Goal: Information Seeking & Learning: Learn about a topic

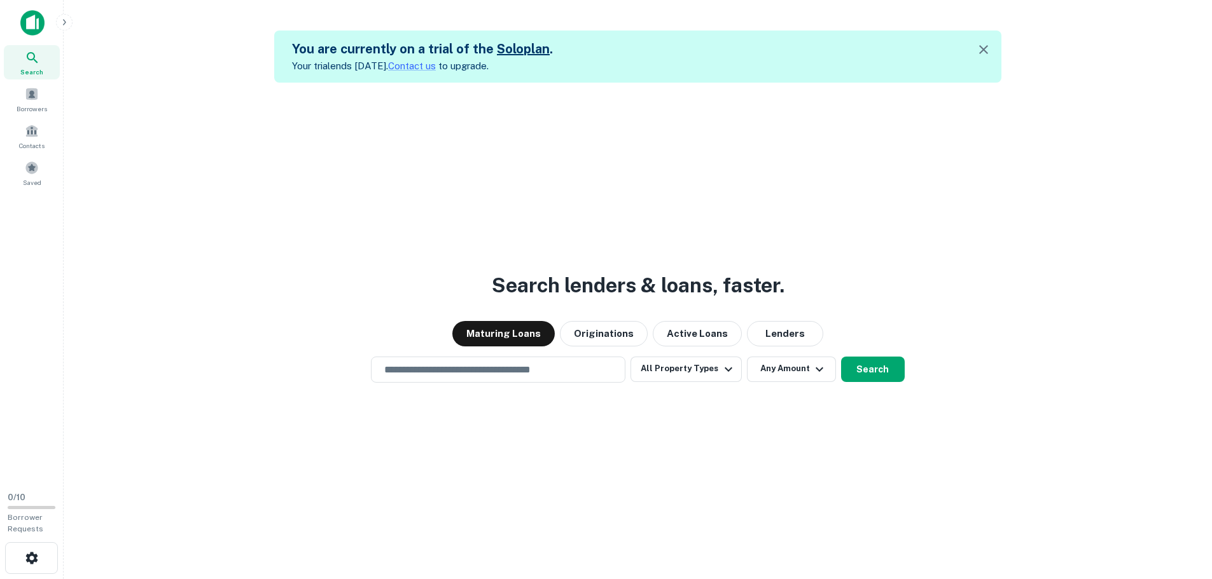
click at [260, 259] on div "Search lenders & loans, faster. Maturing Loans Originations Active Loans Lender…" at bounding box center [638, 372] width 1128 height 579
click at [36, 105] on span "Borrowers" at bounding box center [32, 109] width 31 height 10
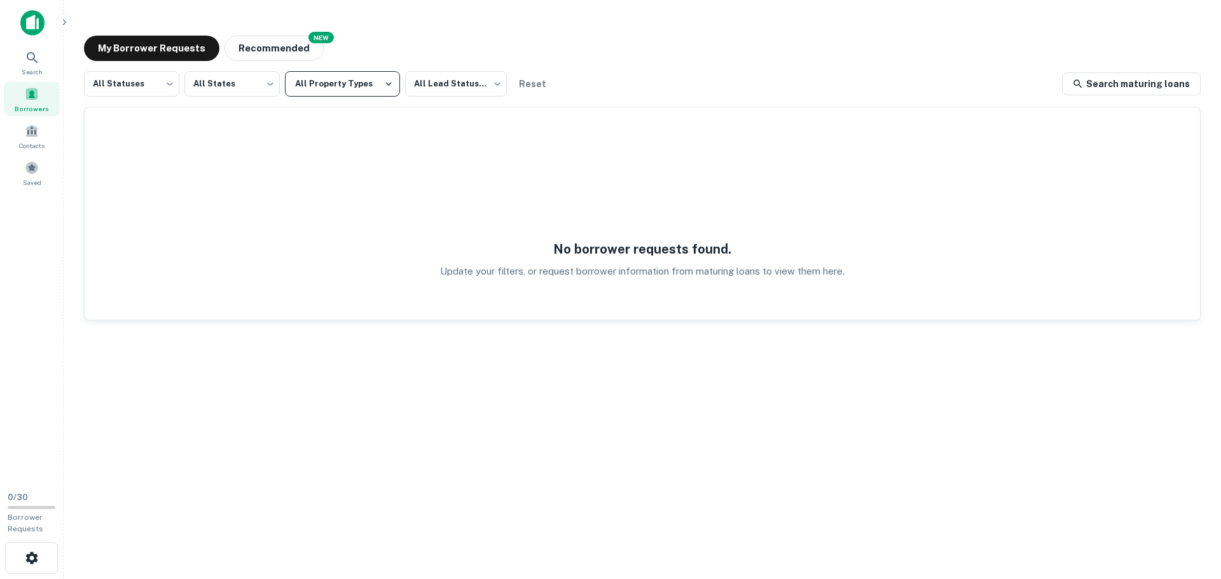
click at [346, 76] on button "All Property Types" at bounding box center [342, 83] width 115 height 25
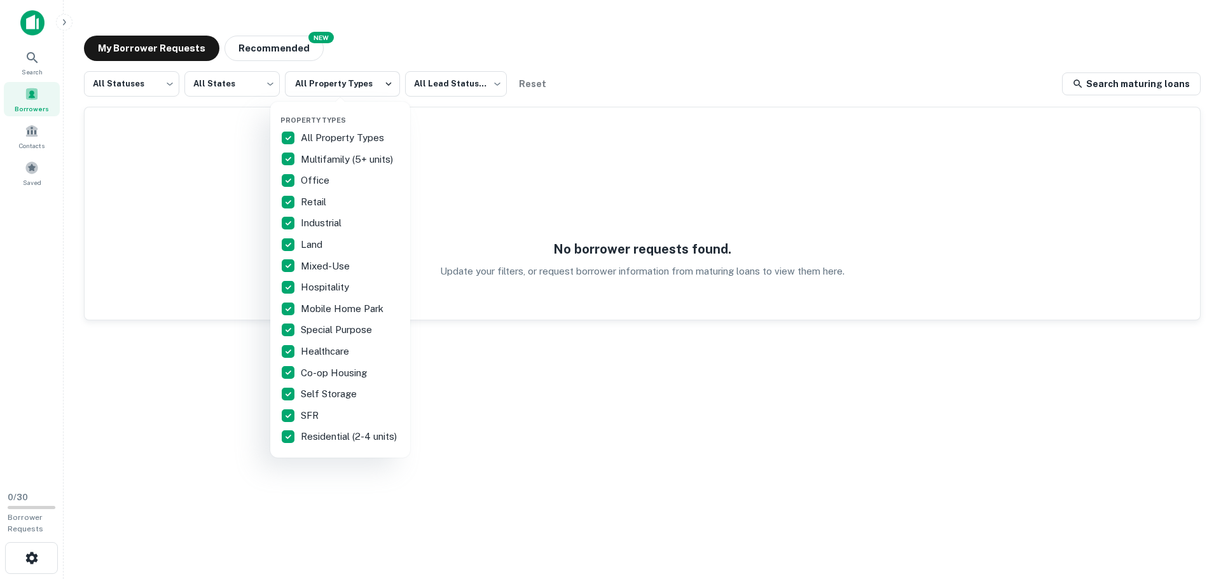
click at [263, 40] on div at bounding box center [610, 289] width 1221 height 579
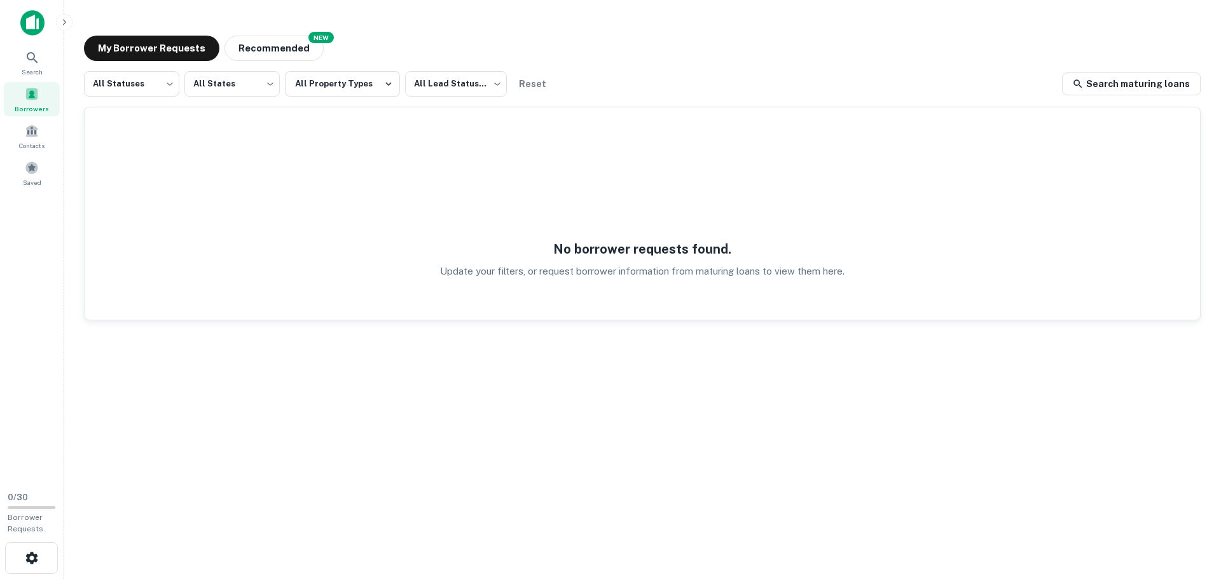
click at [255, 45] on button "Recommended" at bounding box center [274, 48] width 99 height 25
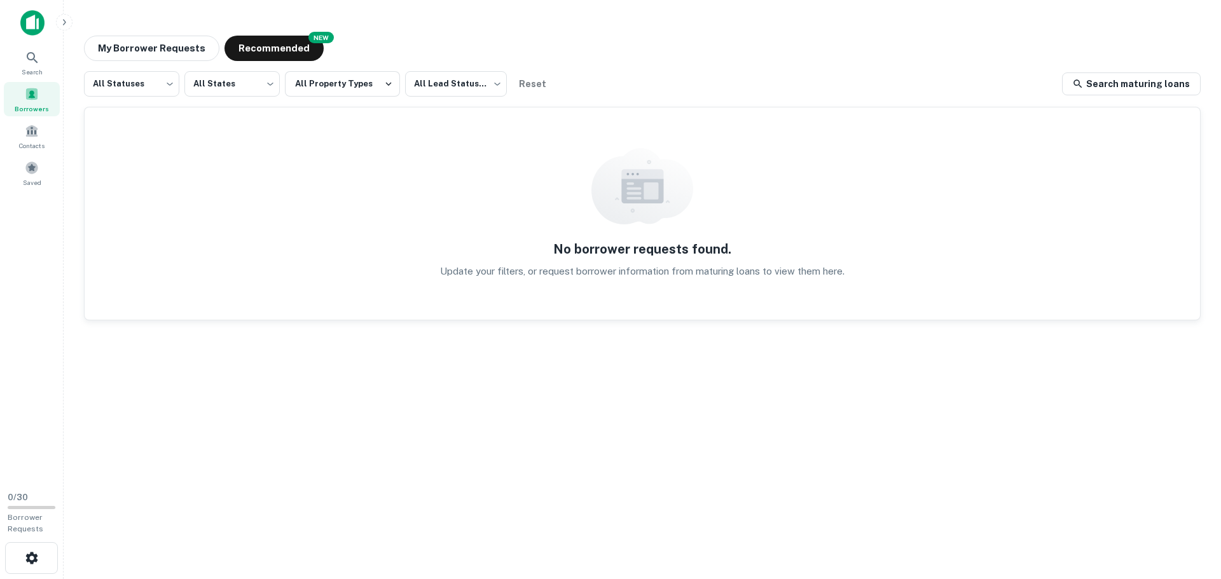
click at [488, 223] on div "No borrower requests found. Update your filters, or request borrower informatio…" at bounding box center [643, 213] width 1116 height 212
drag, startPoint x: 146, startPoint y: 49, endPoint x: 45, endPoint y: 83, distance: 106.0
click at [146, 49] on button "My Borrower Requests" at bounding box center [151, 48] width 135 height 25
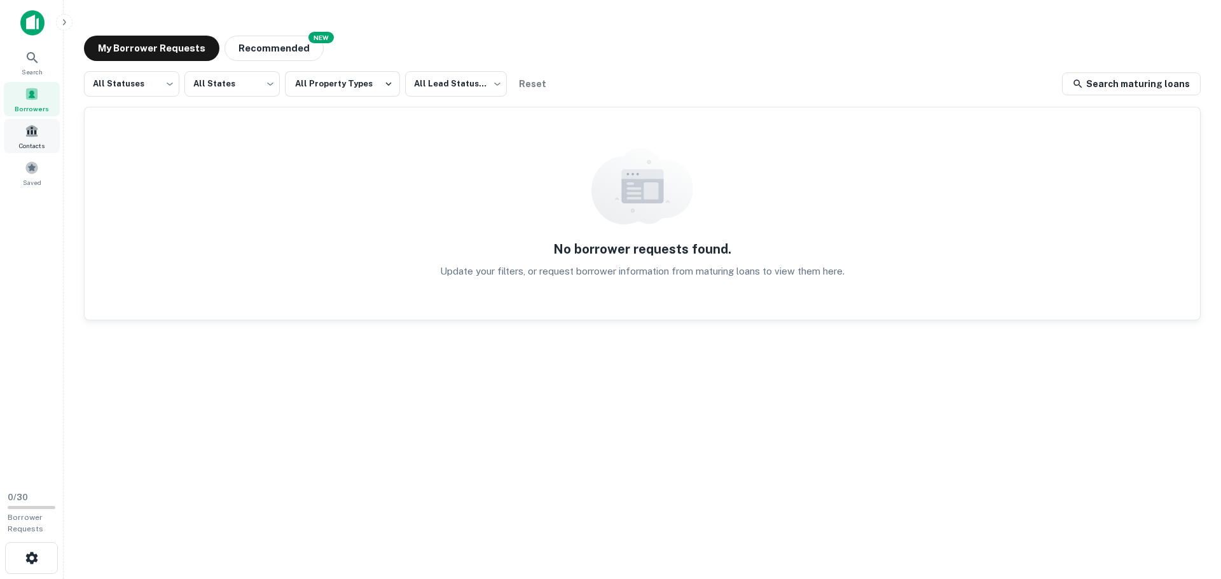
click at [36, 135] on span at bounding box center [32, 131] width 14 height 14
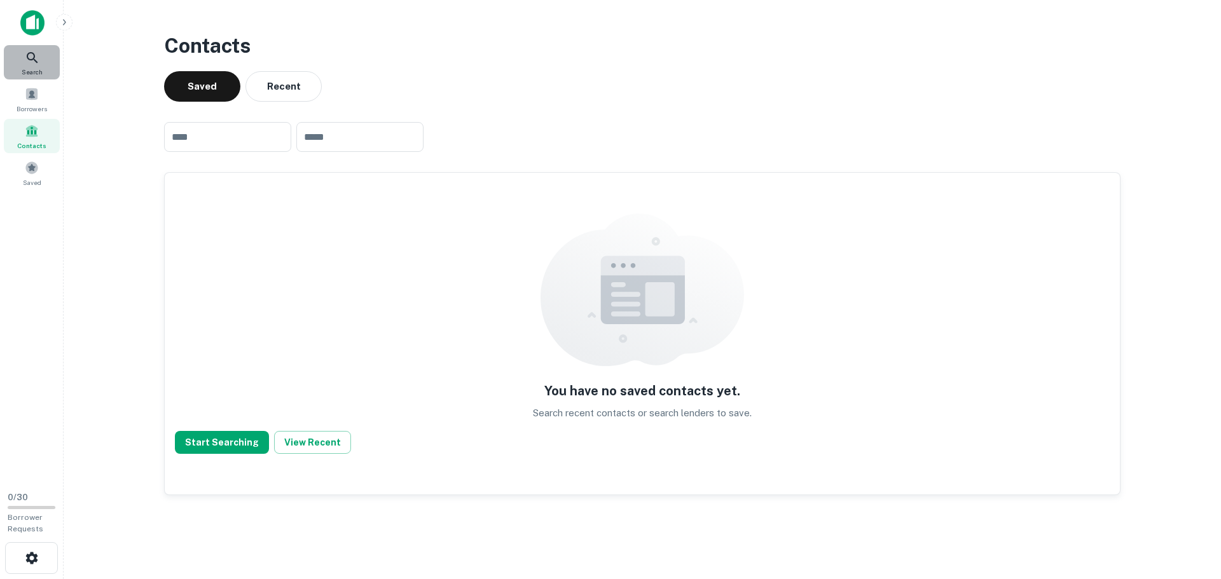
click at [39, 50] on div "Search" at bounding box center [32, 62] width 56 height 34
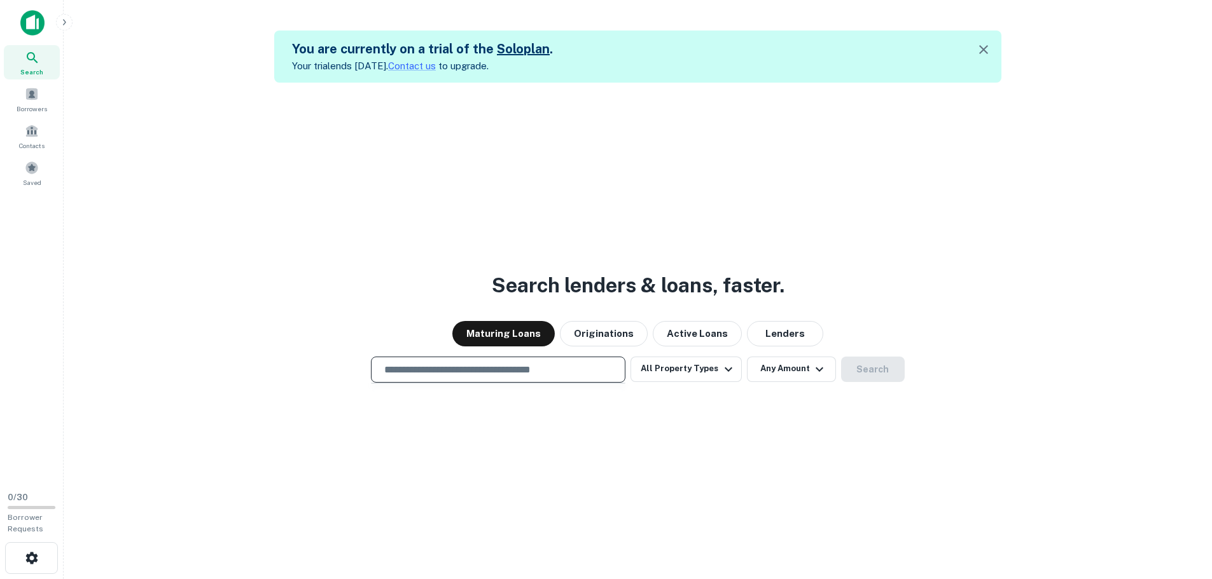
click at [510, 372] on input "text" at bounding box center [498, 370] width 243 height 15
click at [654, 370] on button "All Property Types" at bounding box center [685, 369] width 111 height 25
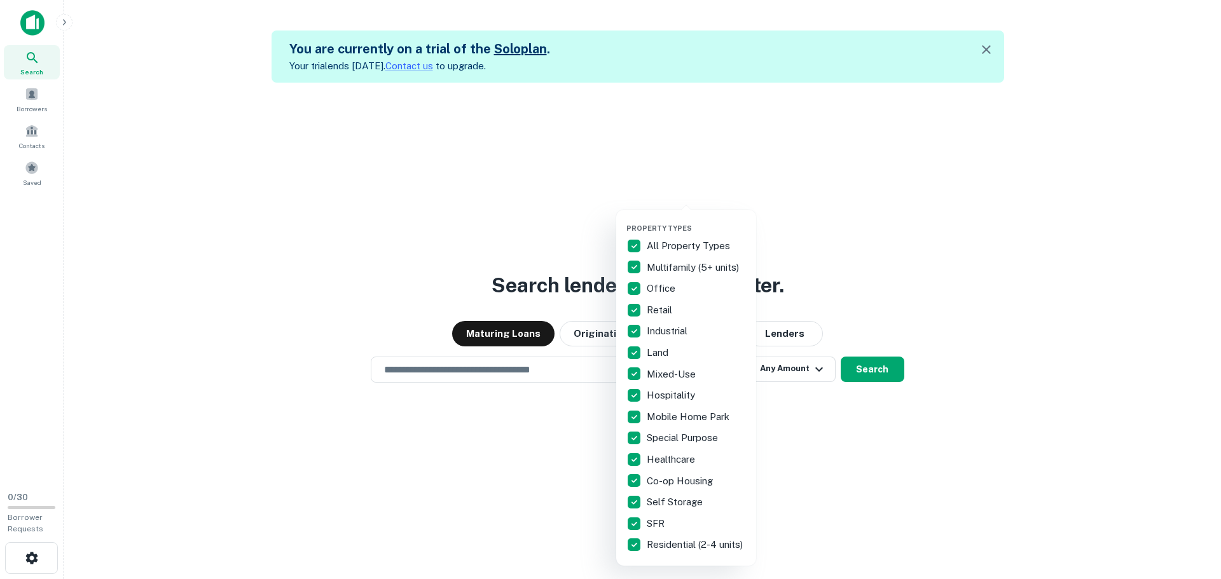
click at [478, 421] on div at bounding box center [610, 289] width 1221 height 579
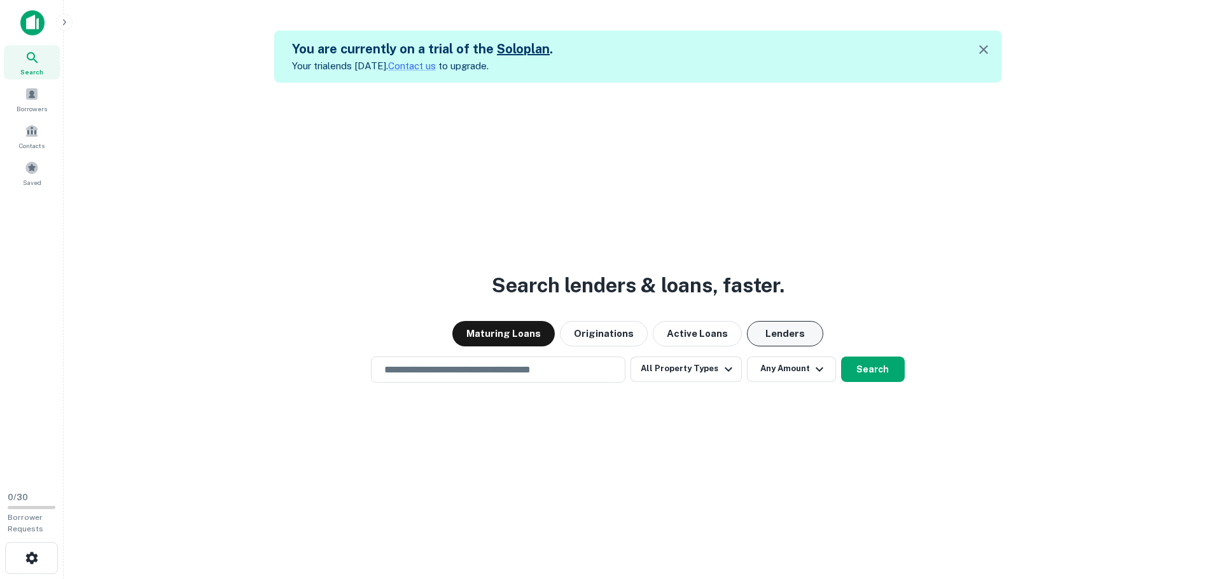
click at [770, 331] on button "Lenders" at bounding box center [785, 333] width 76 height 25
click at [557, 382] on div "​" at bounding box center [498, 370] width 254 height 26
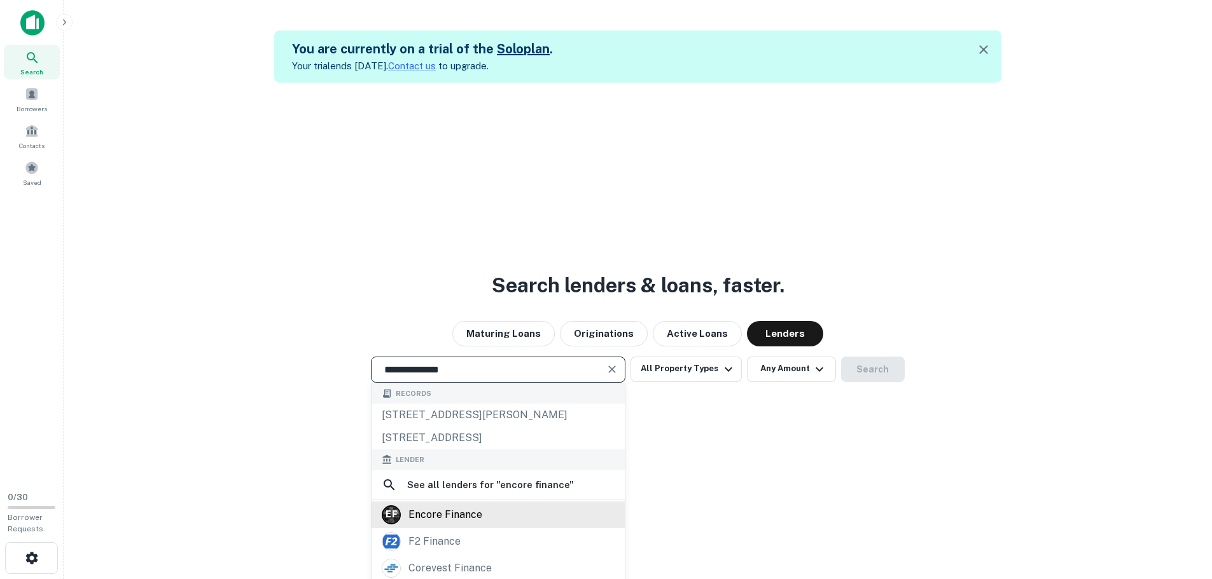
type input "**********"
click at [467, 509] on div "**********" at bounding box center [638, 372] width 1128 height 579
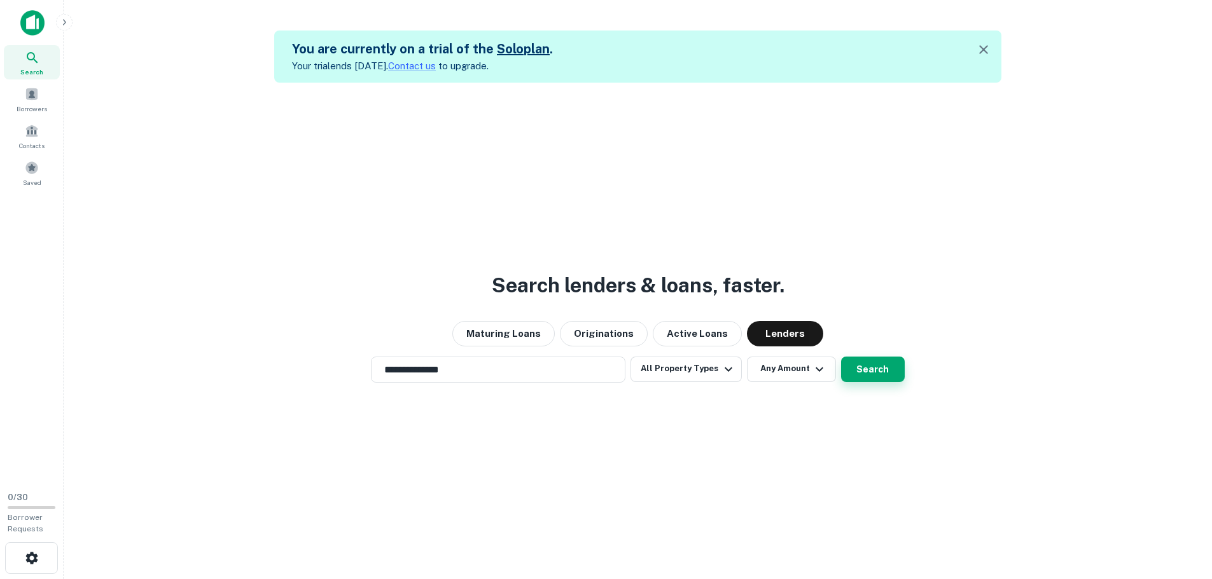
click at [866, 366] on button "Search" at bounding box center [873, 369] width 64 height 25
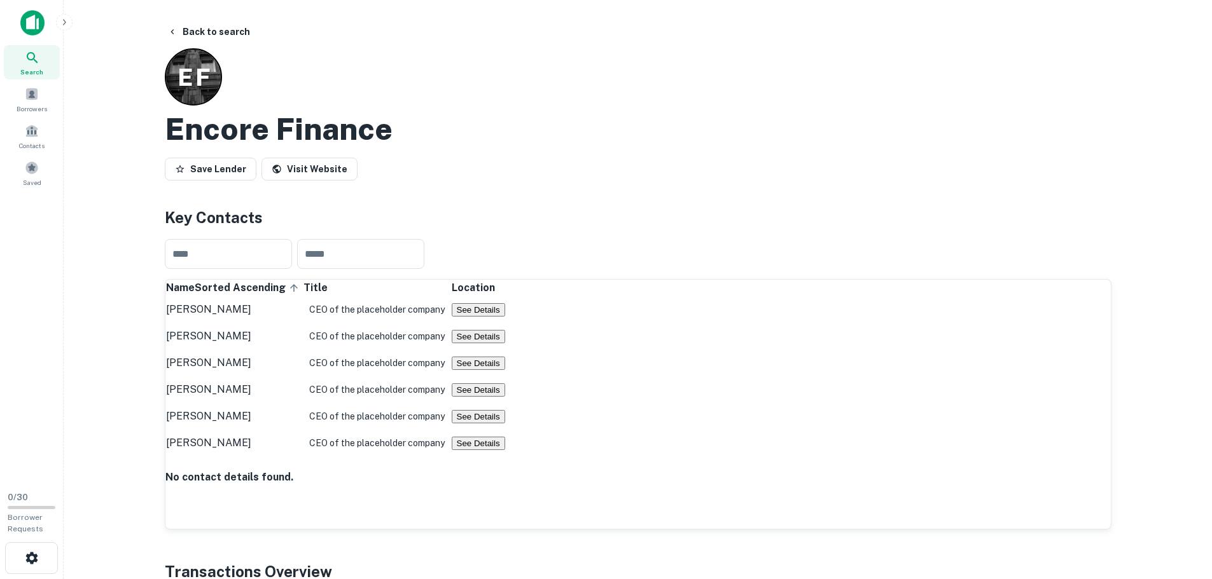
click at [683, 470] on h4 "No contact details found." at bounding box center [637, 477] width 945 height 15
click at [180, 25] on button "Back to search" at bounding box center [208, 31] width 93 height 23
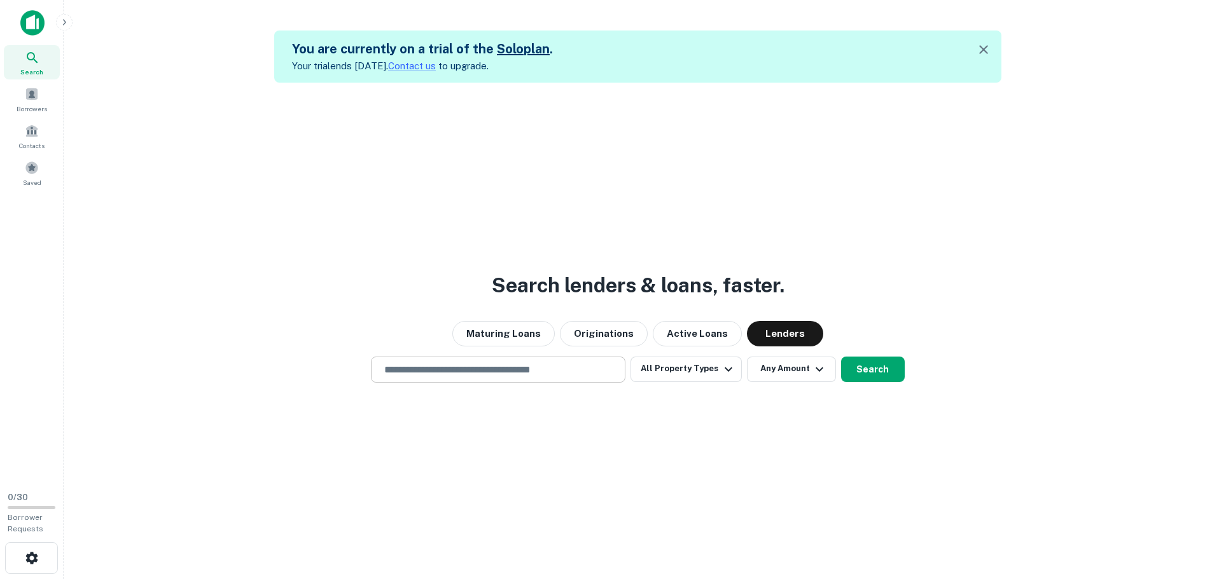
click at [454, 370] on input "text" at bounding box center [498, 370] width 243 height 15
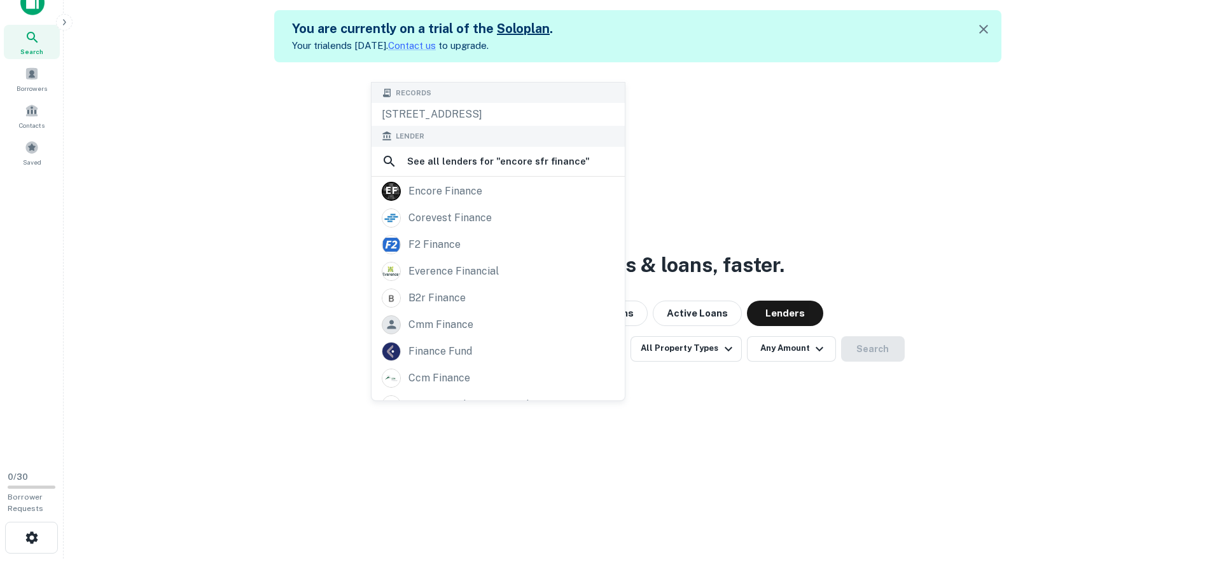
type input "**********"
click at [273, 244] on div "**********" at bounding box center [638, 351] width 1128 height 579
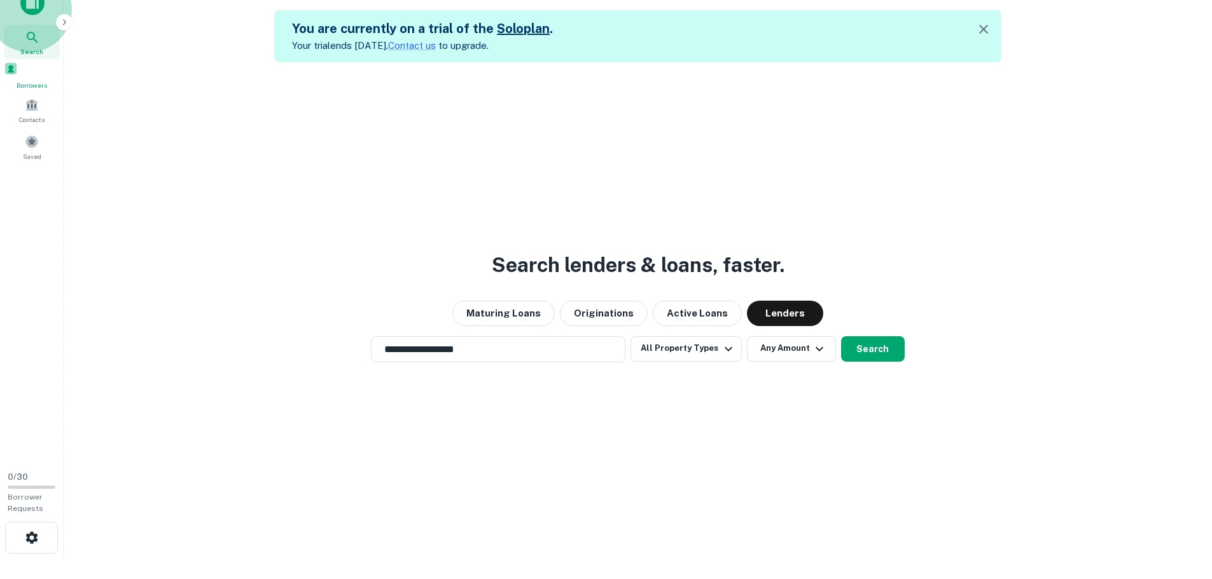
click at [33, 90] on span "Borrowers" at bounding box center [32, 85] width 56 height 10
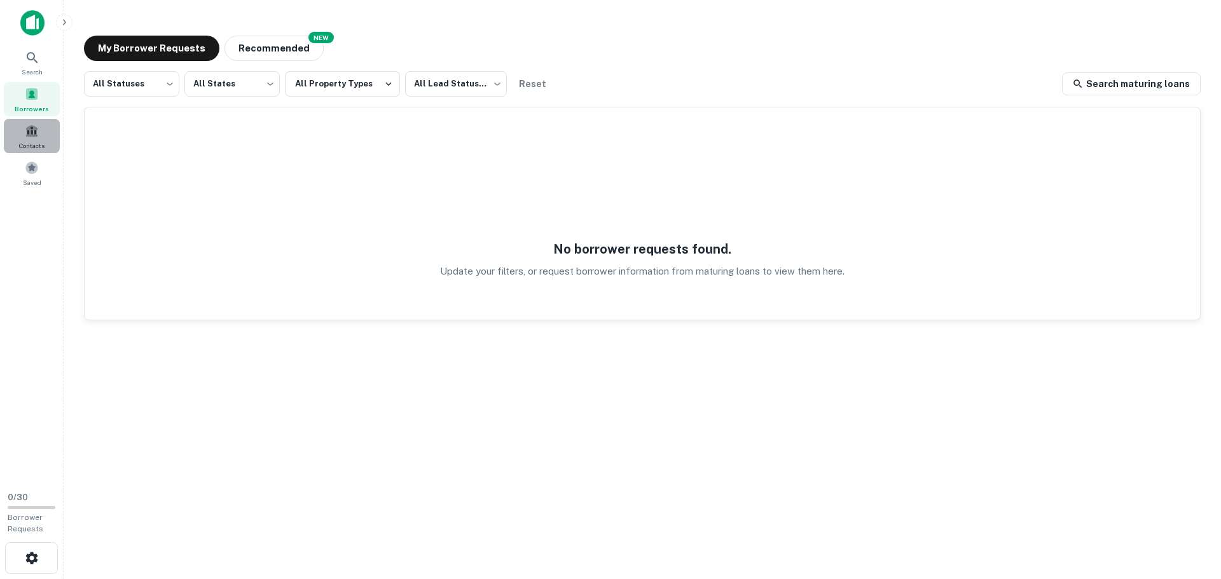
click at [39, 137] on div "Contacts" at bounding box center [32, 136] width 56 height 34
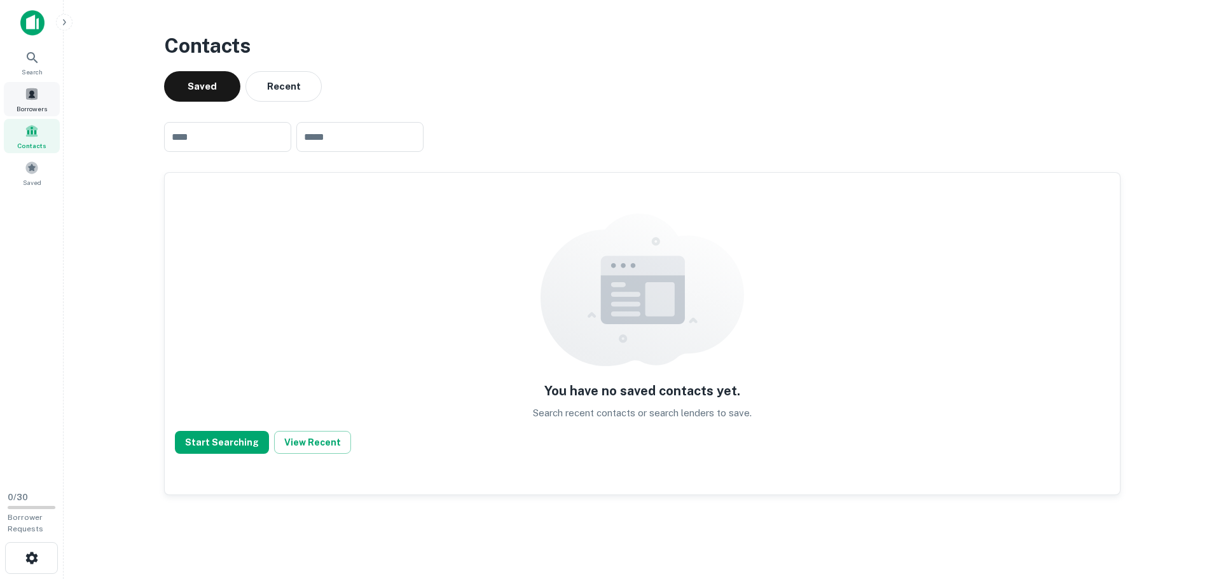
click at [41, 94] on div "Borrowers" at bounding box center [32, 99] width 56 height 34
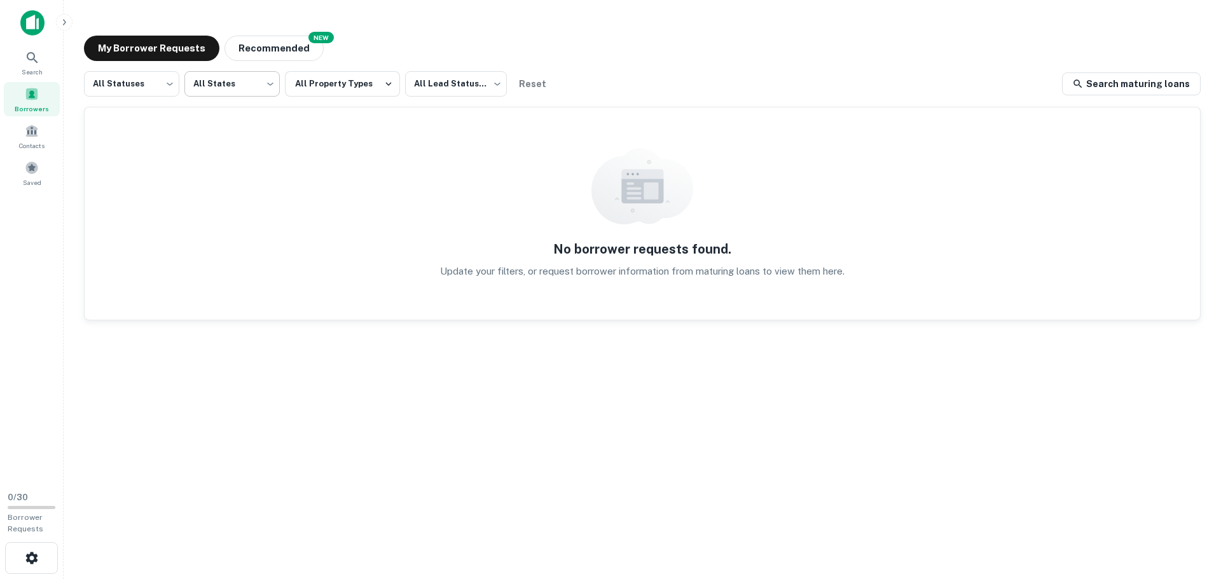
click at [237, 90] on body "Search Borrowers Contacts Saved 0 / 30 Borrower Requests My Borrower Requests N…" at bounding box center [610, 289] width 1221 height 579
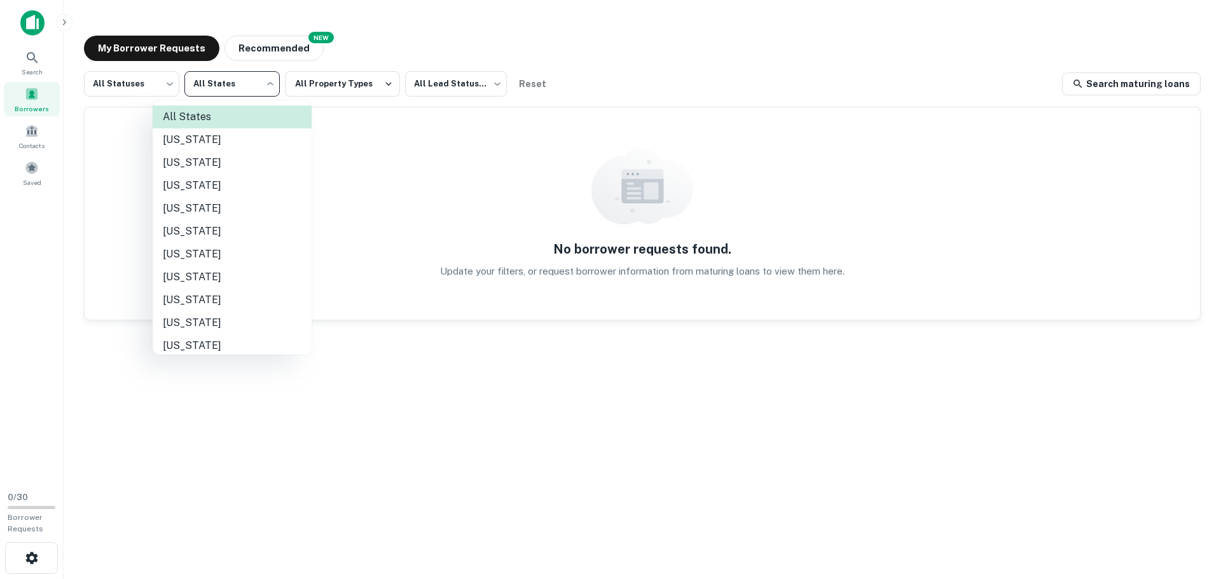
click at [40, 141] on div at bounding box center [610, 289] width 1221 height 579
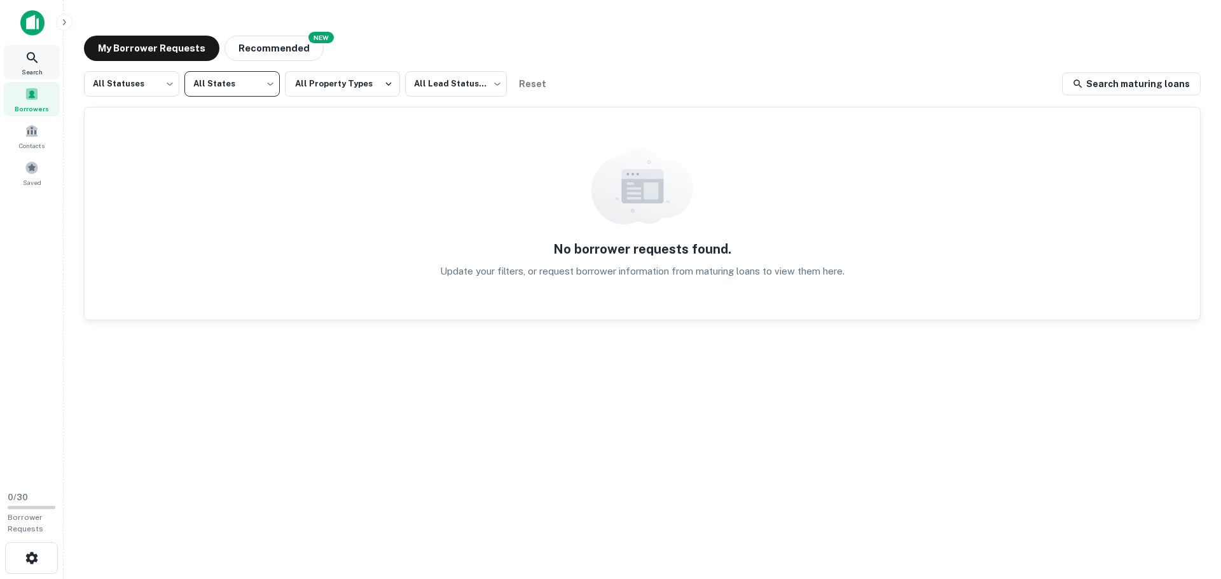
click at [24, 71] on span "Search" at bounding box center [32, 72] width 21 height 10
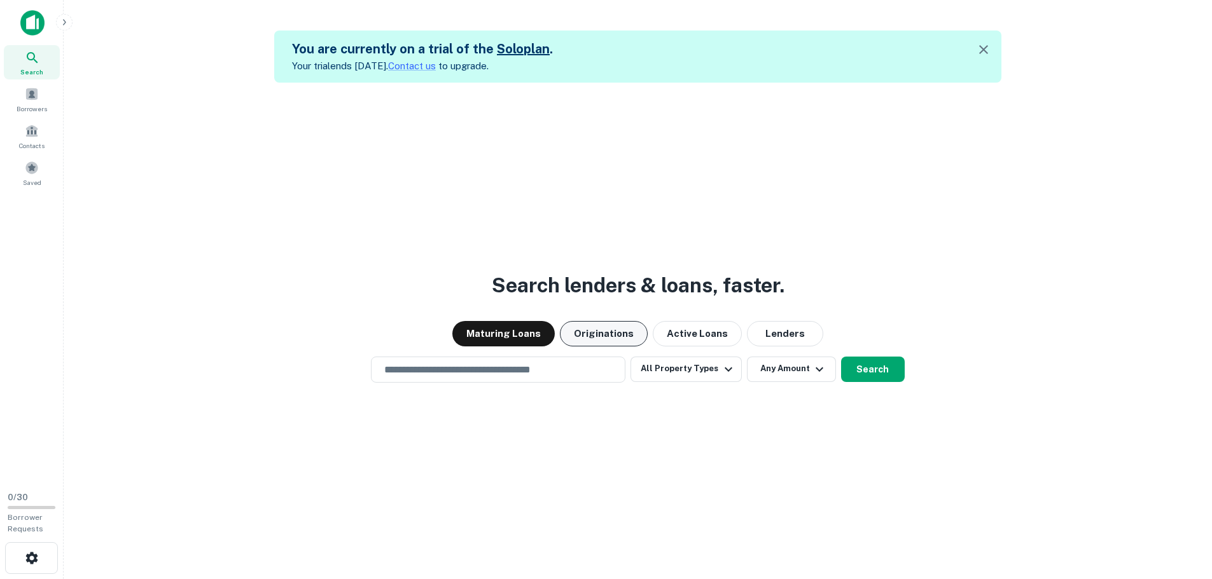
click at [590, 336] on button "Originations" at bounding box center [604, 333] width 88 height 25
click at [567, 361] on div "​" at bounding box center [498, 370] width 254 height 26
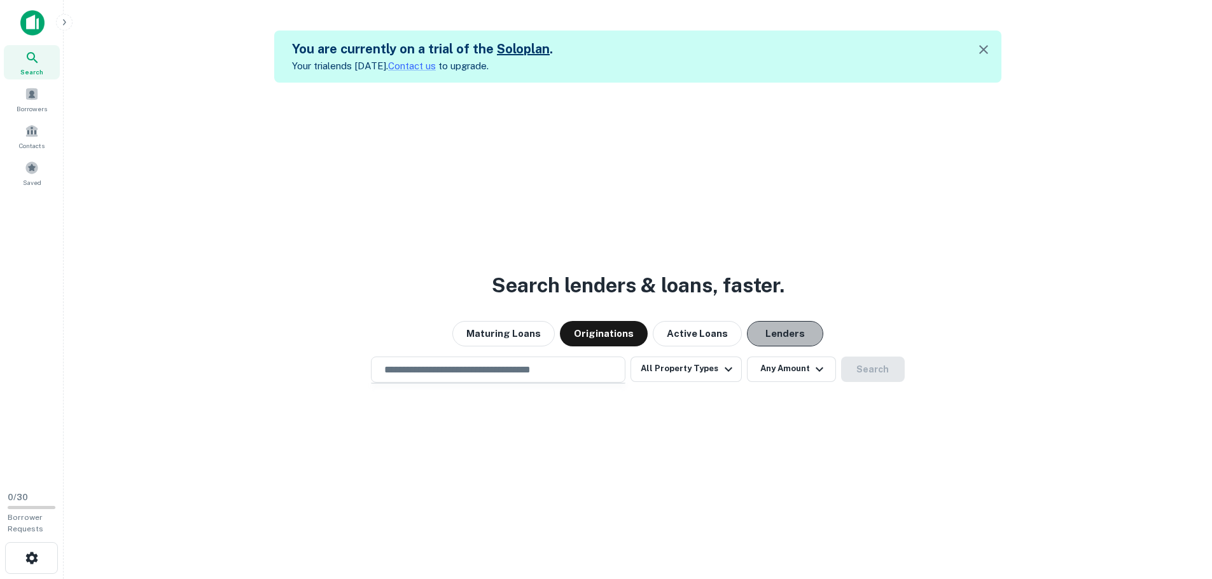
click at [790, 343] on button "Lenders" at bounding box center [785, 333] width 76 height 25
click at [548, 363] on input "text" at bounding box center [498, 370] width 243 height 15
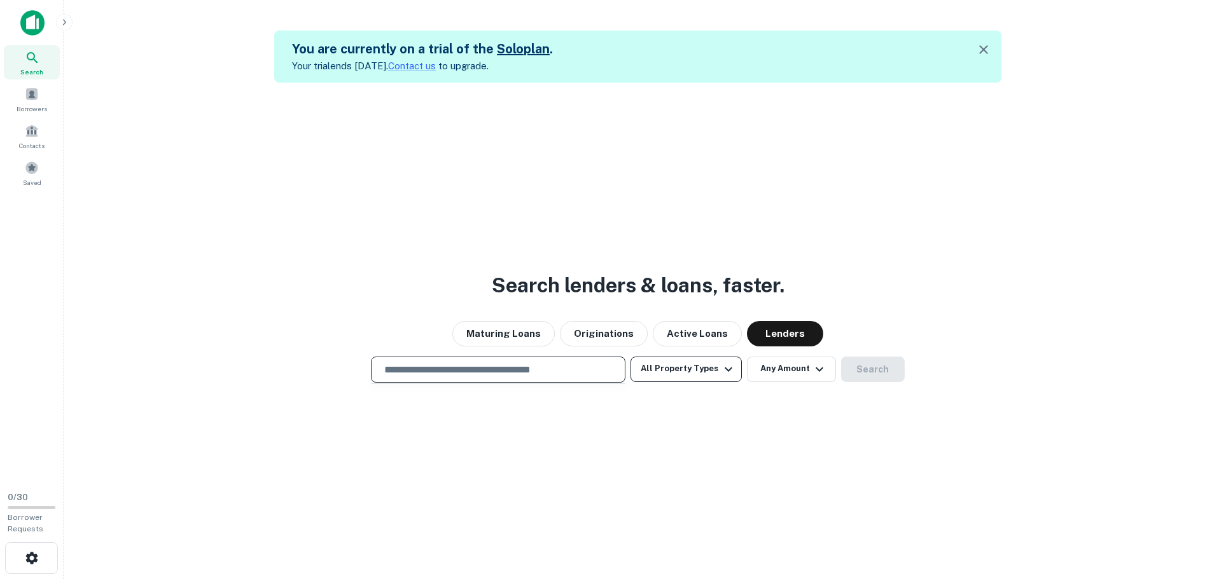
click at [691, 372] on button "All Property Types" at bounding box center [685, 369] width 111 height 25
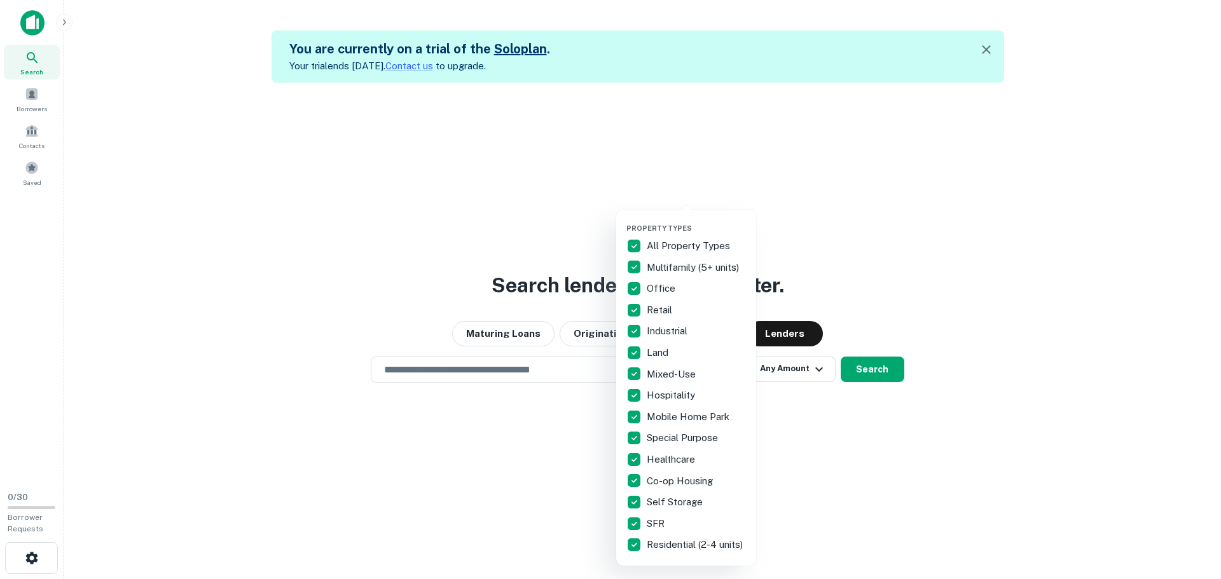
click at [663, 241] on p "All Property Types" at bounding box center [690, 246] width 86 height 15
click at [657, 522] on p "SFR" at bounding box center [657, 523] width 20 height 15
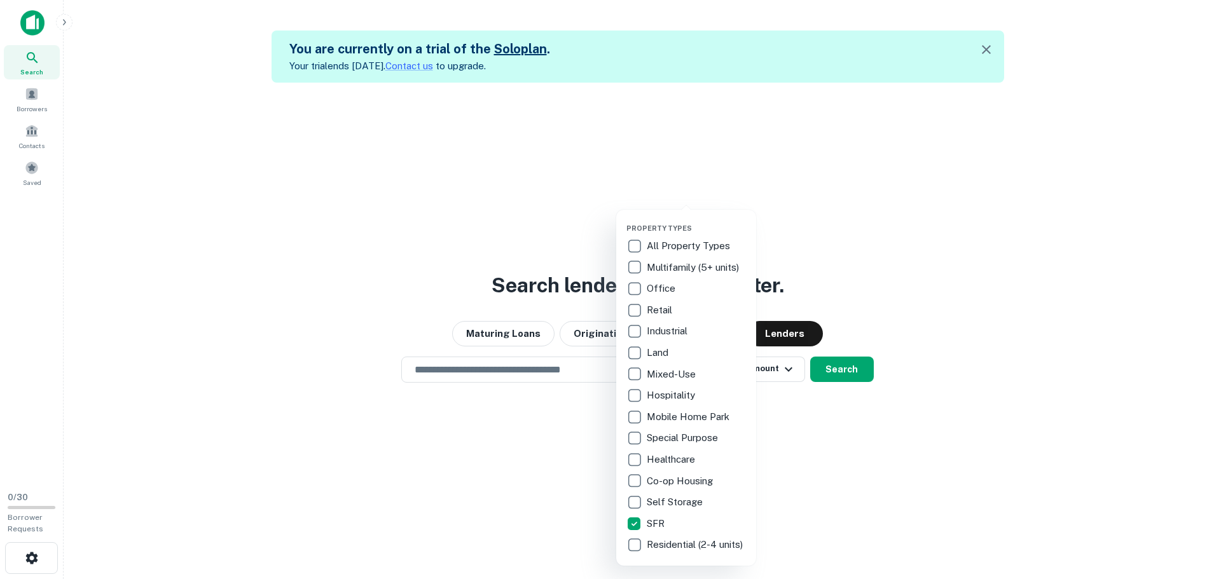
click at [657, 553] on p "Residential (2-4 units)" at bounding box center [696, 544] width 99 height 15
click at [855, 478] on div at bounding box center [610, 289] width 1221 height 579
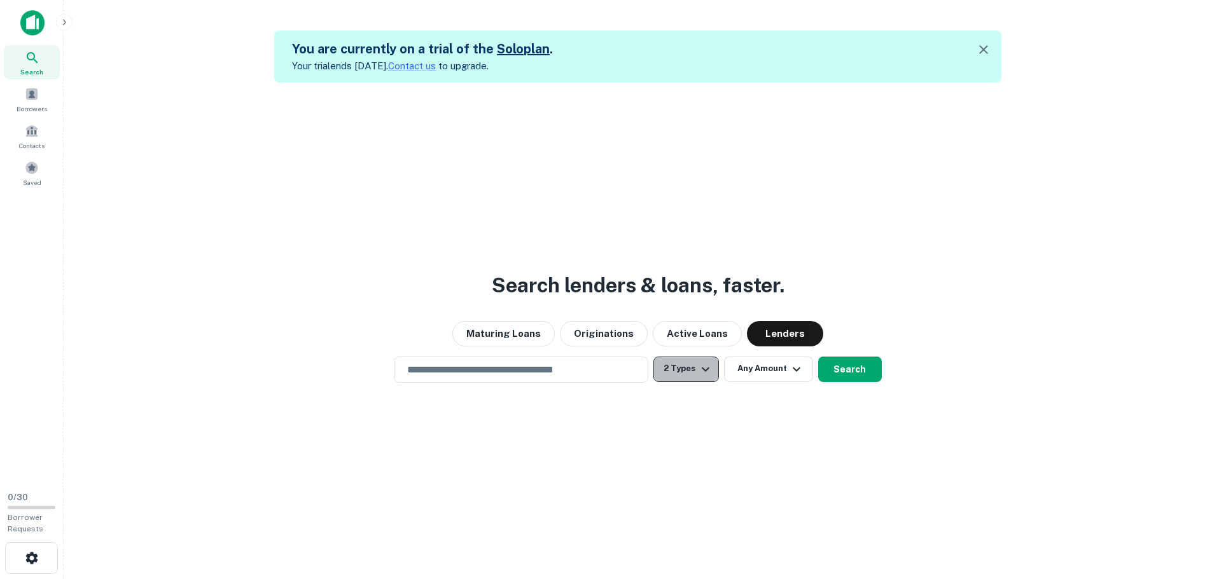
click at [698, 375] on icon "button" at bounding box center [705, 369] width 15 height 15
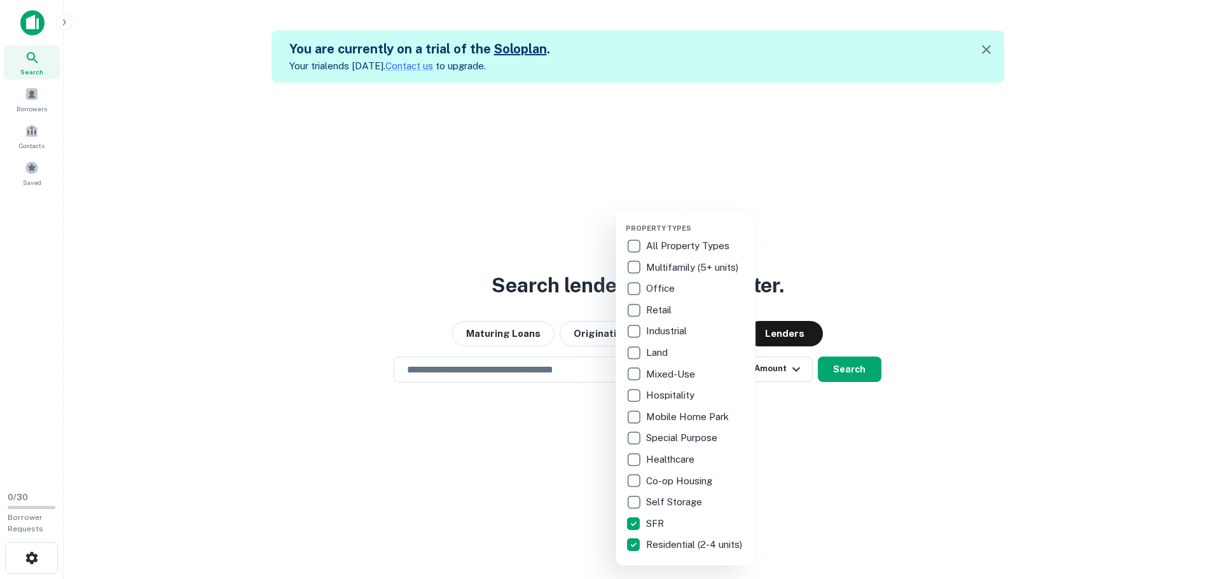
click at [846, 473] on div at bounding box center [610, 289] width 1221 height 579
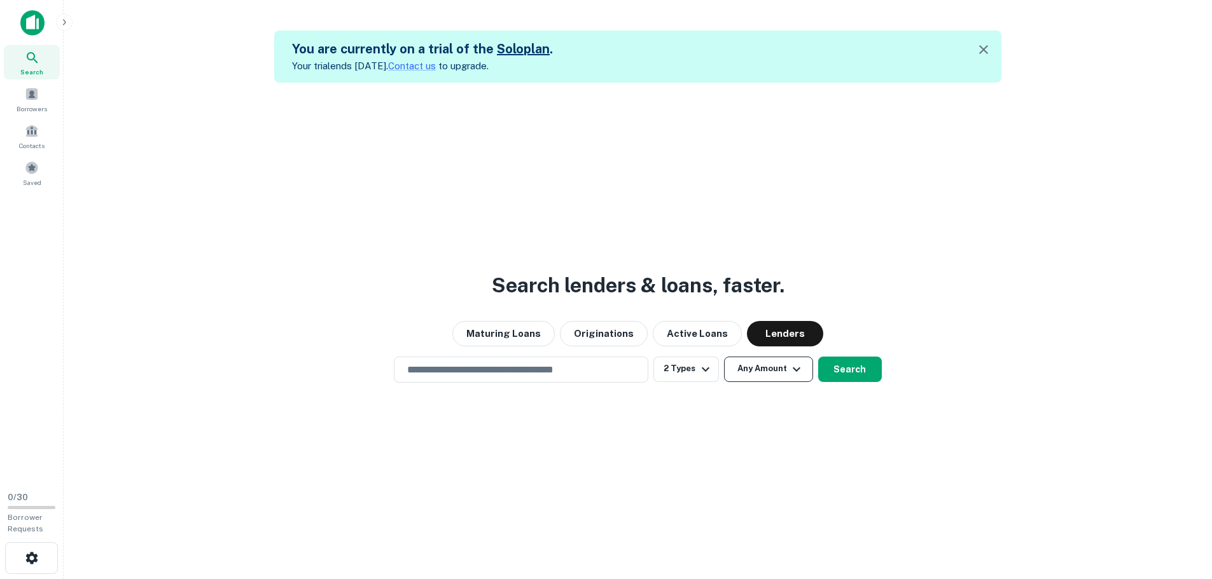
click at [768, 367] on button "Any Amount" at bounding box center [768, 369] width 89 height 25
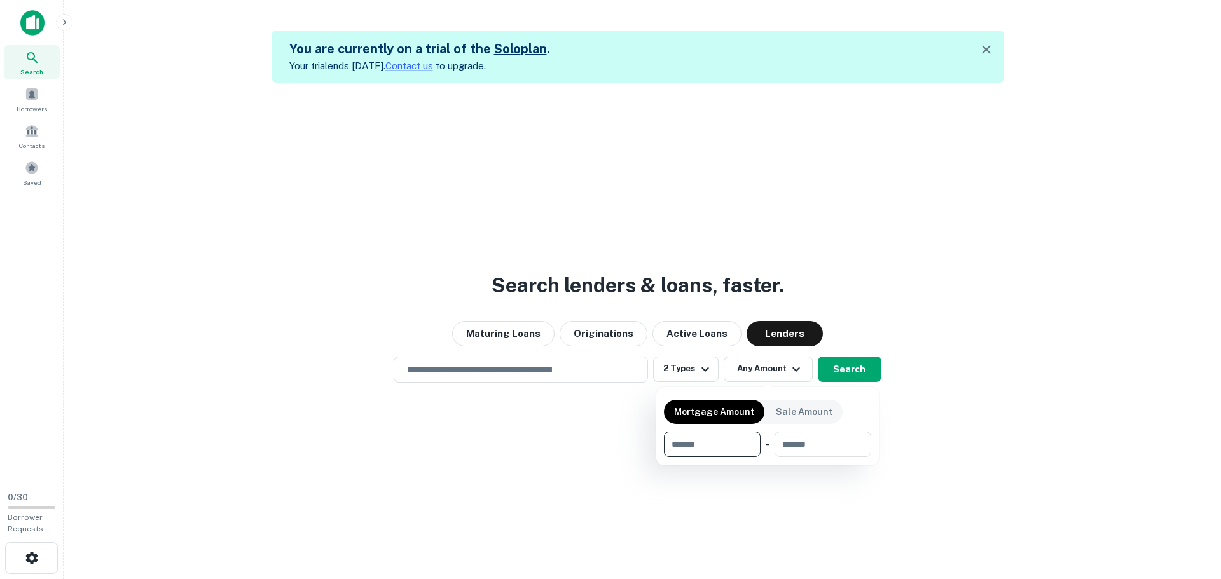
click at [625, 441] on div at bounding box center [610, 289] width 1221 height 579
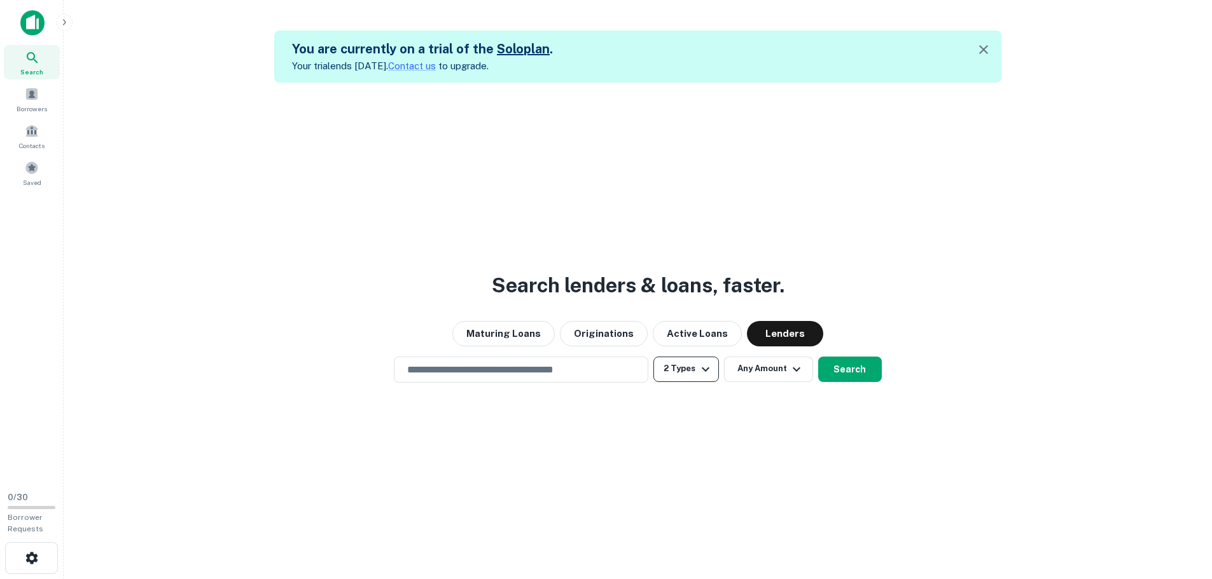
click at [680, 373] on button "2 Types" at bounding box center [685, 369] width 65 height 25
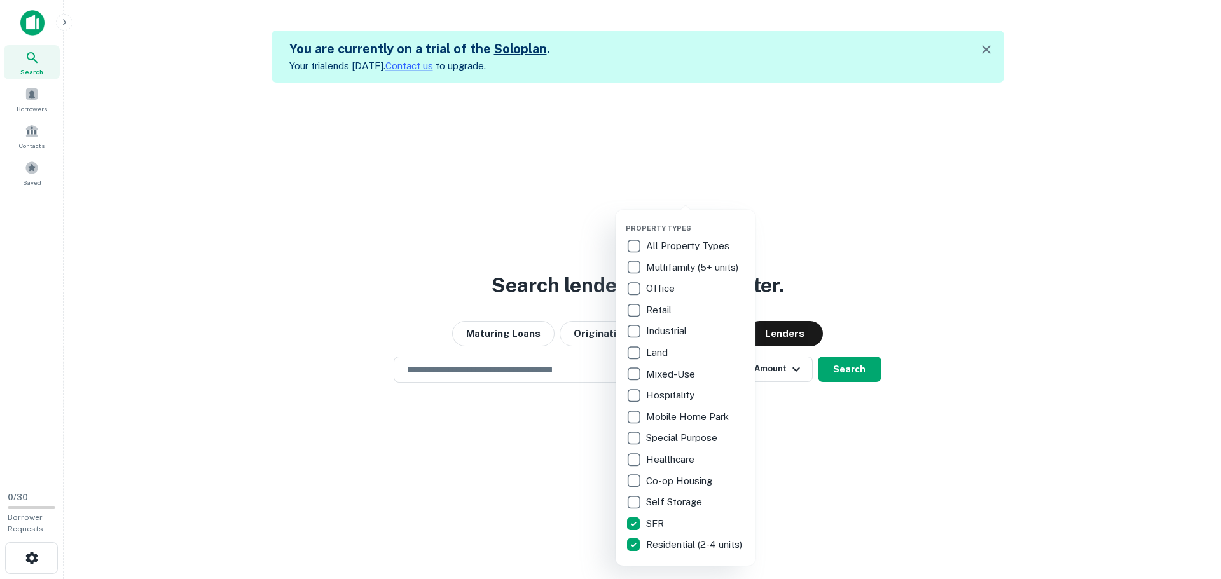
drag, startPoint x: 557, startPoint y: 487, endPoint x: 617, endPoint y: 447, distance: 72.5
click at [556, 487] on div at bounding box center [610, 289] width 1221 height 579
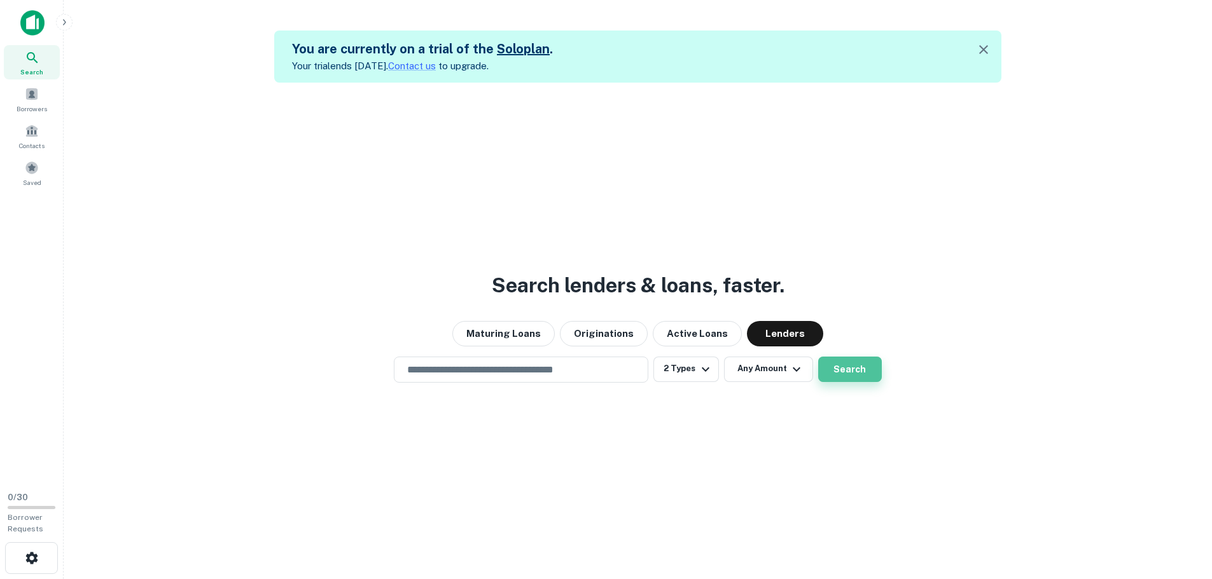
click at [864, 370] on button "Search" at bounding box center [850, 369] width 64 height 25
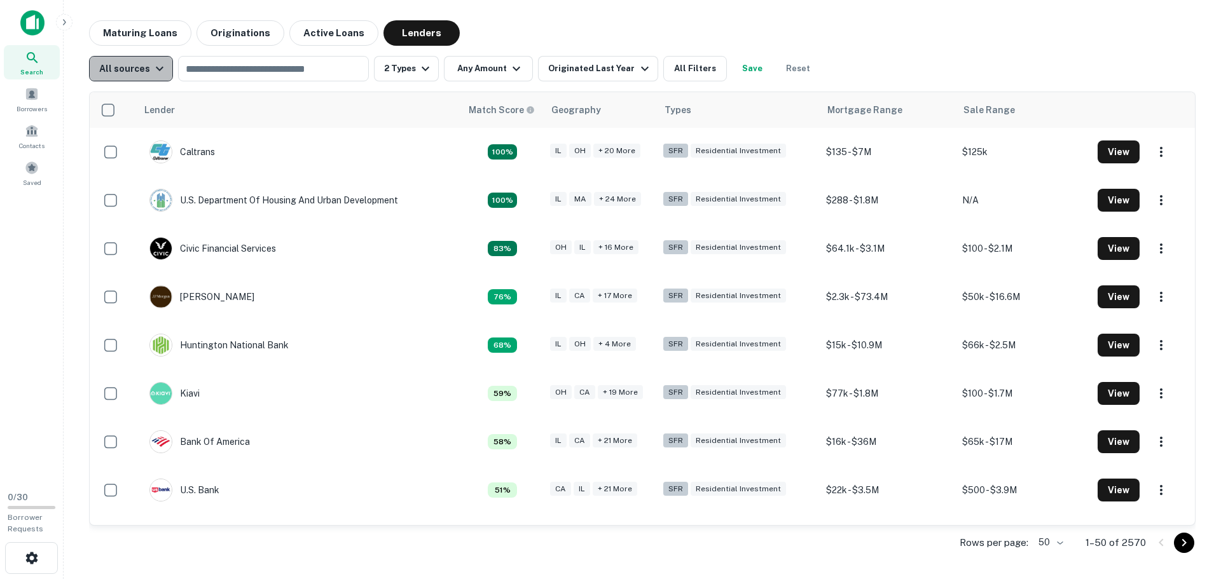
click at [153, 69] on icon "button" at bounding box center [159, 68] width 15 height 15
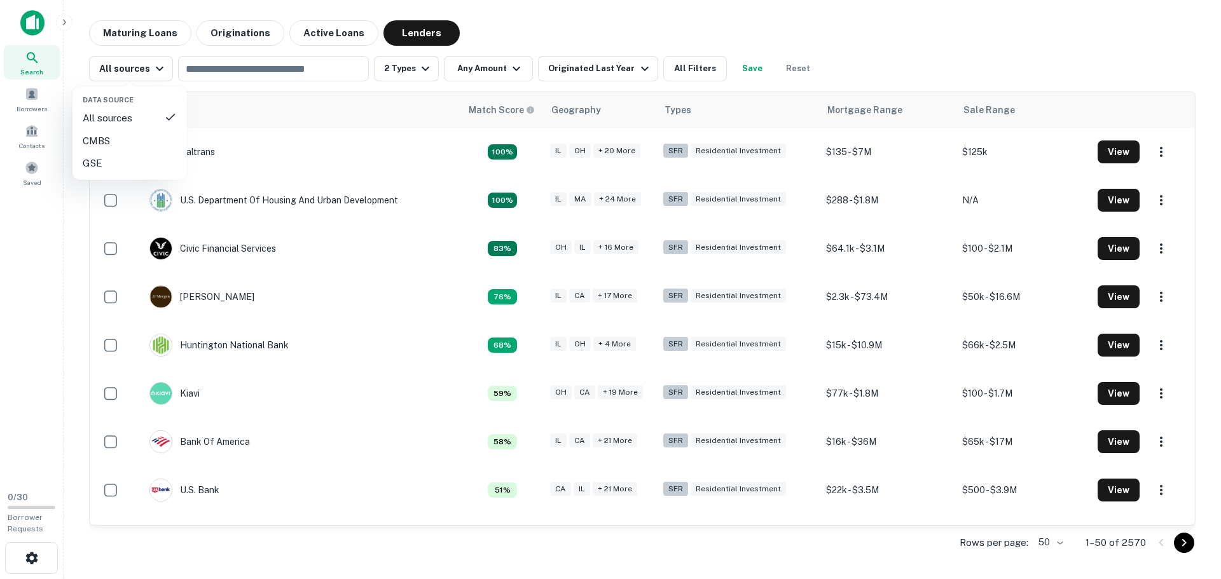
click at [670, 74] on div at bounding box center [610, 289] width 1221 height 579
click at [672, 71] on button "All Filters" at bounding box center [695, 68] width 64 height 25
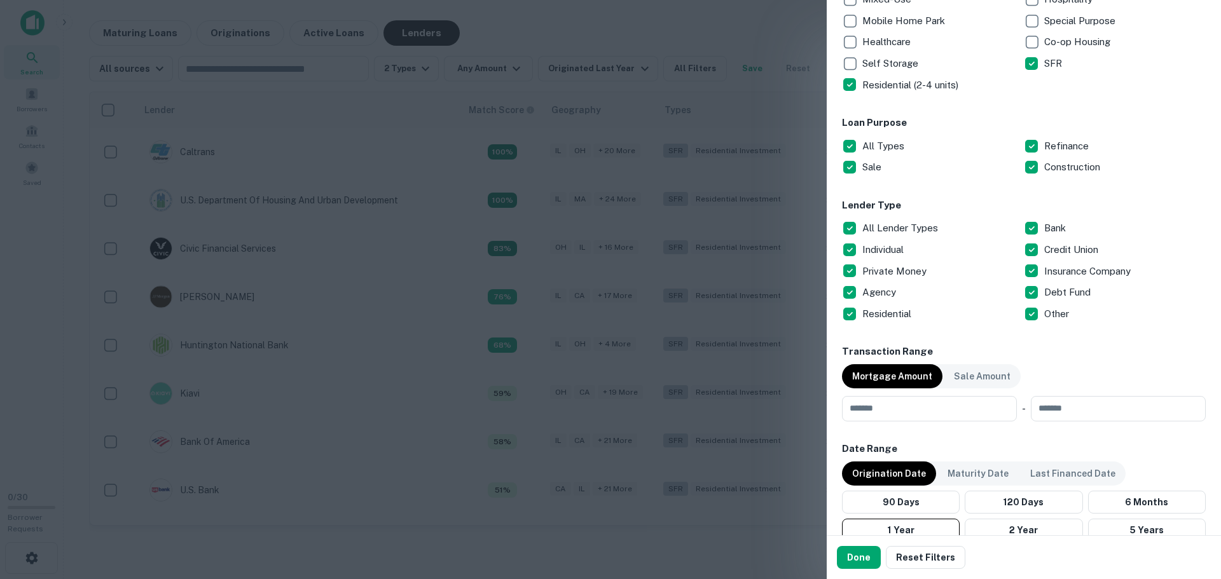
scroll to position [318, 0]
click at [1060, 169] on p "Construction" at bounding box center [1073, 166] width 59 height 15
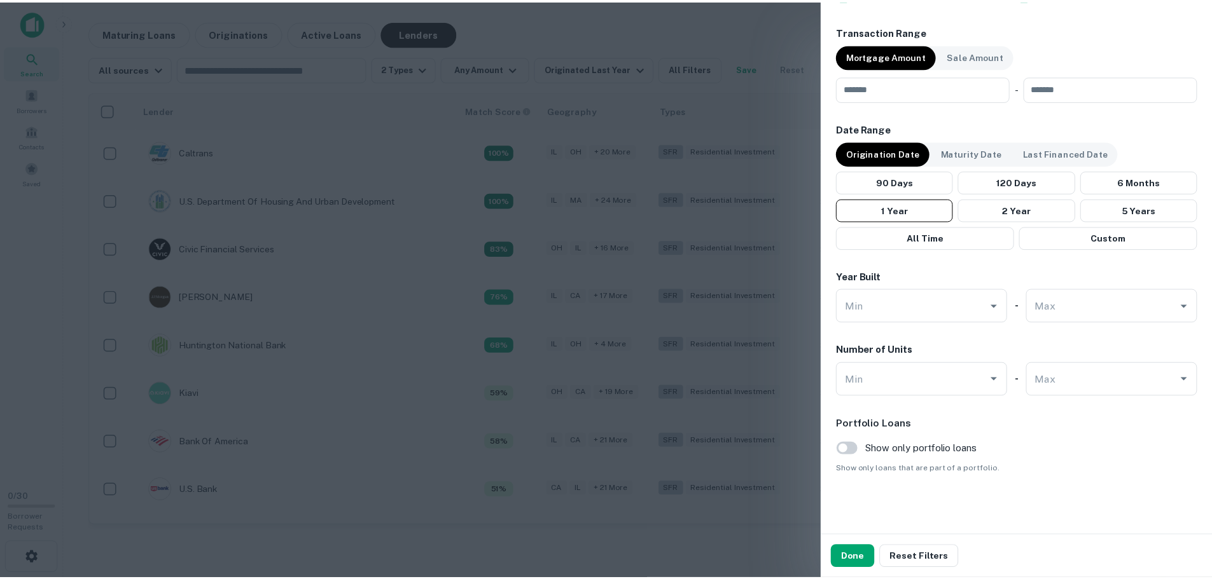
scroll to position [639, 0]
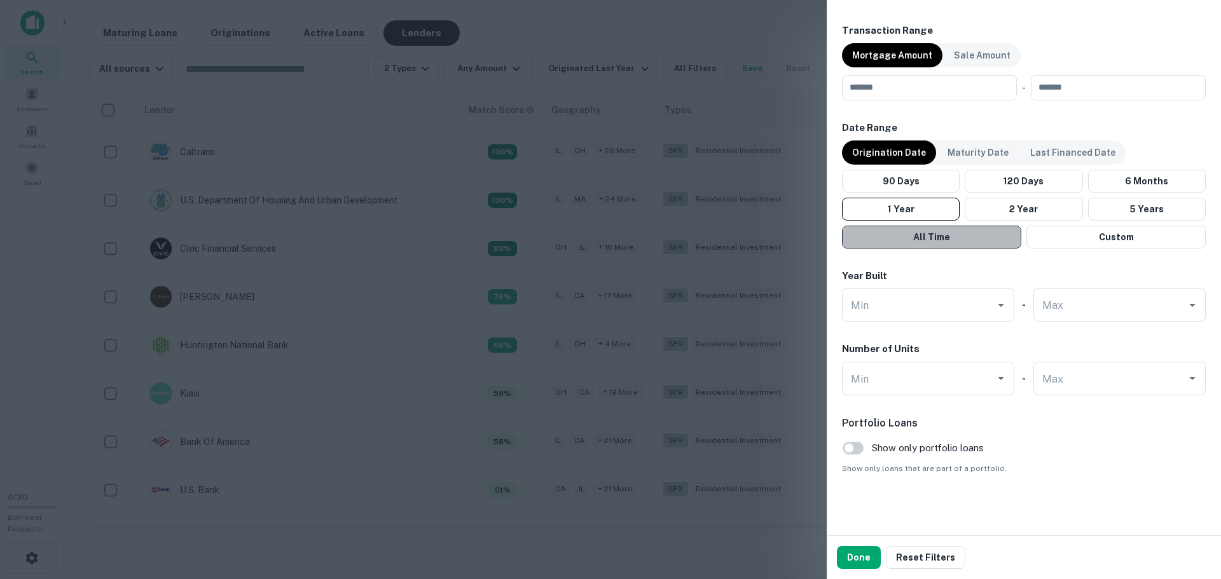
click at [988, 237] on button "All Time" at bounding box center [931, 237] width 179 height 23
click at [849, 552] on button "Done" at bounding box center [859, 557] width 44 height 23
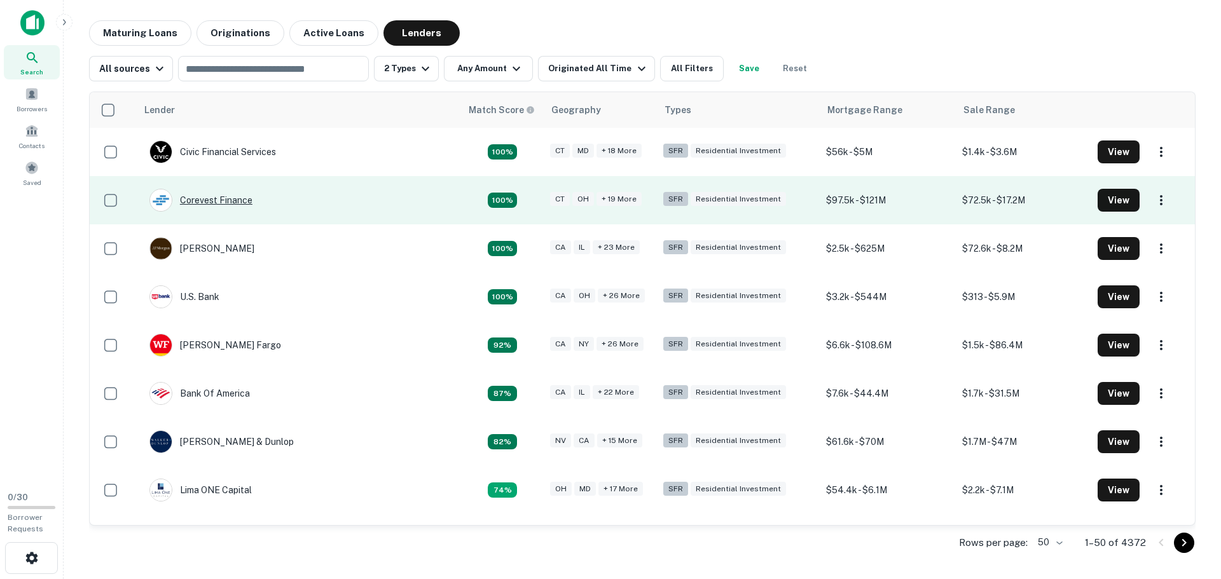
click at [196, 196] on div "Corevest Finance" at bounding box center [200, 200] width 103 height 23
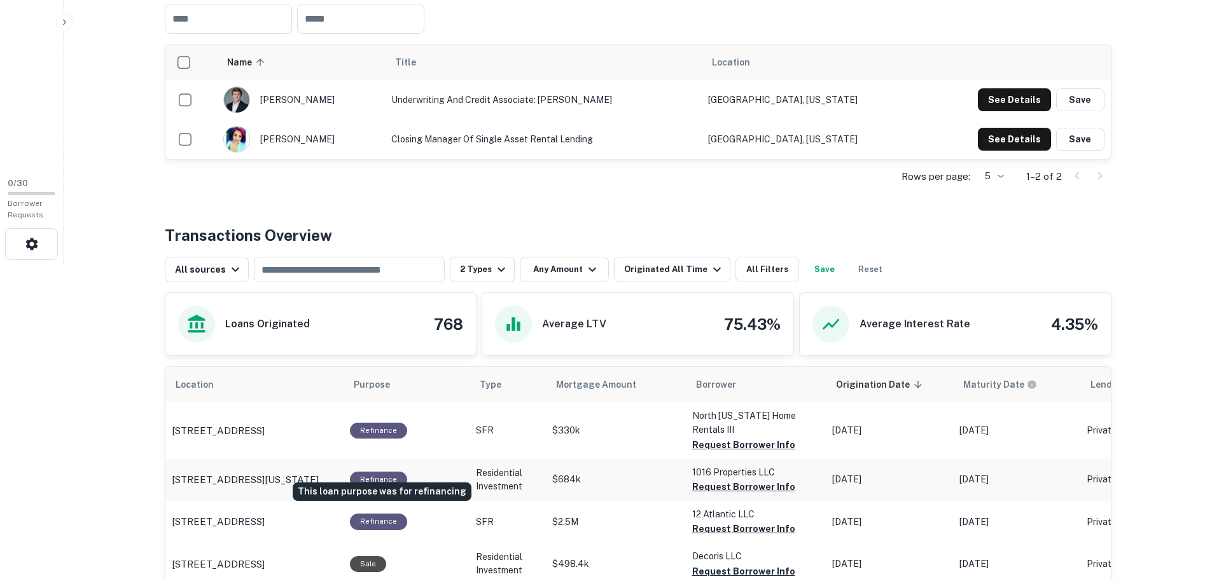
scroll to position [382, 0]
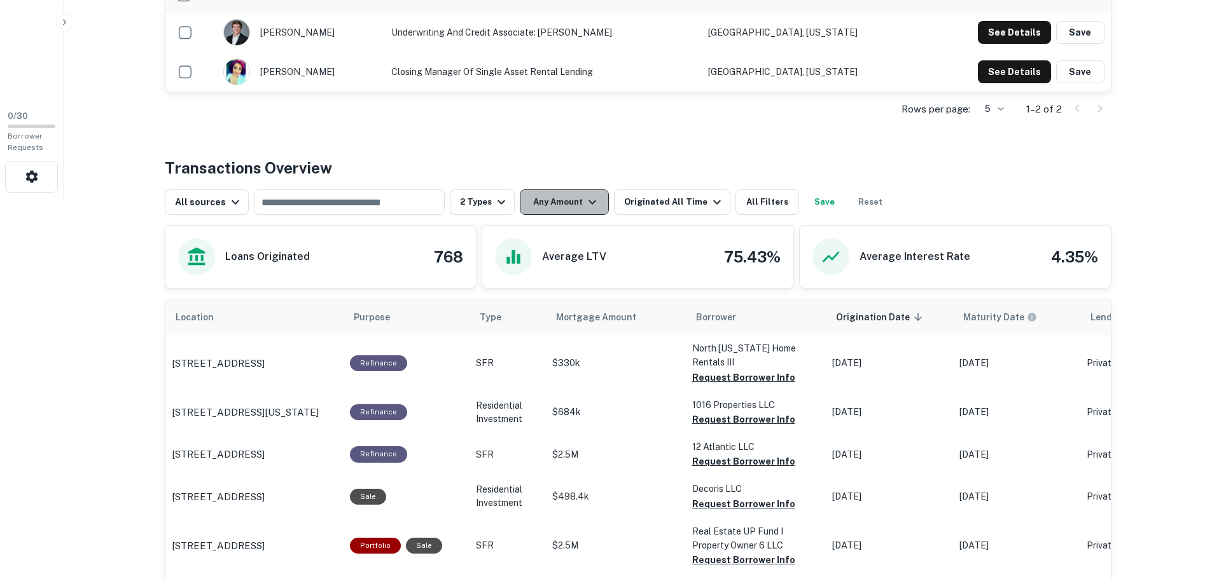
click at [553, 205] on button "Any Amount" at bounding box center [564, 202] width 89 height 25
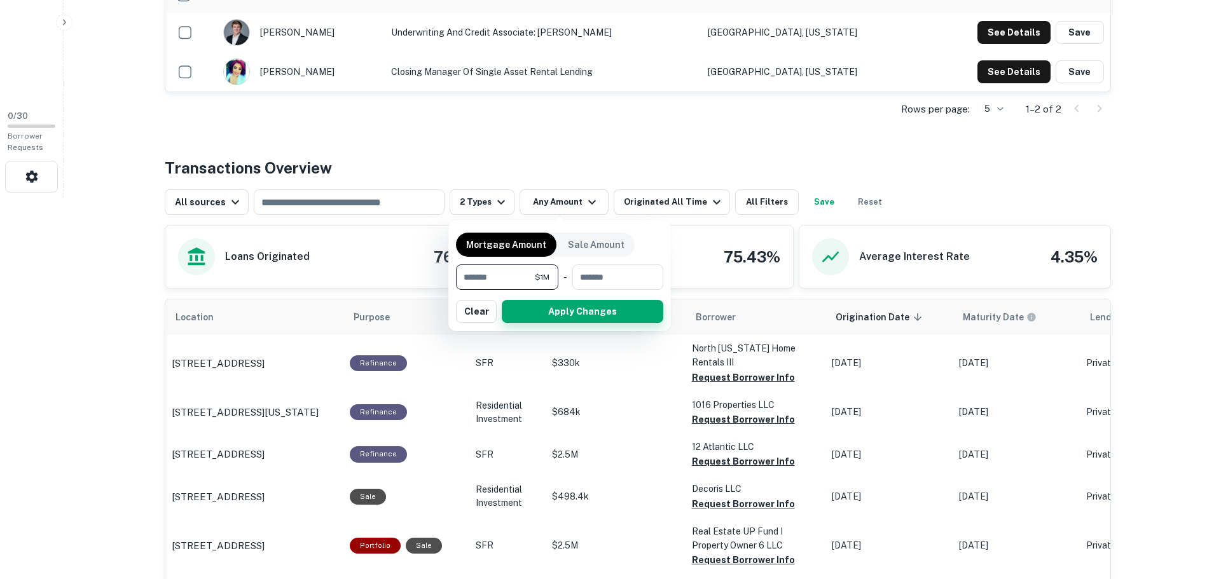
type input "*******"
click at [558, 308] on button "Apply Changes" at bounding box center [583, 311] width 162 height 23
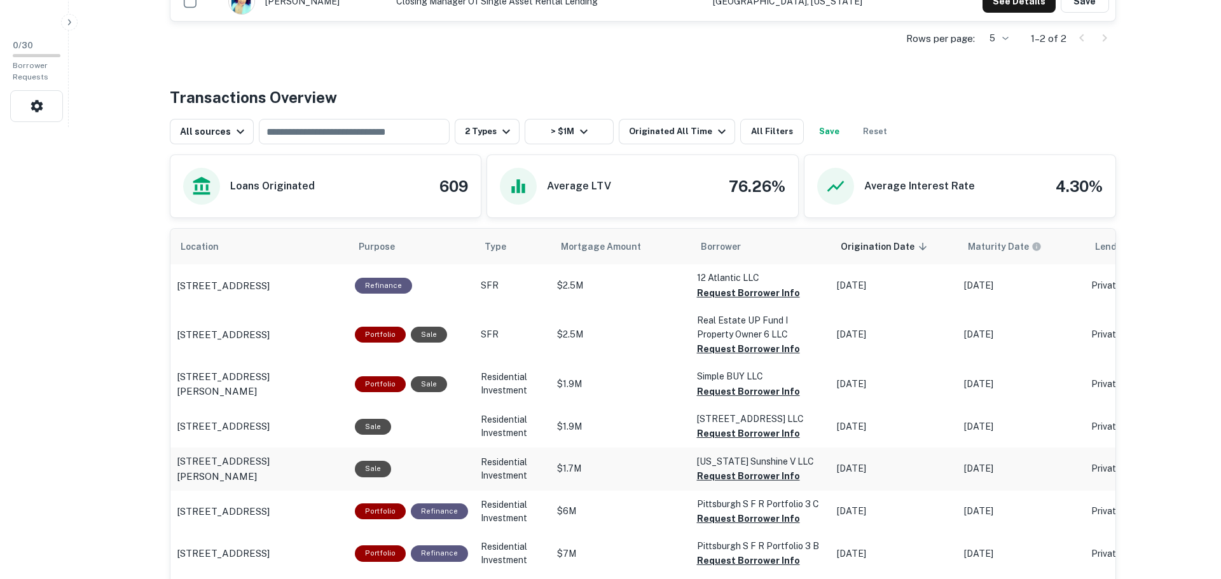
scroll to position [445, 0]
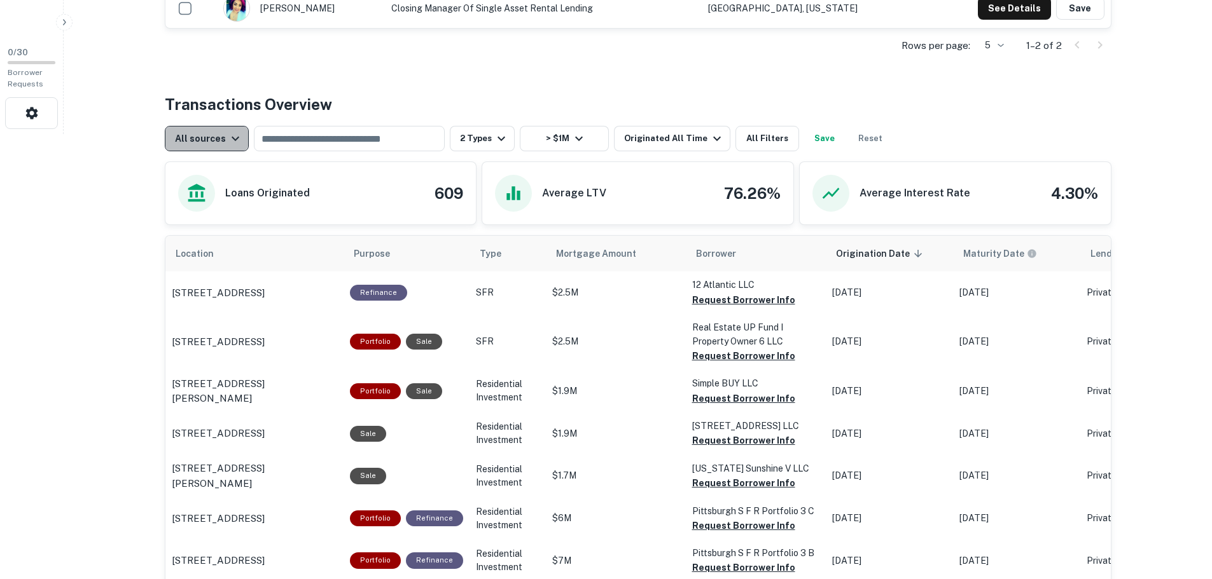
click at [210, 150] on button "All sources" at bounding box center [207, 138] width 84 height 25
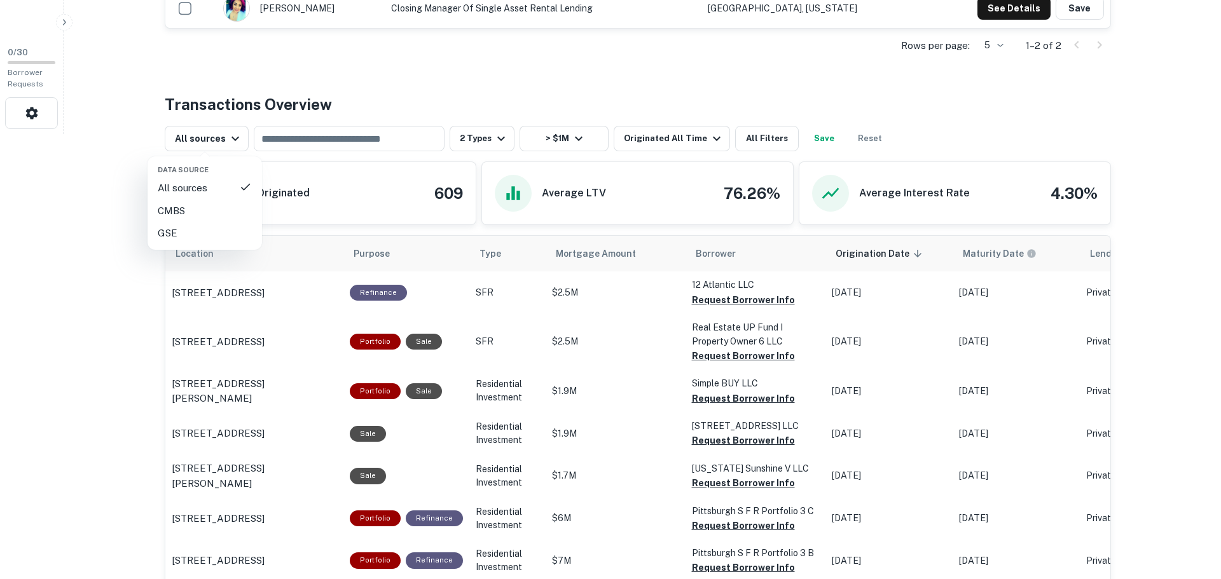
click at [592, 76] on div at bounding box center [610, 289] width 1221 height 579
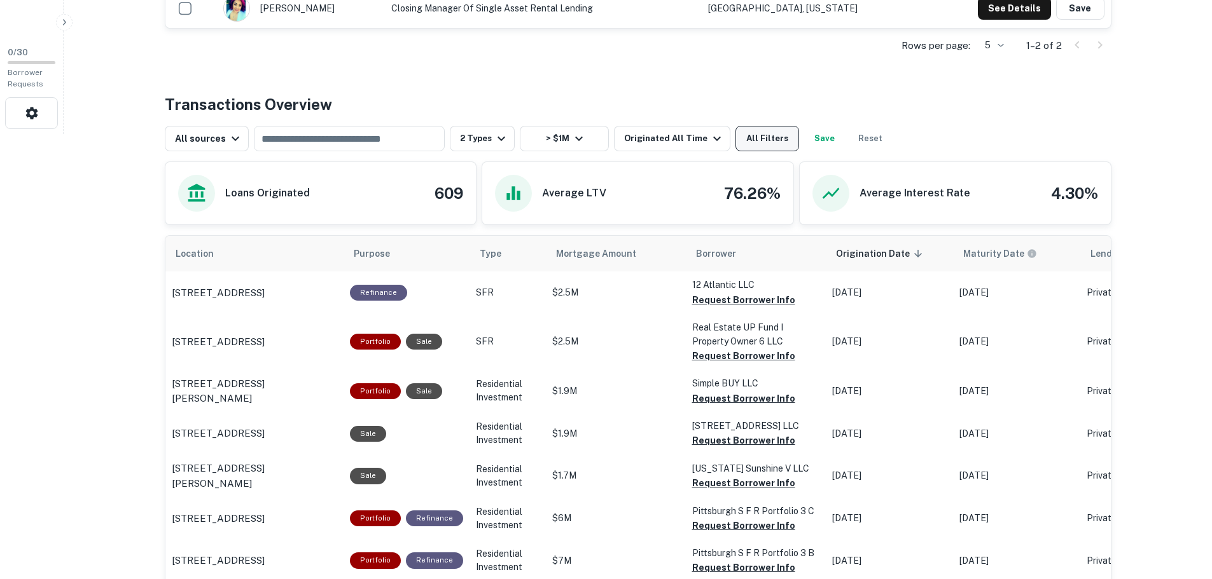
click at [766, 130] on button "All Filters" at bounding box center [767, 138] width 64 height 25
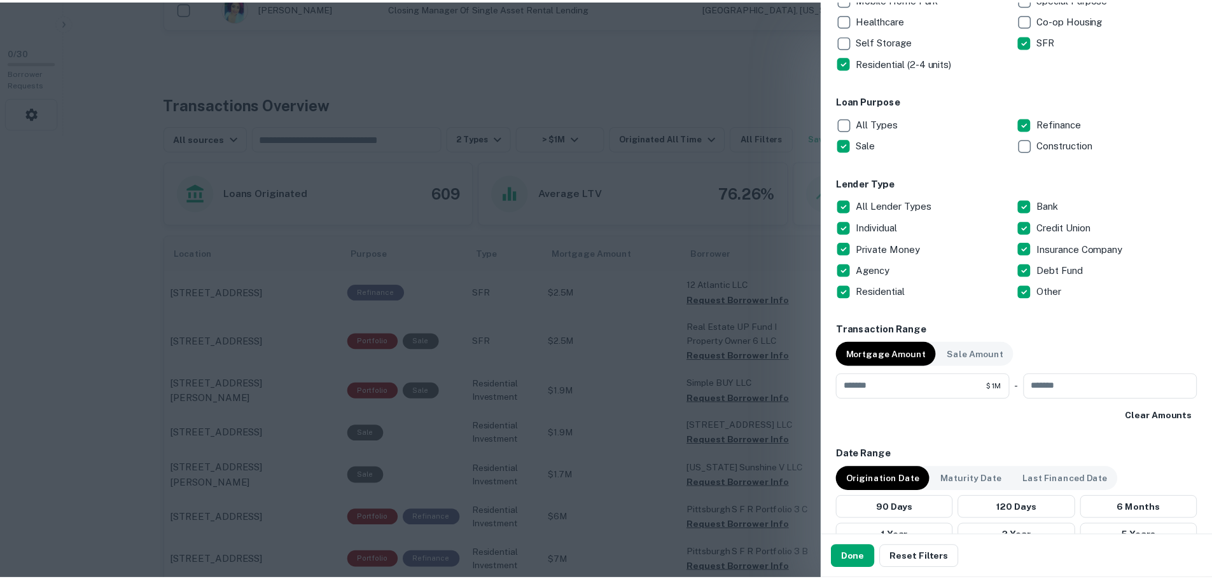
scroll to position [285, 0]
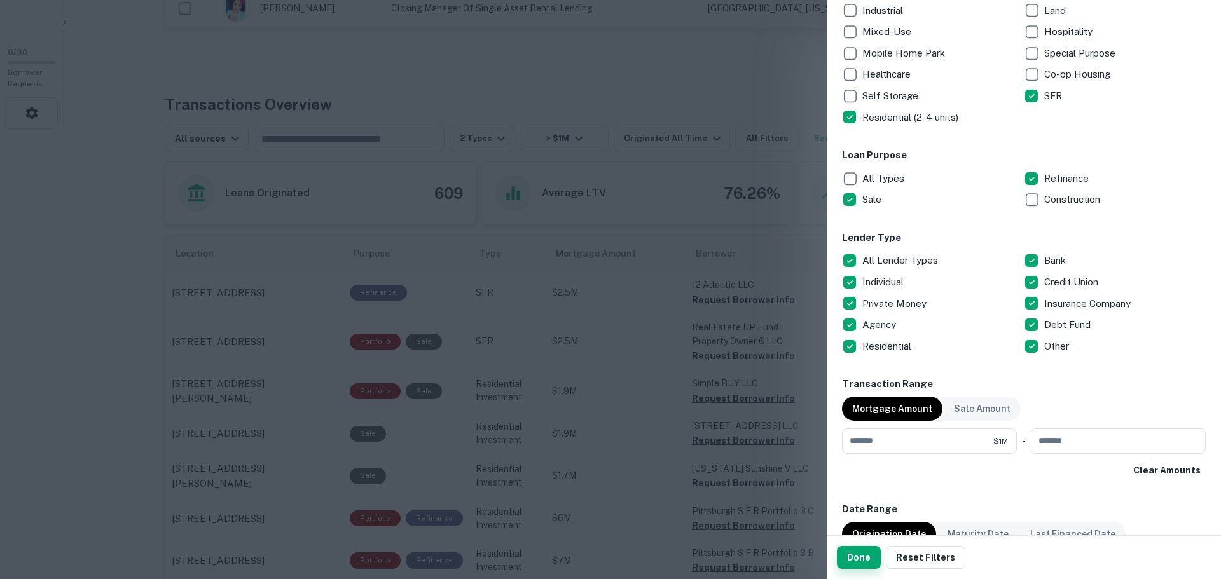
click at [850, 559] on button "Done" at bounding box center [859, 557] width 44 height 23
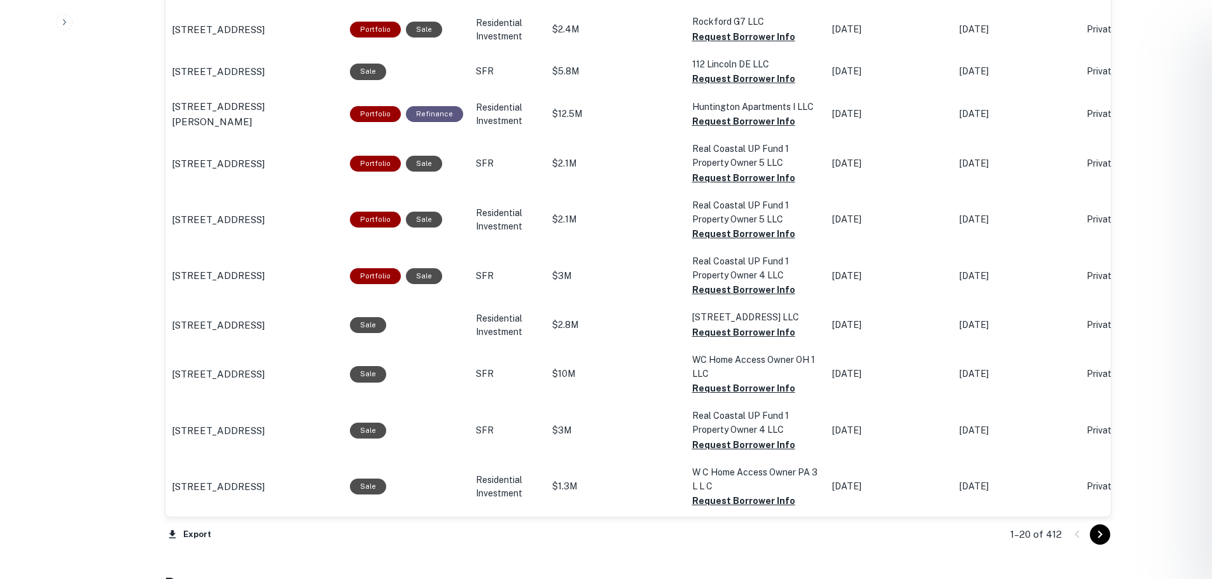
scroll to position [1208, 0]
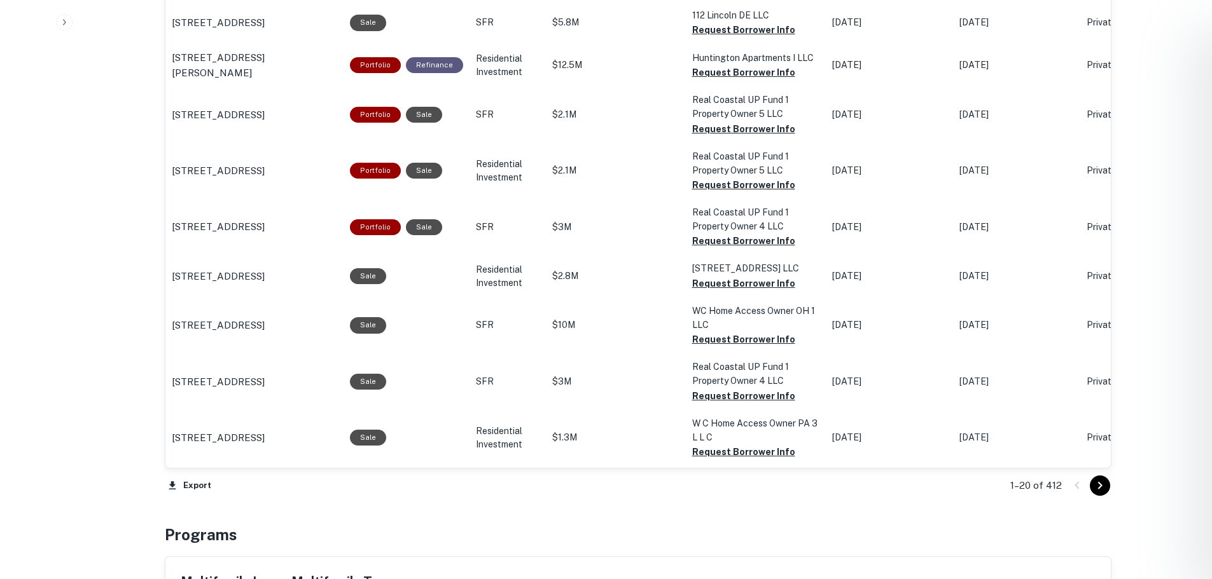
click at [1094, 483] on div at bounding box center [606, 289] width 1212 height 579
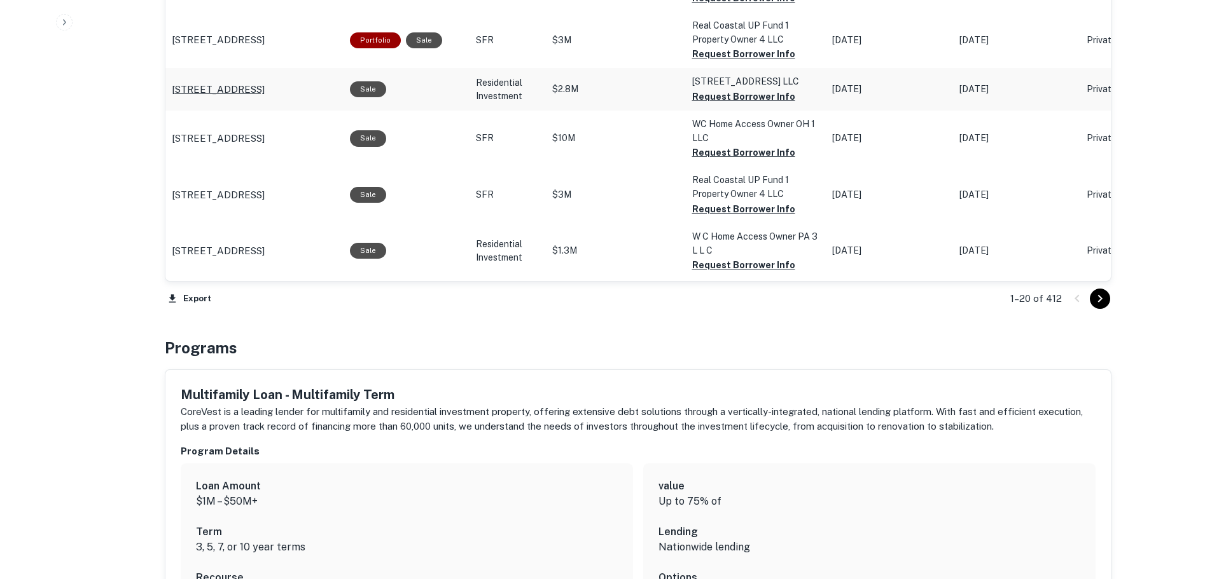
scroll to position [1399, 0]
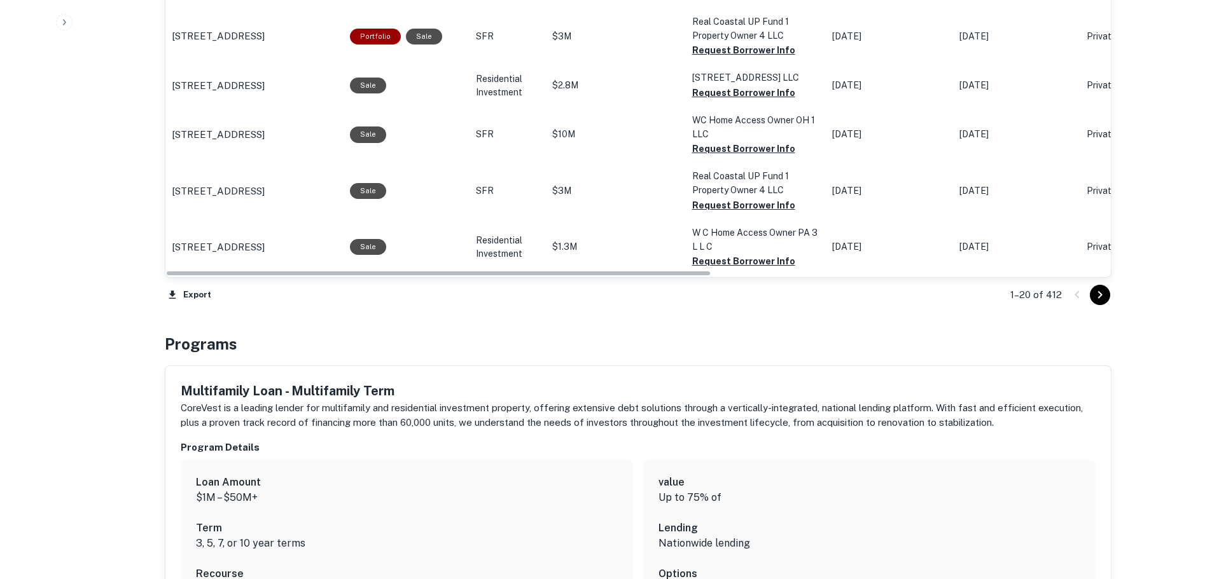
click at [1097, 297] on icon "Go to next page" at bounding box center [1099, 294] width 15 height 15
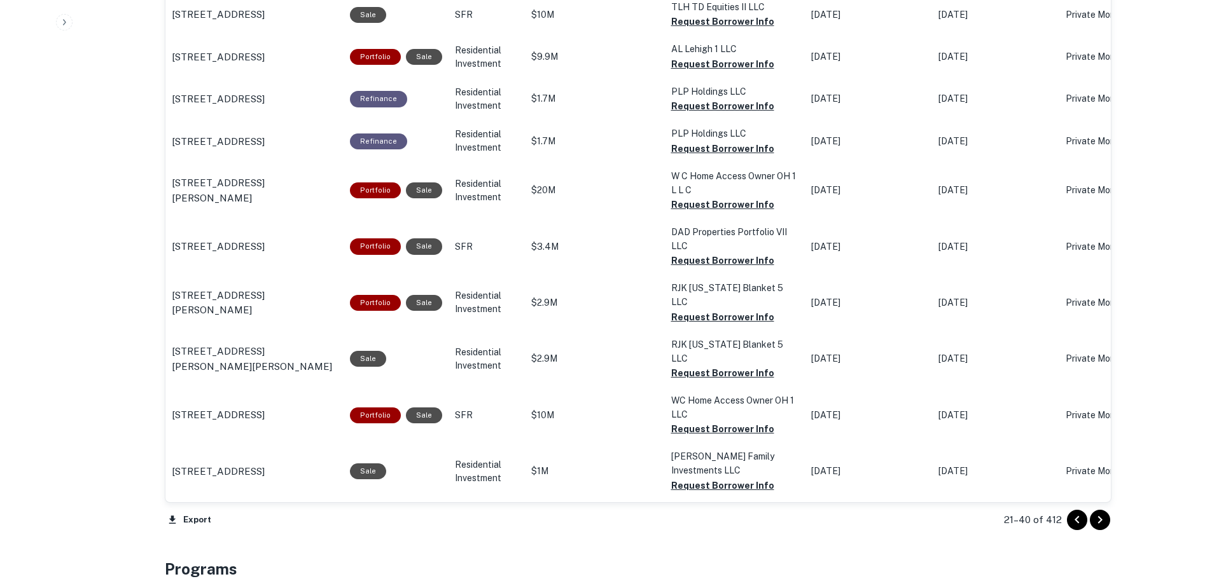
scroll to position [1168, 0]
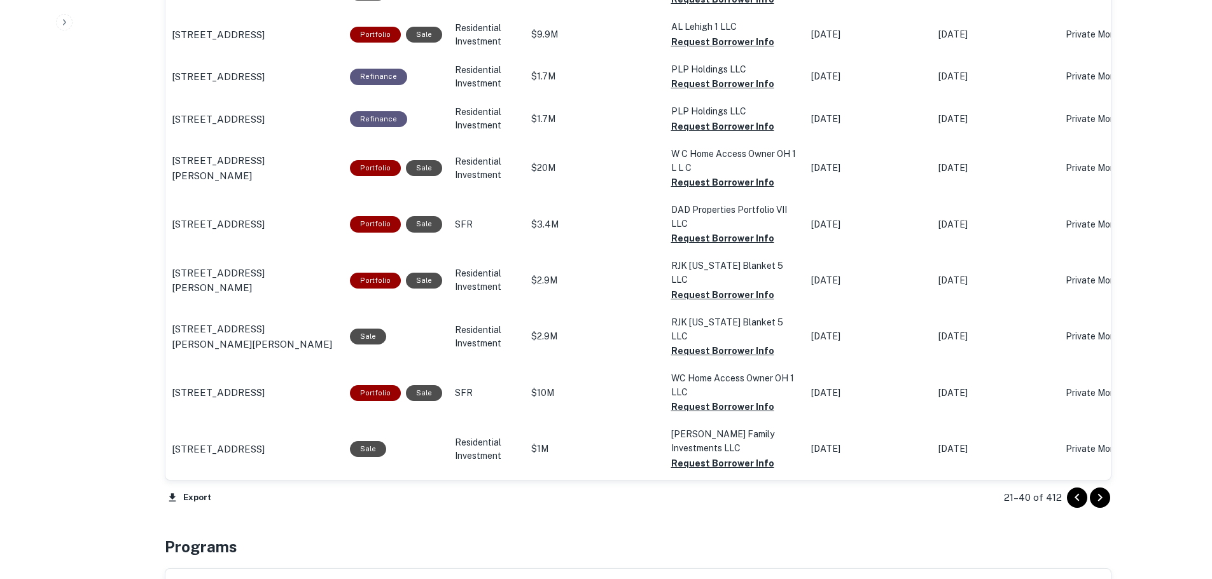
click at [1093, 493] on icon "Go to next page" at bounding box center [1099, 497] width 15 height 15
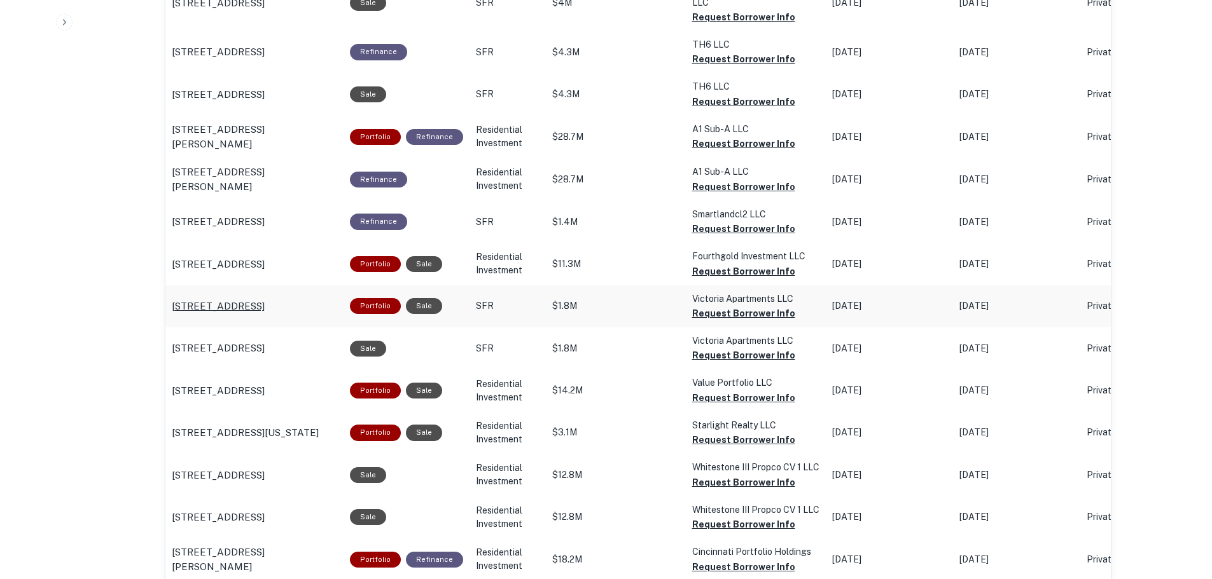
scroll to position [827, 0]
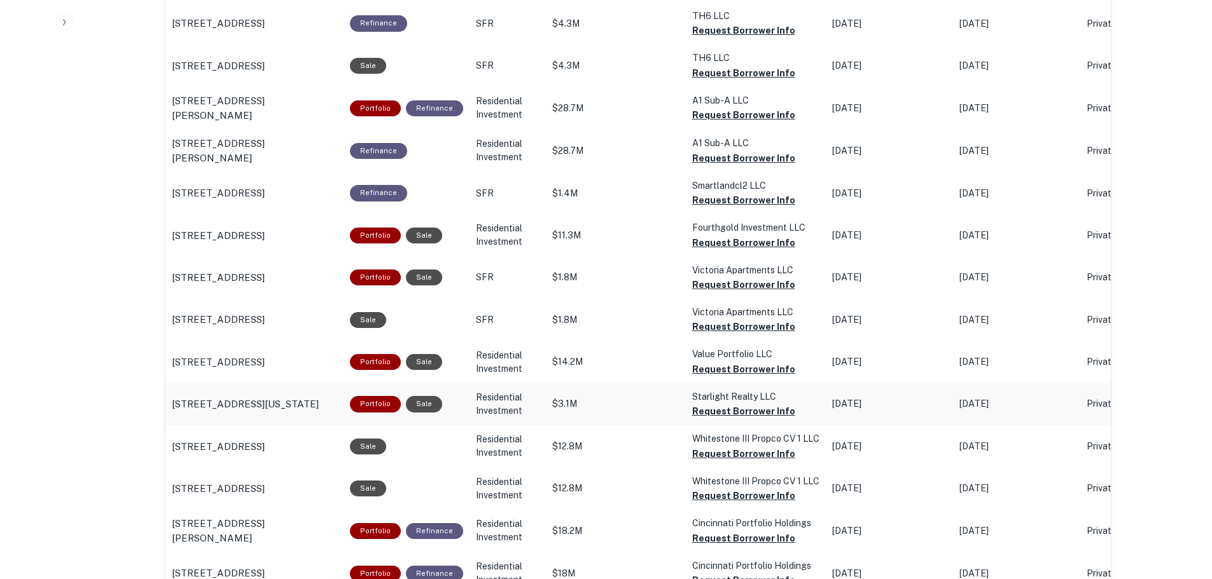
drag, startPoint x: 690, startPoint y: 279, endPoint x: 450, endPoint y: 405, distance: 271.4
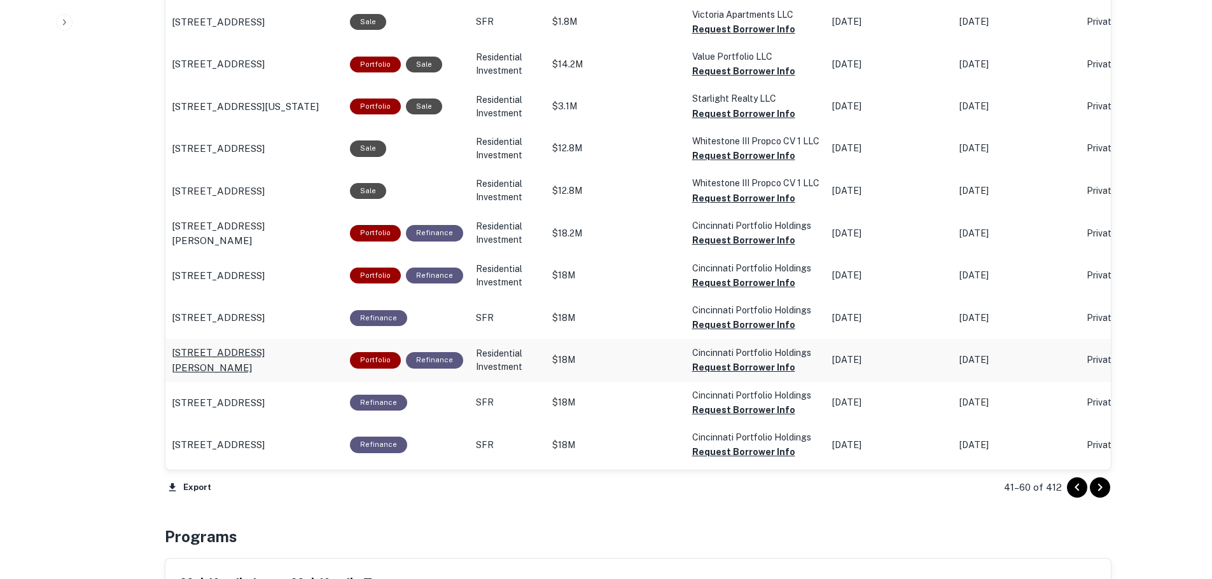
scroll to position [1145, 0]
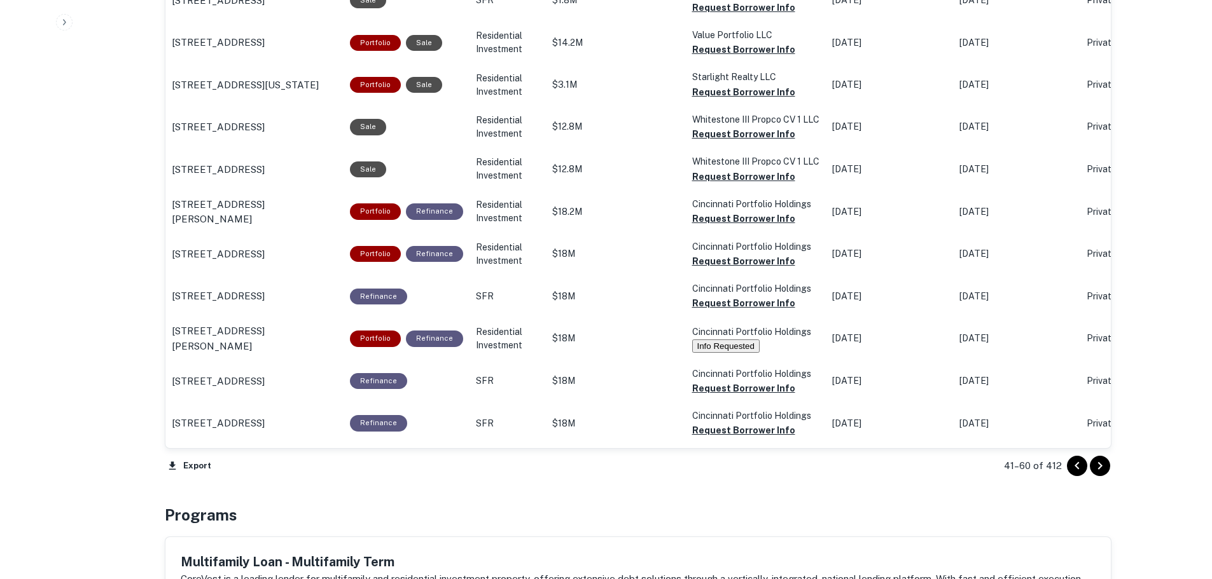
click at [1095, 465] on icon "Go to next page" at bounding box center [1099, 466] width 15 height 15
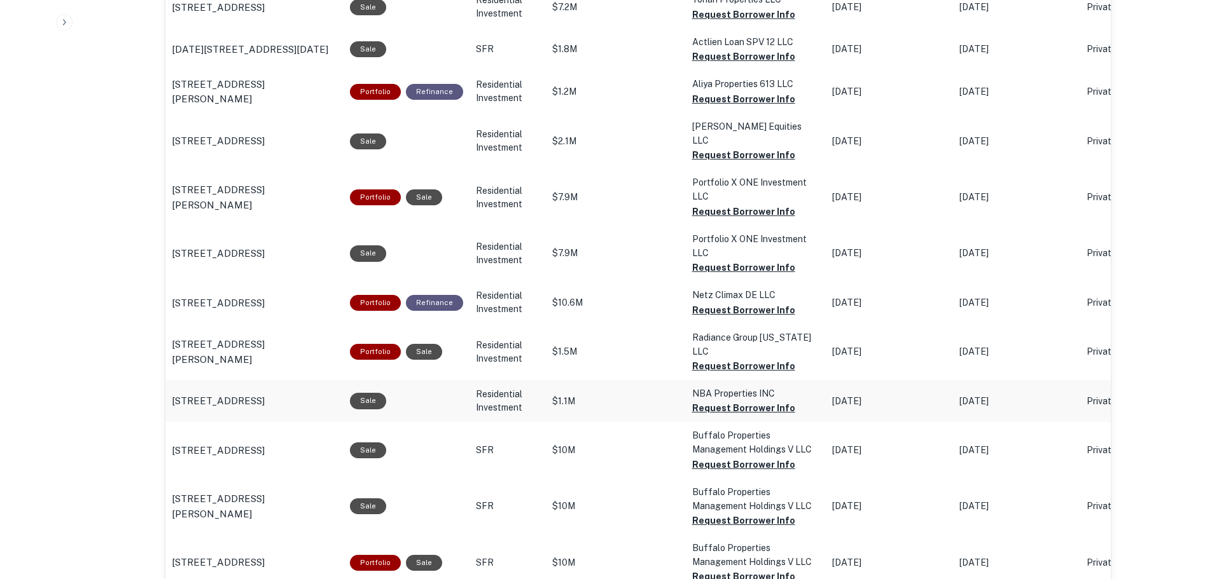
scroll to position [1018, 0]
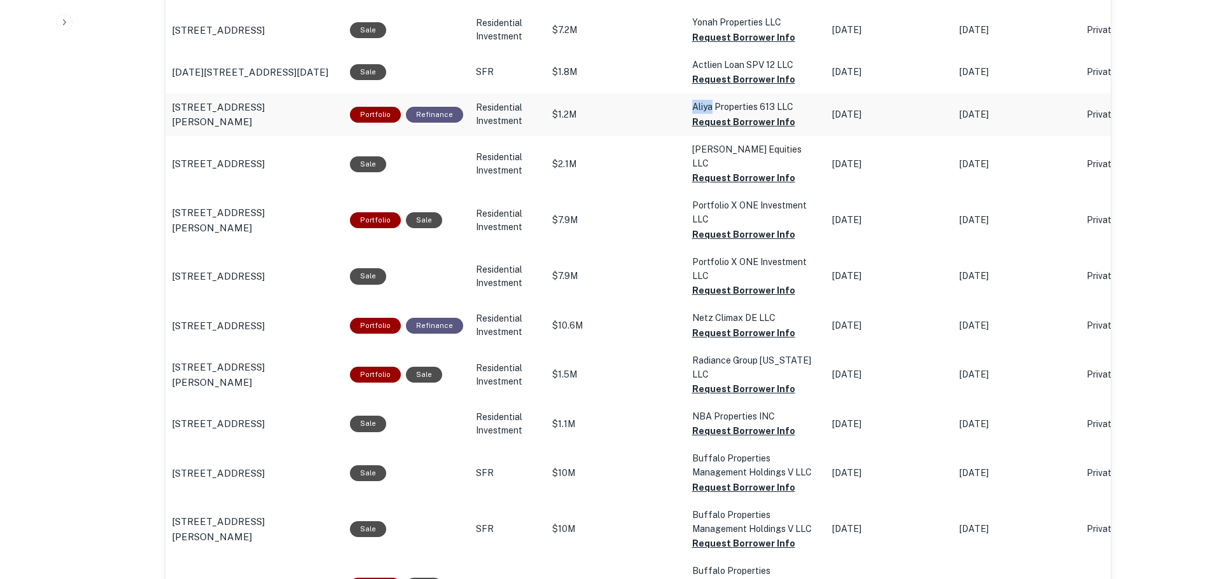
drag, startPoint x: 683, startPoint y: 106, endPoint x: 707, endPoint y: 111, distance: 24.0
copy p "Aliya"
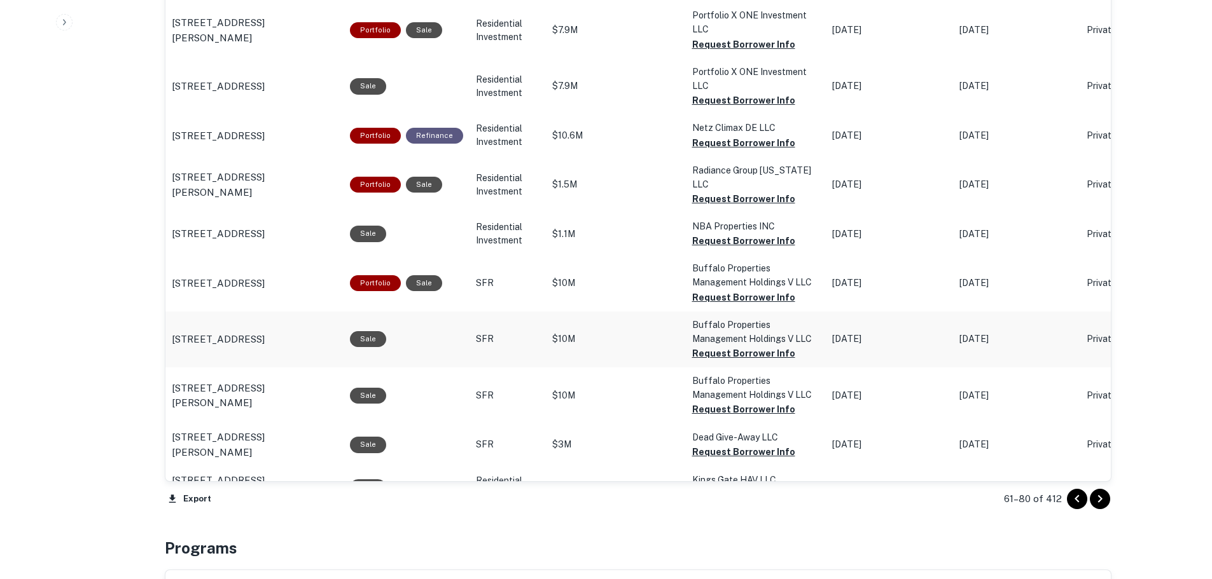
scroll to position [1208, 0]
click at [1099, 491] on icon "Go to next page" at bounding box center [1099, 498] width 15 height 15
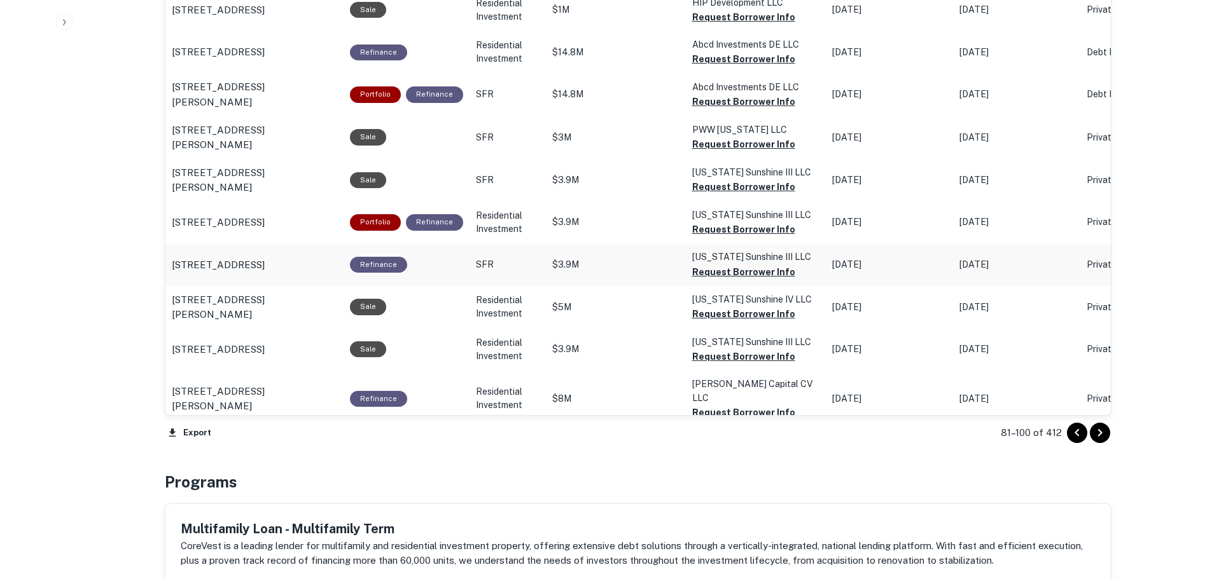
scroll to position [1145, 0]
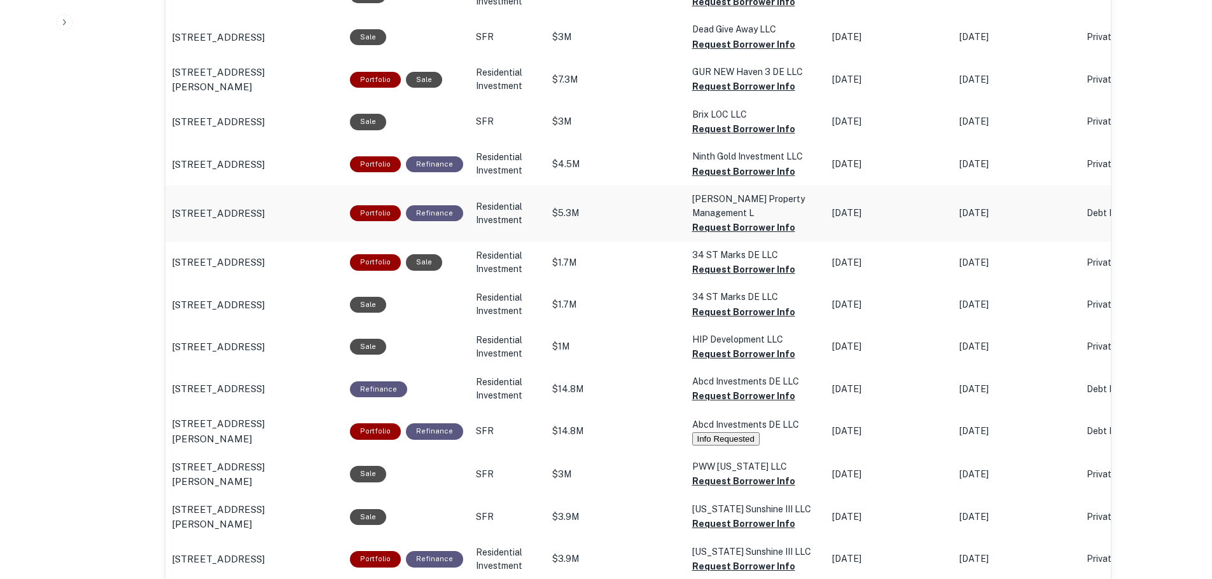
scroll to position [827, 0]
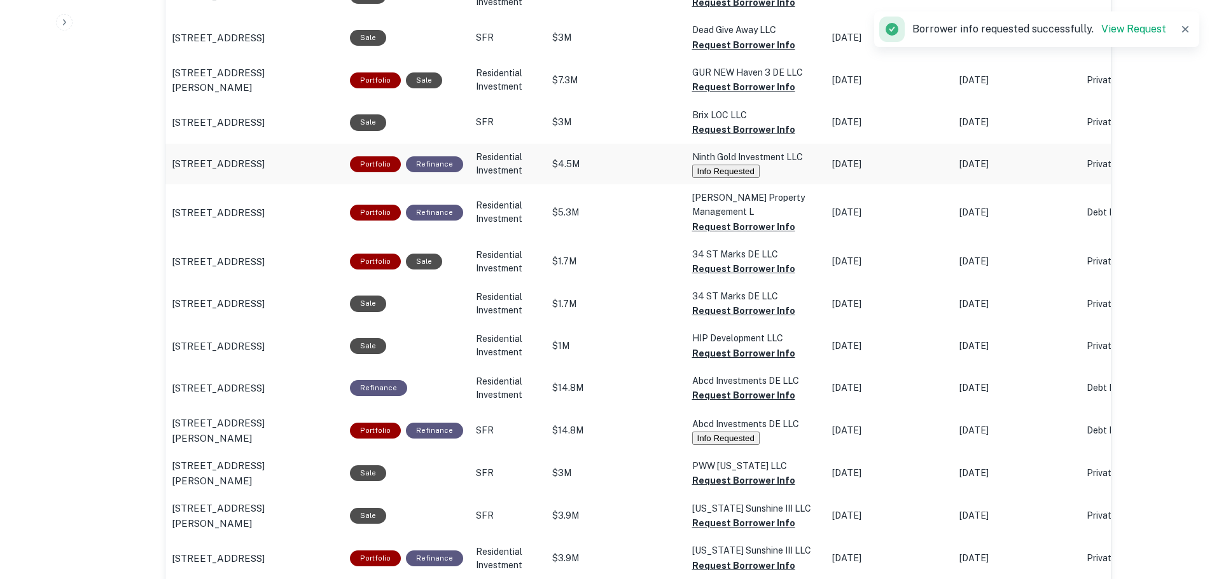
scroll to position [826, 0]
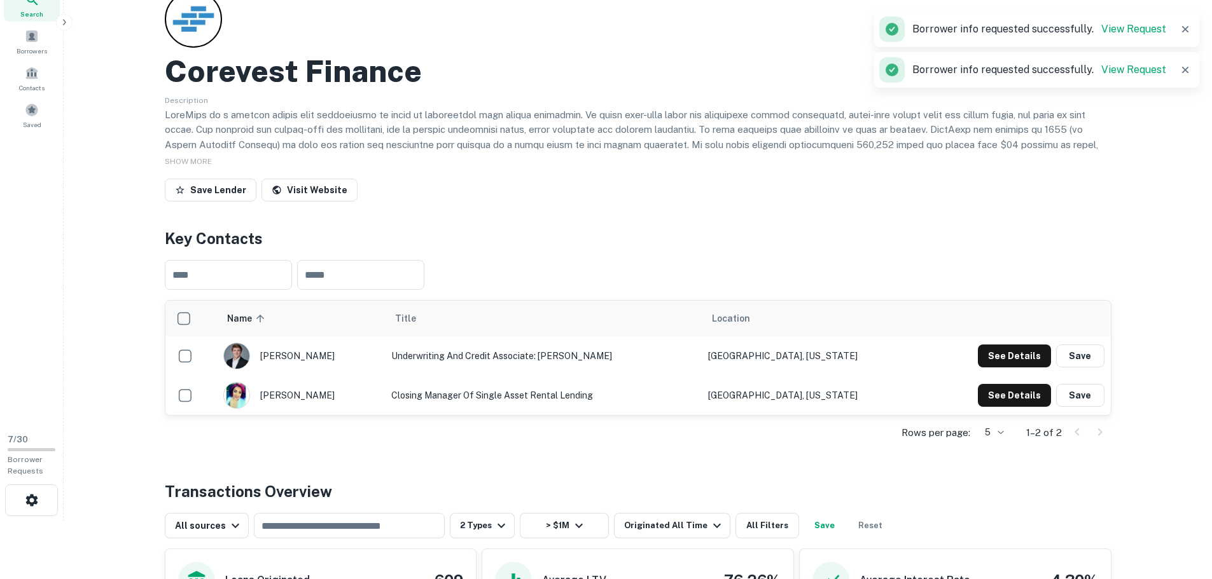
scroll to position [0, 0]
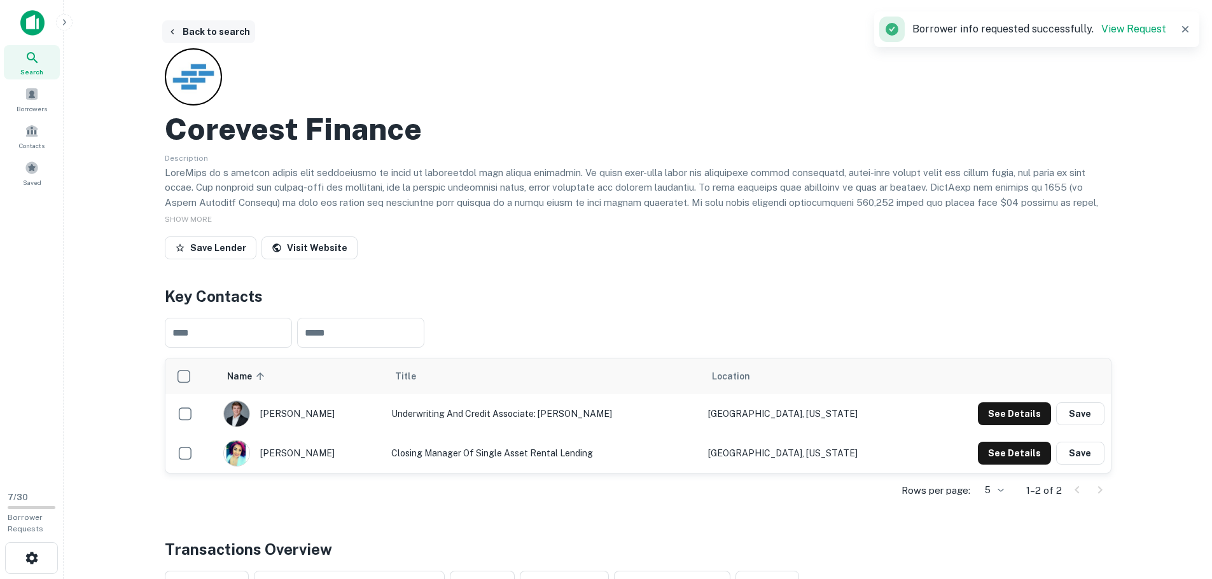
click at [176, 29] on icon "button" at bounding box center [172, 32] width 10 height 10
click at [204, 34] on button "Back to search" at bounding box center [208, 31] width 93 height 23
click at [193, 33] on button "Back to search" at bounding box center [208, 31] width 93 height 23
click at [207, 29] on button "Back to search" at bounding box center [208, 31] width 93 height 23
click at [202, 27] on button "Back to search" at bounding box center [208, 31] width 93 height 23
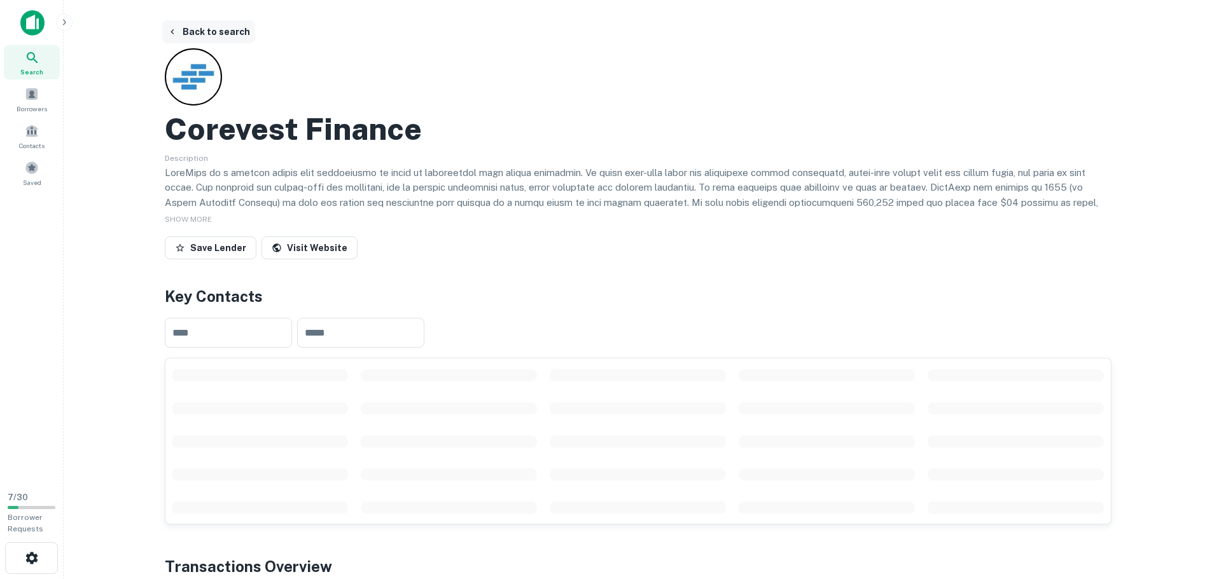
click at [199, 26] on button "Back to search" at bounding box center [208, 31] width 93 height 23
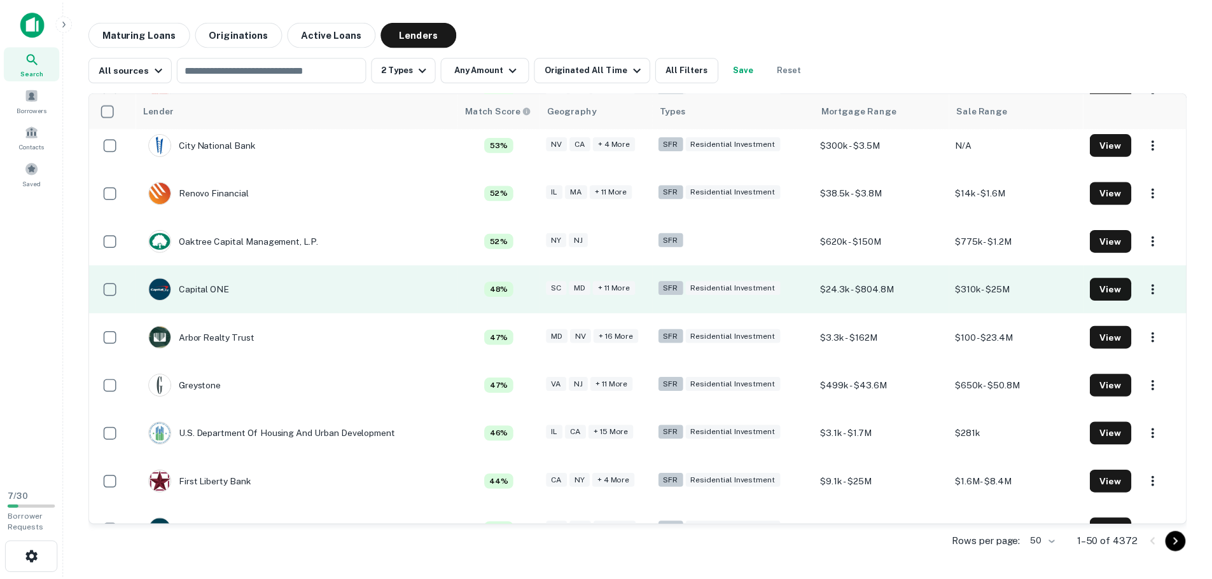
scroll to position [700, 0]
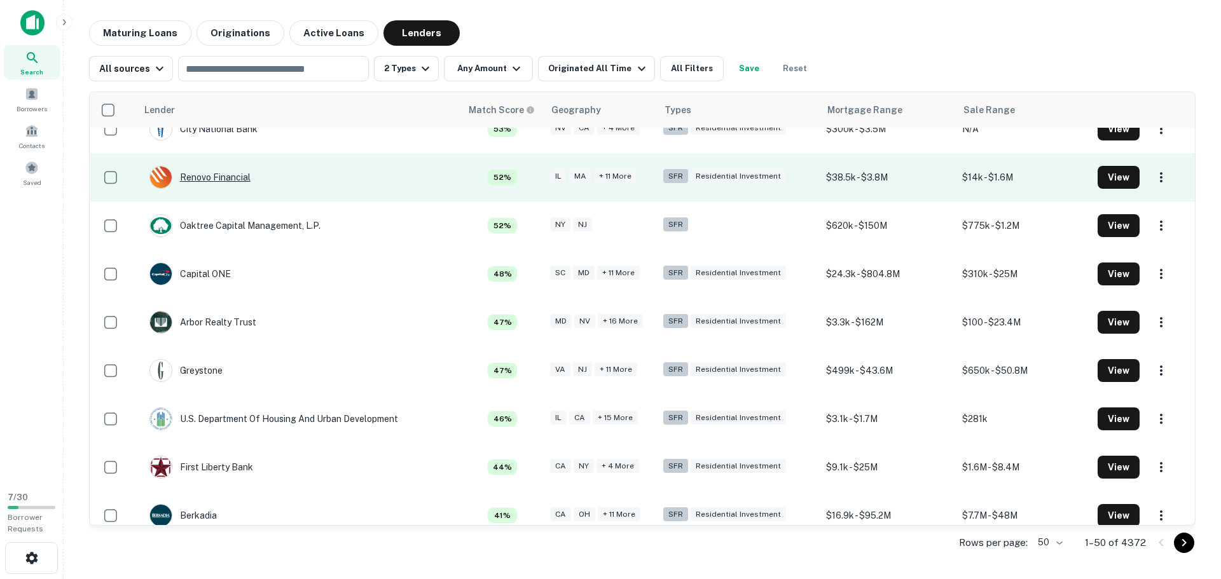
click at [239, 177] on div "Renovo Financial" at bounding box center [199, 177] width 101 height 23
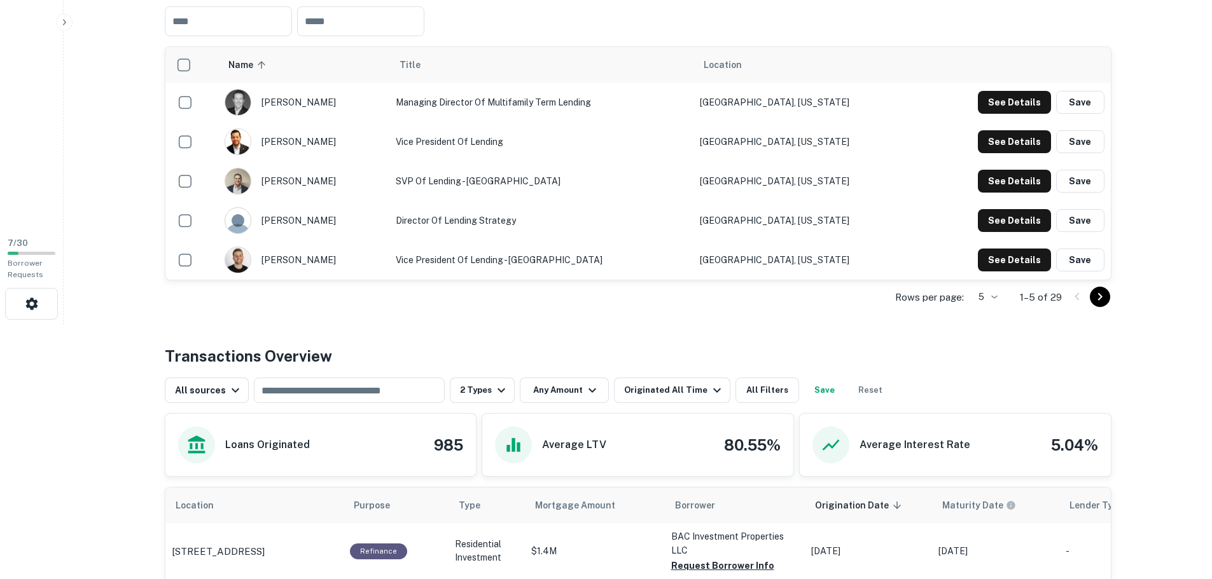
scroll to position [572, 0]
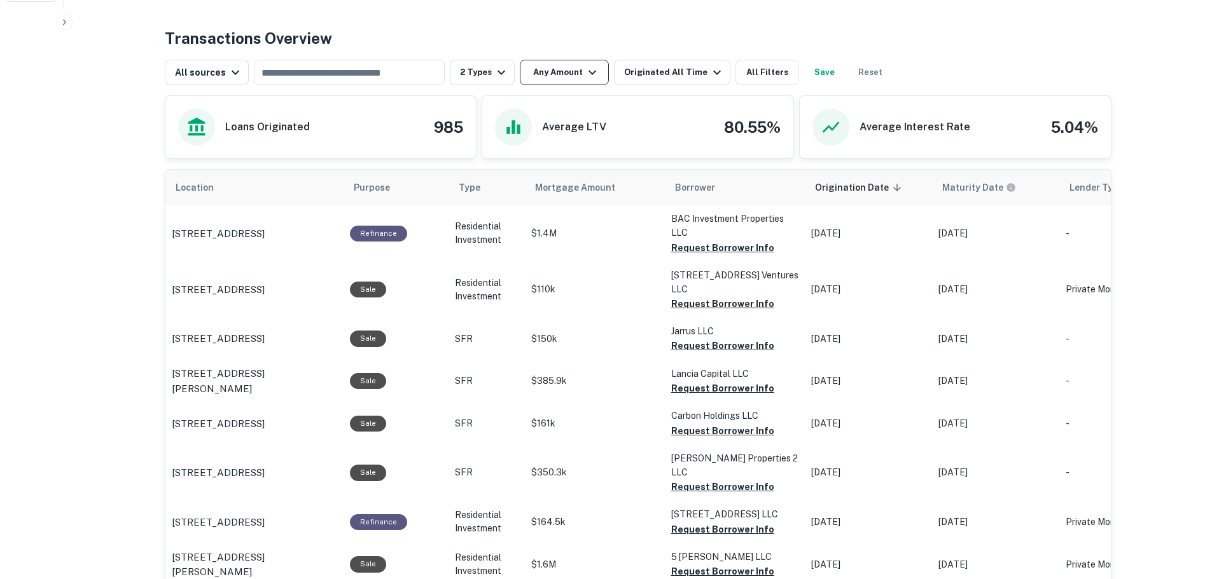
click at [535, 85] on button "Any Amount" at bounding box center [564, 72] width 89 height 25
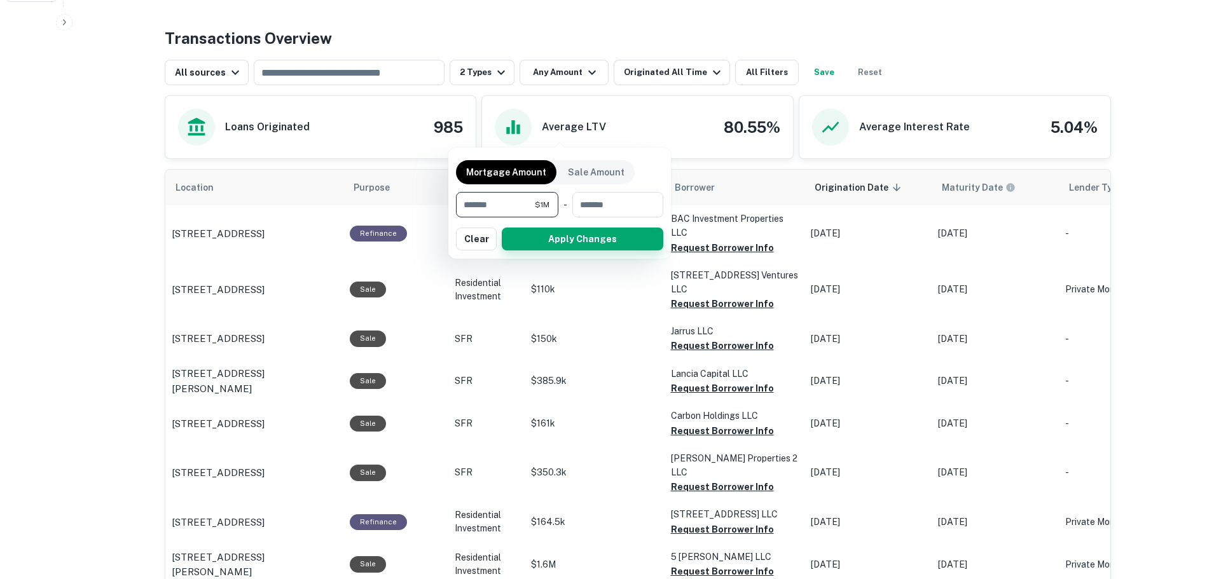
type input "*******"
click at [534, 239] on button "Apply Changes" at bounding box center [583, 239] width 162 height 23
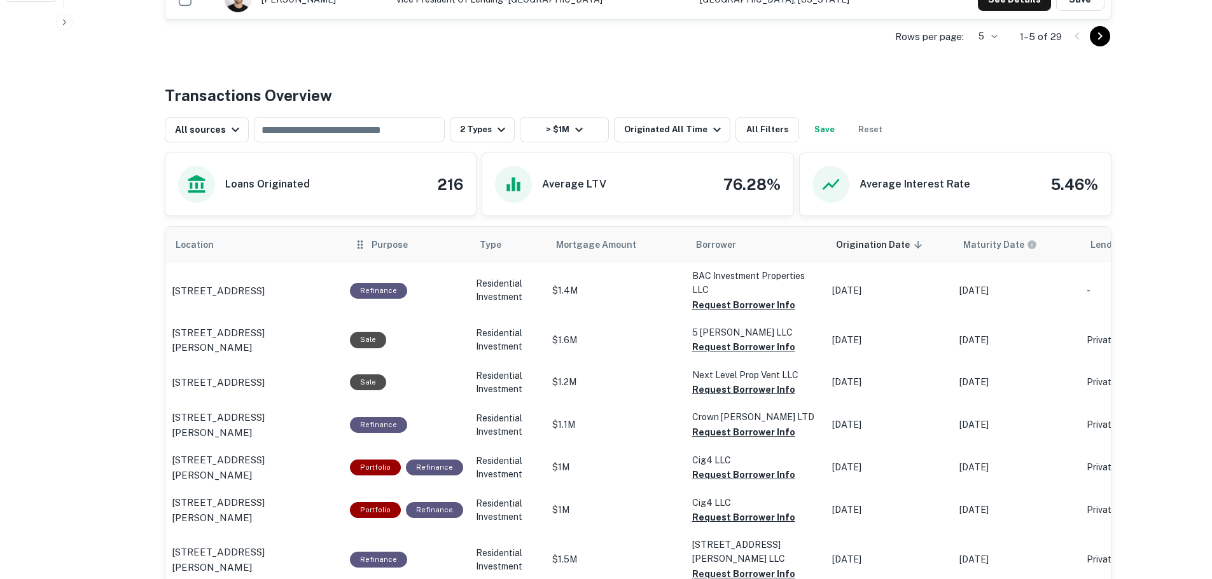
click at [392, 253] on th "Purpose" at bounding box center [406, 245] width 126 height 36
click at [413, 246] on icon "scrollable content" at bounding box center [415, 244] width 11 height 11
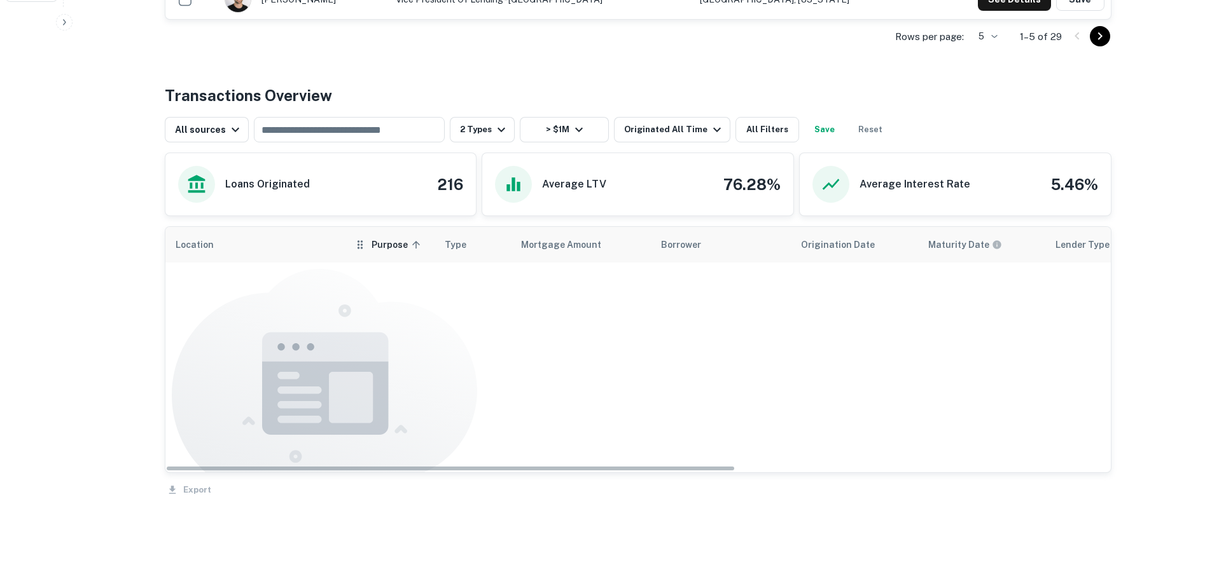
click at [380, 246] on span "Purpose sorted ascending" at bounding box center [397, 244] width 53 height 15
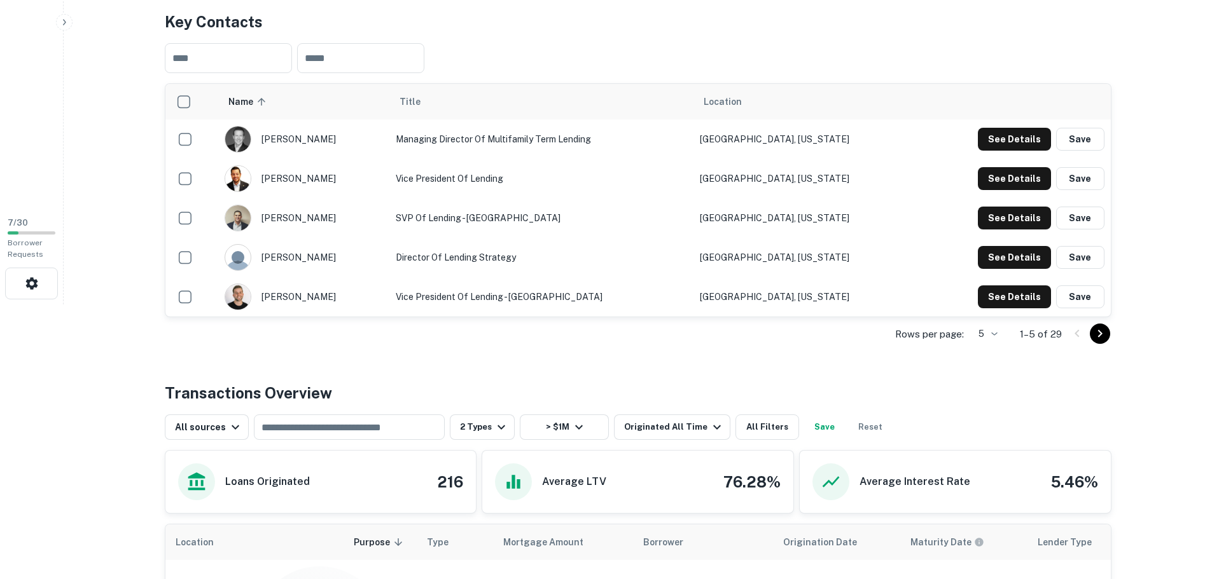
scroll to position [64, 0]
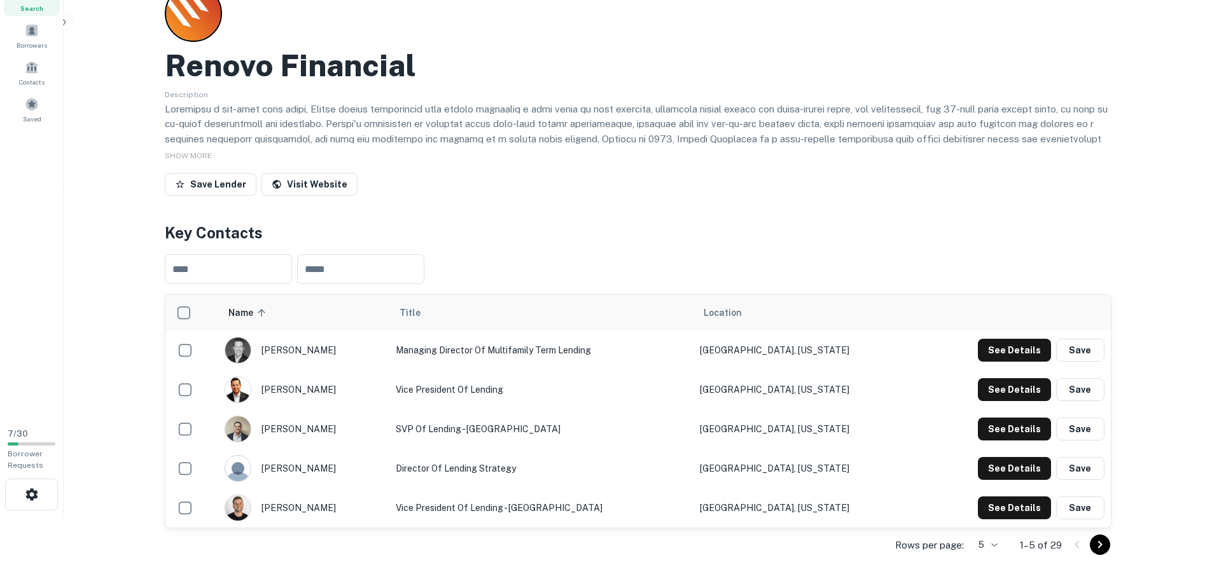
scroll to position [572, 0]
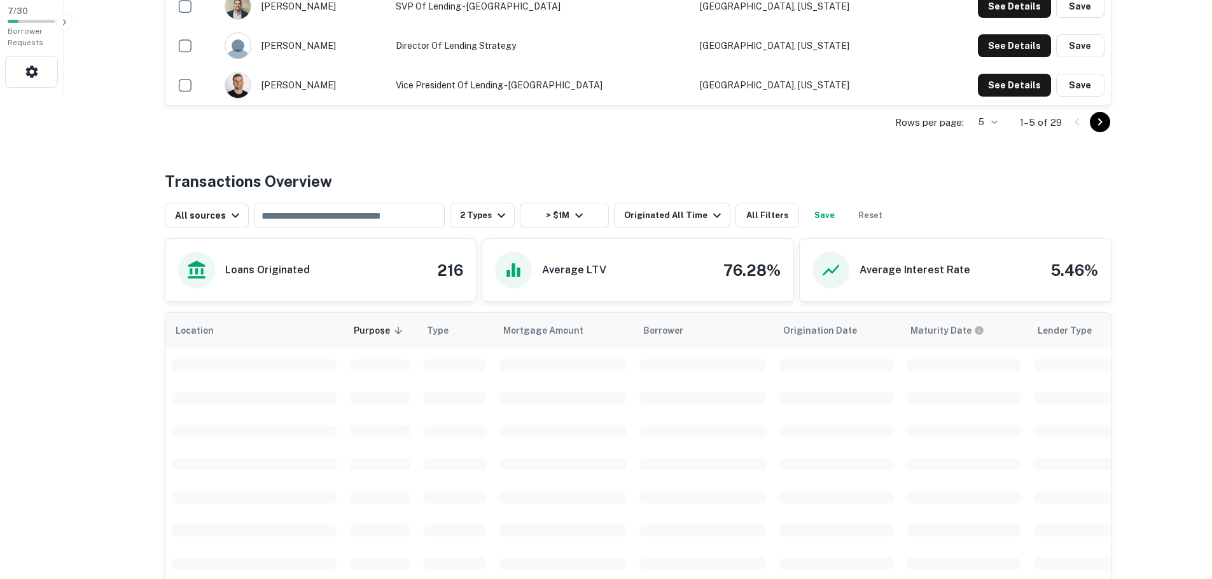
scroll to position [572, 0]
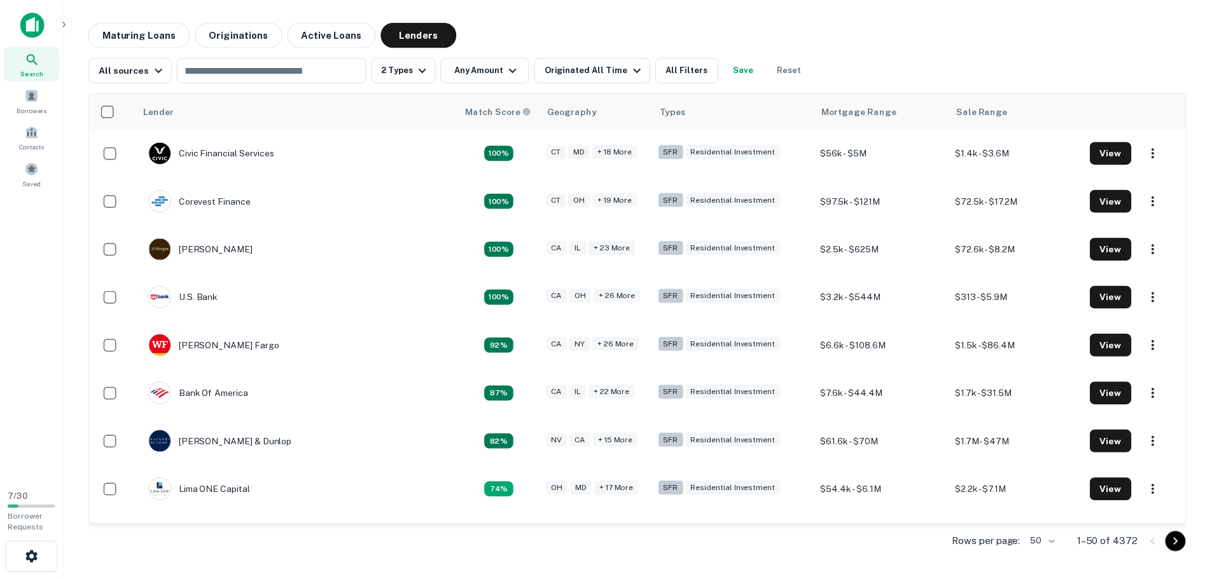
scroll to position [700, 0]
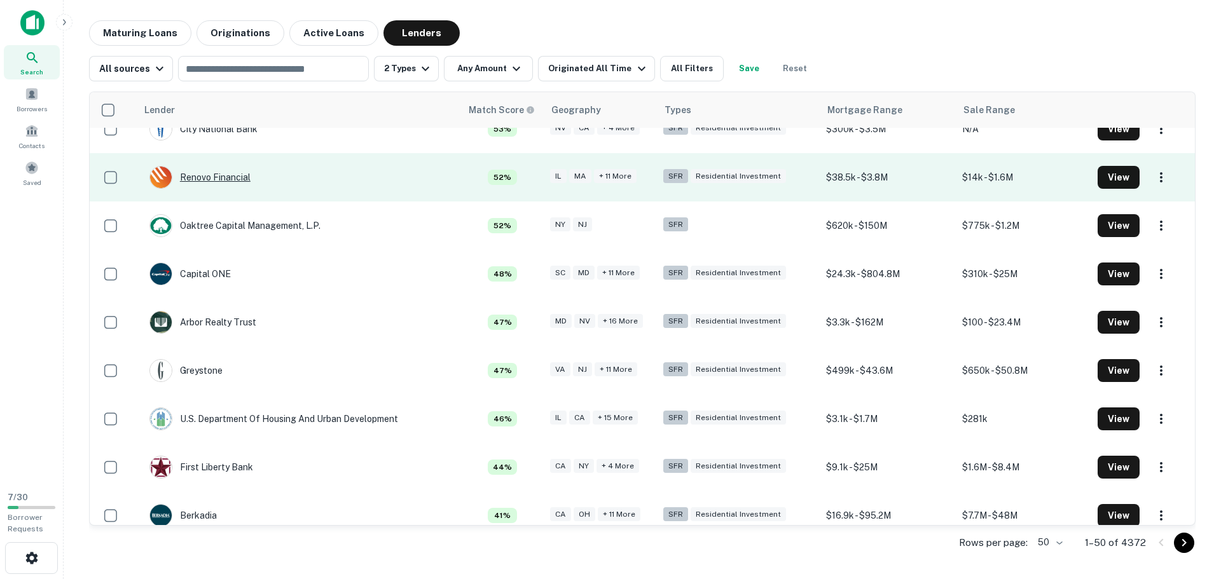
click at [214, 169] on div "Renovo Financial" at bounding box center [199, 177] width 101 height 23
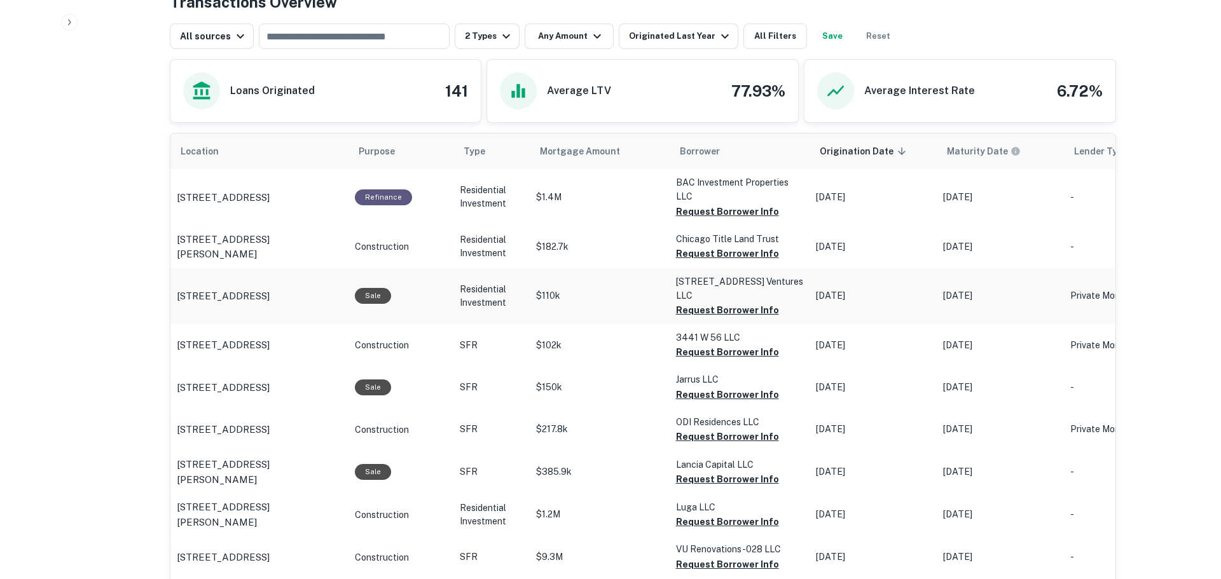
scroll to position [636, 0]
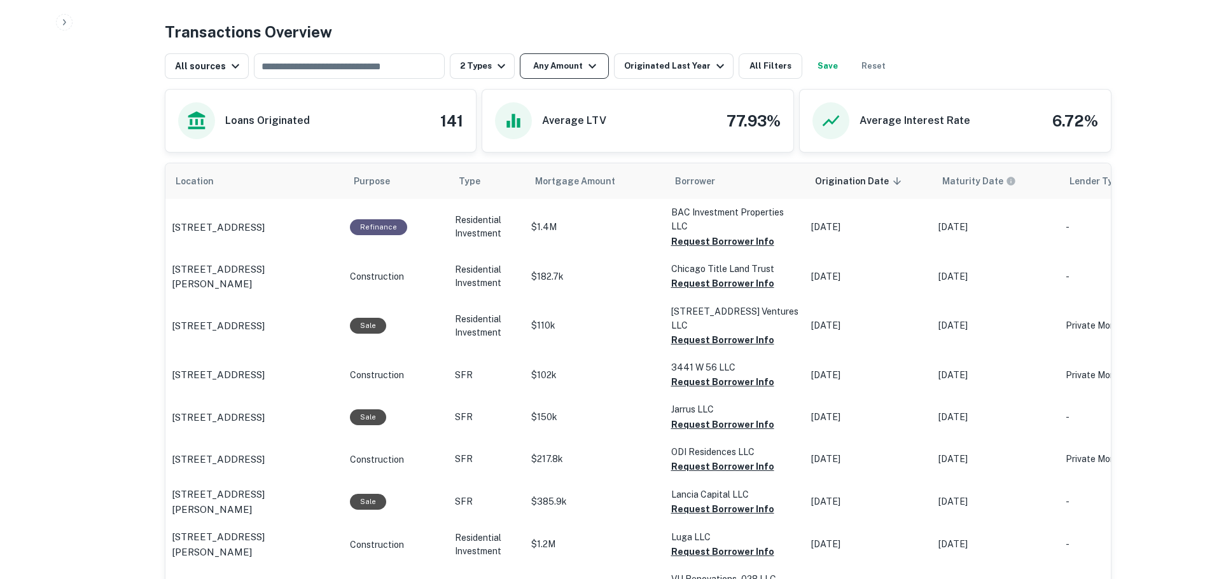
click at [548, 67] on button "Any Amount" at bounding box center [564, 65] width 89 height 25
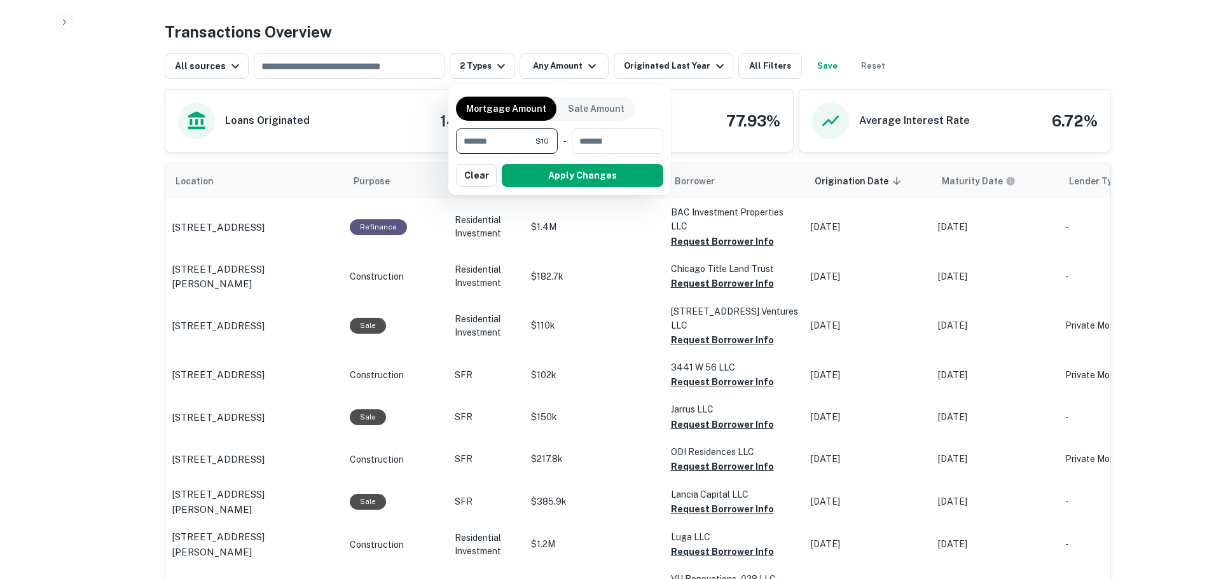
type input "*"
type input "*******"
click at [628, 173] on button "Apply Changes" at bounding box center [583, 175] width 162 height 23
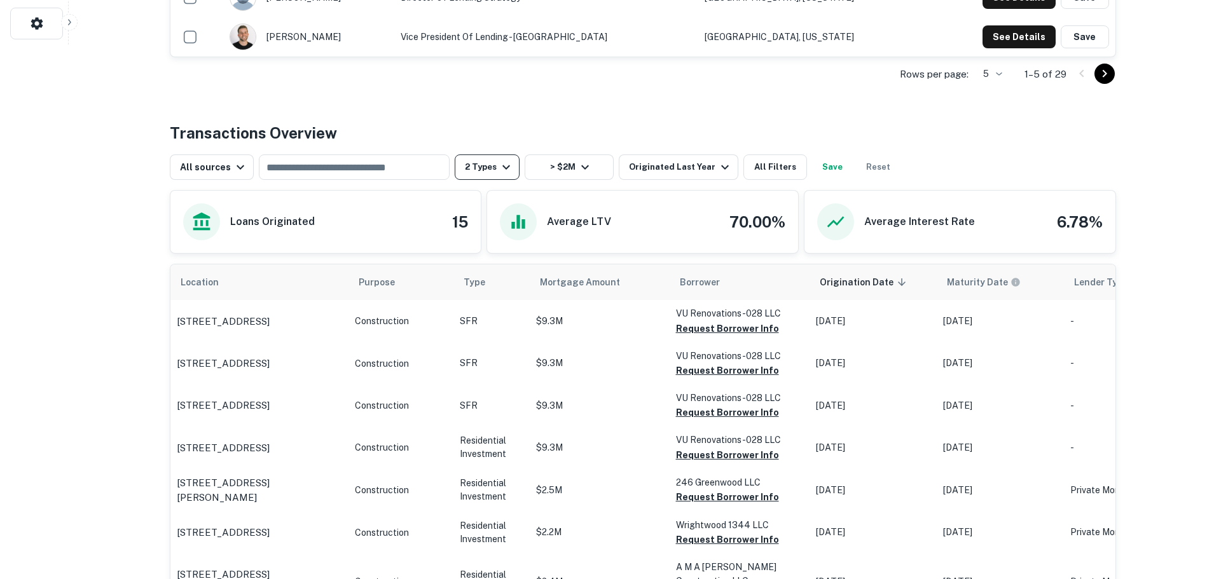
scroll to position [636, 0]
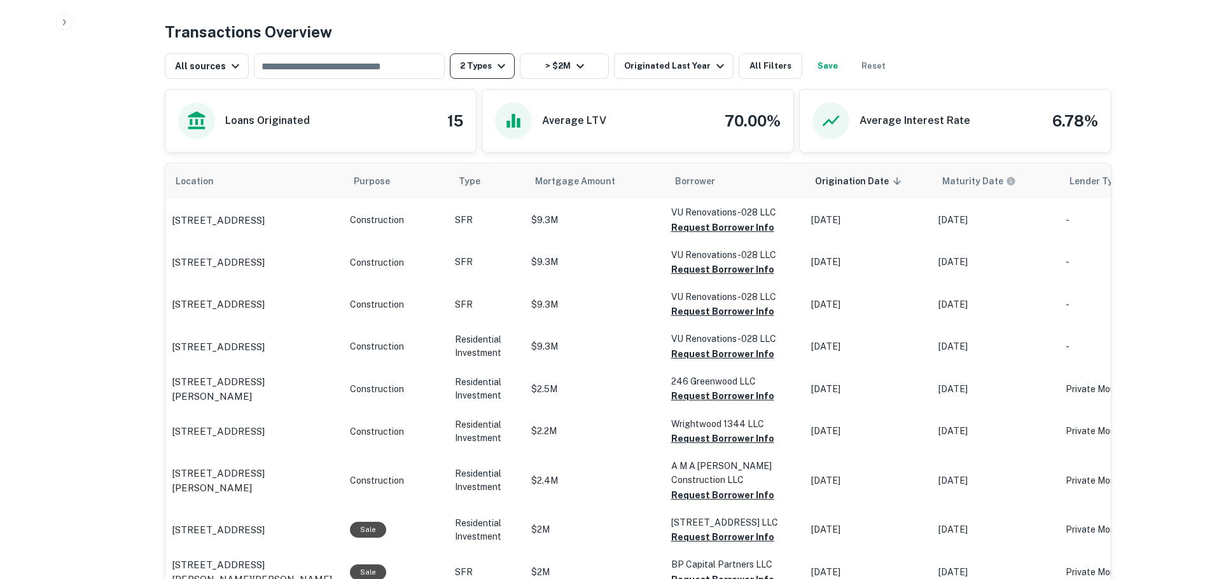
click at [494, 69] on icon "button" at bounding box center [501, 66] width 15 height 15
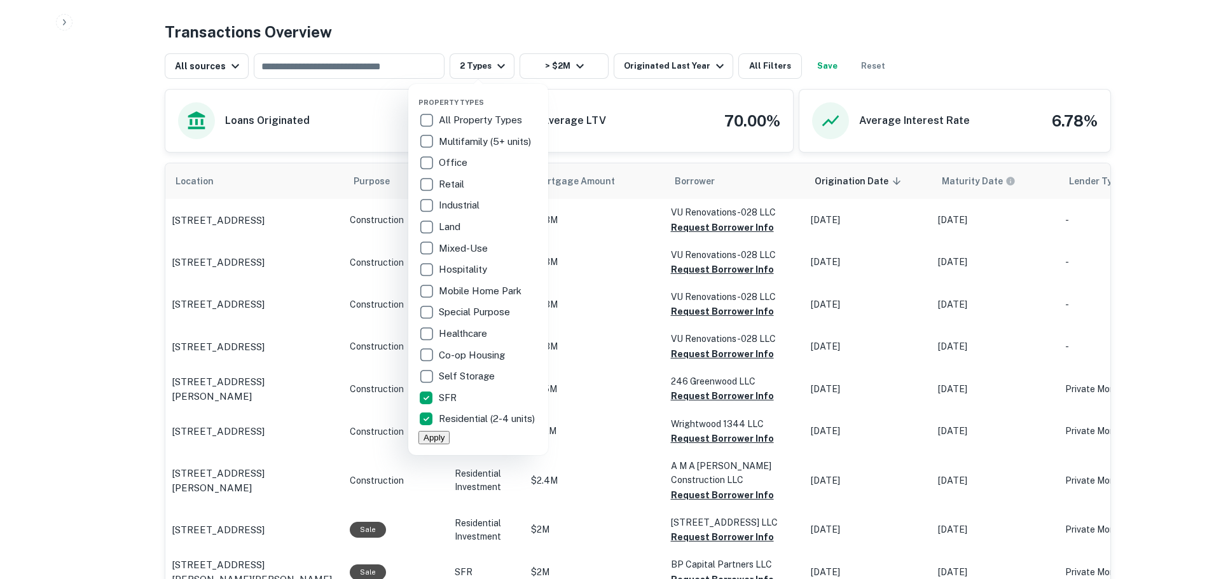
click at [753, 69] on div at bounding box center [610, 289] width 1221 height 579
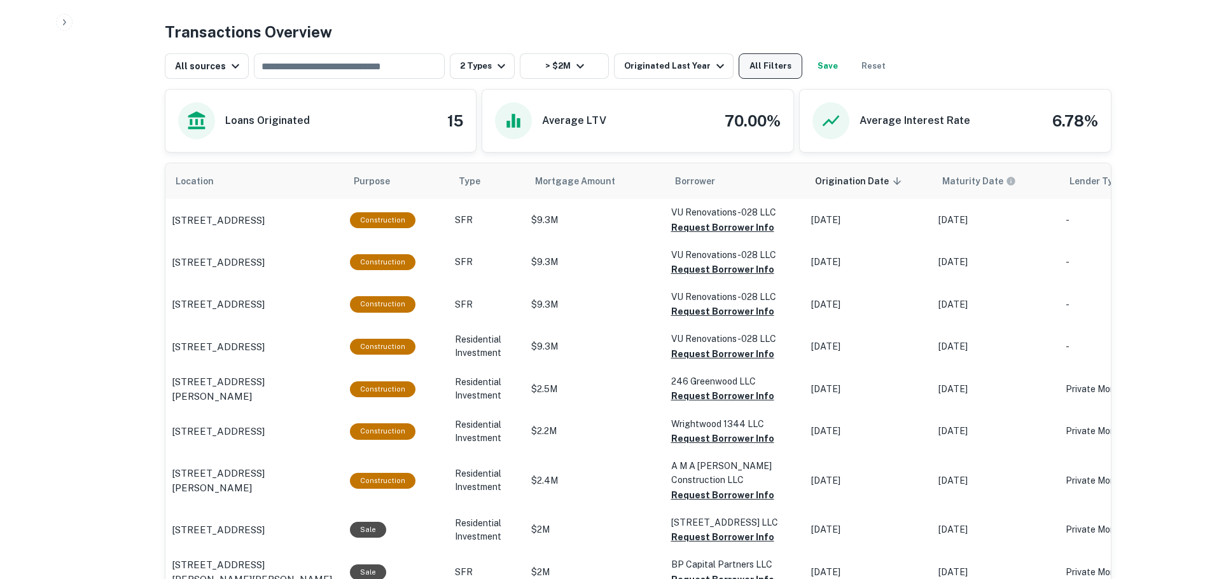
click at [748, 67] on button "All Filters" at bounding box center [770, 65] width 64 height 25
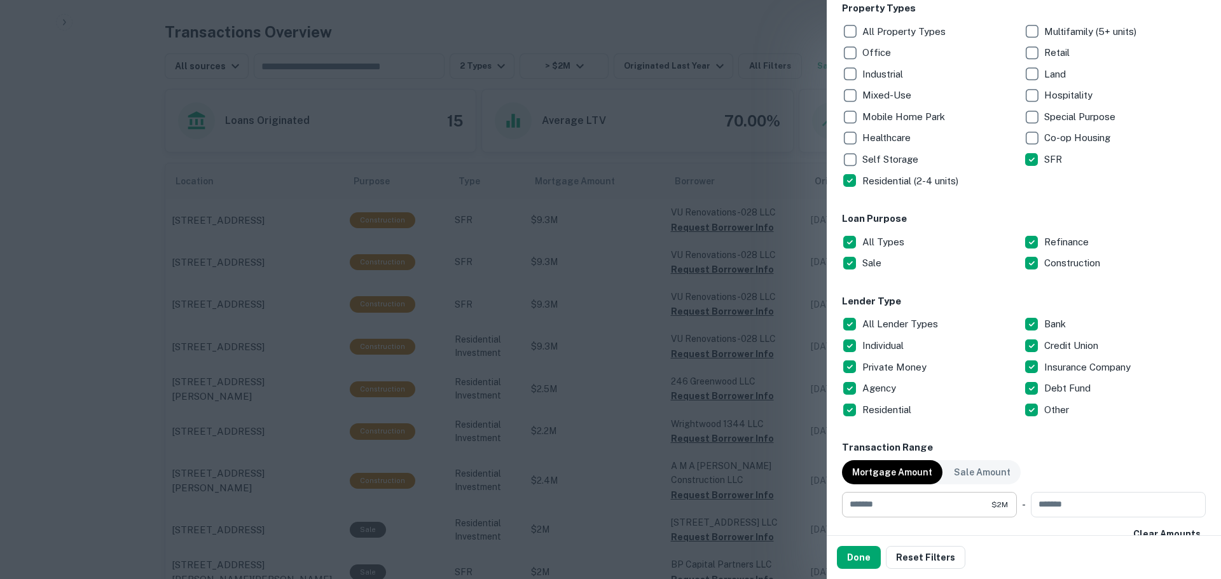
scroll to position [412, 0]
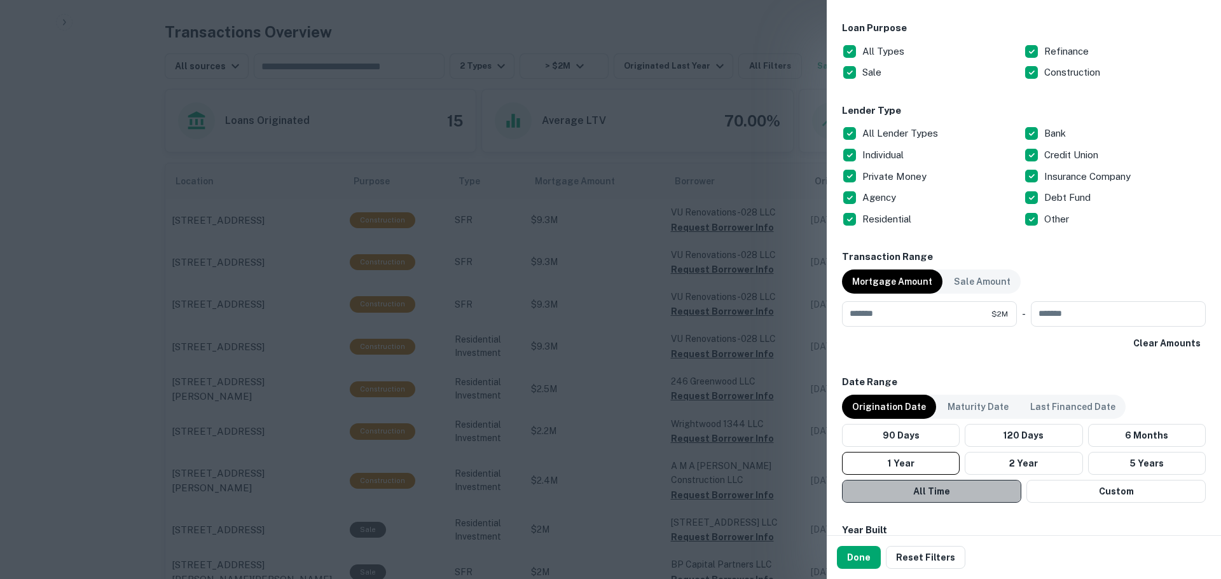
click at [948, 487] on button "All Time" at bounding box center [931, 491] width 179 height 23
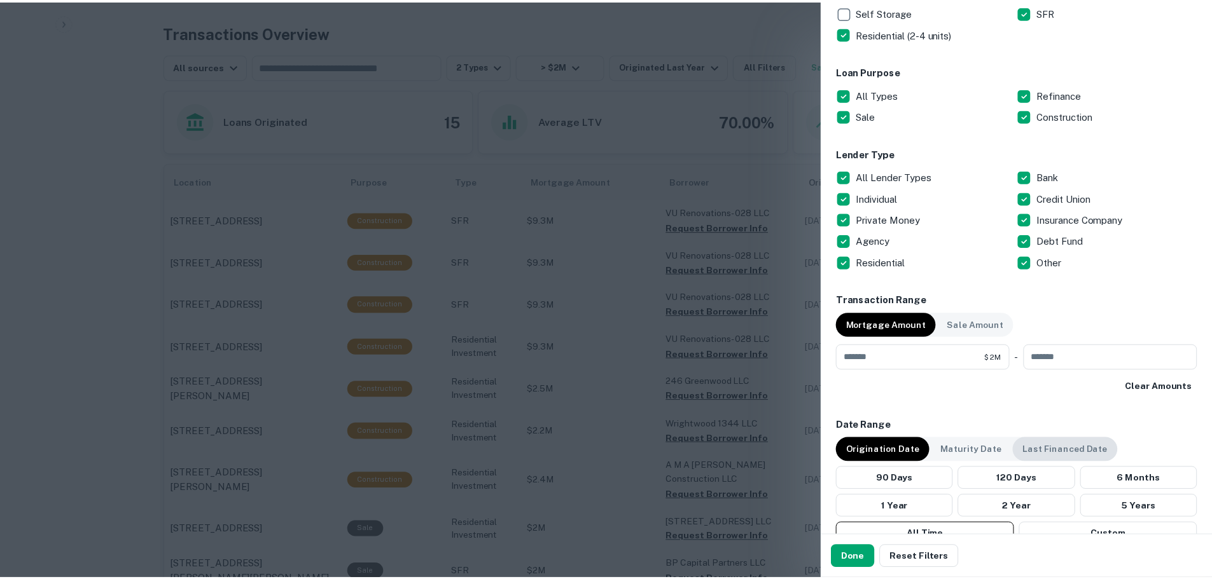
scroll to position [349, 0]
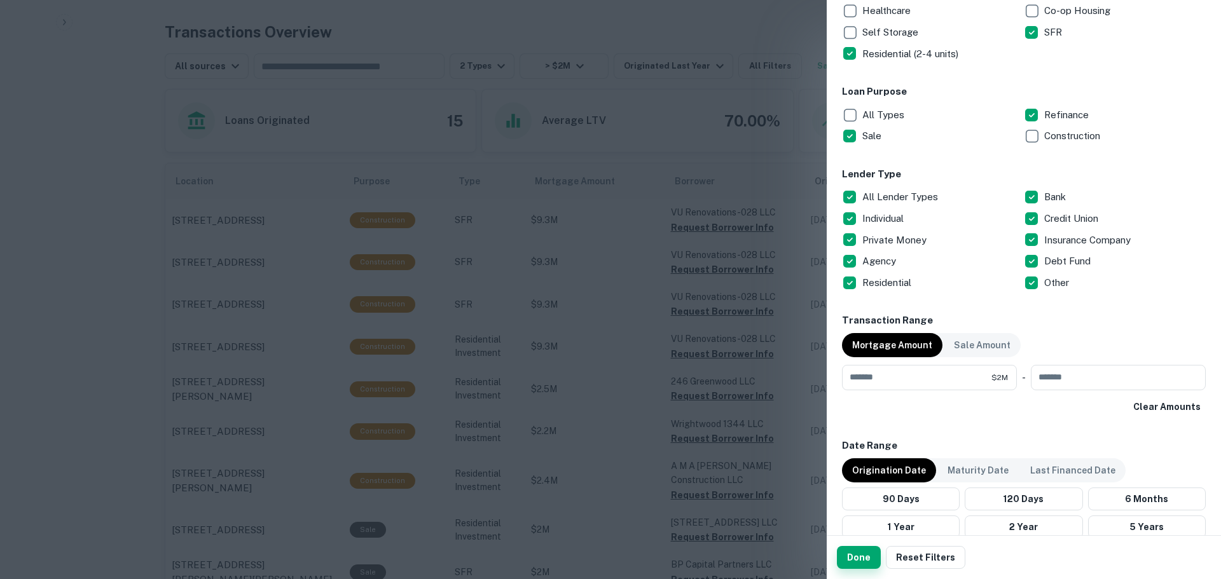
click at [864, 557] on button "Done" at bounding box center [859, 557] width 44 height 23
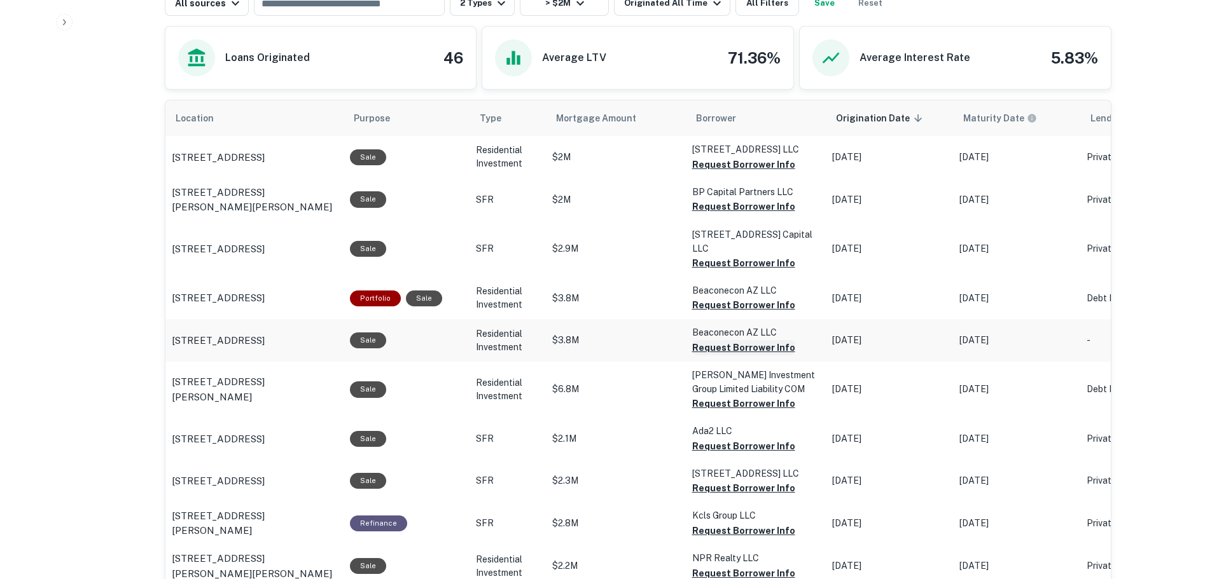
scroll to position [700, 0]
click at [756, 172] on button "Request Borrower Info" at bounding box center [743, 163] width 103 height 15
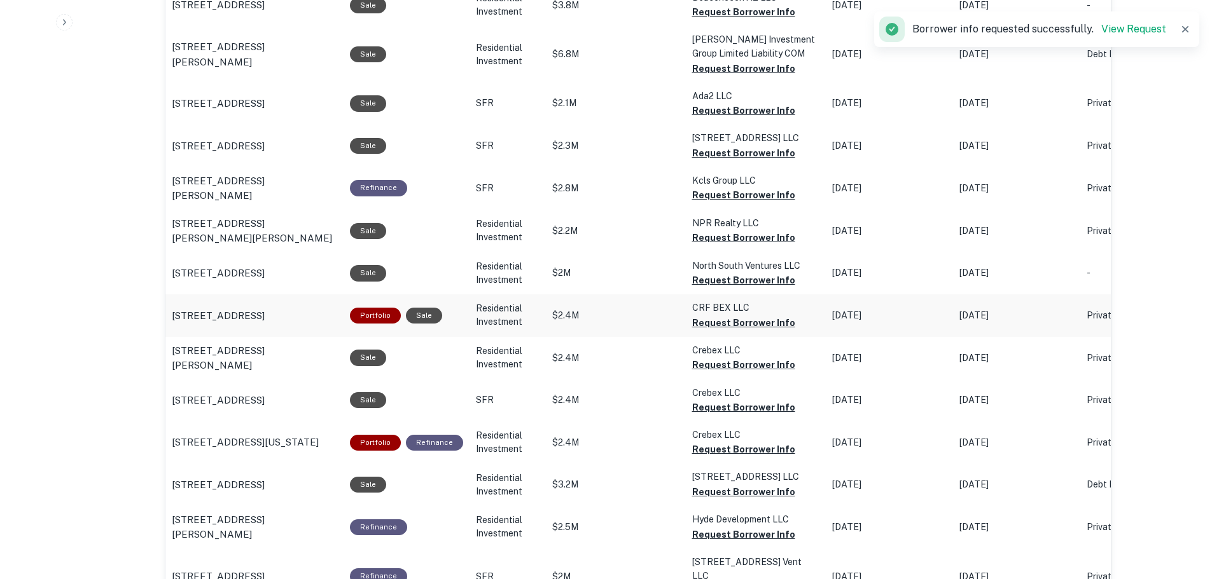
scroll to position [1081, 0]
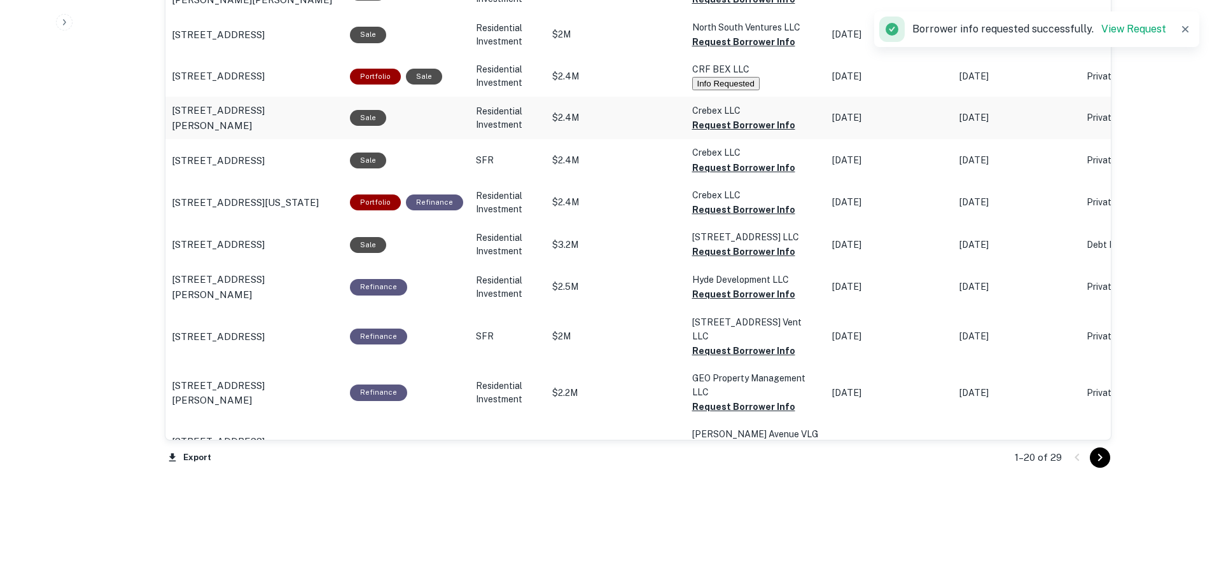
scroll to position [1272, 0]
click at [1098, 460] on icon "Go to next page" at bounding box center [1099, 457] width 4 height 8
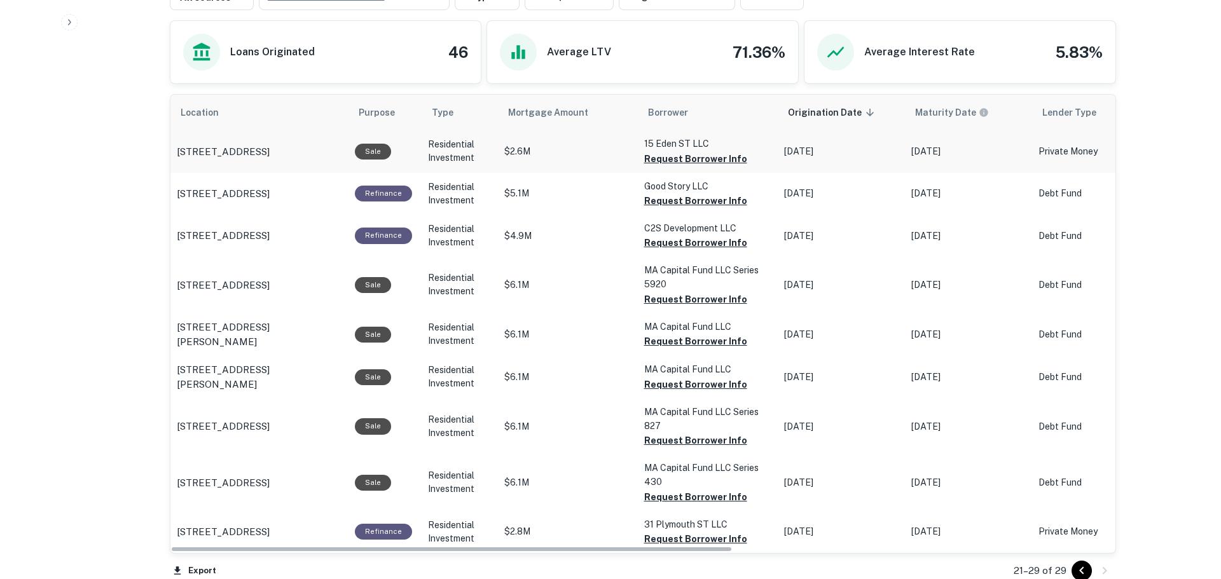
scroll to position [518, 0]
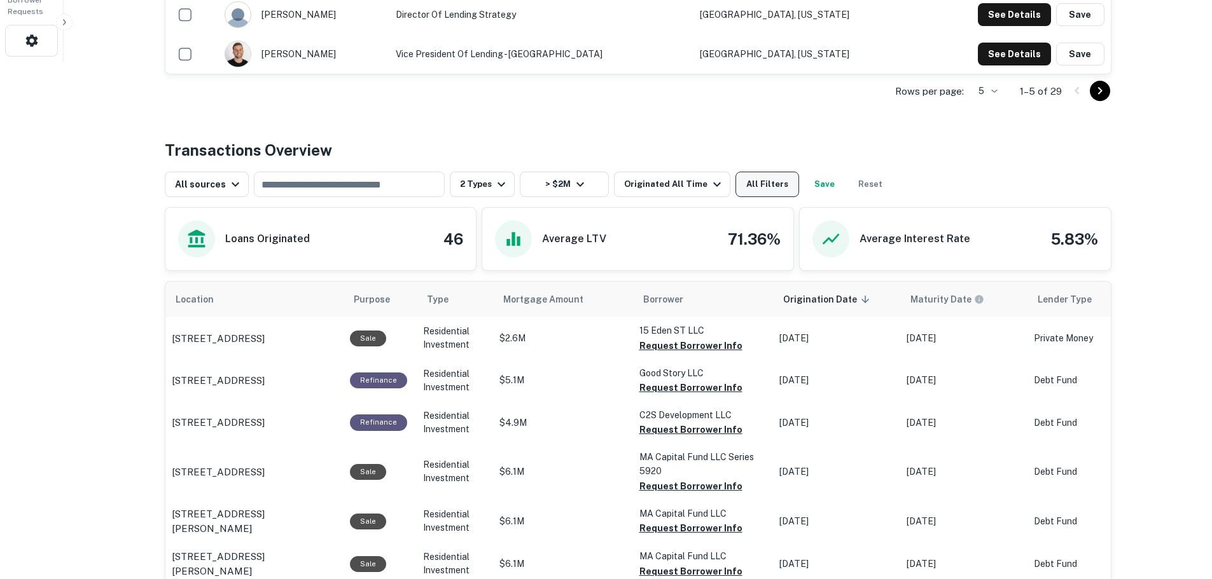
click at [735, 181] on button "All Filters" at bounding box center [767, 184] width 64 height 25
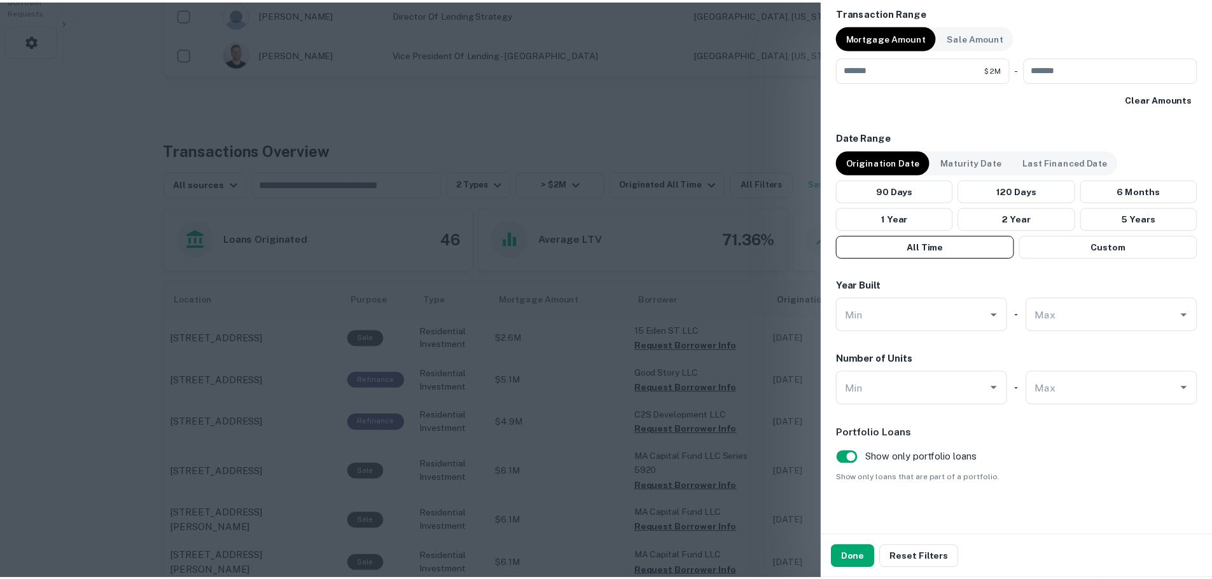
scroll to position [667, 0]
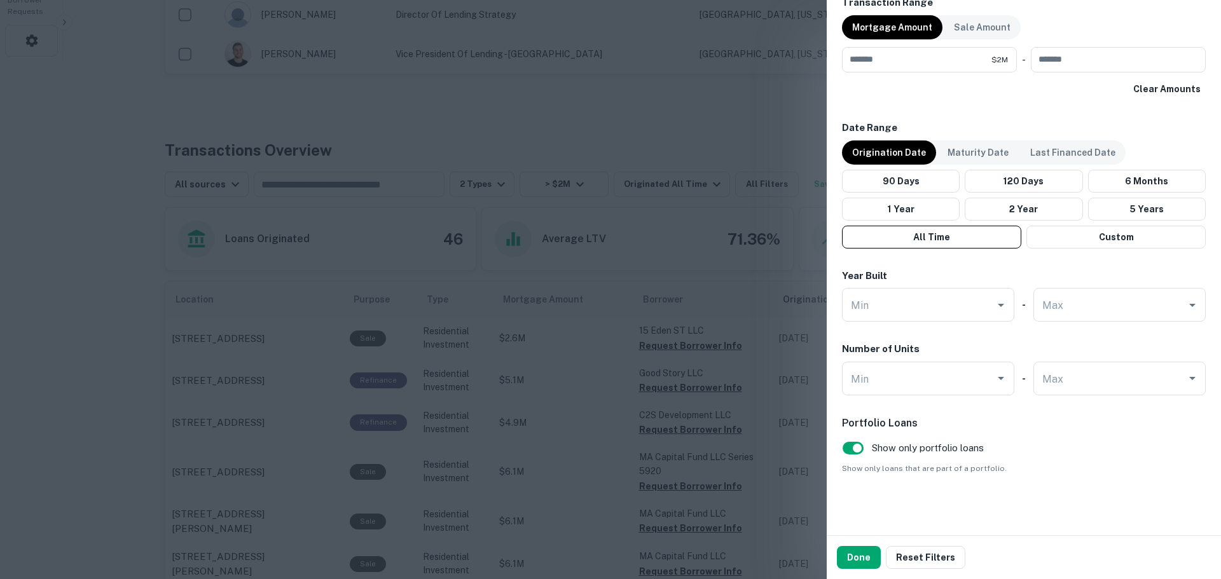
click at [738, 121] on div at bounding box center [610, 289] width 1221 height 579
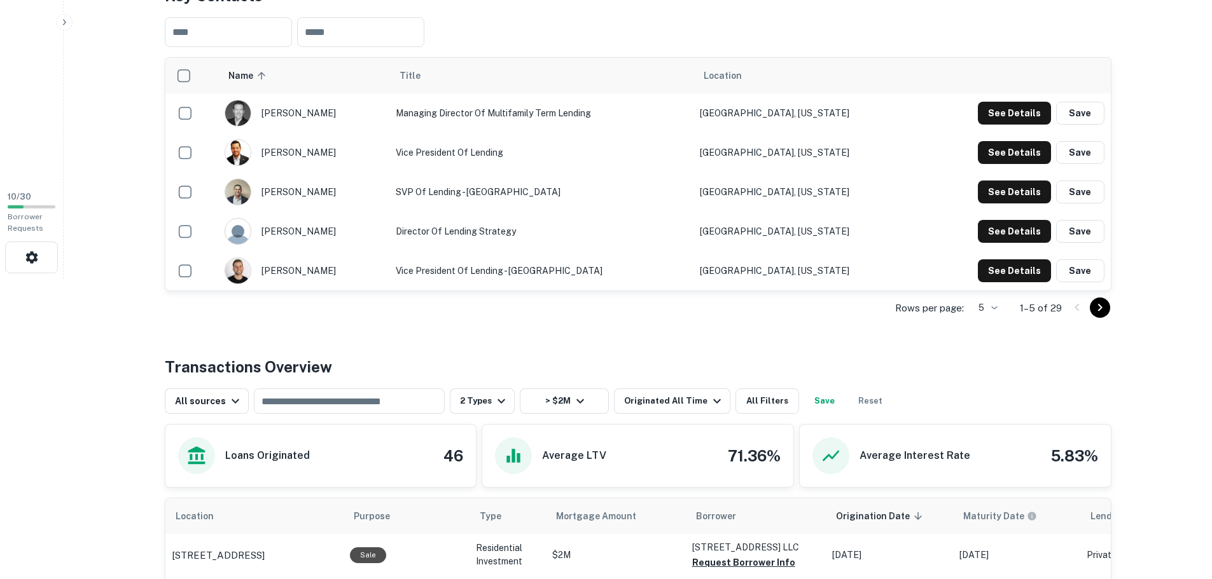
scroll to position [318, 0]
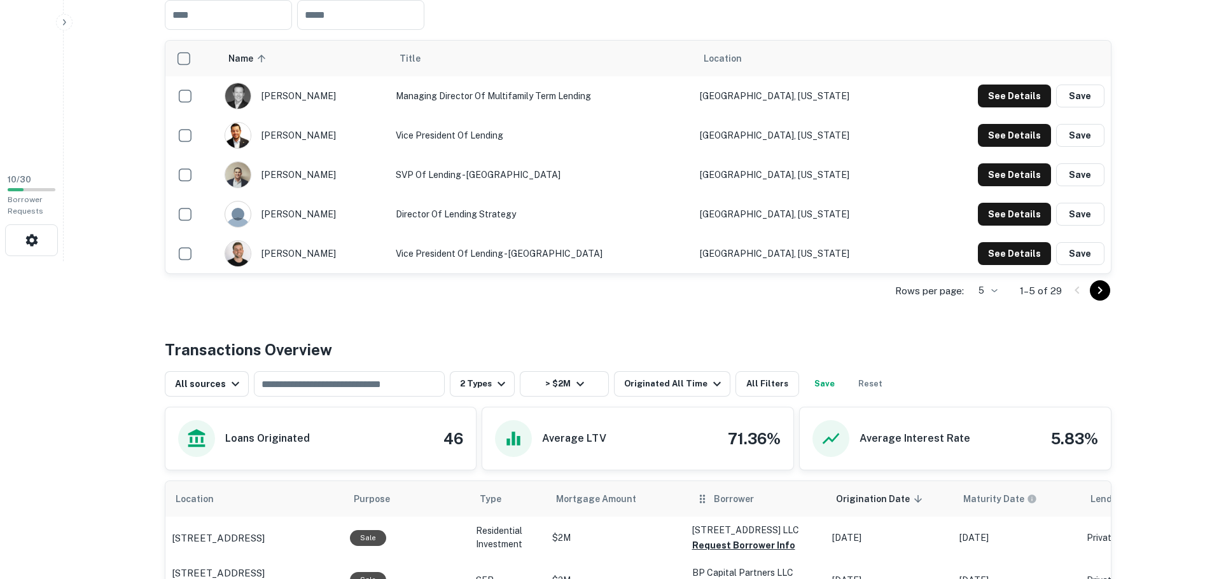
click at [699, 502] on icon "scrollable content" at bounding box center [701, 499] width 5 height 8
click at [719, 499] on span "Borrower" at bounding box center [734, 499] width 40 height 15
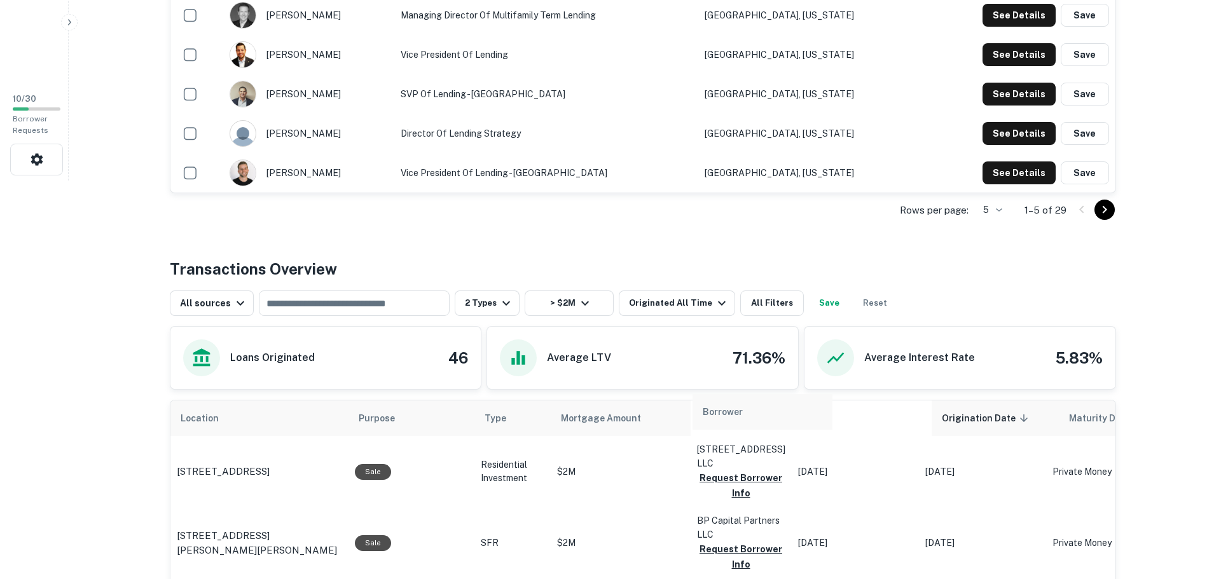
scroll to position [401, 0]
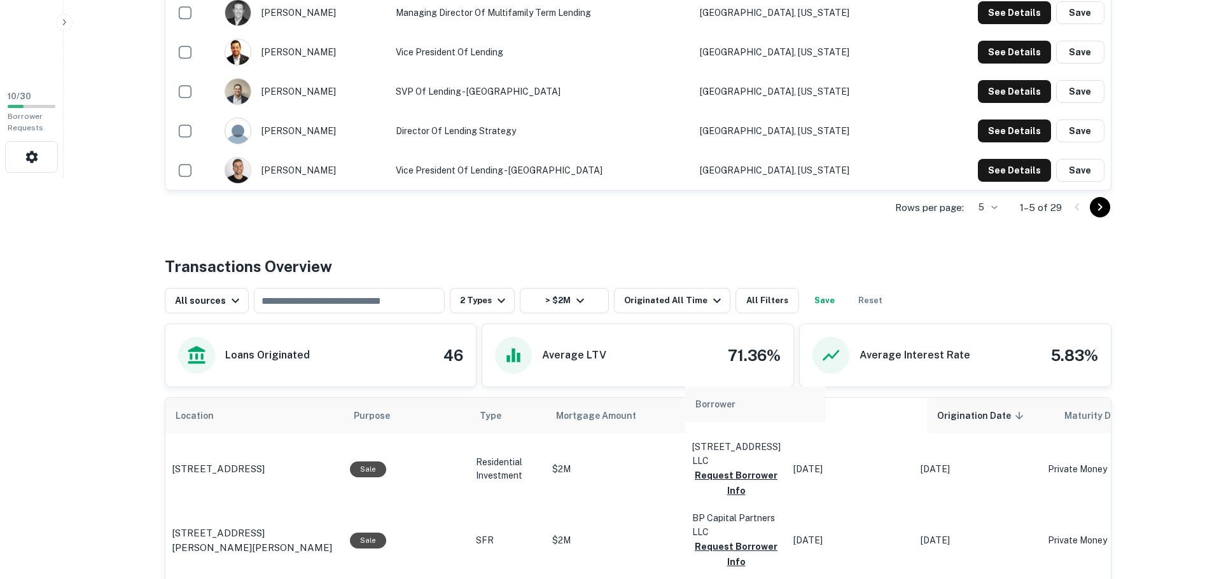
drag, startPoint x: 695, startPoint y: 501, endPoint x: 703, endPoint y: 410, distance: 91.3
click at [703, 410] on tr "Location Purpose Type Mortgage Amount Borrower Origination Date sorted descendi…" at bounding box center [968, 416] width 1606 height 36
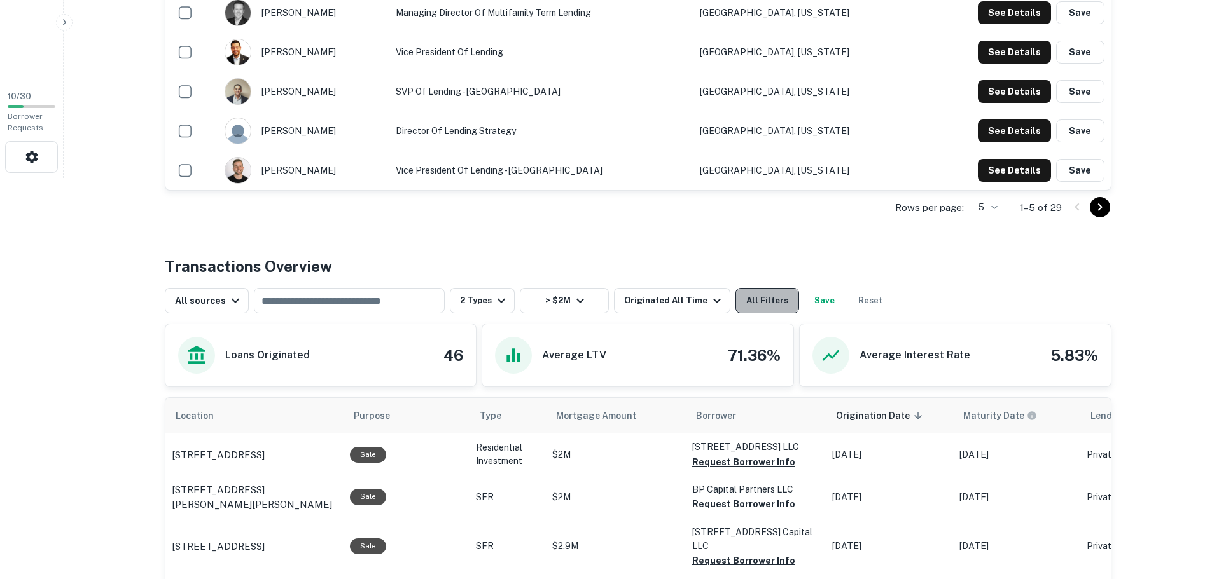
click at [747, 302] on button "All Filters" at bounding box center [767, 300] width 64 height 25
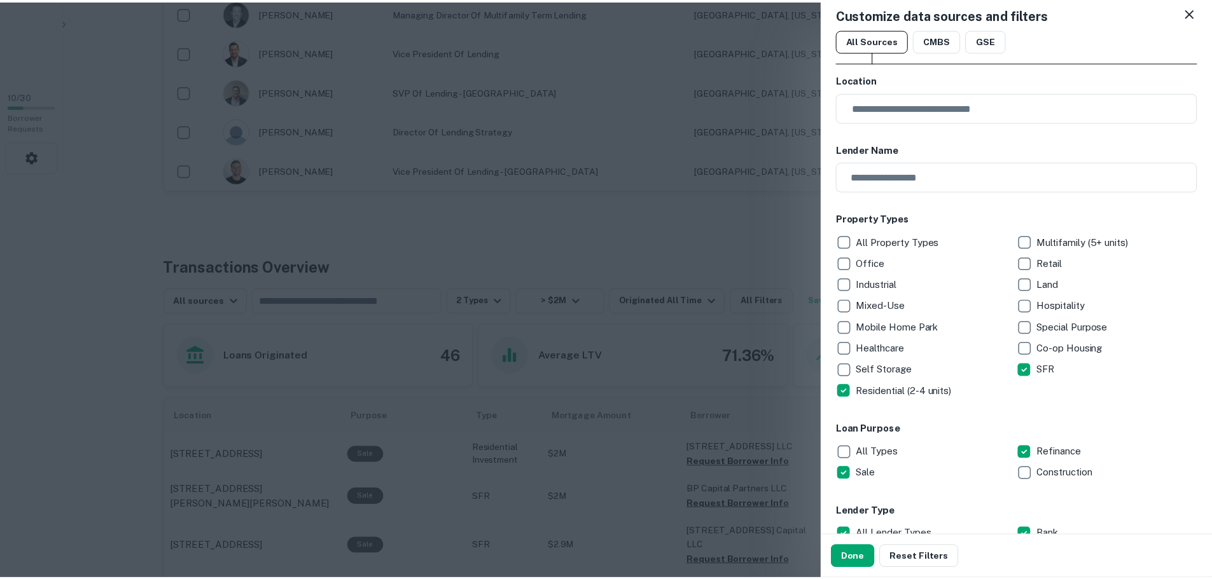
scroll to position [0, 0]
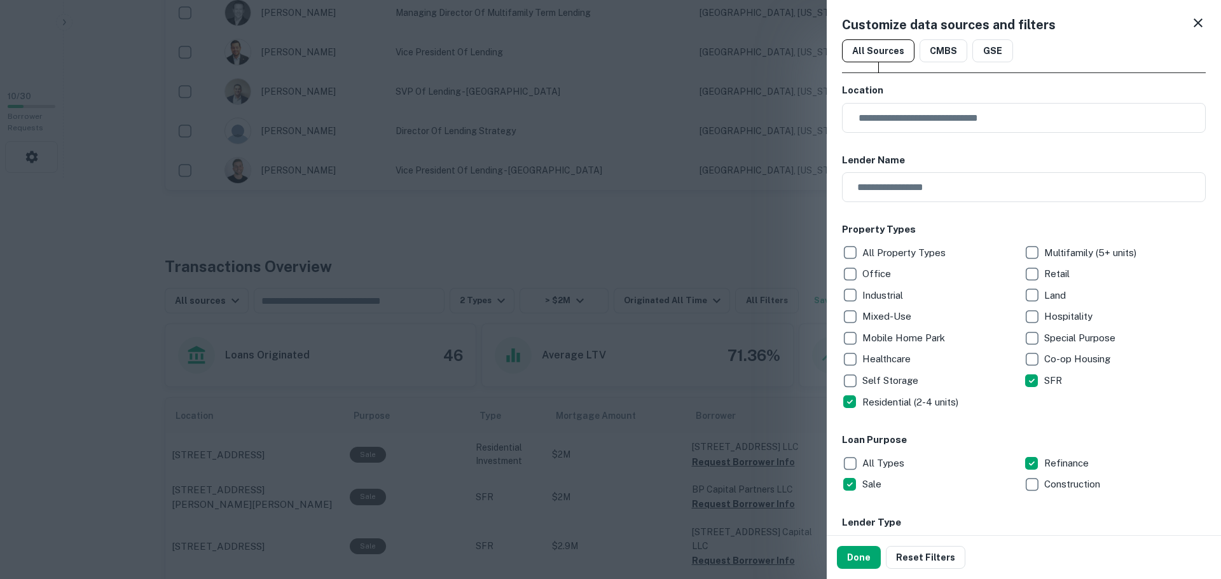
click at [1191, 18] on icon at bounding box center [1198, 22] width 15 height 15
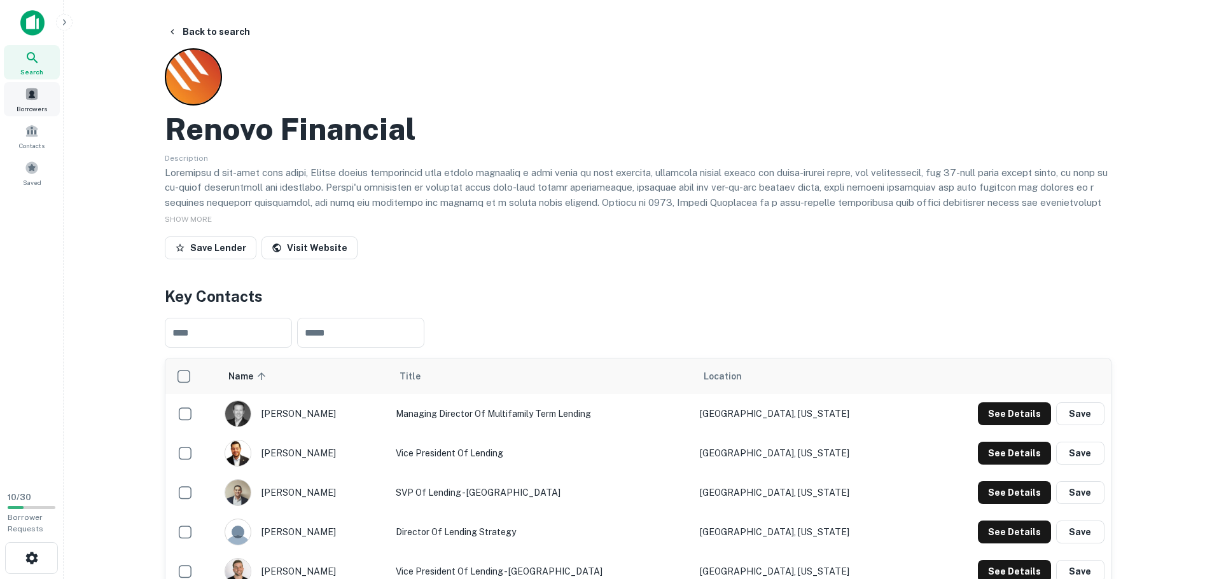
click at [36, 97] on span at bounding box center [32, 94] width 14 height 14
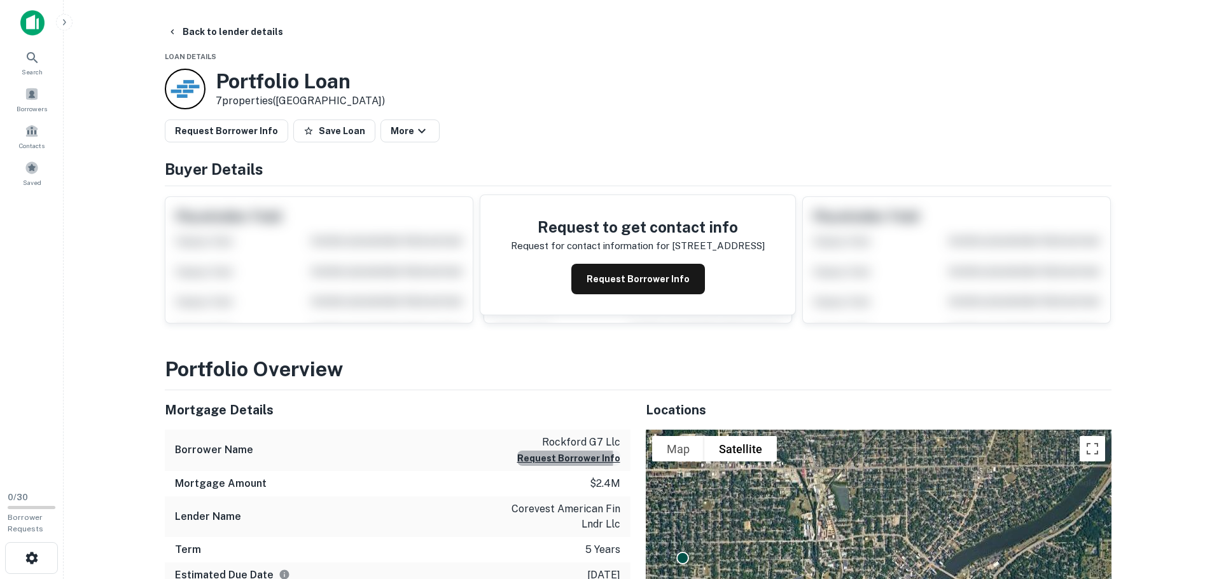
click at [567, 459] on button "Request Borrower Info" at bounding box center [568, 458] width 103 height 15
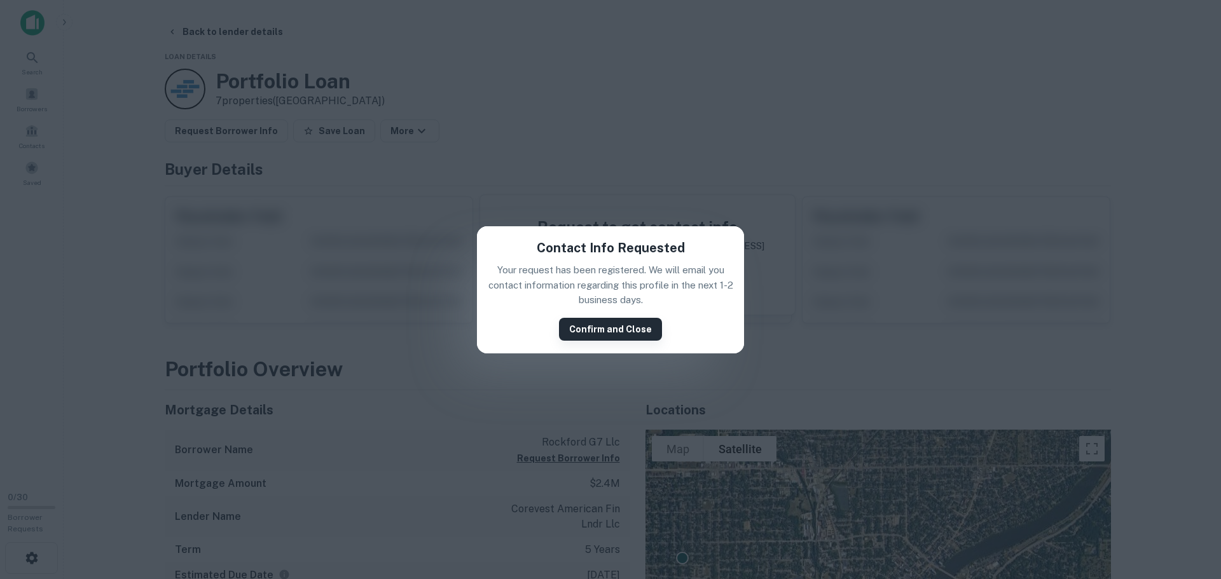
click at [578, 331] on button "Confirm and Close" at bounding box center [610, 329] width 103 height 23
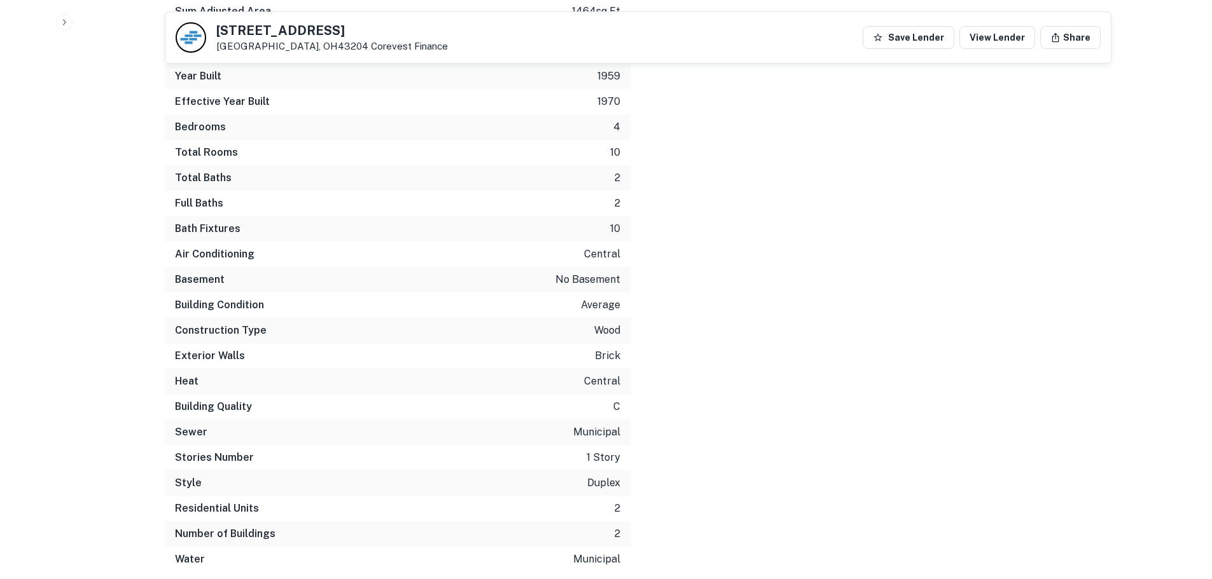
scroll to position [2030, 0]
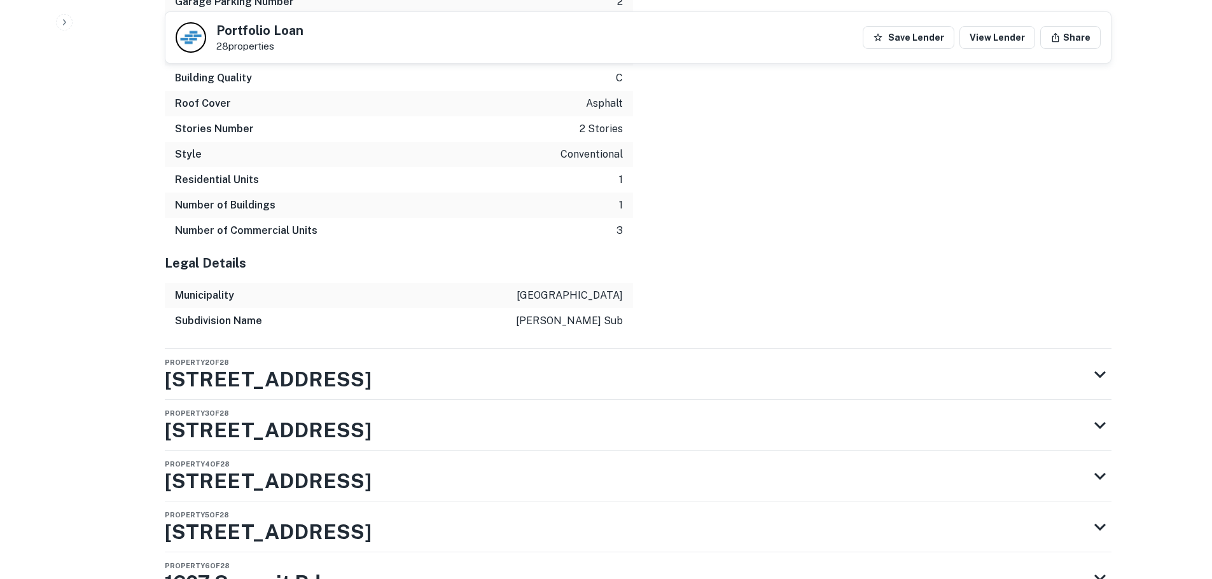
scroll to position [2099, 0]
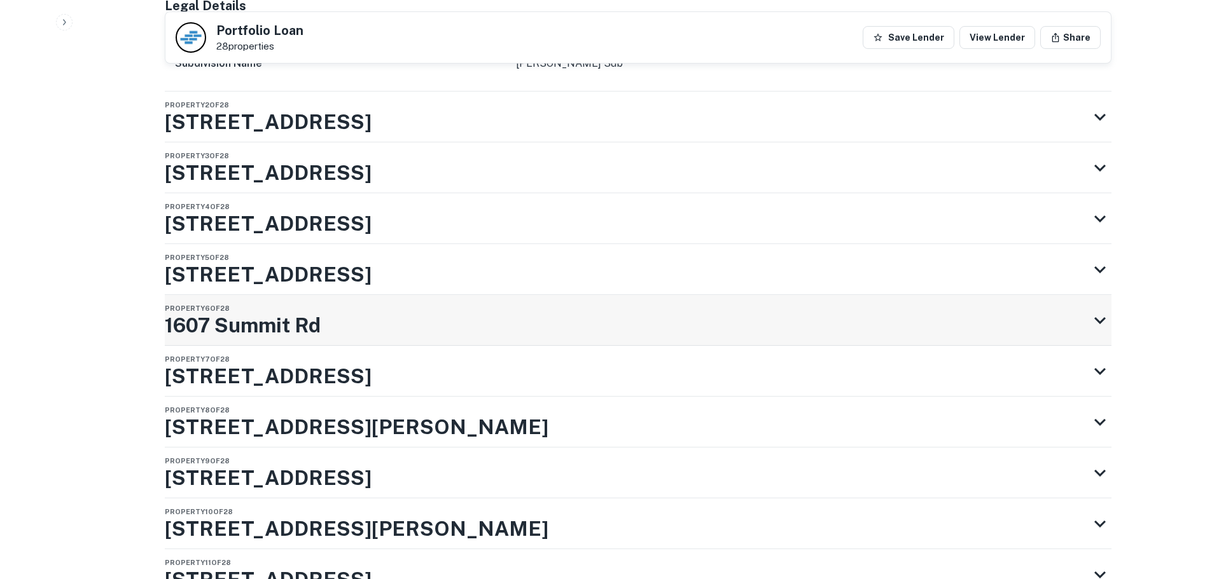
click at [330, 323] on div "Property 6 of 28 1607 Summit Rd" at bounding box center [627, 320] width 924 height 51
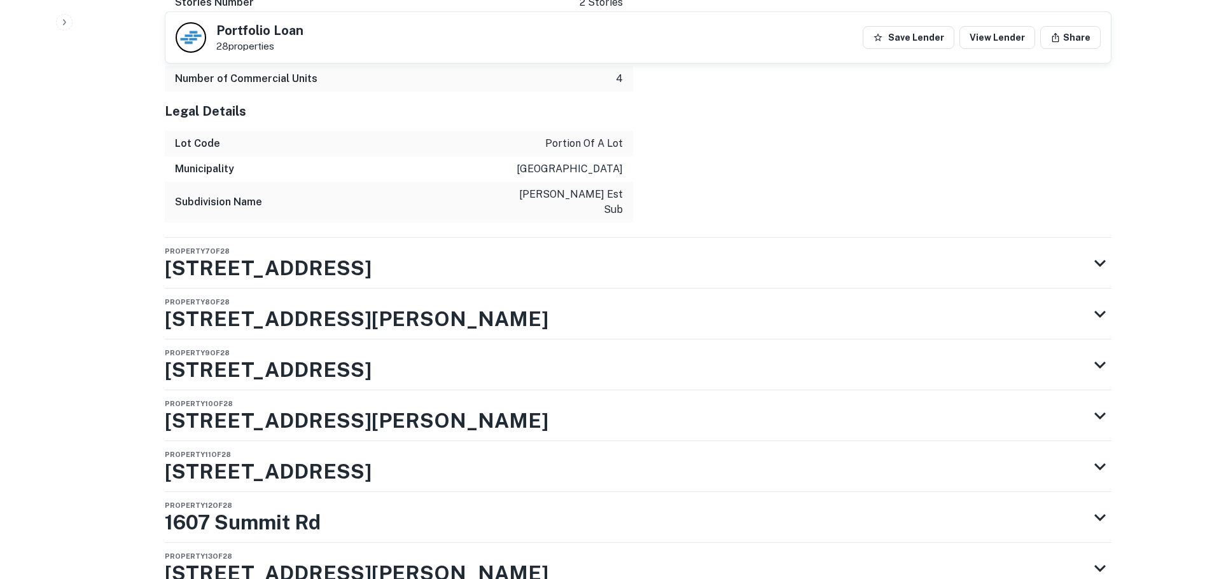
scroll to position [3180, 0]
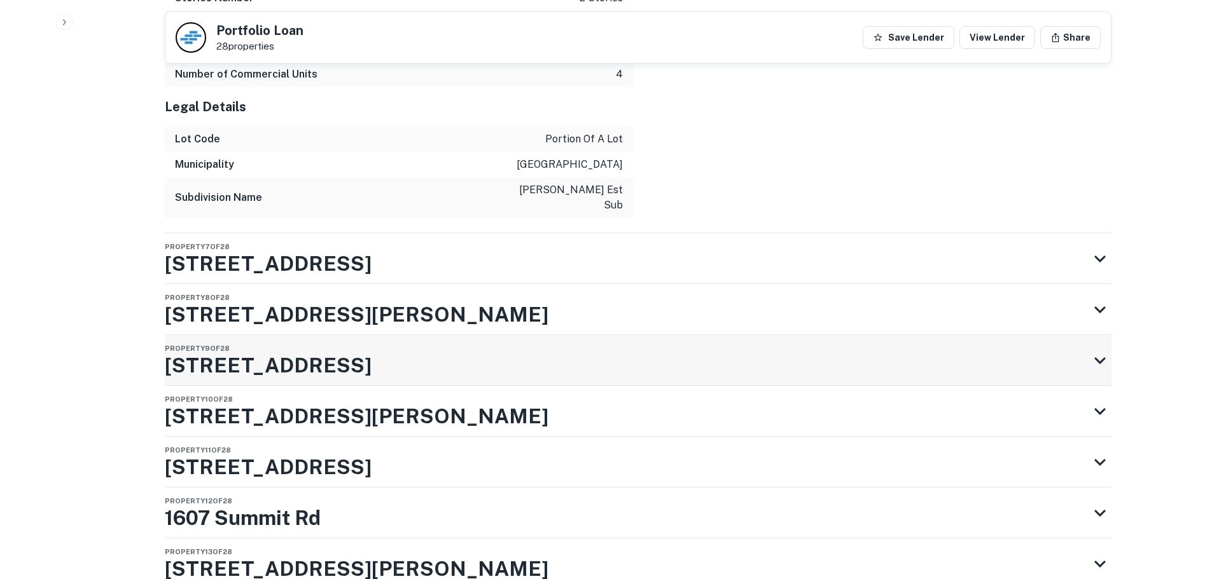
click at [343, 361] on div "Property 9 of 28 2050 Auburn Ave" at bounding box center [627, 360] width 924 height 51
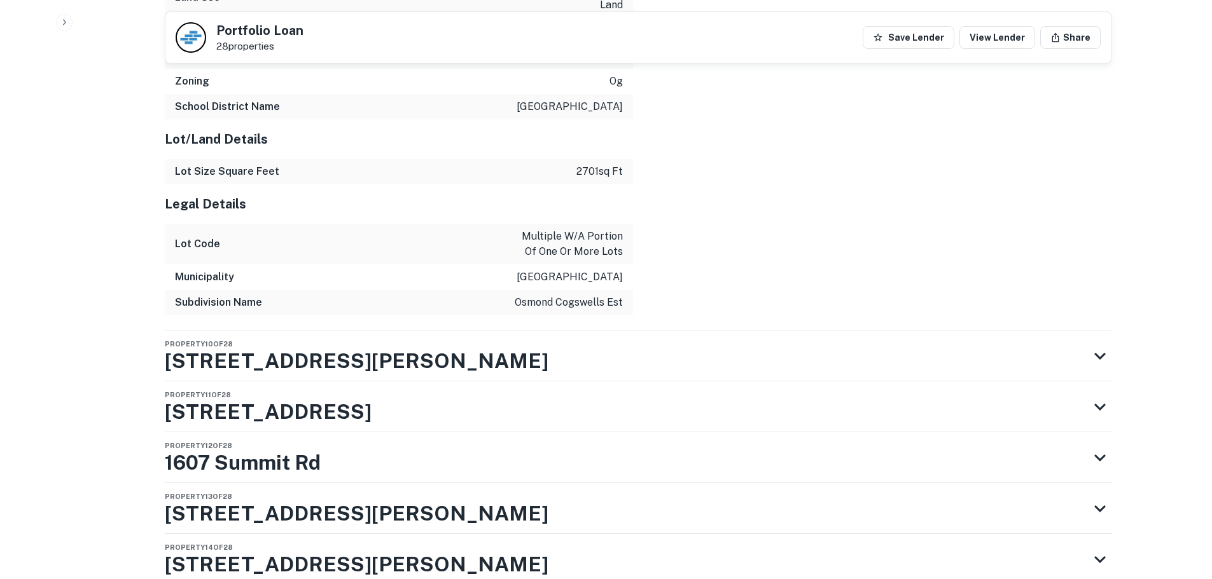
scroll to position [3943, 0]
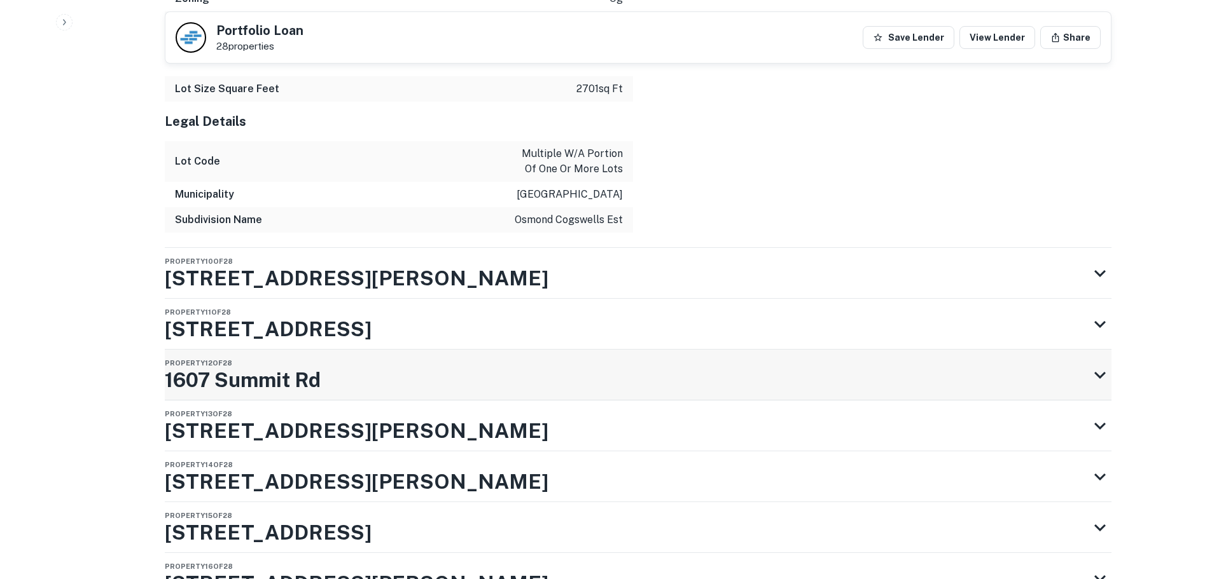
click at [336, 398] on div "Property 12 of 28 1607 Summit Rd" at bounding box center [627, 375] width 924 height 51
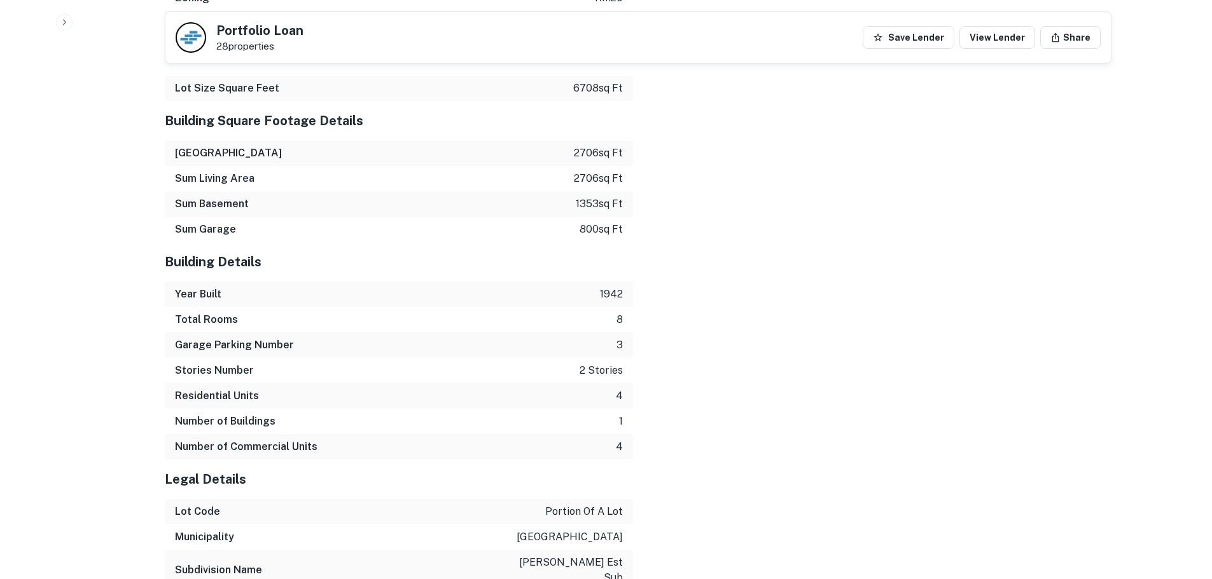
scroll to position [4770, 0]
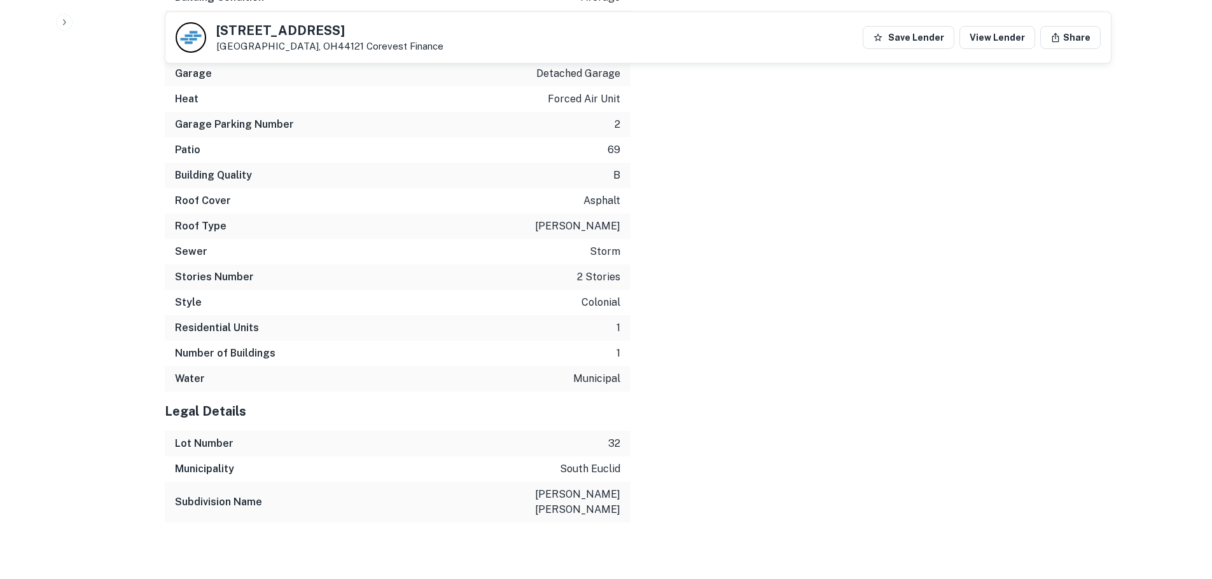
scroll to position [2358, 0]
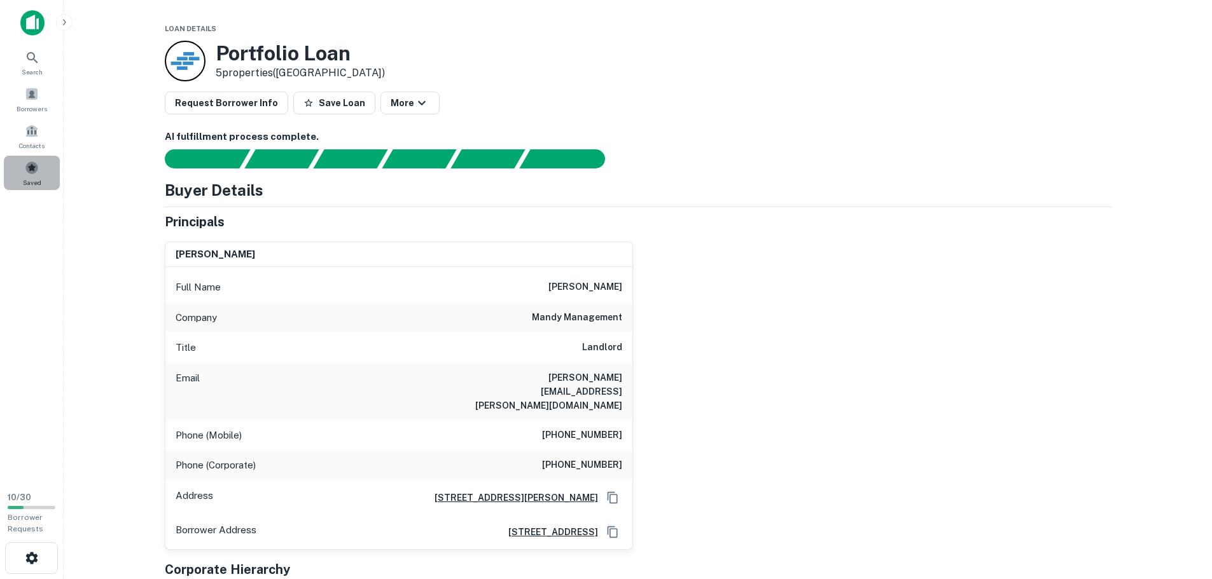
click at [38, 168] on span at bounding box center [32, 168] width 14 height 14
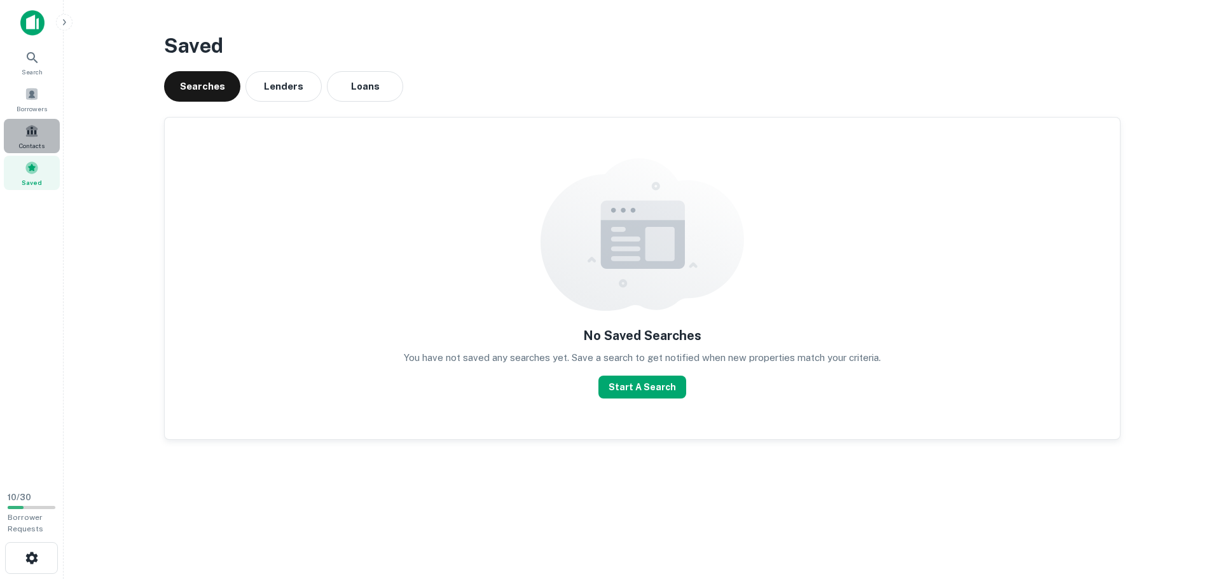
click at [38, 151] on div "Contacts" at bounding box center [32, 136] width 56 height 34
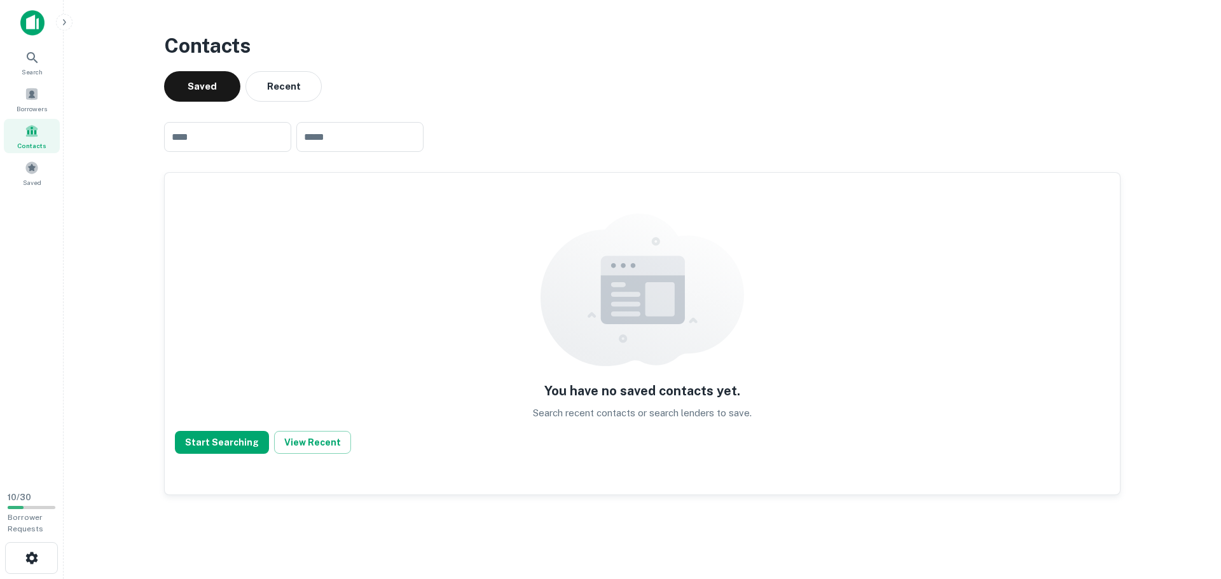
click at [266, 75] on button "Recent" at bounding box center [284, 86] width 76 height 31
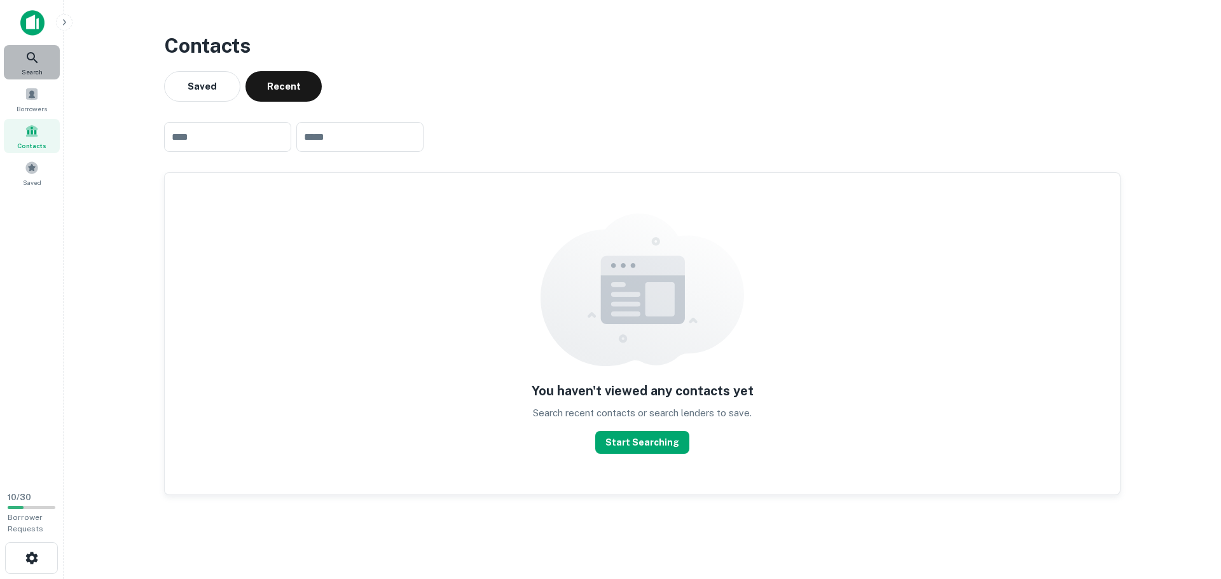
click at [37, 55] on icon at bounding box center [32, 57] width 15 height 15
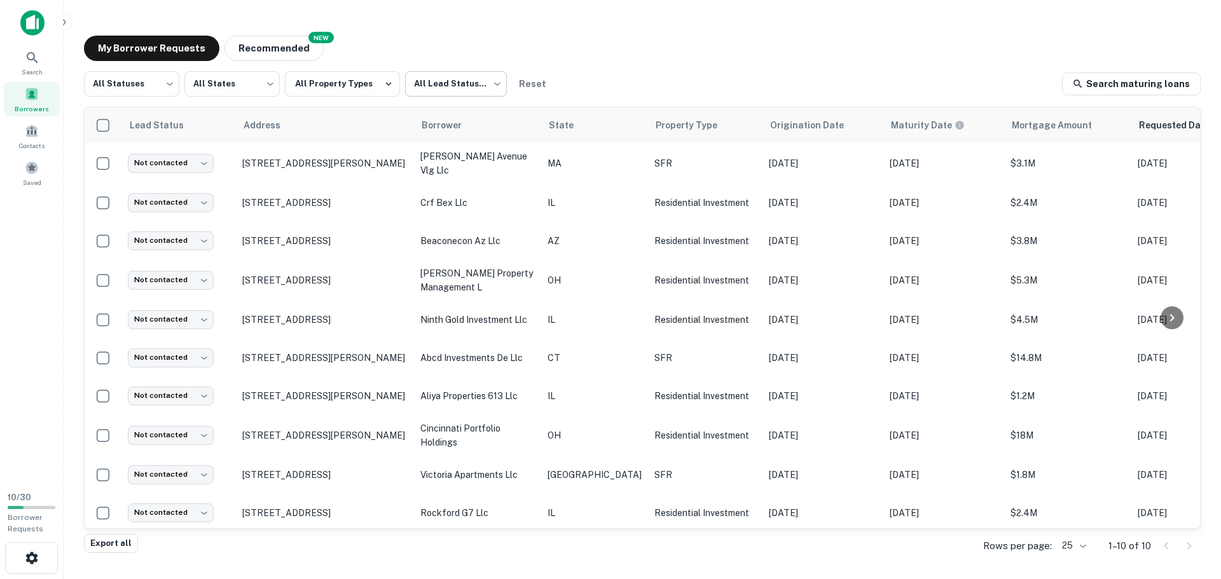
click at [490, 85] on body "Search Borrowers Contacts Saved 10 / 30 Borrower Requests My Borrower Requests …" at bounding box center [610, 289] width 1221 height 579
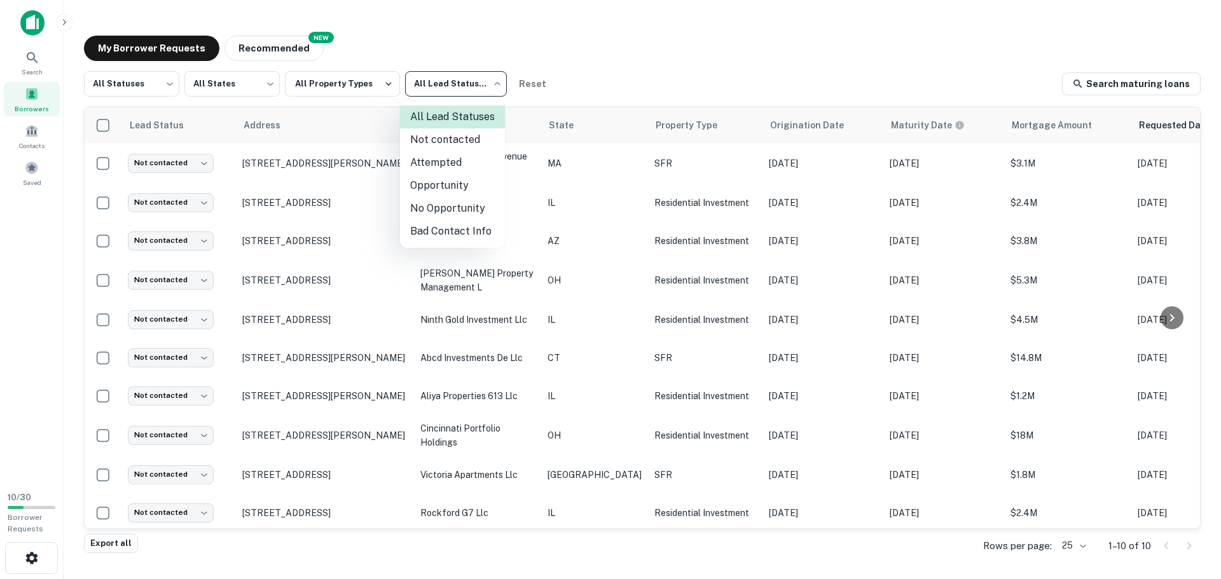
click at [621, 46] on div at bounding box center [610, 289] width 1221 height 579
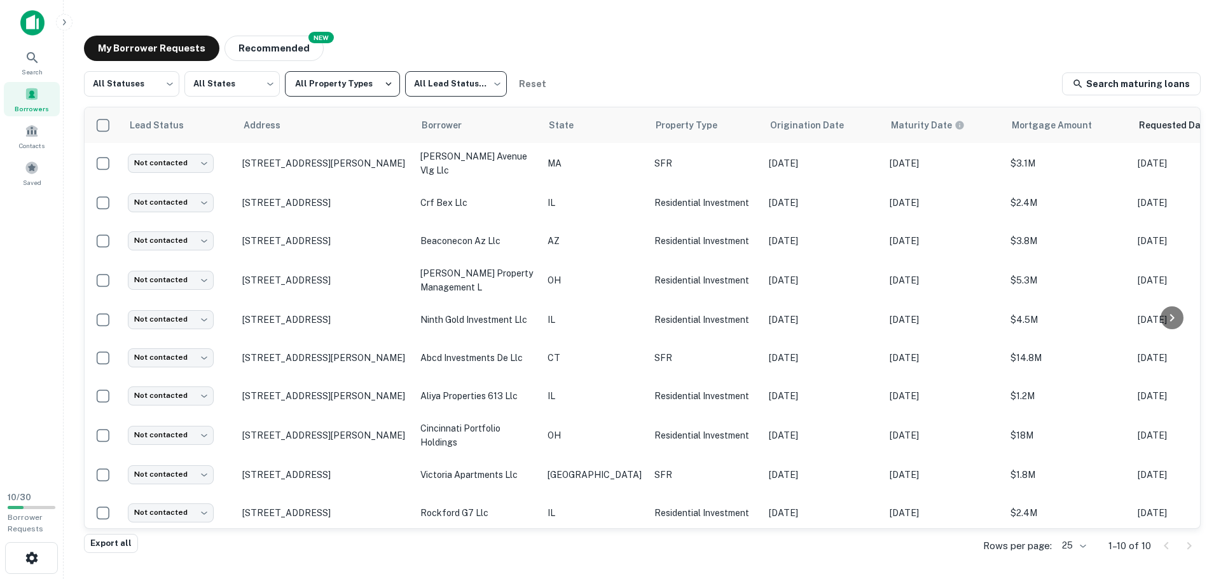
click at [371, 89] on button "All Property Types" at bounding box center [342, 83] width 115 height 25
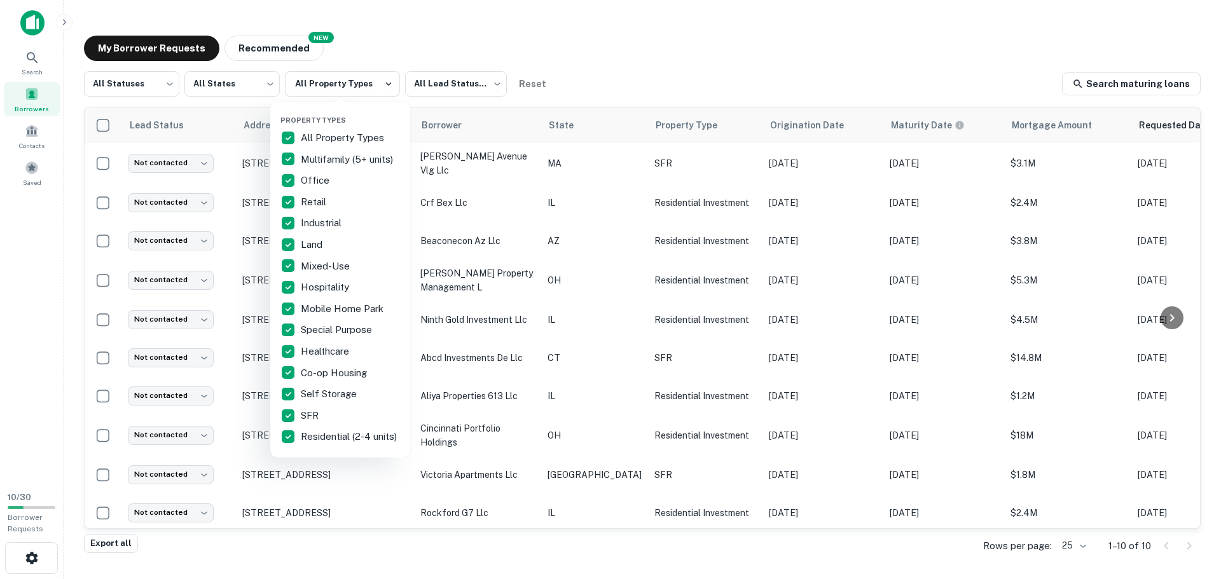
click at [219, 87] on div at bounding box center [610, 289] width 1221 height 579
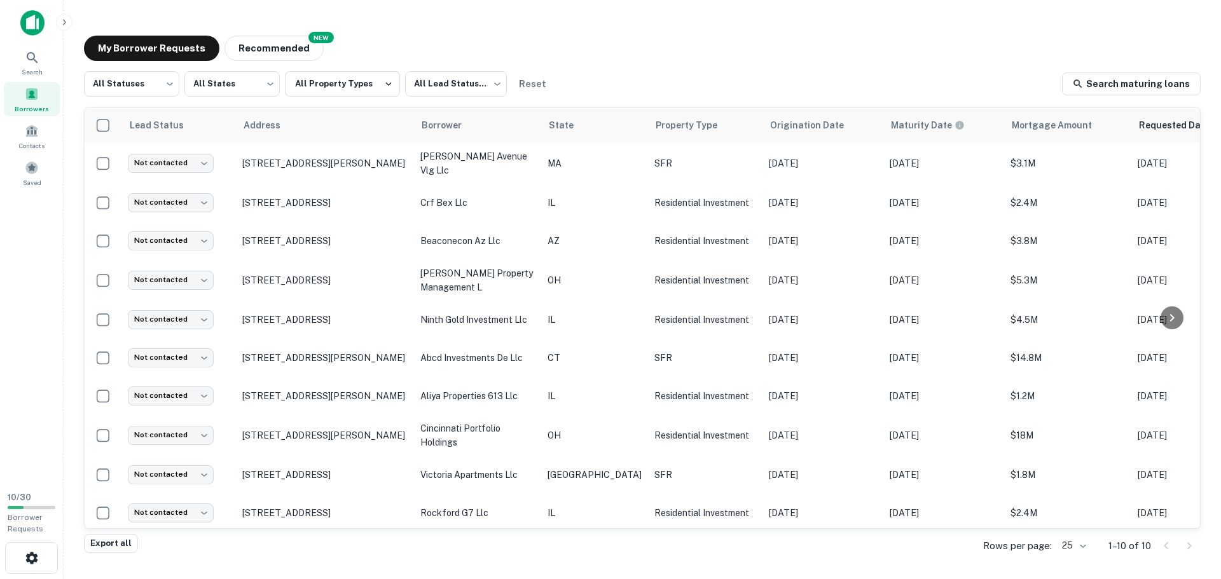
click at [217, 87] on body "Search Borrowers Contacts Saved 10 / 30 Borrower Requests My Borrower Requests …" at bounding box center [610, 289] width 1221 height 579
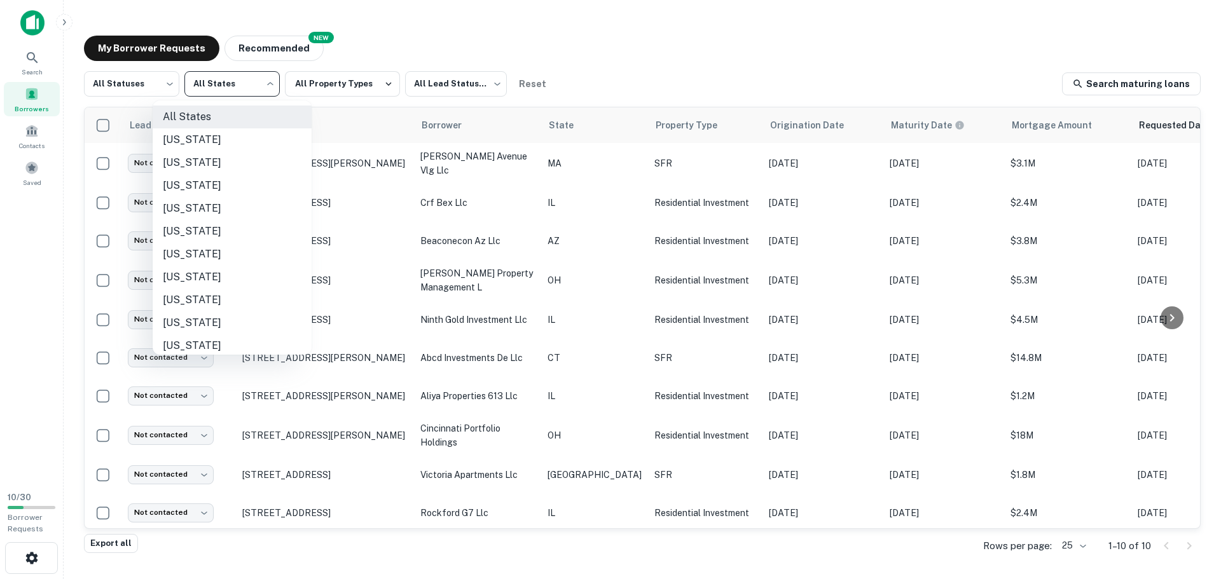
drag, startPoint x: 215, startPoint y: 88, endPoint x: 495, endPoint y: 41, distance: 283.7
click at [495, 41] on div at bounding box center [610, 289] width 1221 height 579
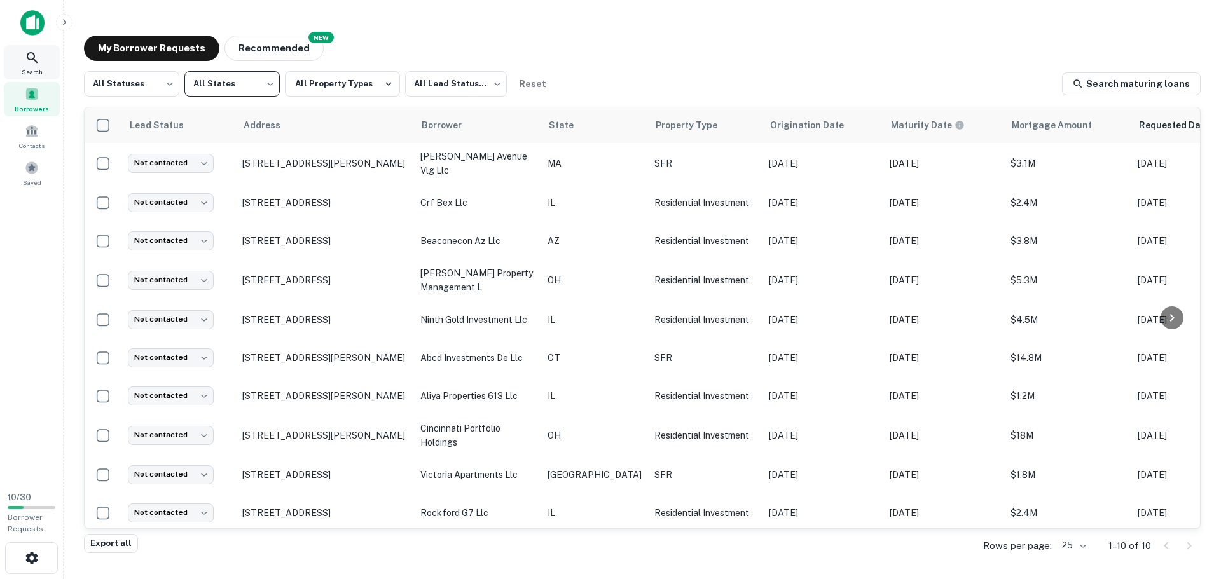
click at [32, 69] on span "Search" at bounding box center [32, 72] width 21 height 10
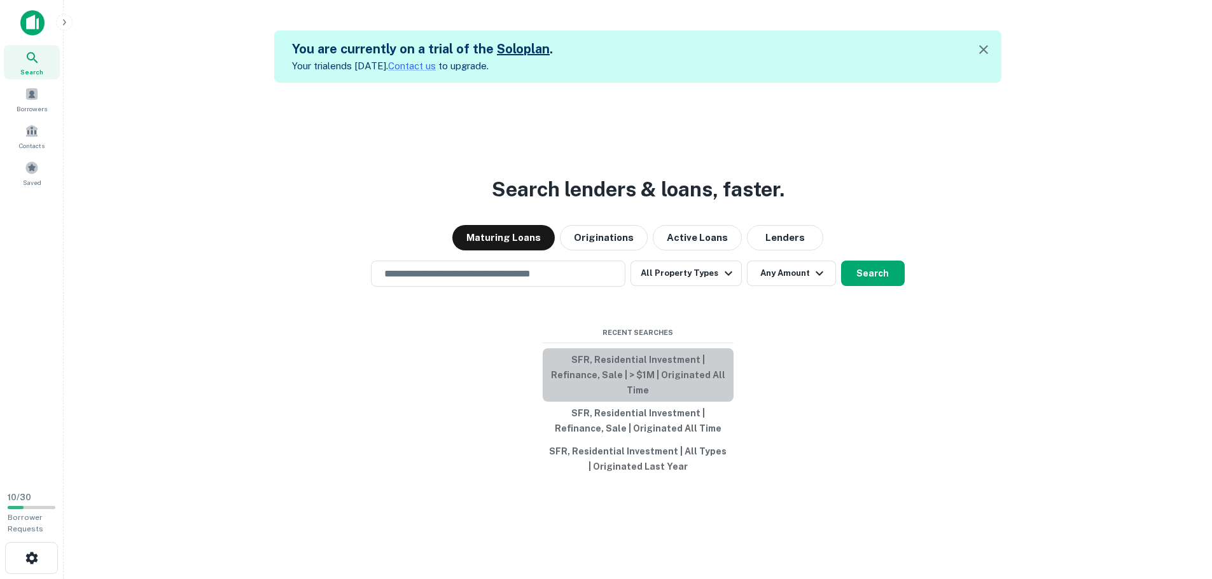
click at [609, 382] on button "SFR, Residential Investment | Refinance, Sale | > $1M | Originated All Time" at bounding box center [638, 375] width 191 height 53
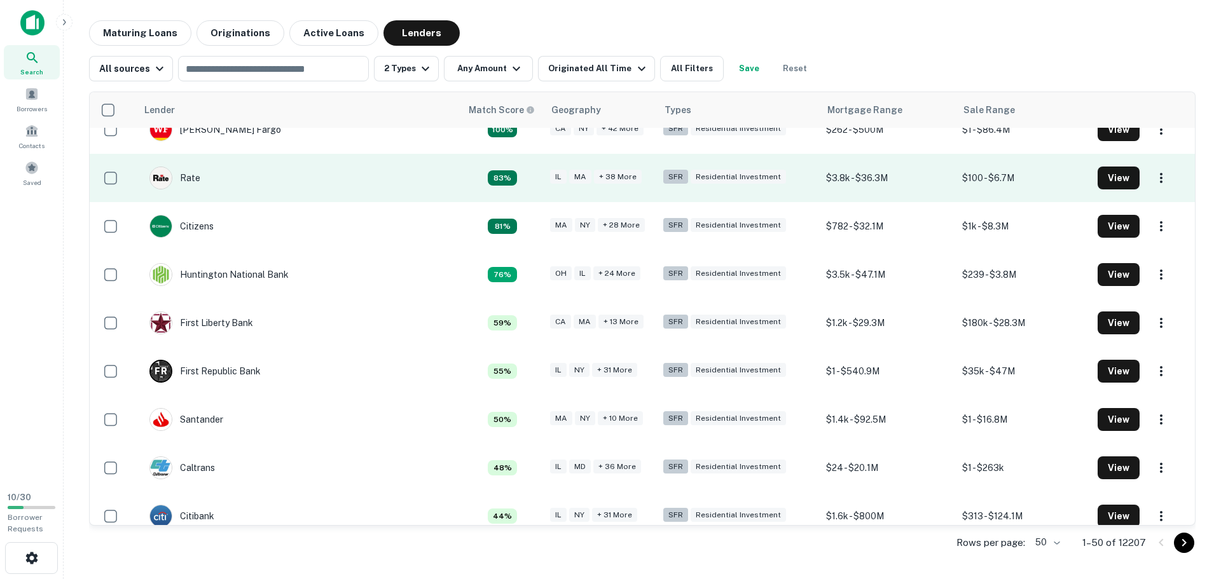
scroll to position [318, 0]
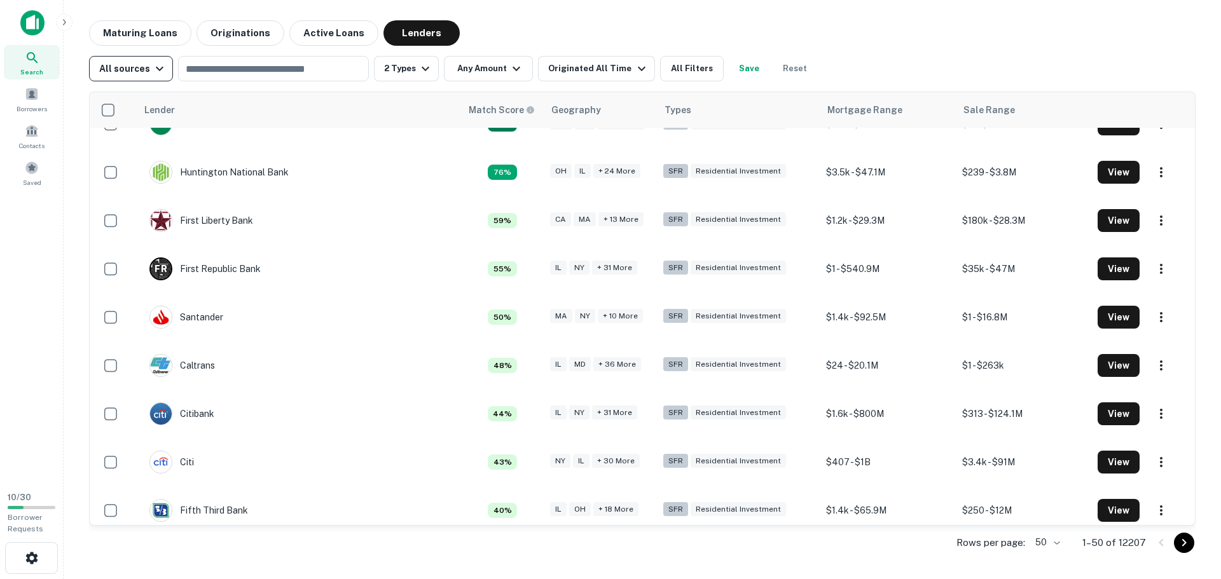
click at [121, 74] on div "All sources" at bounding box center [133, 68] width 68 height 15
click at [671, 59] on div at bounding box center [610, 289] width 1221 height 579
click at [668, 67] on button "All Filters" at bounding box center [692, 68] width 64 height 25
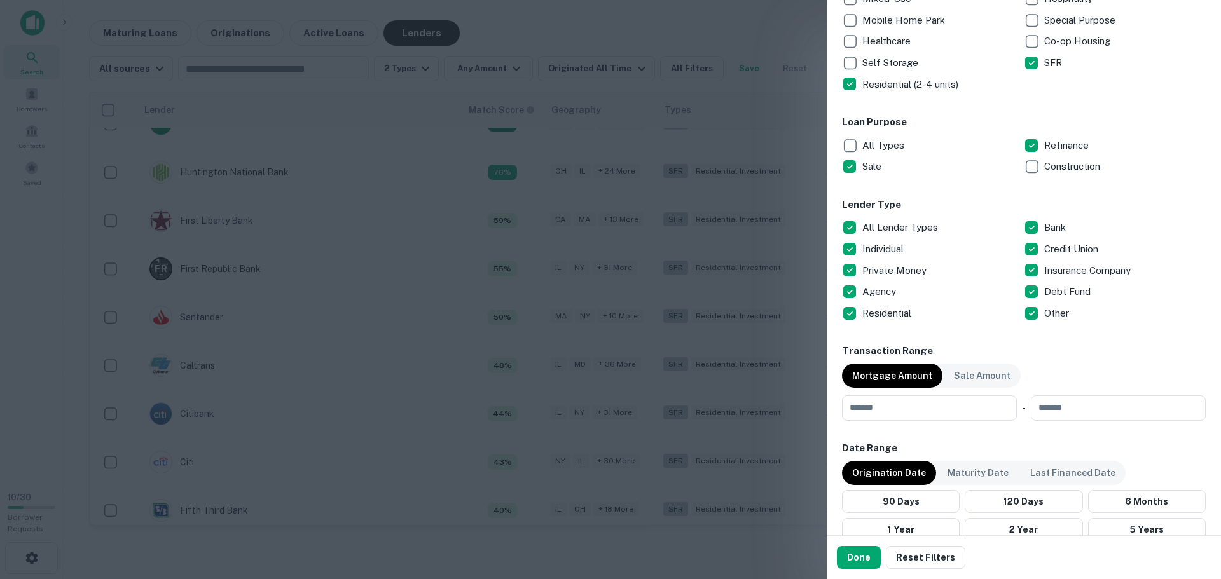
click at [883, 231] on p "All Lender Types" at bounding box center [901, 227] width 78 height 15
click at [880, 270] on p "Private Money" at bounding box center [895, 270] width 67 height 15
click at [1046, 289] on p "Debt Fund" at bounding box center [1068, 291] width 49 height 15
click at [841, 560] on button "Done" at bounding box center [859, 557] width 44 height 23
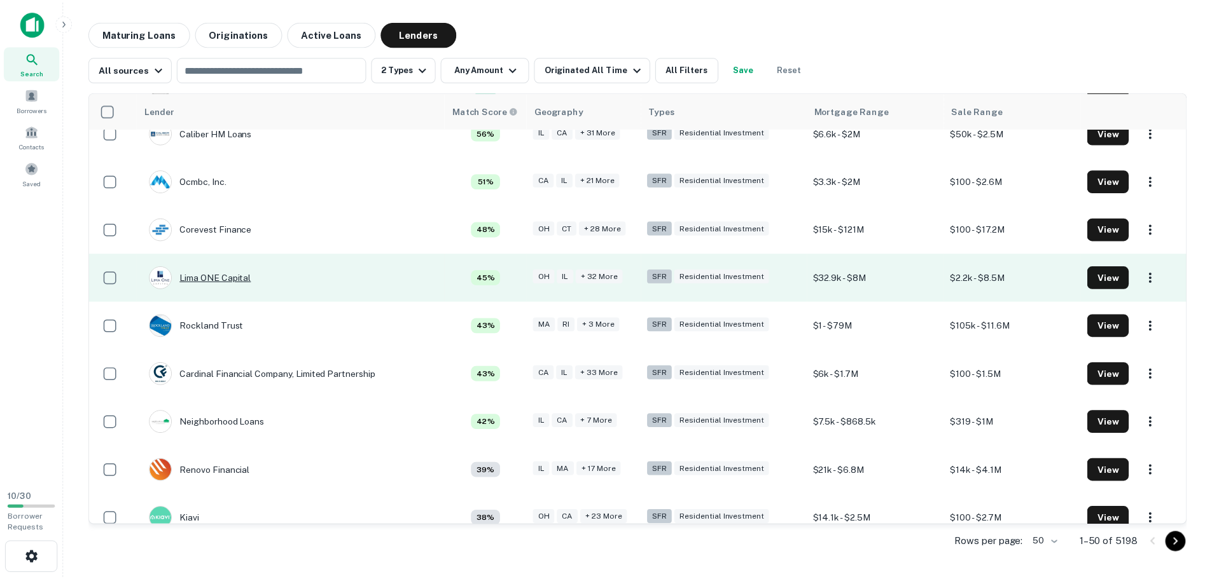
scroll to position [318, 0]
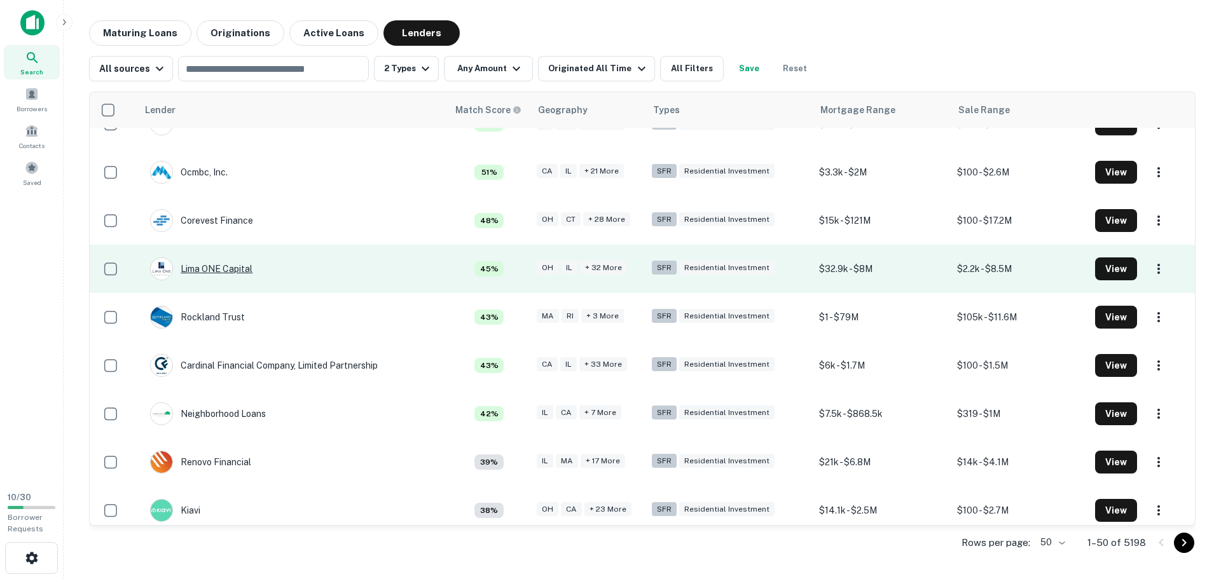
drag, startPoint x: 225, startPoint y: 268, endPoint x: 230, endPoint y: 275, distance: 8.6
click at [230, 275] on div "Lima ONE Capital" at bounding box center [201, 269] width 102 height 23
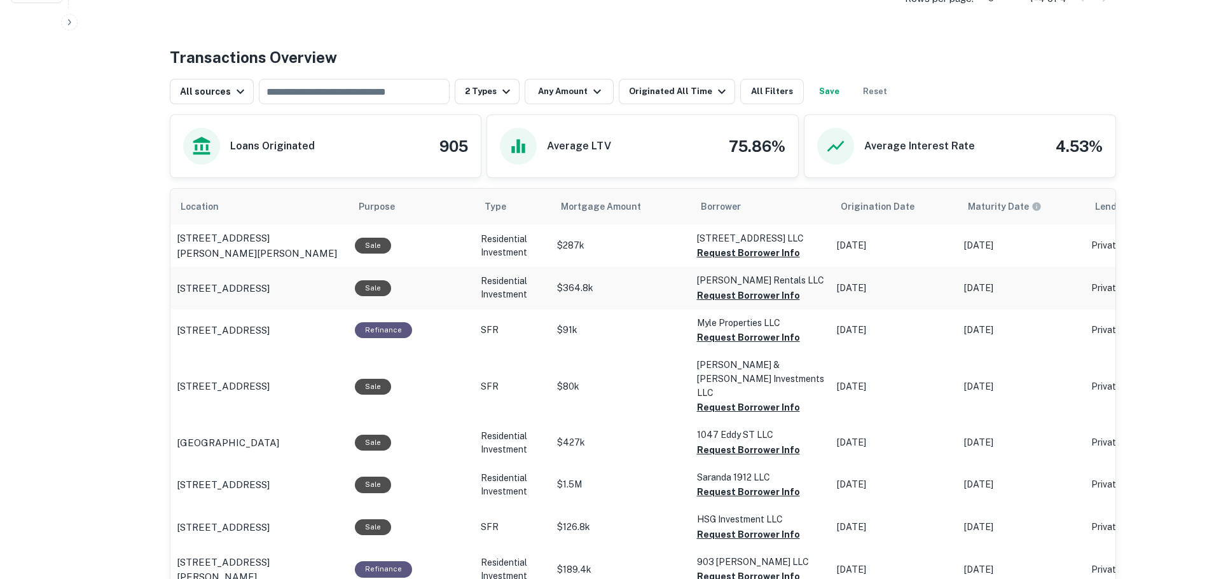
scroll to position [572, 0]
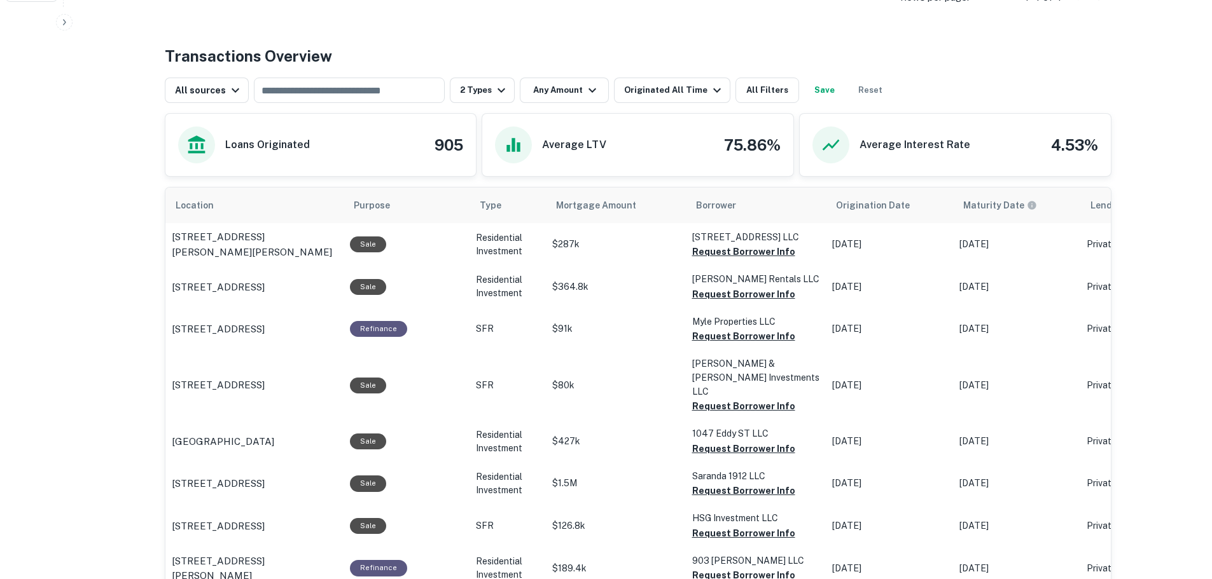
click at [511, 93] on div "All sources ​ 2 Types Any Amount Originated All Time All Filters Save Reset" at bounding box center [528, 90] width 726 height 25
click at [527, 92] on button "Any Amount" at bounding box center [564, 90] width 89 height 25
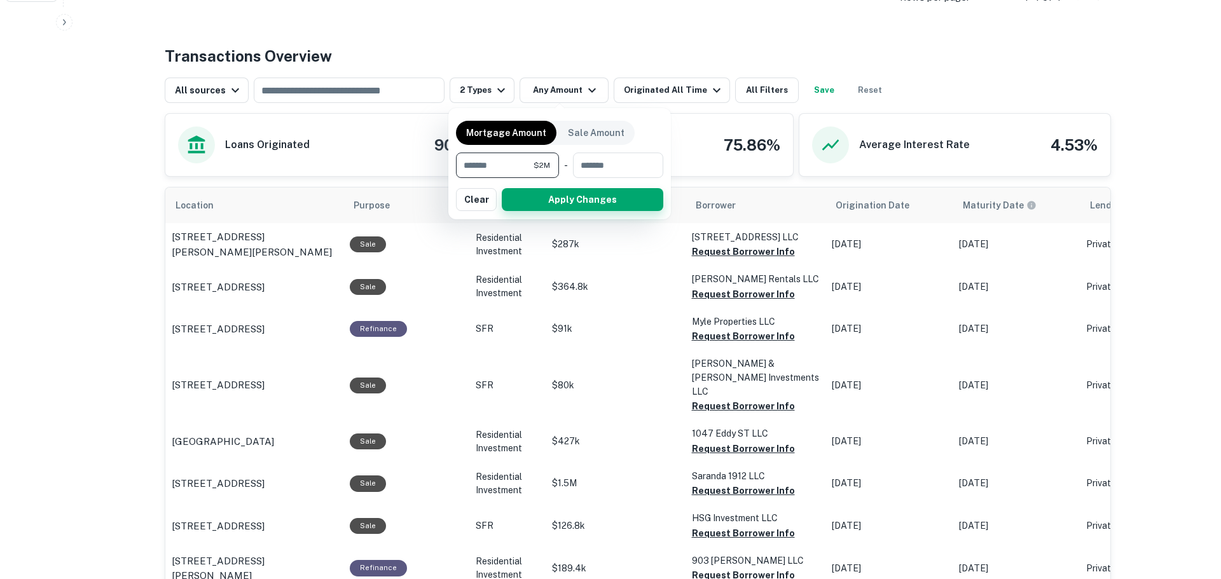
type input "*******"
click at [550, 198] on button "Apply Changes" at bounding box center [583, 199] width 162 height 23
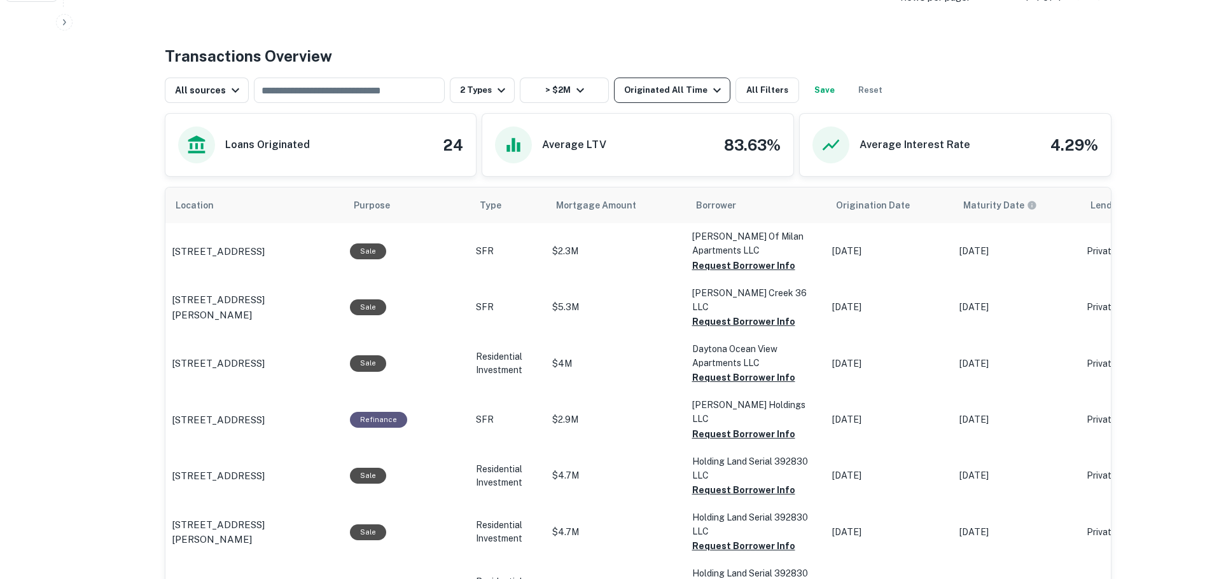
click at [654, 90] on div "Originated All Time" at bounding box center [674, 90] width 100 height 15
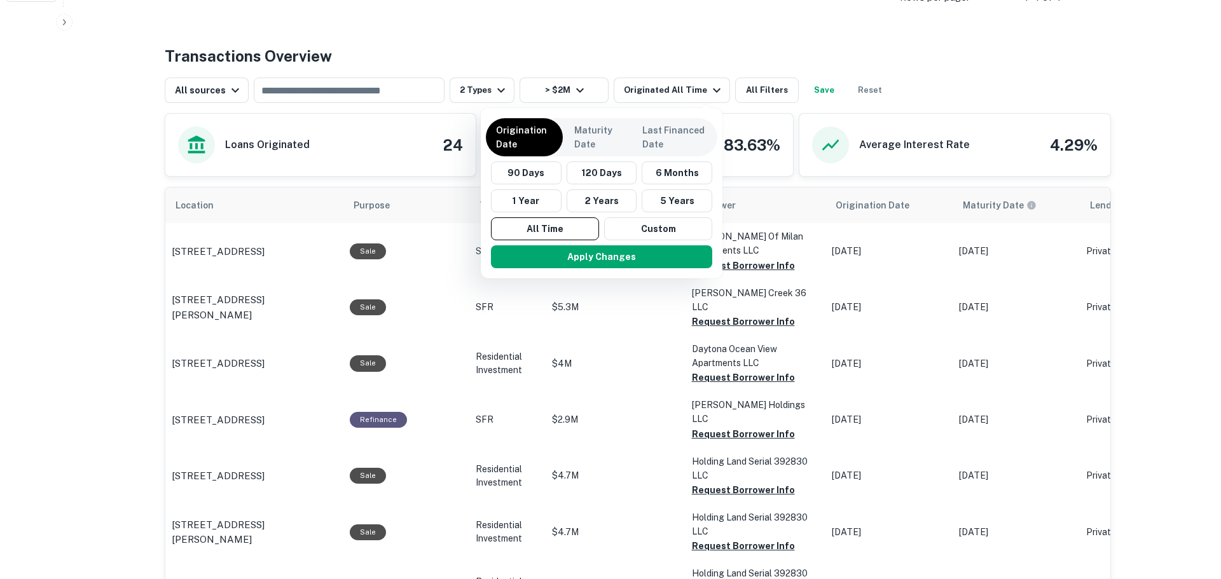
click at [941, 69] on div at bounding box center [610, 289] width 1221 height 579
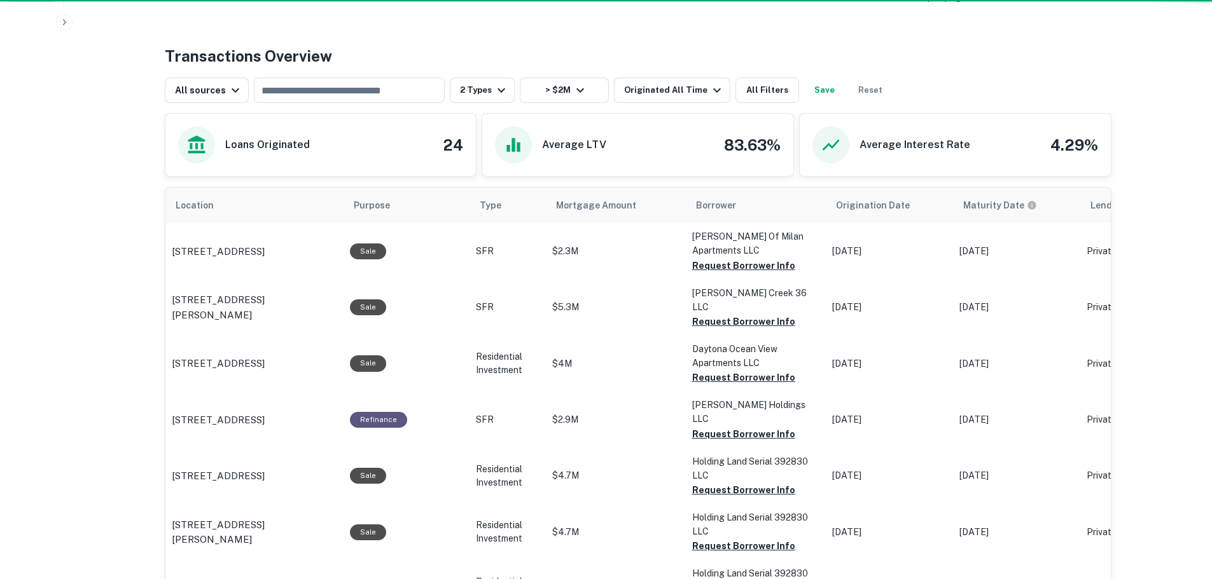
click at [758, 90] on button "All Filters" at bounding box center [767, 90] width 64 height 25
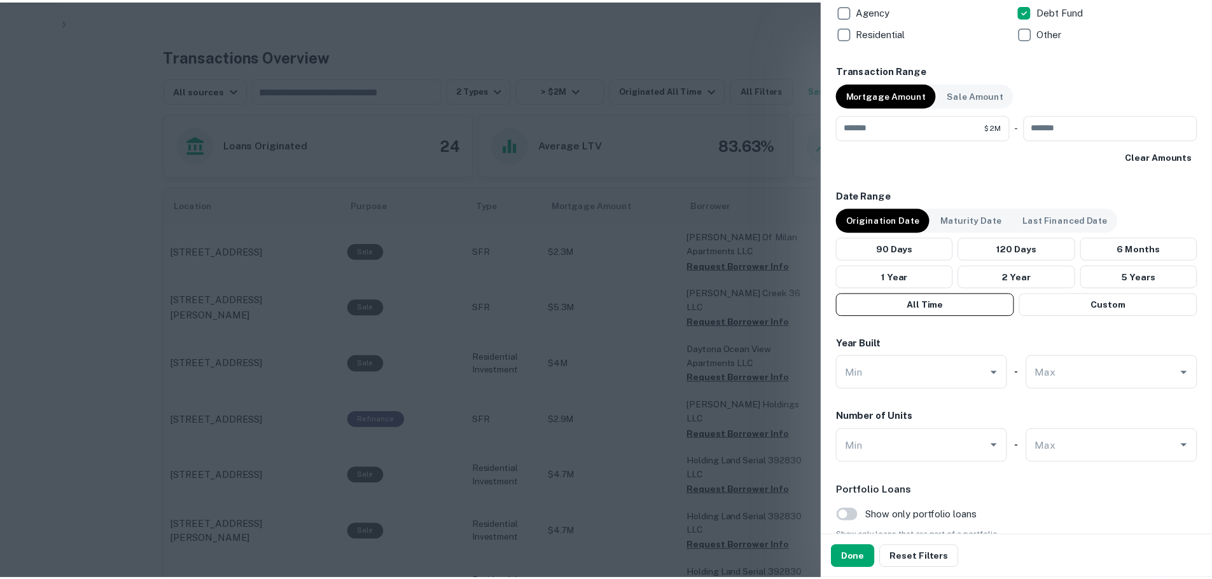
scroll to position [667, 0]
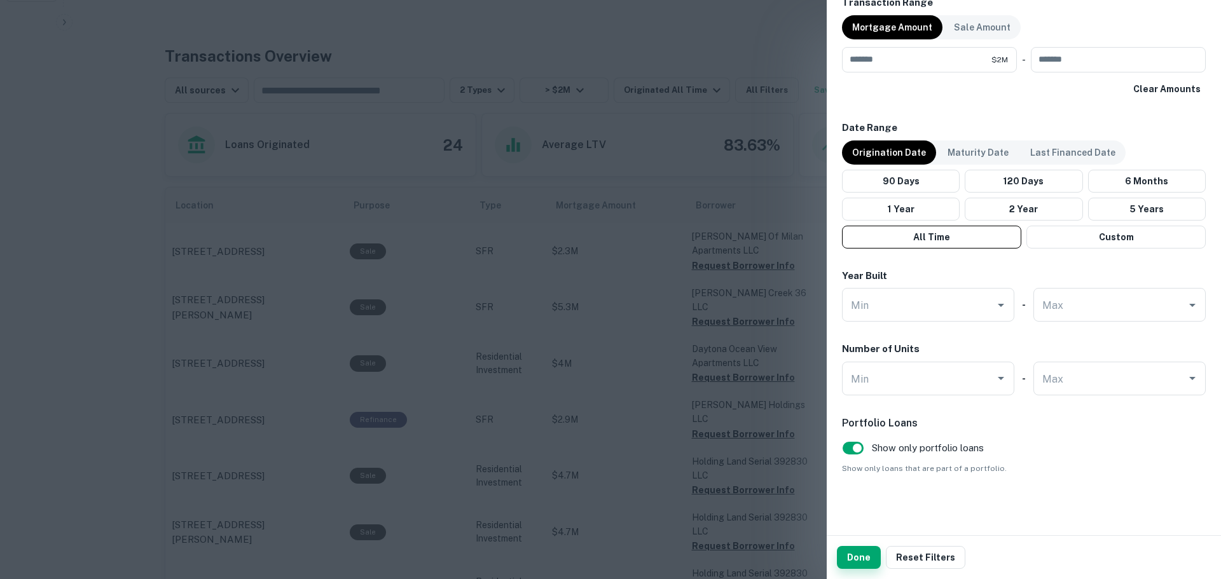
click at [871, 557] on button "Done" at bounding box center [859, 557] width 44 height 23
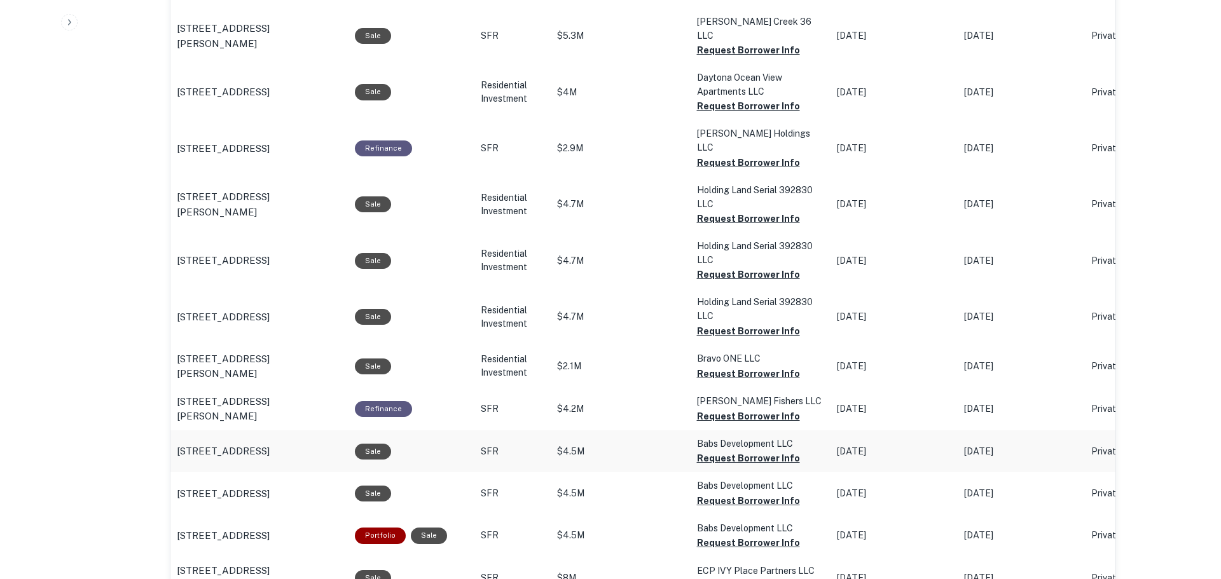
scroll to position [1081, 0]
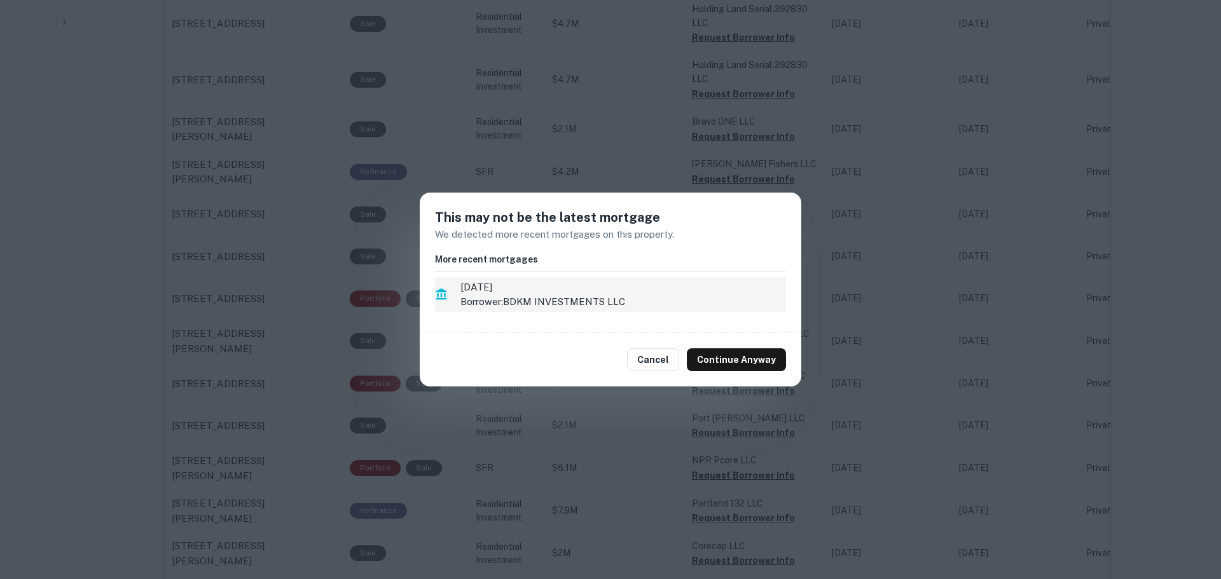
click at [642, 300] on p "Borrower: BDKM INVESTMENTS LLC" at bounding box center [623, 301] width 326 height 15
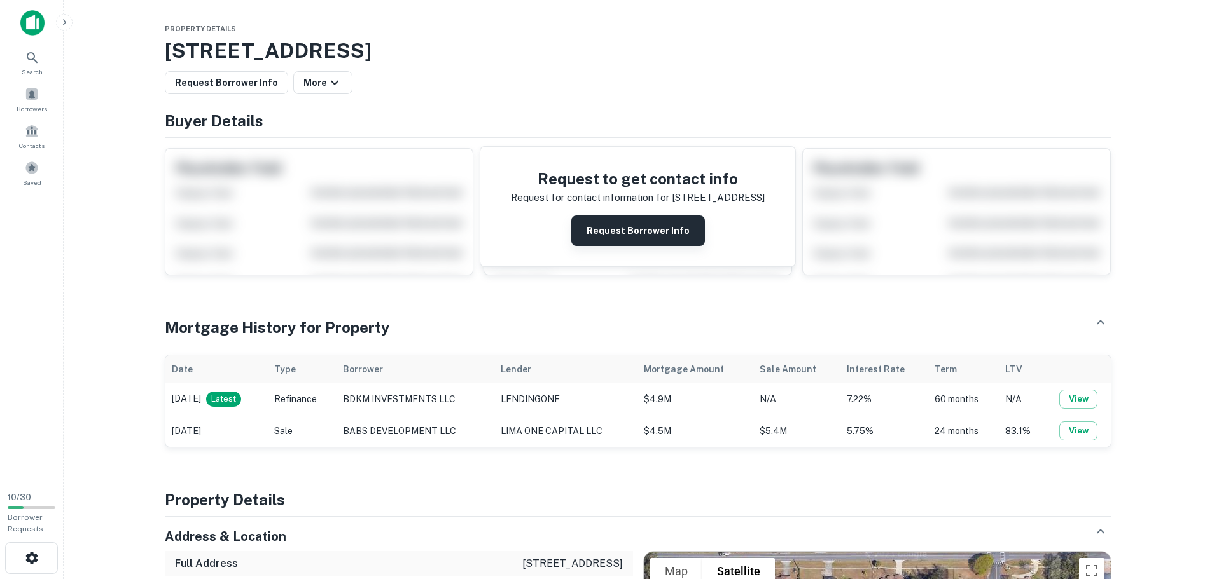
click at [650, 233] on button "Request Borrower Info" at bounding box center [638, 231] width 134 height 31
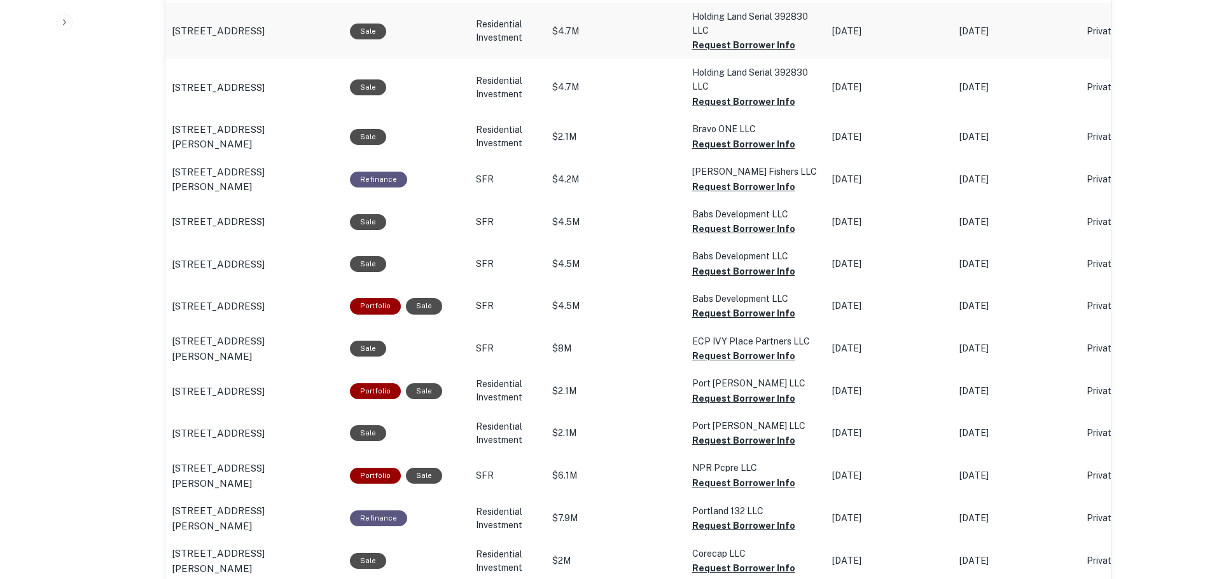
scroll to position [1145, 0]
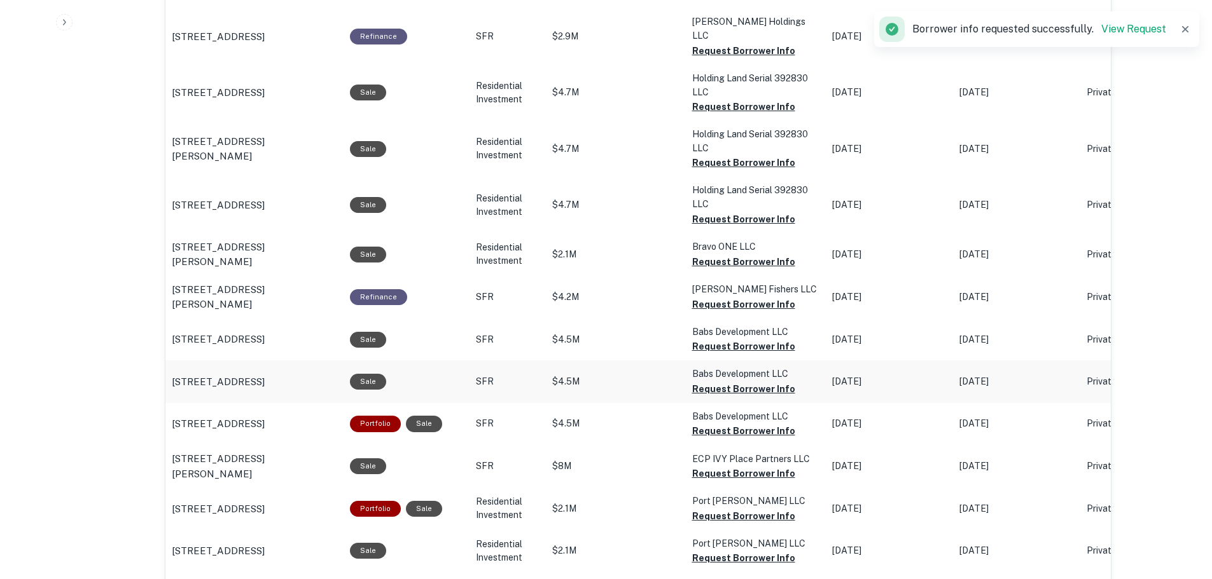
scroll to position [954, 0]
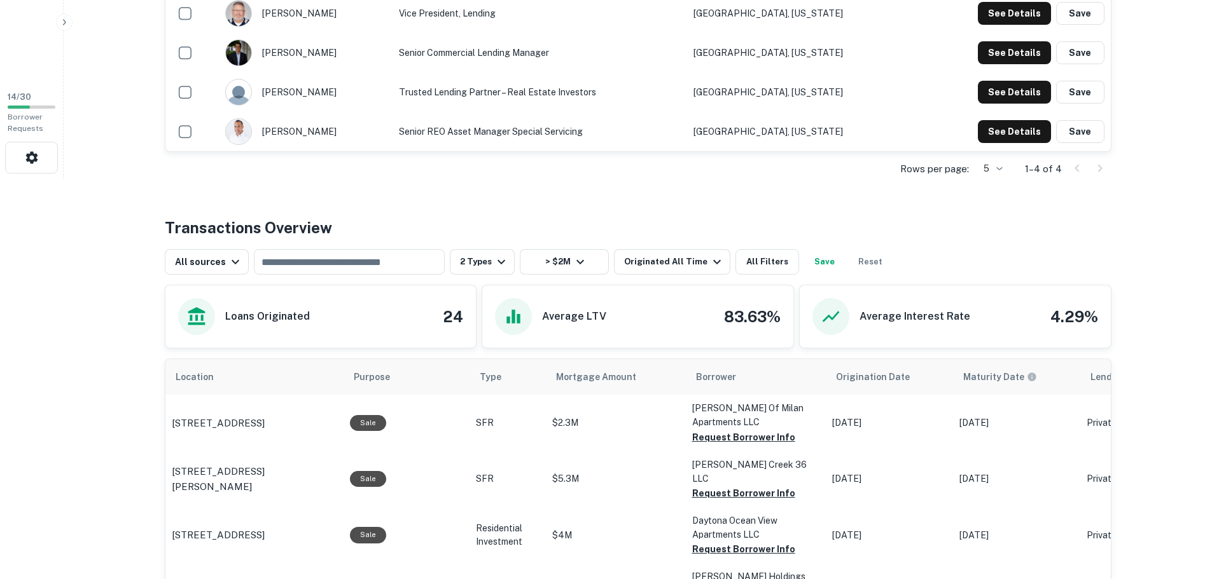
scroll to position [382, 0]
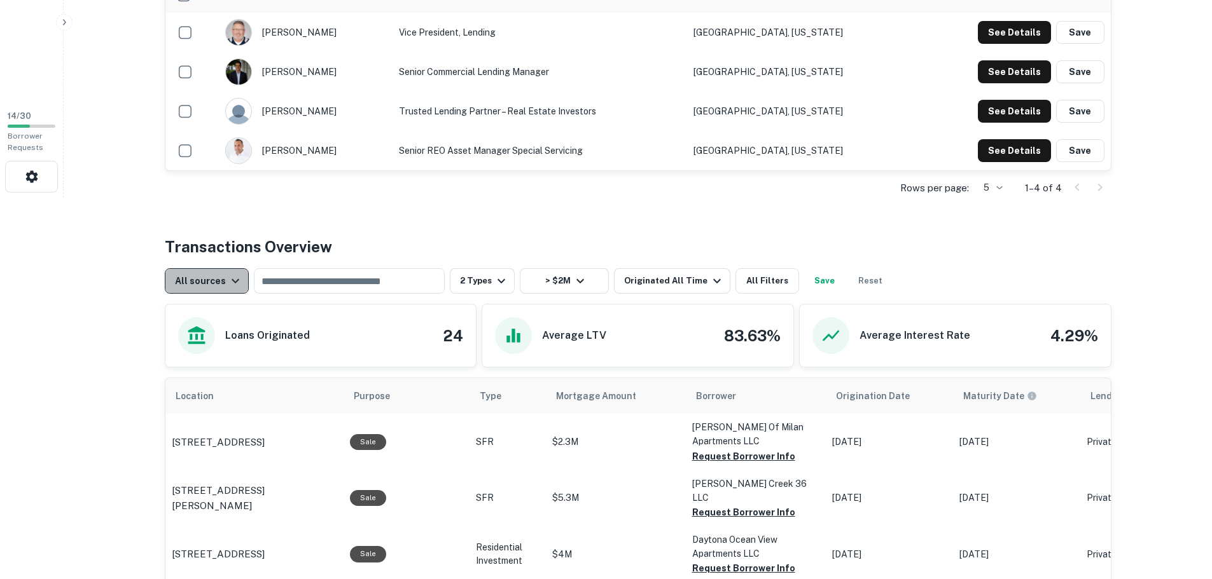
click at [212, 276] on div "All sources" at bounding box center [209, 280] width 68 height 15
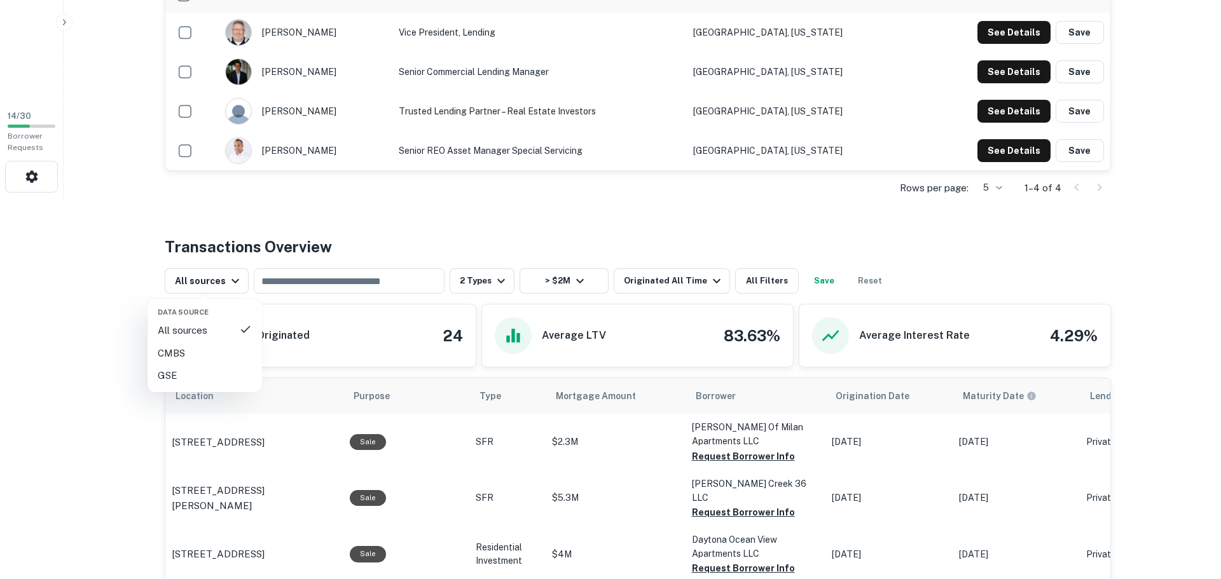
click at [193, 188] on div at bounding box center [610, 289] width 1221 height 579
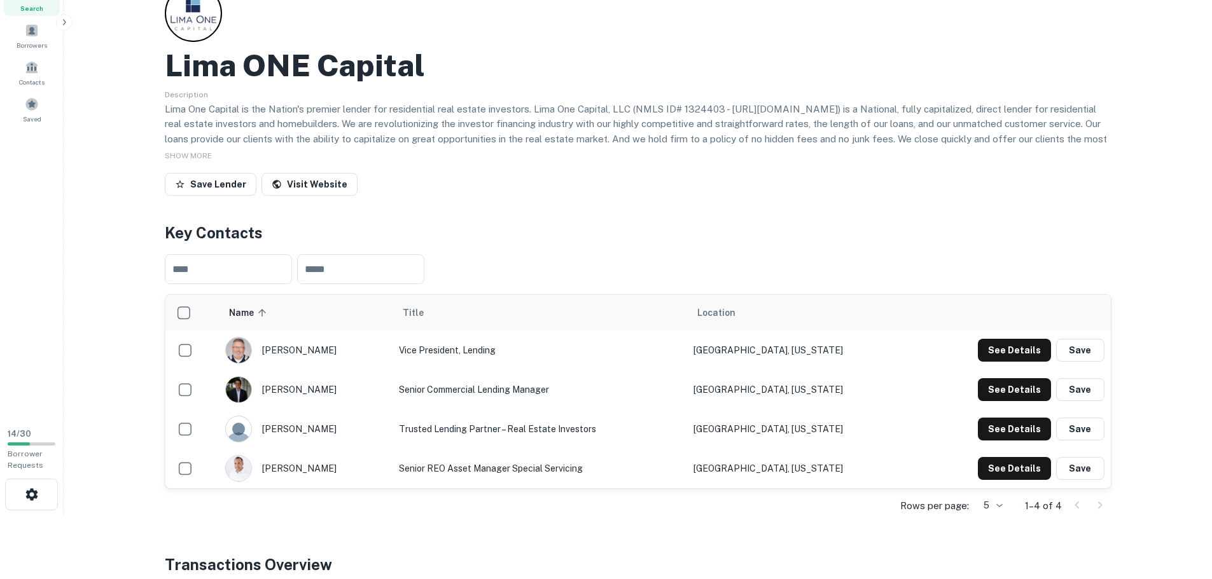
scroll to position [0, 0]
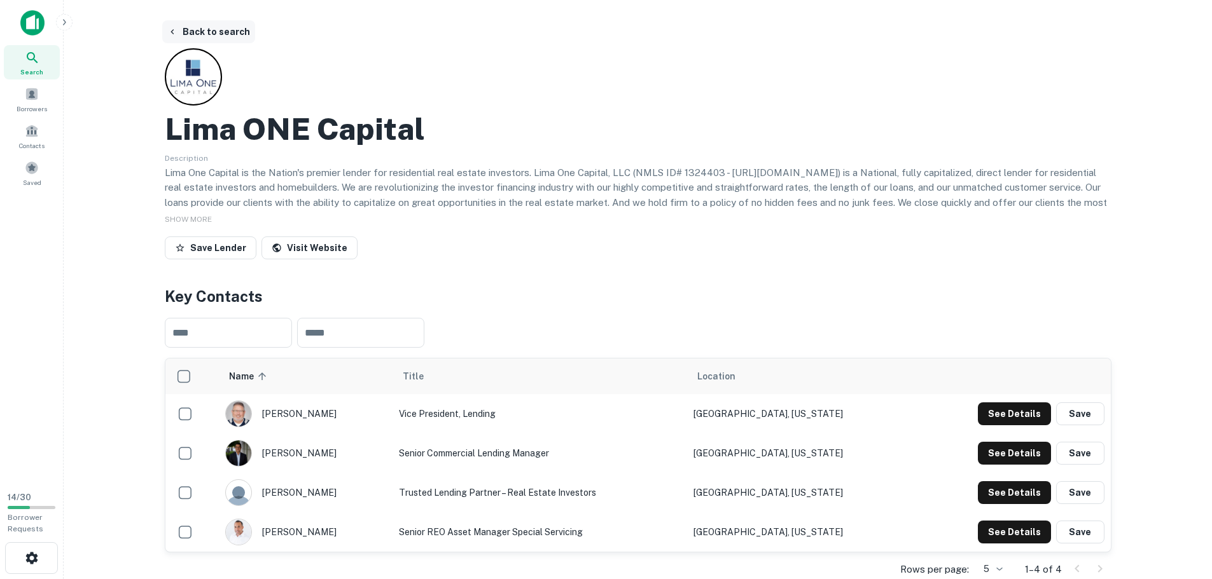
click at [197, 25] on button "Back to search" at bounding box center [208, 31] width 93 height 23
click at [193, 36] on button "Back to search" at bounding box center [208, 31] width 93 height 23
click at [200, 35] on button "Back to search" at bounding box center [208, 31] width 93 height 23
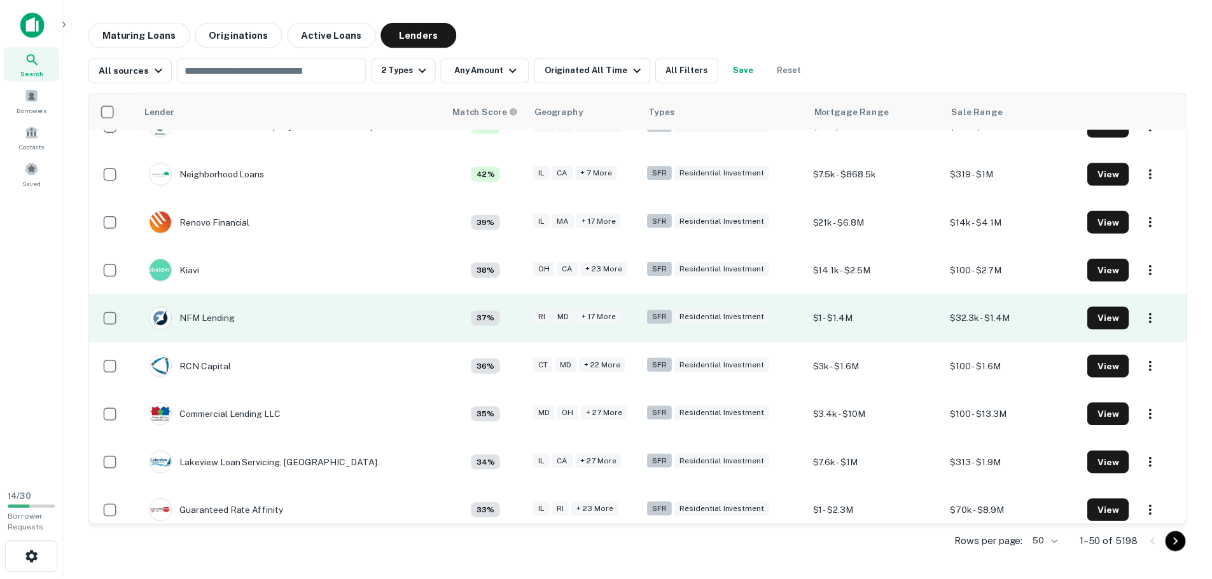
scroll to position [636, 0]
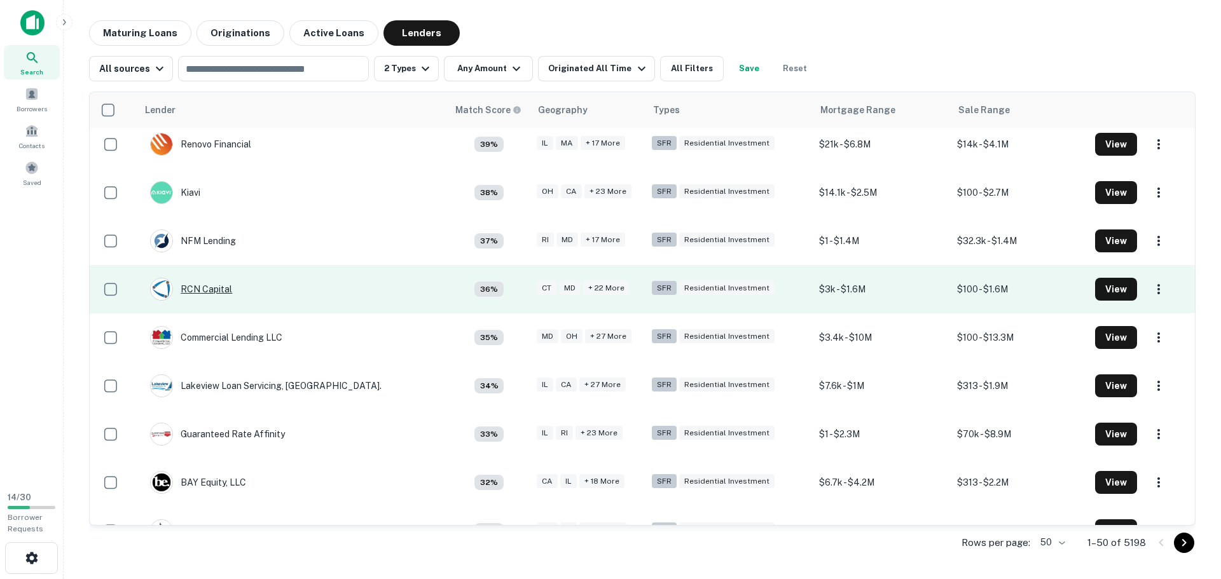
click at [214, 293] on div "RCN Capital" at bounding box center [191, 289] width 82 height 23
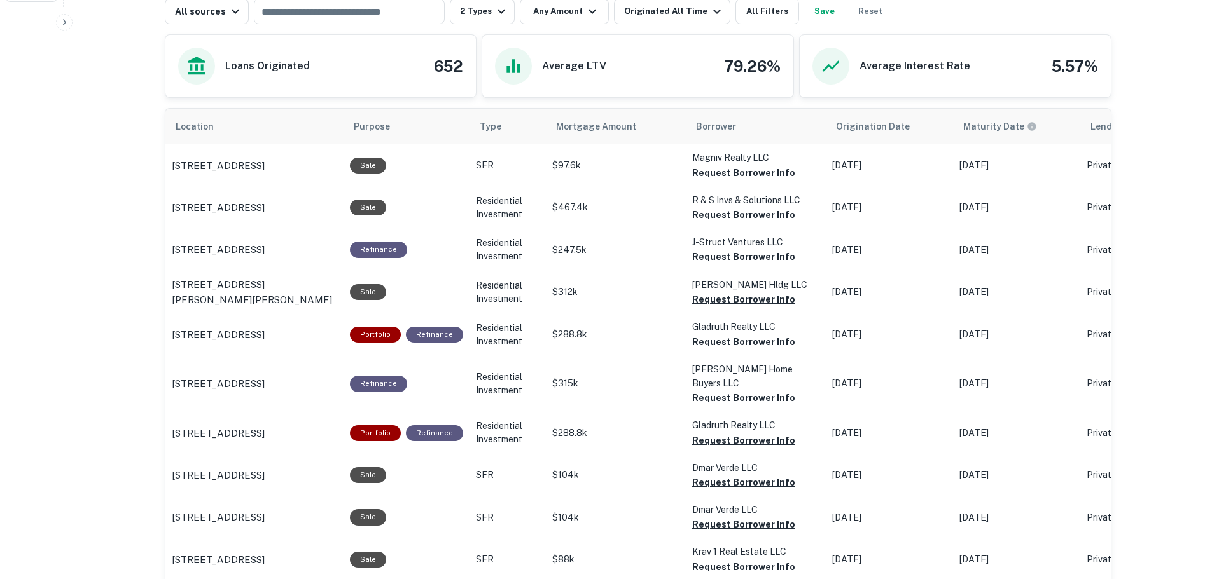
scroll to position [191, 0]
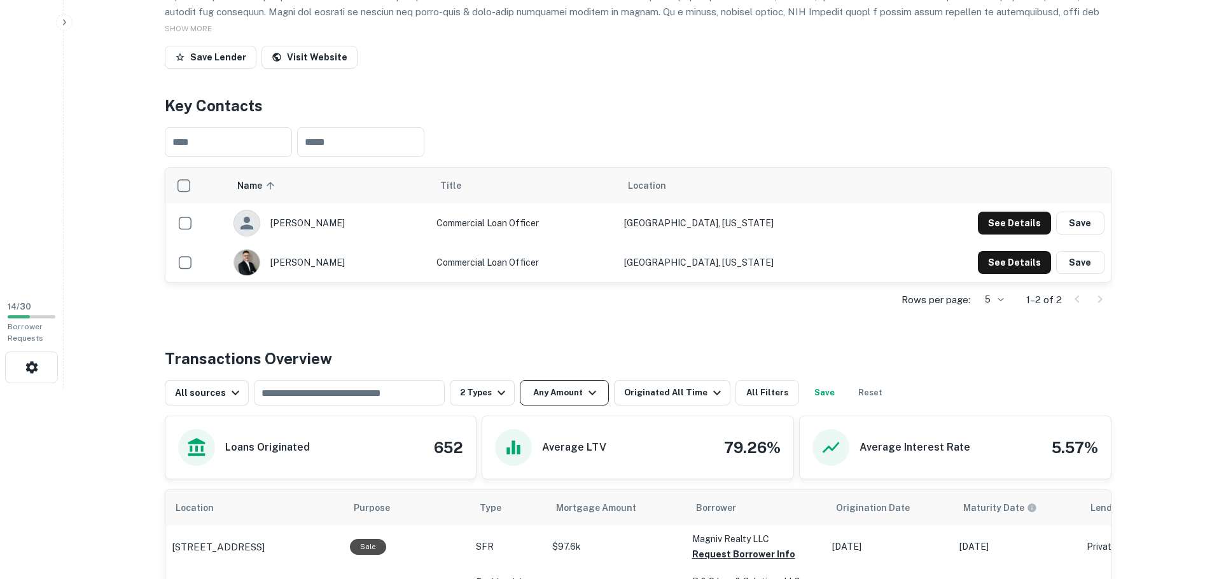
click at [541, 380] on button "Any Amount" at bounding box center [564, 392] width 89 height 25
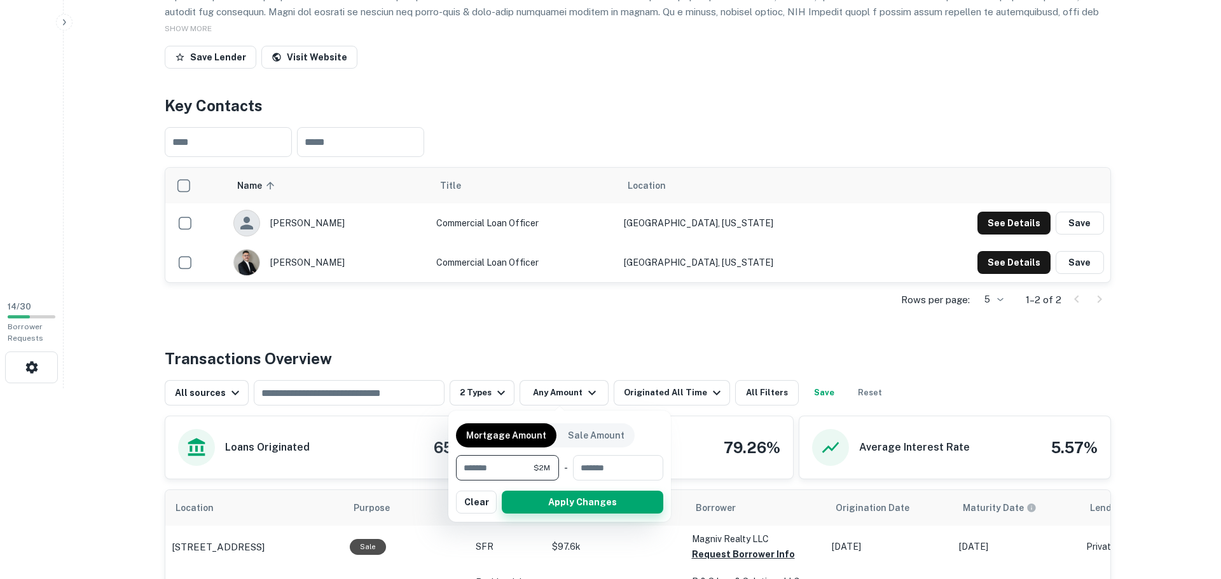
type input "*******"
click at [561, 503] on button "Apply Changes" at bounding box center [583, 502] width 162 height 23
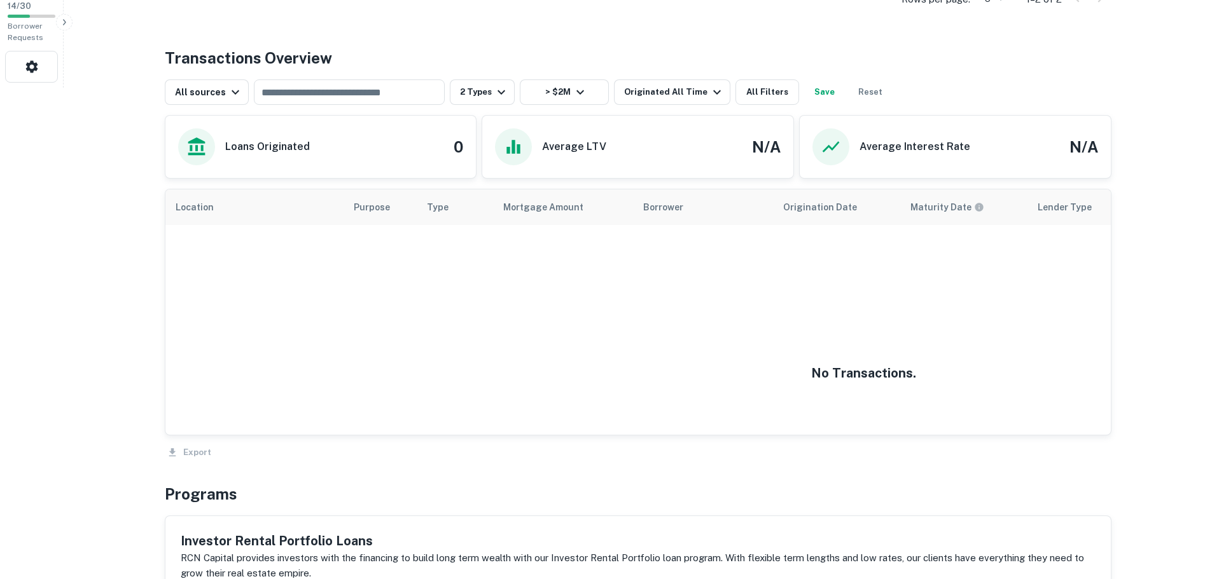
scroll to position [509, 0]
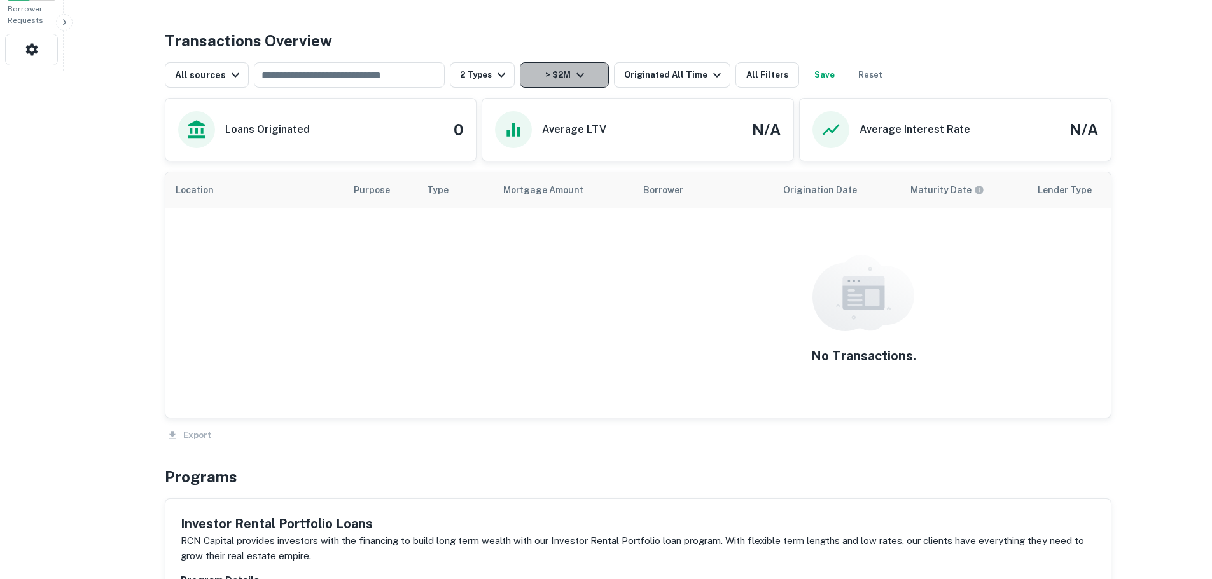
click at [550, 73] on button "> $2M" at bounding box center [564, 74] width 89 height 25
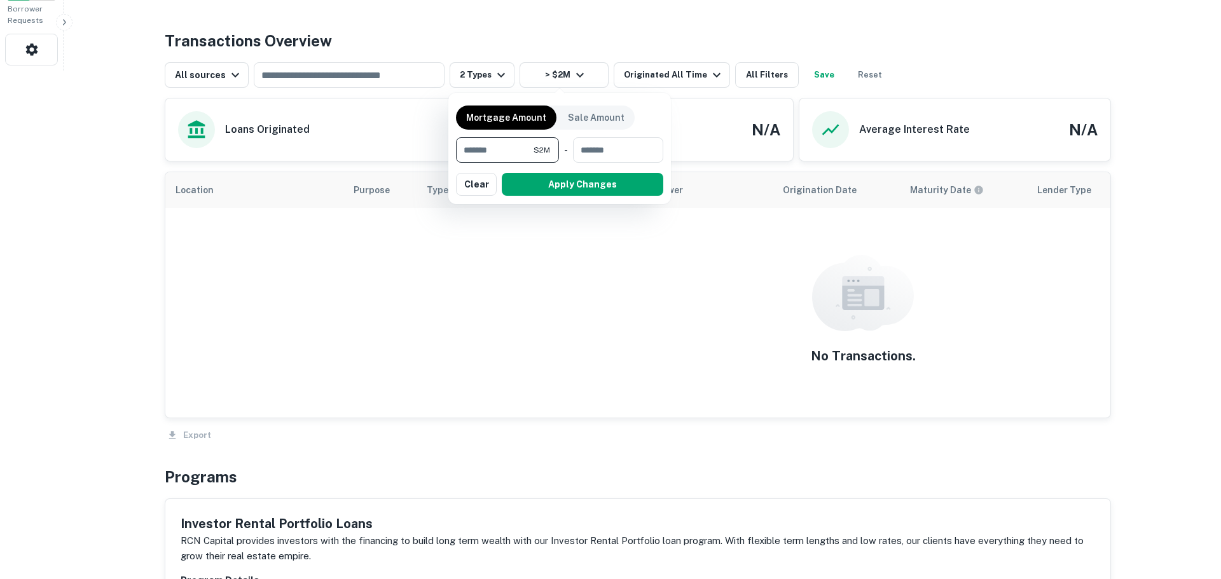
click at [469, 151] on input "*******" at bounding box center [495, 149] width 78 height 25
type input "*******"
click at [538, 183] on button "Apply Changes" at bounding box center [583, 184] width 162 height 23
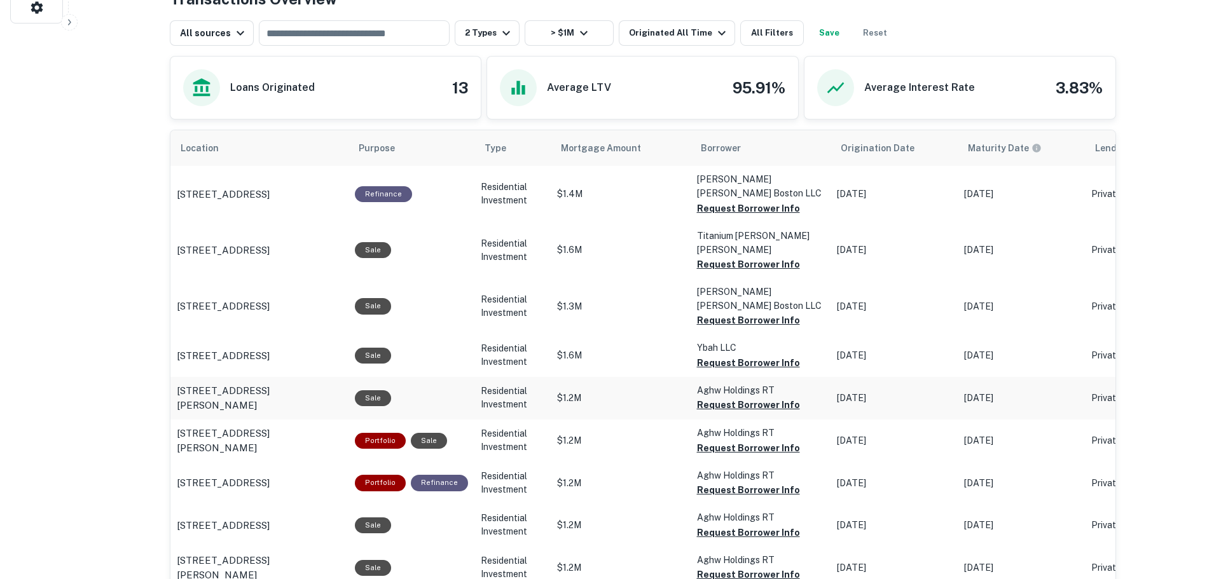
scroll to position [572, 0]
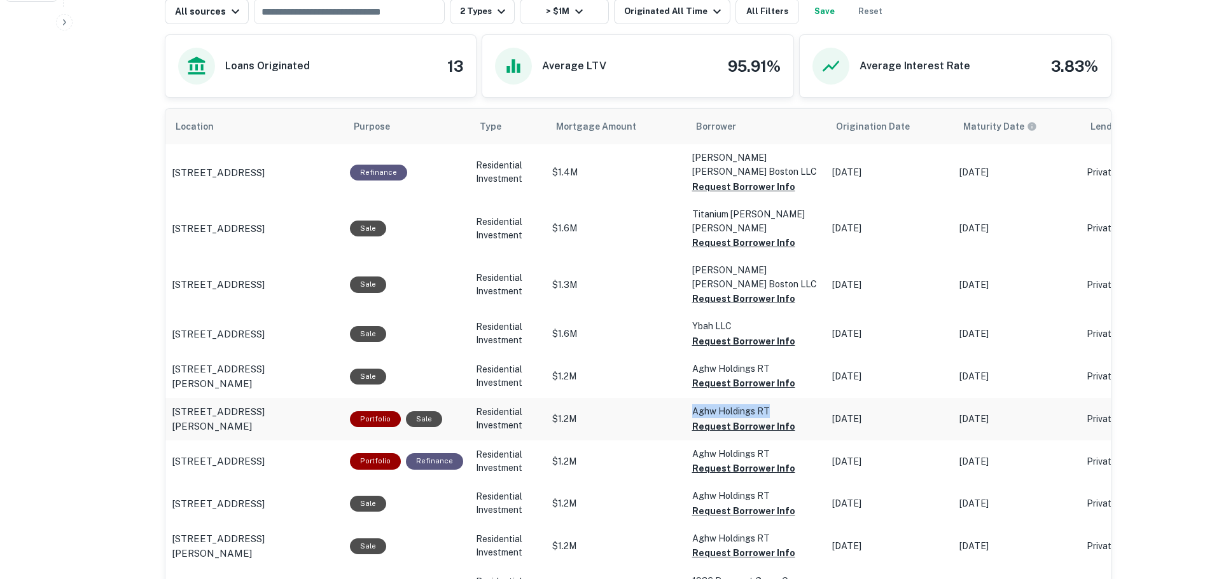
drag, startPoint x: 685, startPoint y: 371, endPoint x: 768, endPoint y: 372, distance: 82.7
click at [768, 179] on p "Aghw Holdings RT" at bounding box center [755, 165] width 127 height 28
copy p "Aghw Holdings RT"
click at [749, 195] on button "Request Borrower Info" at bounding box center [743, 186] width 103 height 15
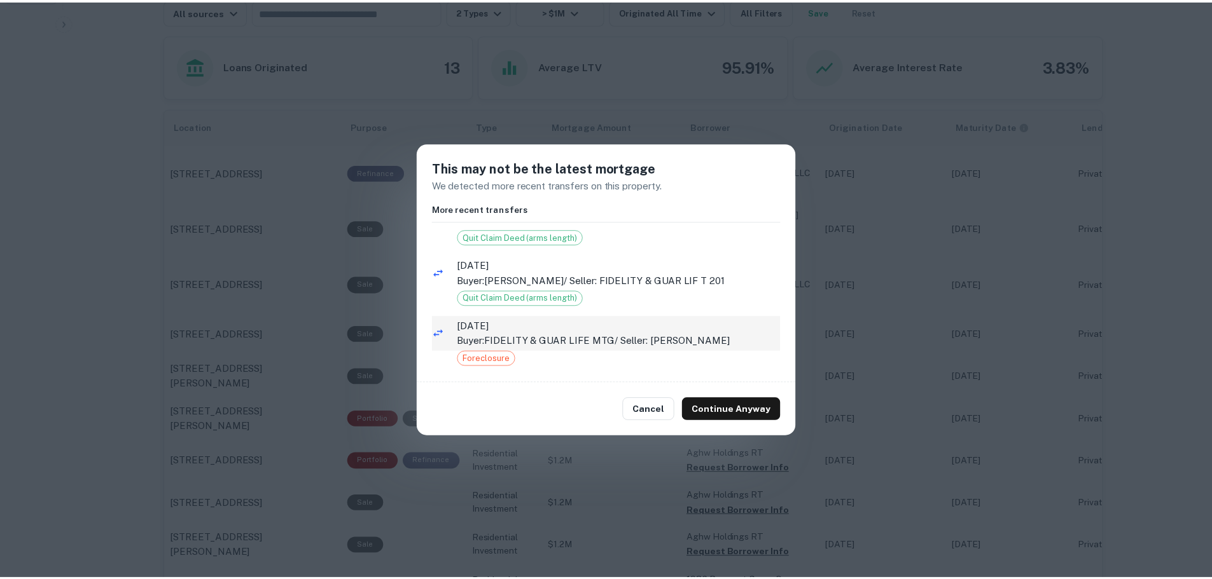
scroll to position [46, 0]
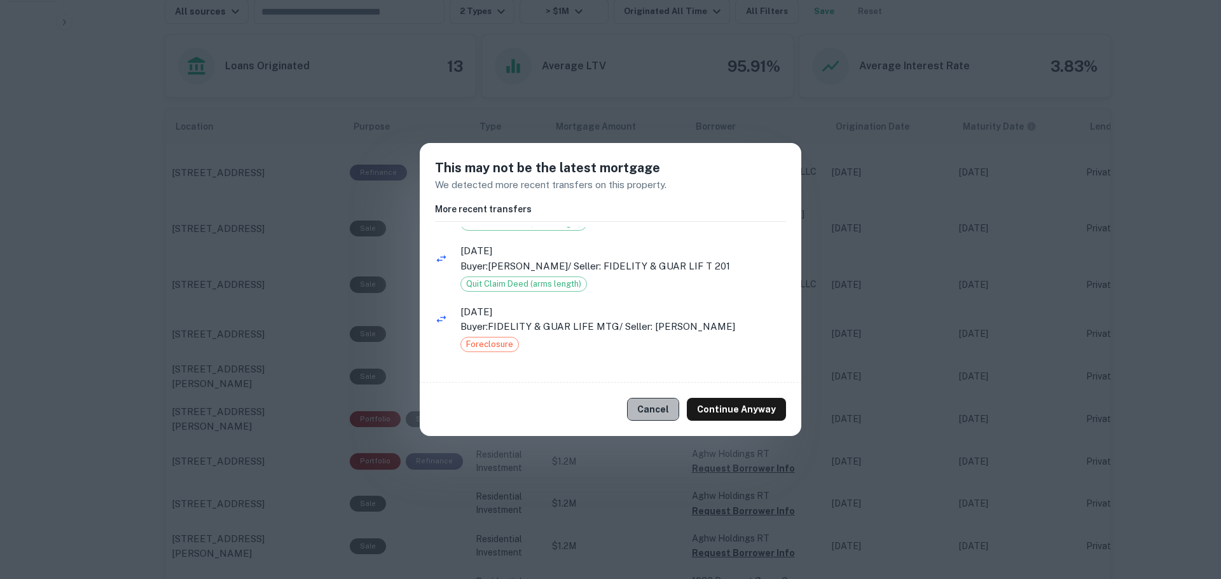
click at [654, 410] on button "Cancel" at bounding box center [653, 409] width 52 height 23
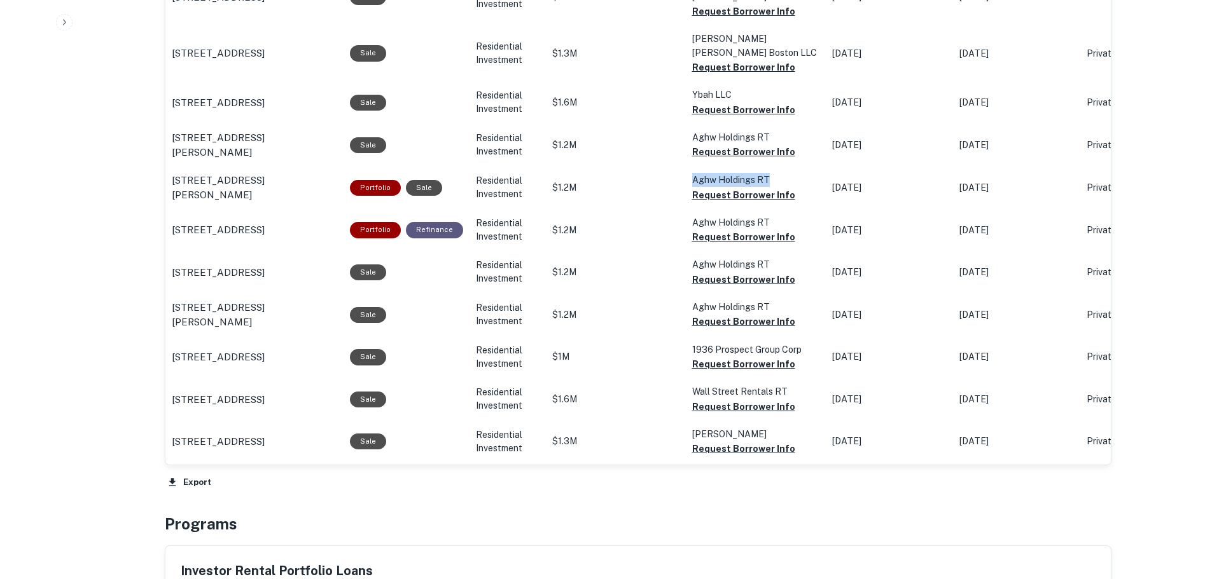
scroll to position [827, 0]
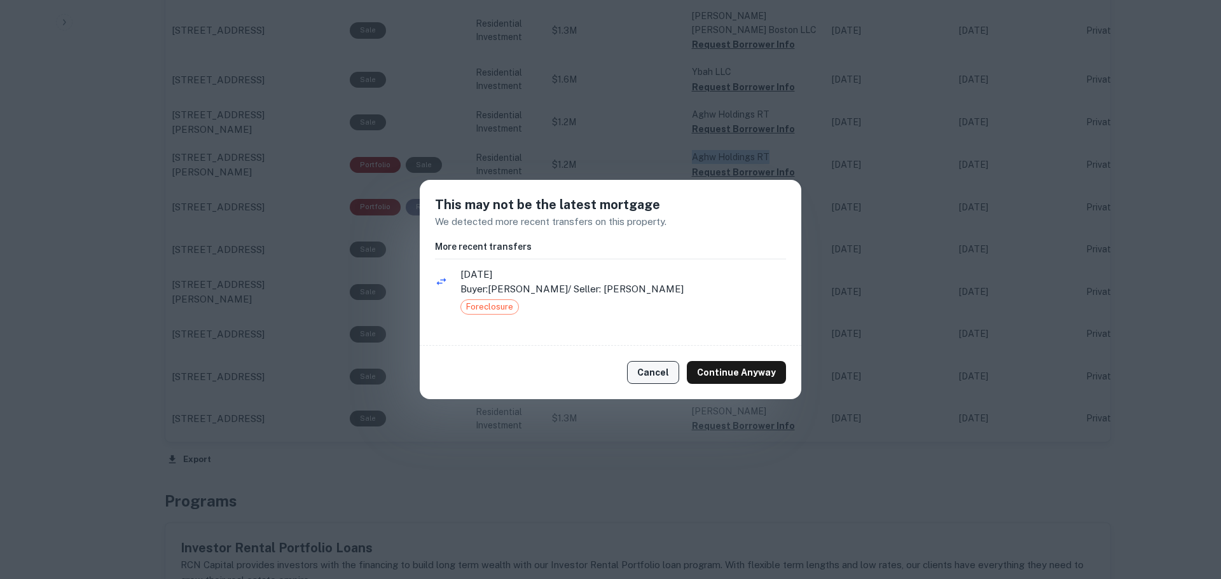
click at [647, 377] on button "Cancel" at bounding box center [653, 372] width 52 height 23
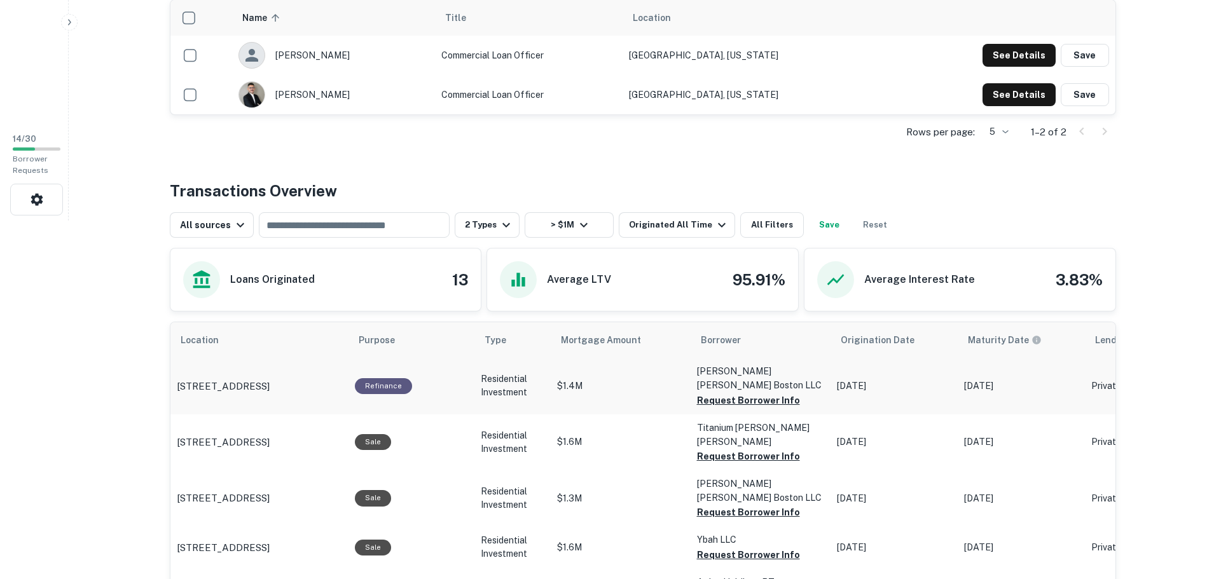
scroll to position [318, 0]
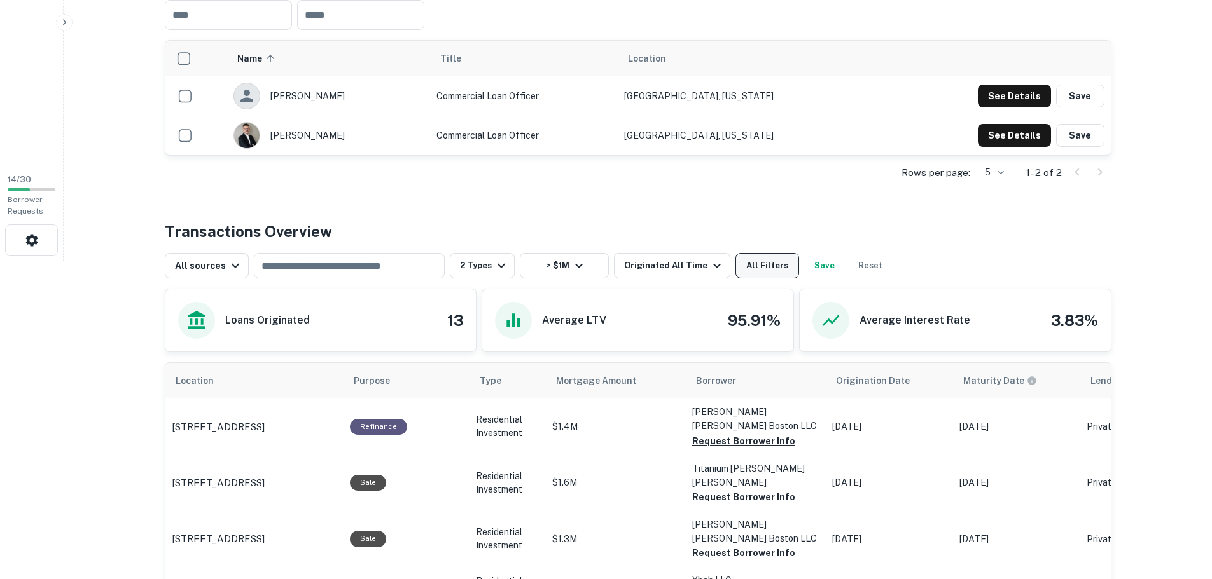
click at [735, 269] on button "All Filters" at bounding box center [767, 265] width 64 height 25
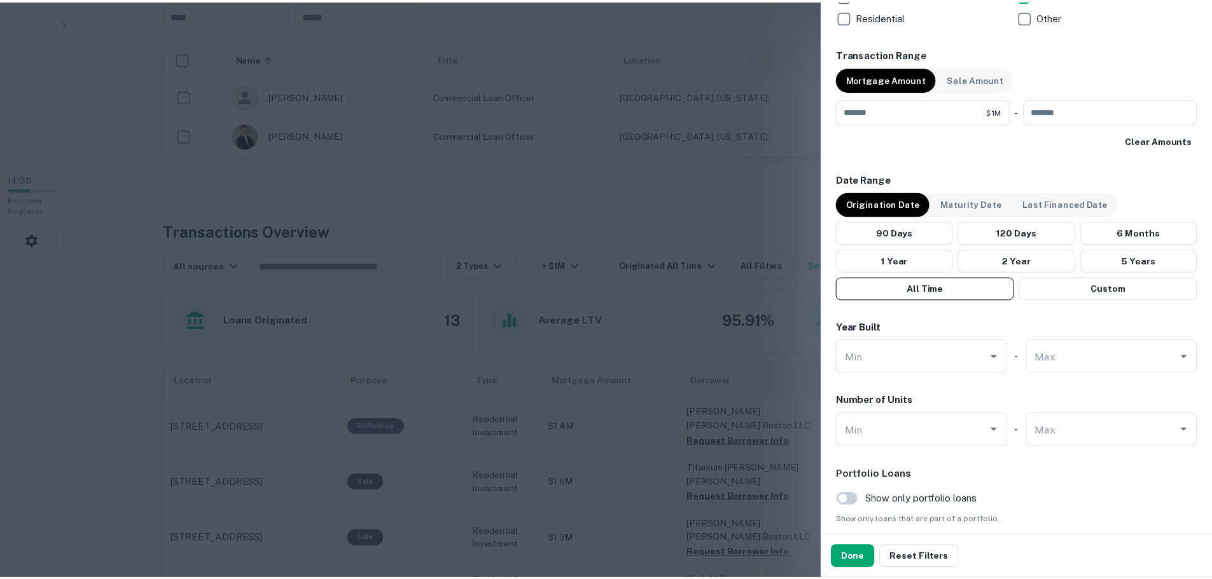
scroll to position [667, 0]
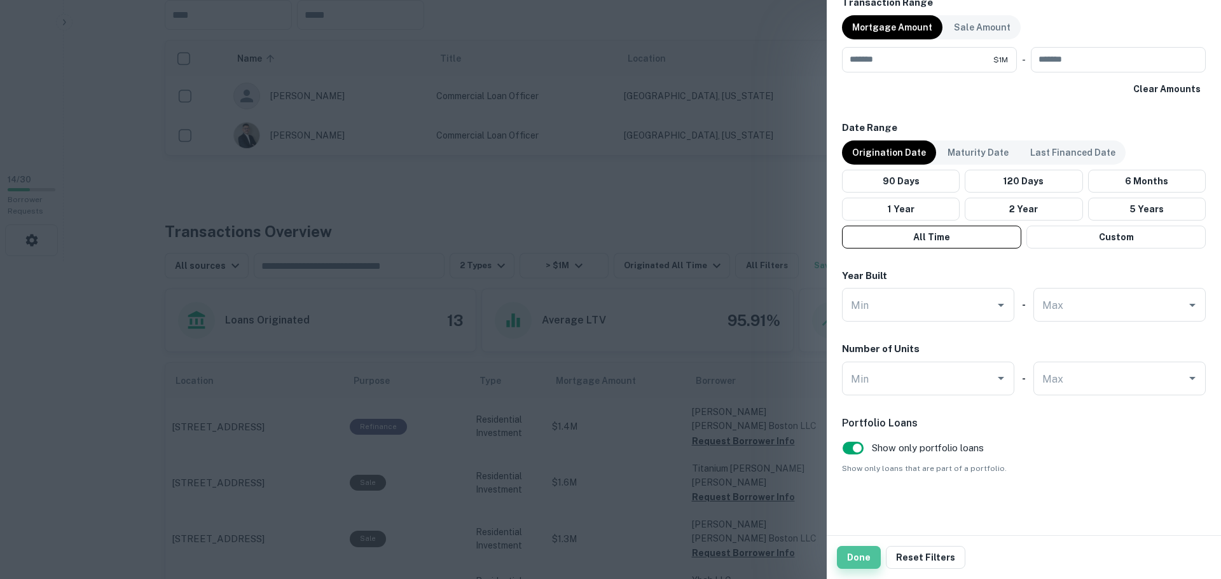
click at [866, 551] on button "Done" at bounding box center [859, 557] width 44 height 23
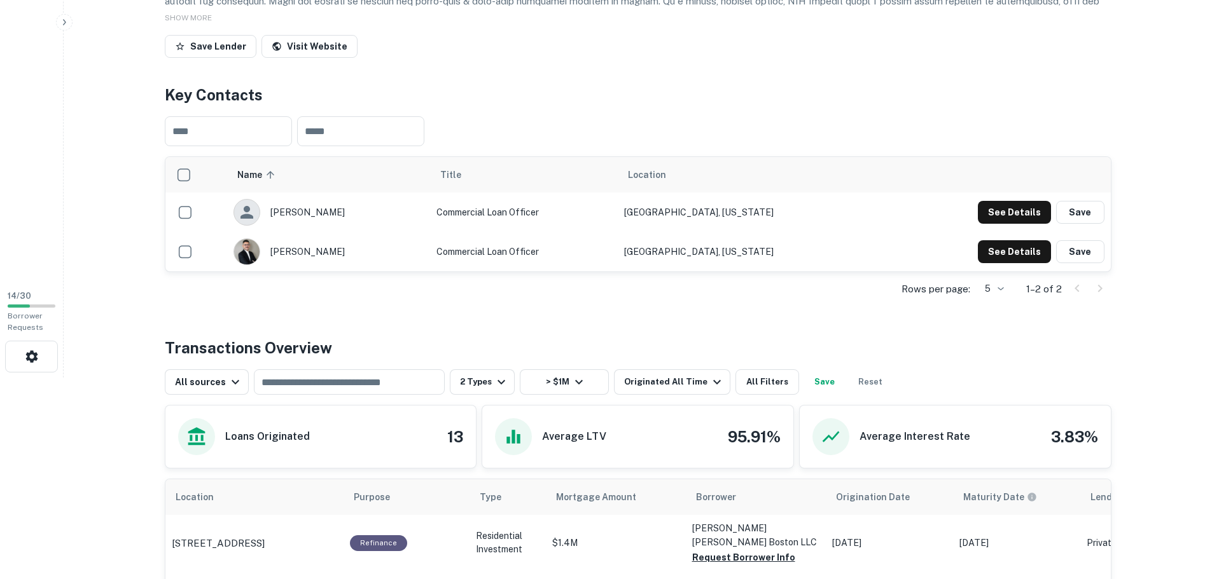
scroll to position [191, 0]
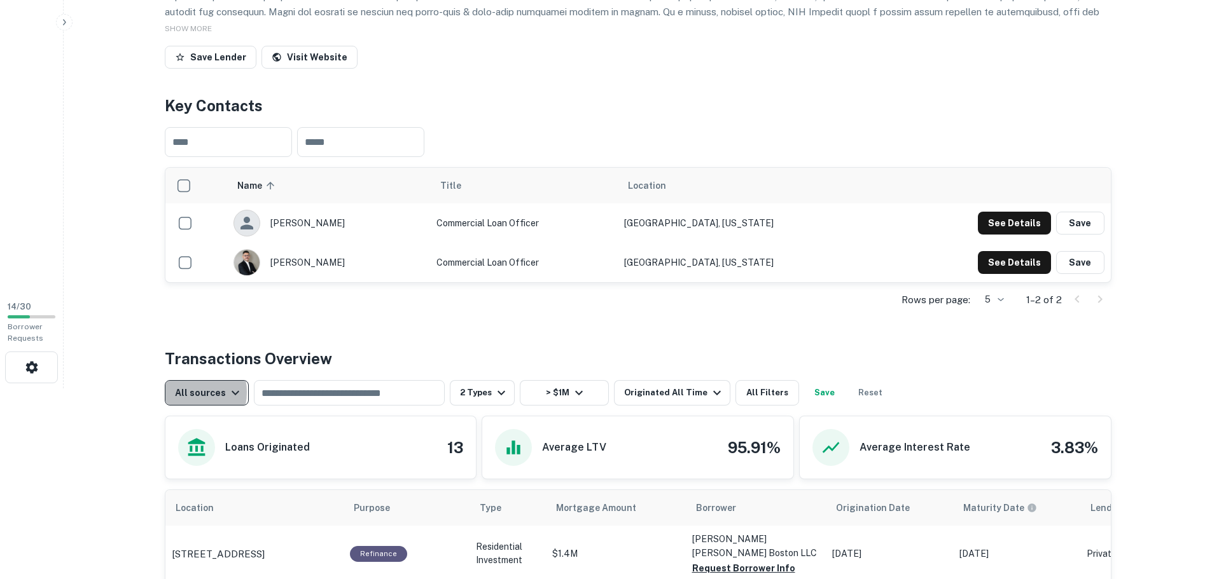
click at [182, 392] on div "All sources" at bounding box center [209, 392] width 68 height 15
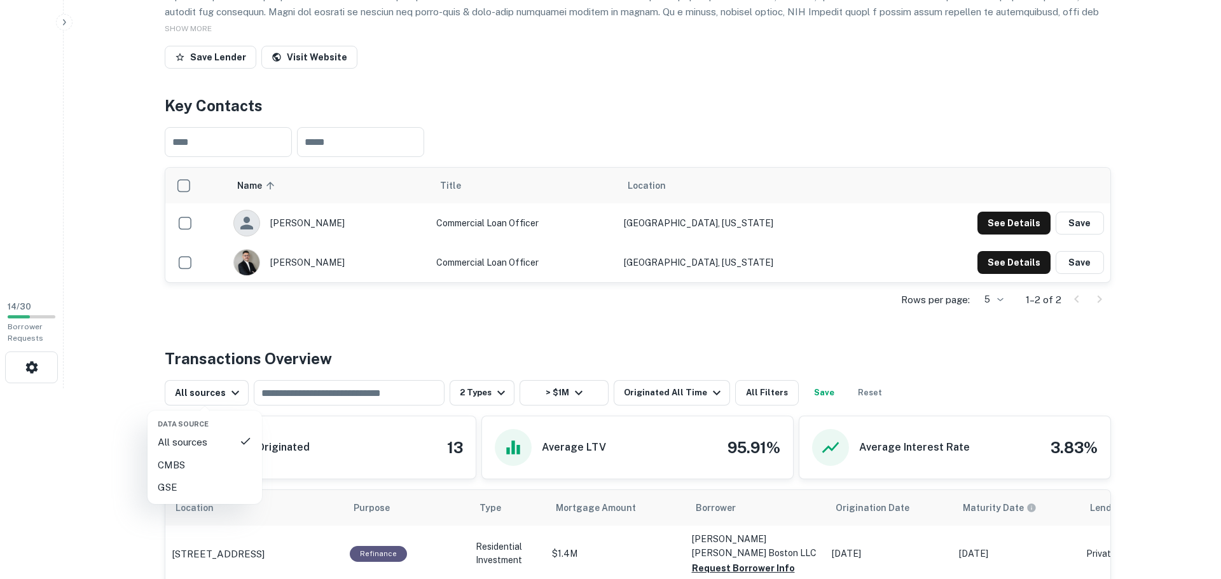
click at [303, 331] on div at bounding box center [610, 289] width 1221 height 579
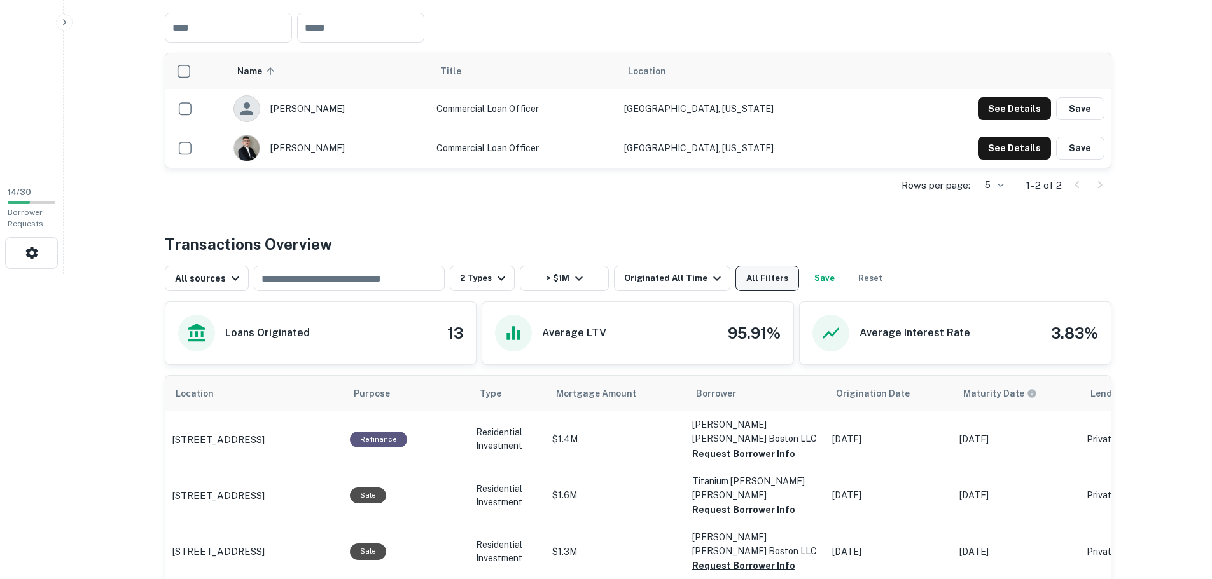
scroll to position [318, 0]
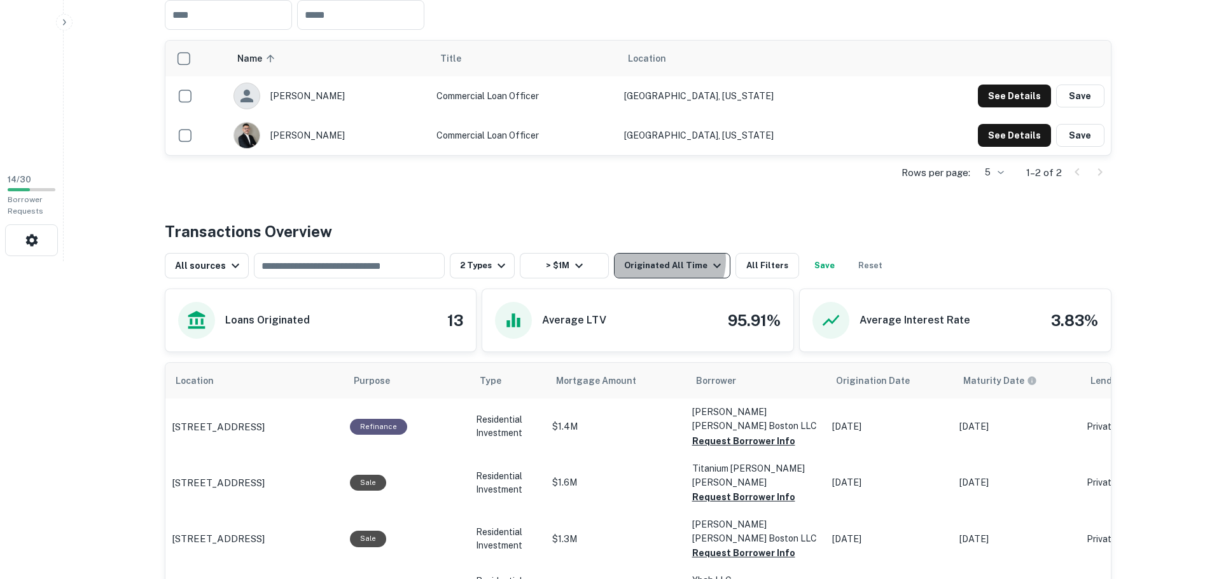
click at [660, 260] on div "Originated All Time" at bounding box center [674, 265] width 100 height 15
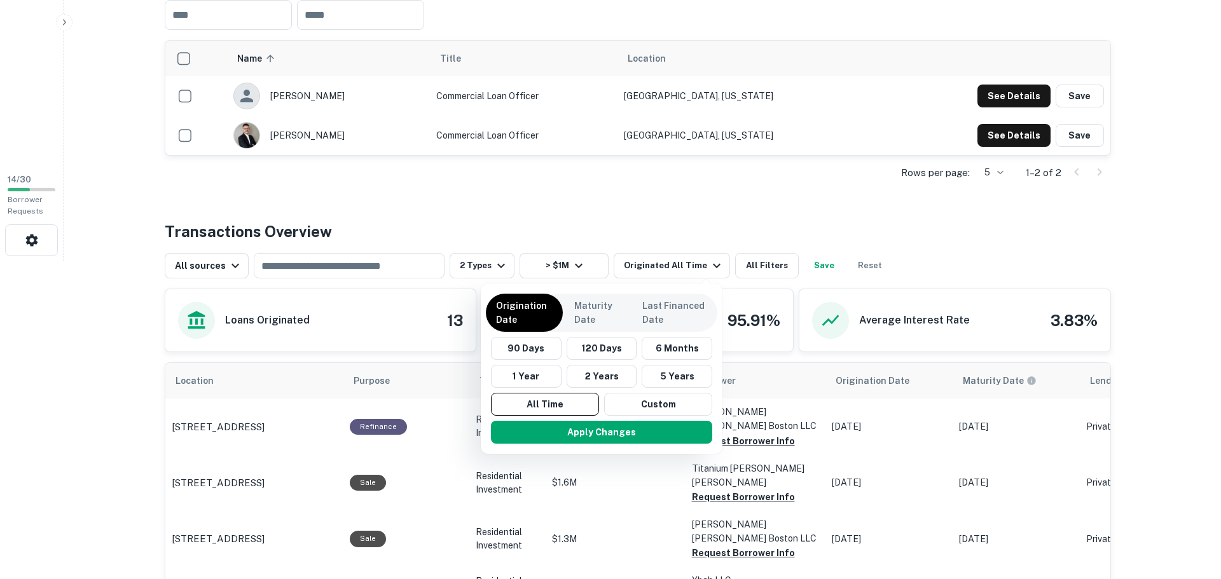
click at [744, 263] on div at bounding box center [610, 289] width 1221 height 579
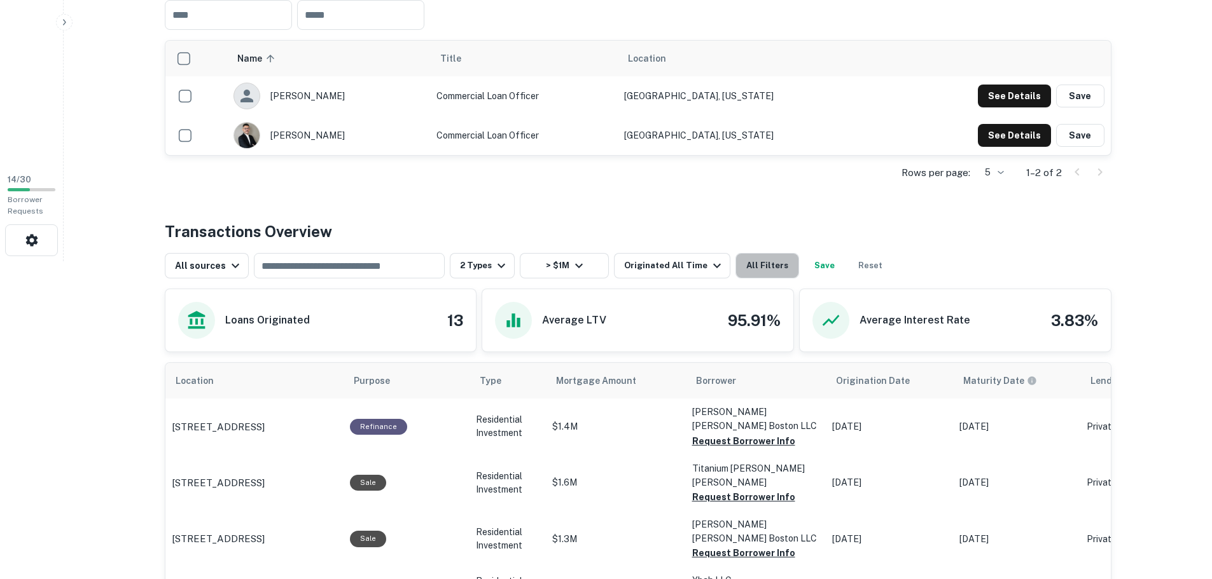
click at [749, 266] on button "All Filters" at bounding box center [767, 265] width 64 height 25
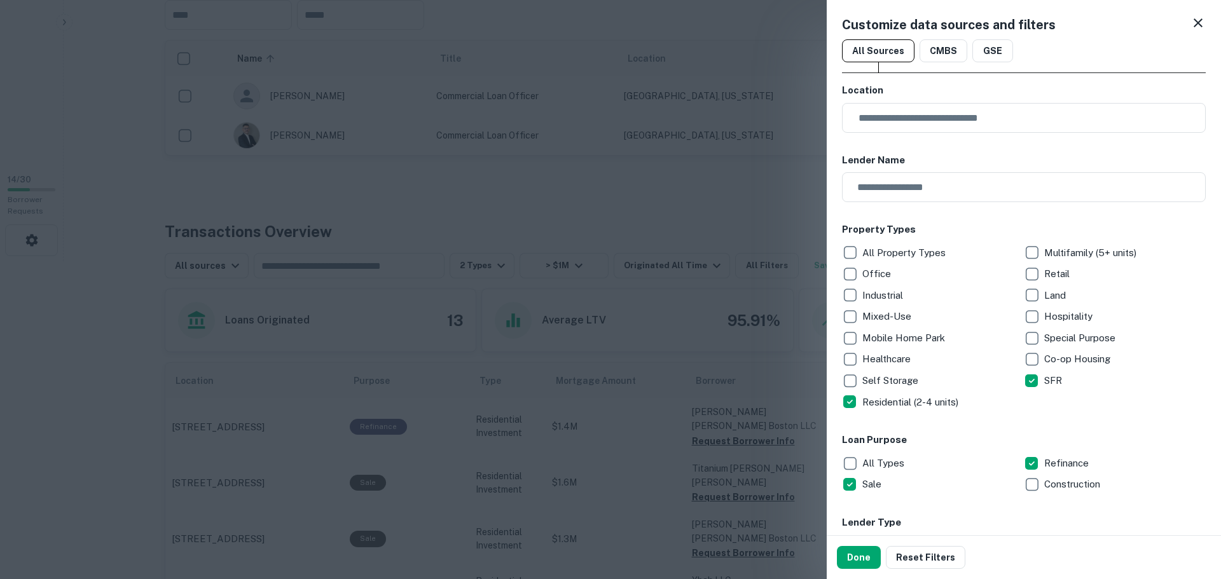
click at [604, 237] on div at bounding box center [610, 289] width 1221 height 579
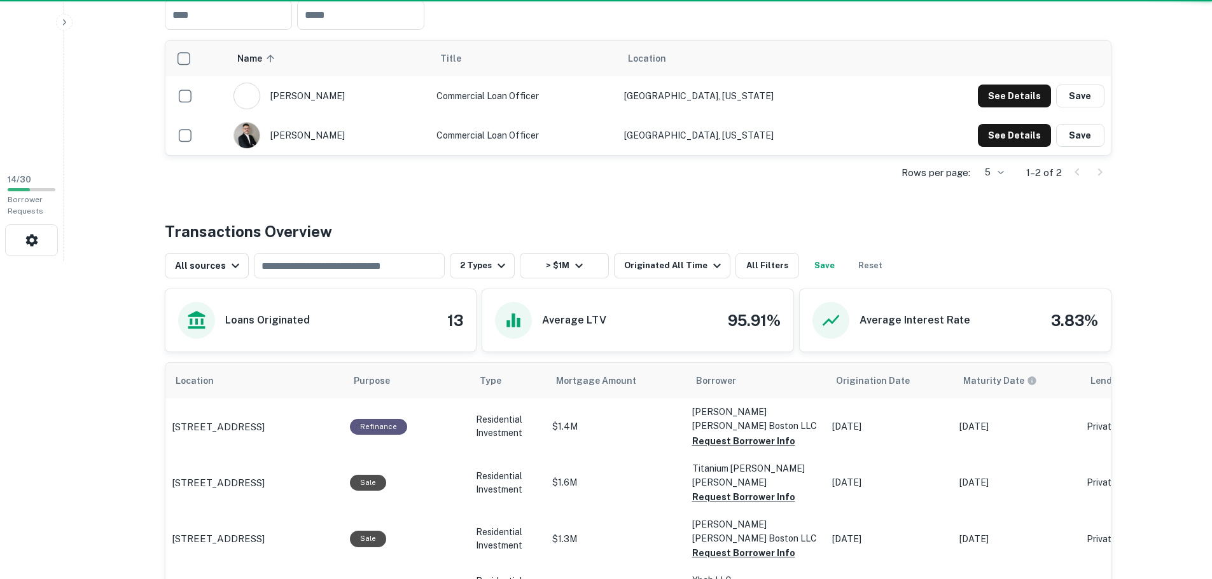
scroll to position [0, 0]
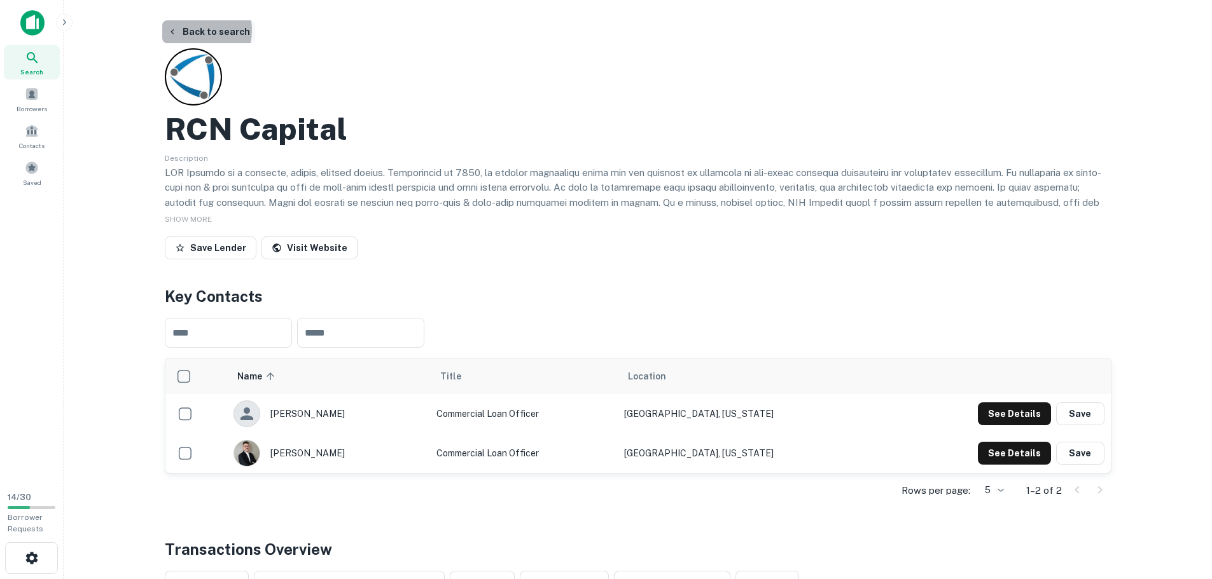
click at [185, 31] on button "Back to search" at bounding box center [208, 31] width 93 height 23
click at [200, 34] on button "Back to search" at bounding box center [208, 31] width 93 height 23
click at [197, 30] on button "Back to search" at bounding box center [208, 31] width 93 height 23
click at [220, 32] on button "Back to search" at bounding box center [208, 31] width 93 height 23
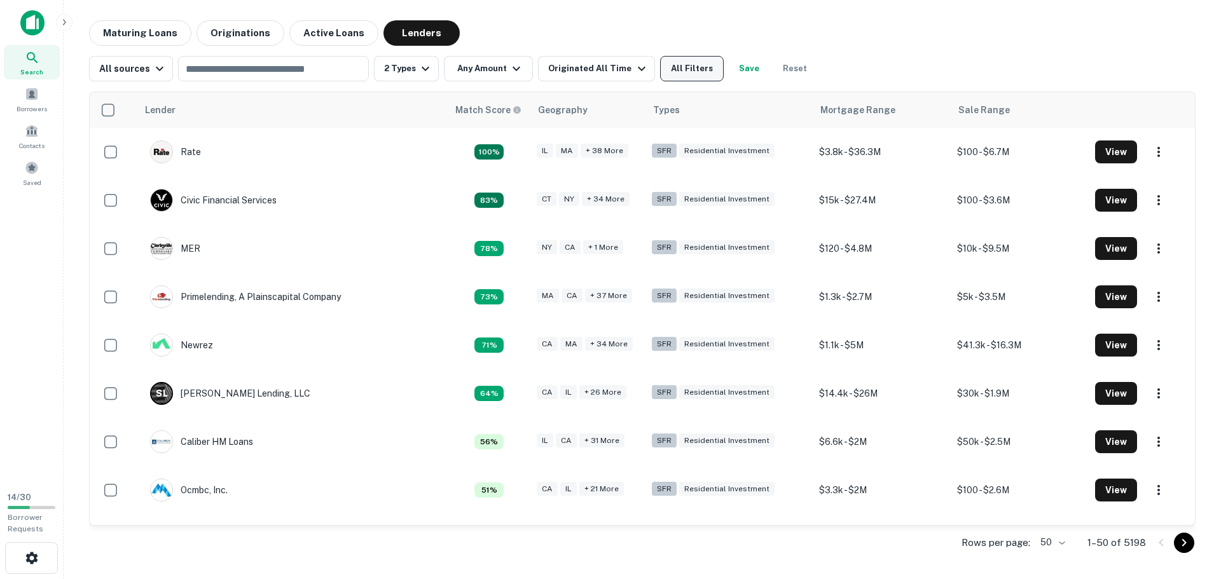
click at [699, 69] on button "All Filters" at bounding box center [692, 68] width 64 height 25
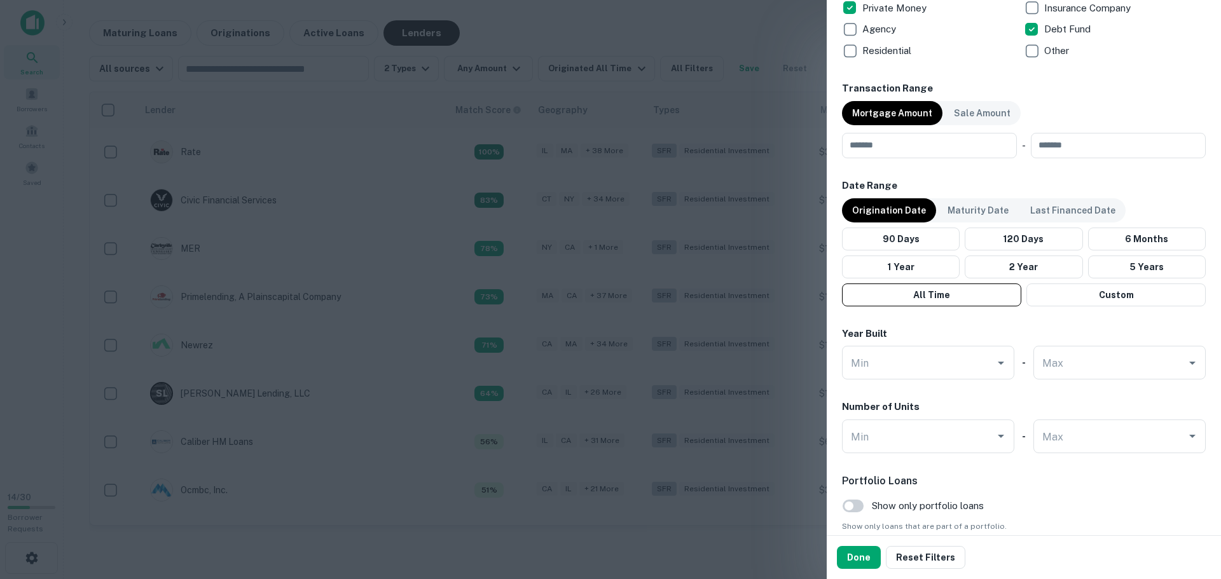
scroll to position [639, 0]
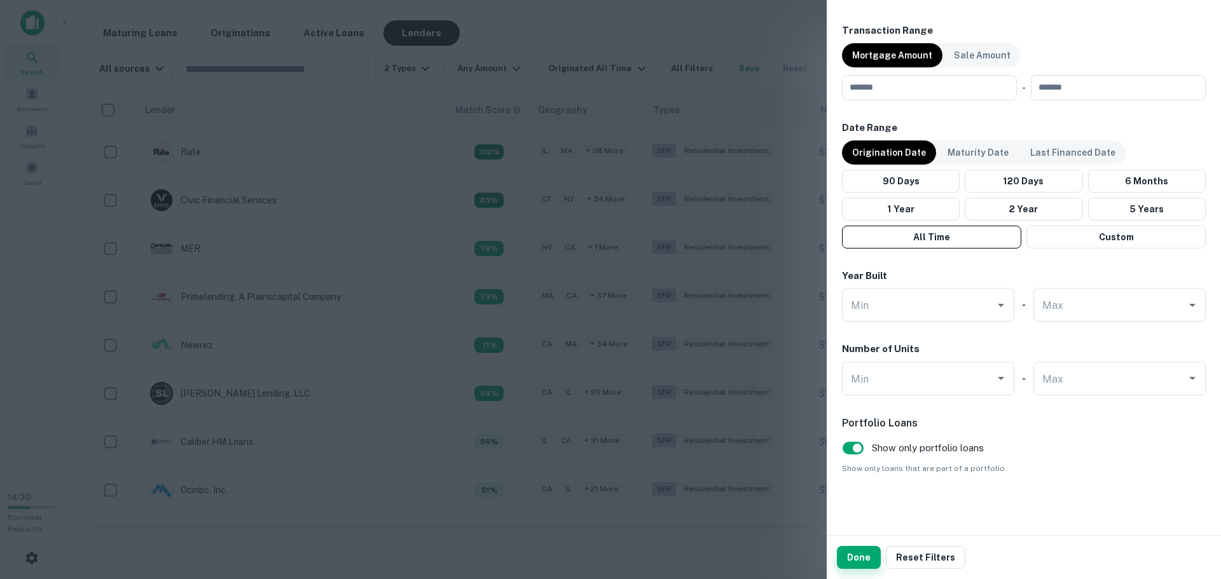
click at [864, 553] on button "Done" at bounding box center [859, 557] width 44 height 23
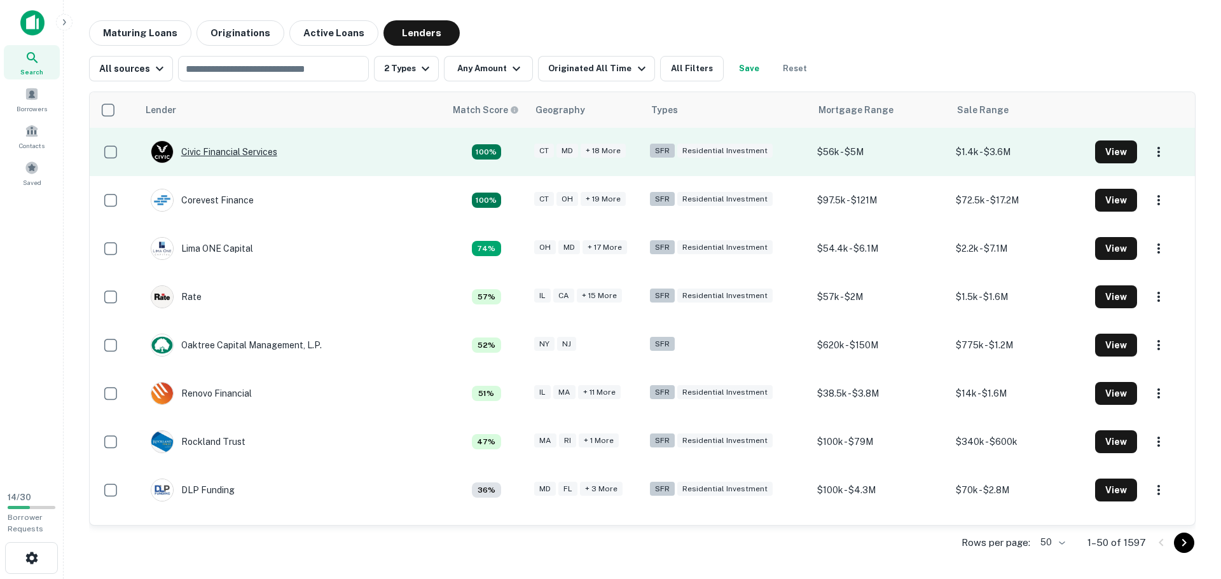
drag, startPoint x: 228, startPoint y: 149, endPoint x: 180, endPoint y: 156, distance: 48.8
click at [180, 156] on div "Civic Financial Services" at bounding box center [214, 152] width 127 height 23
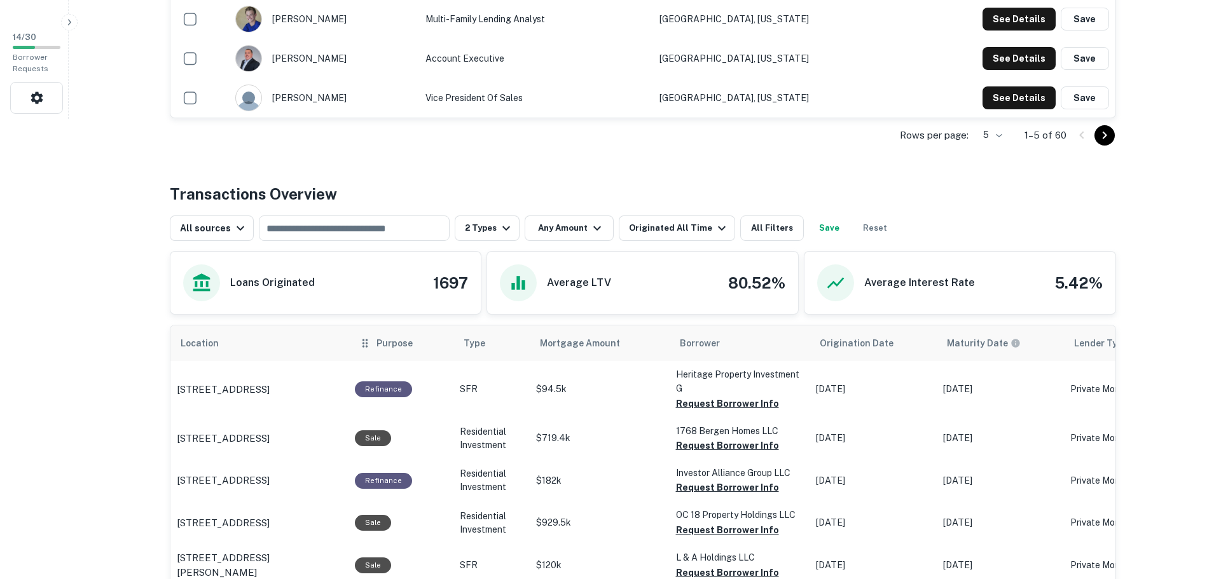
scroll to position [572, 0]
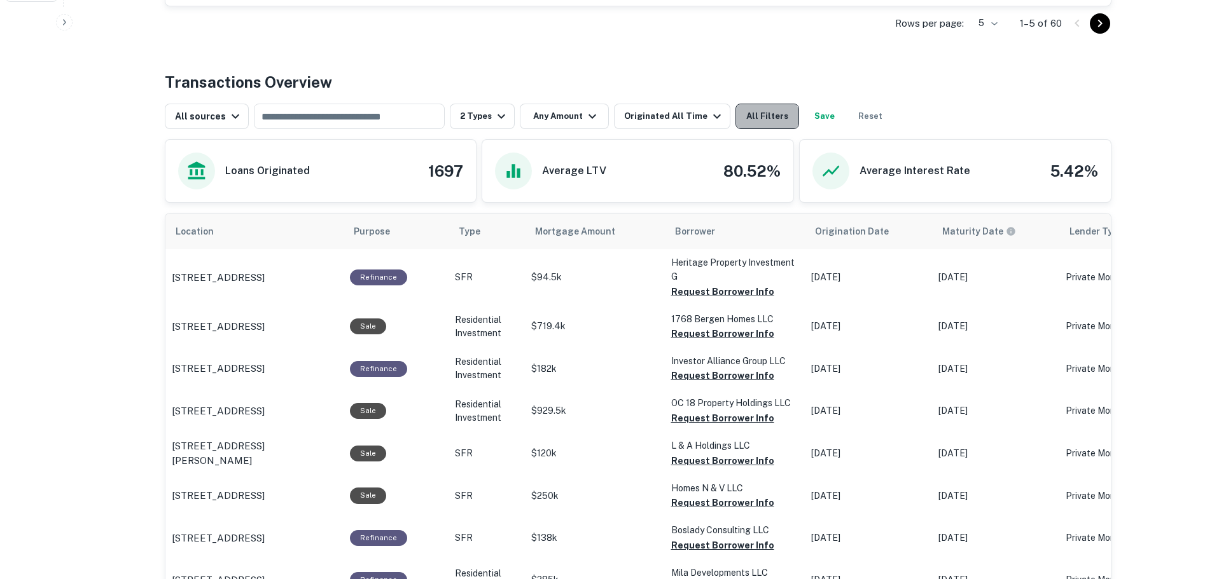
click at [779, 114] on button "All Filters" at bounding box center [767, 116] width 64 height 25
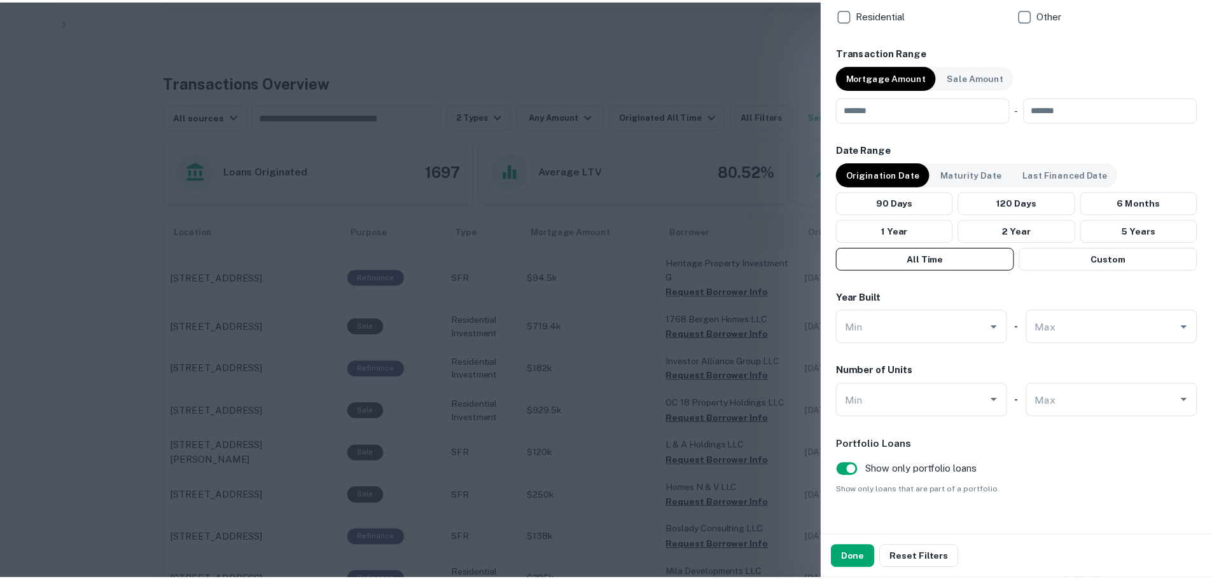
scroll to position [639, 0]
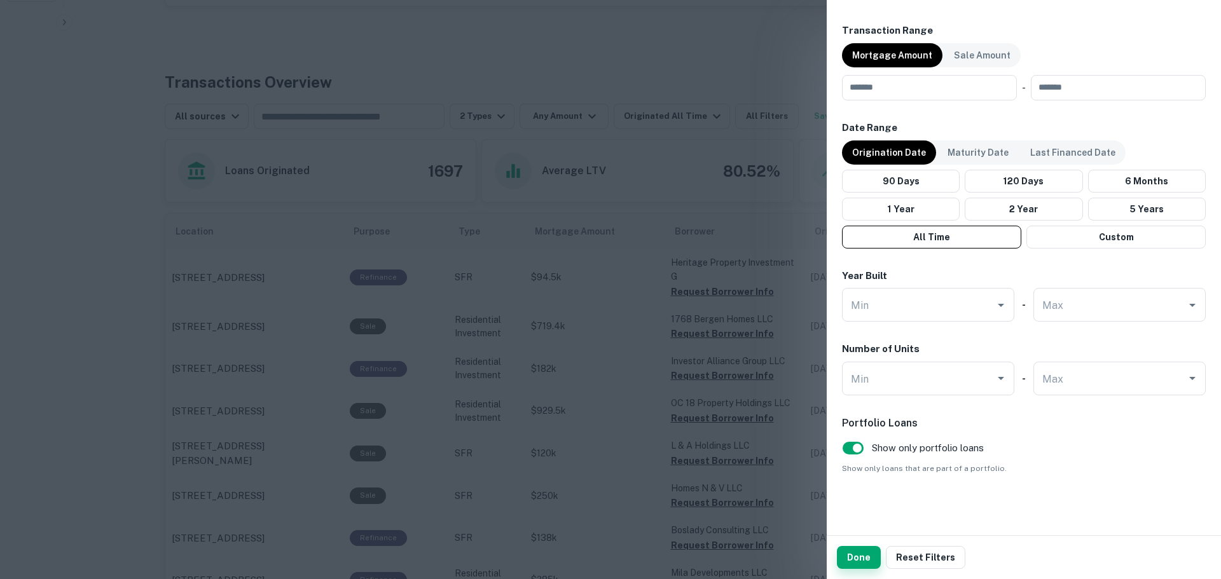
click at [850, 560] on button "Done" at bounding box center [859, 557] width 44 height 23
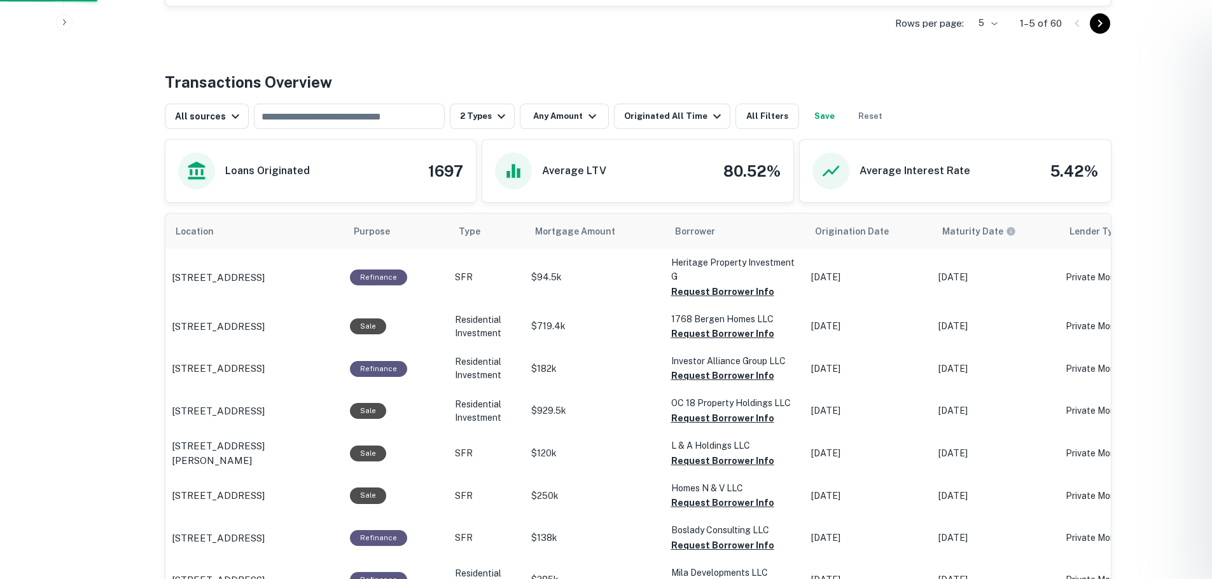
click at [576, 123] on div at bounding box center [606, 289] width 1212 height 579
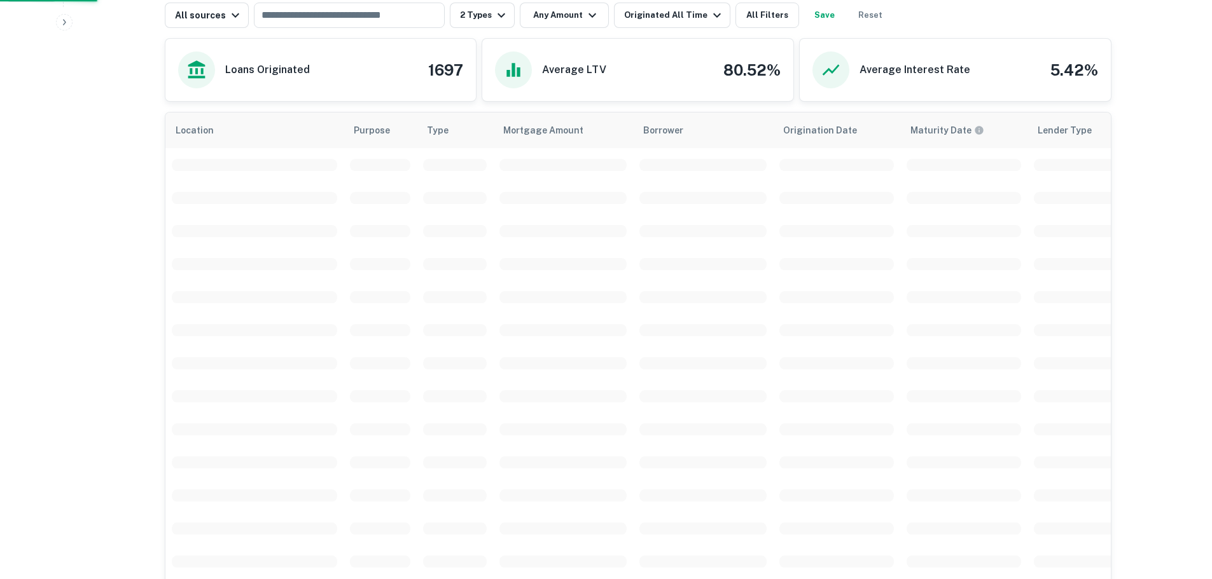
click at [565, 109] on div "Transactions Overview All sources ​ 2 Types Any Amount Originated All Time All …" at bounding box center [638, 403] width 946 height 868
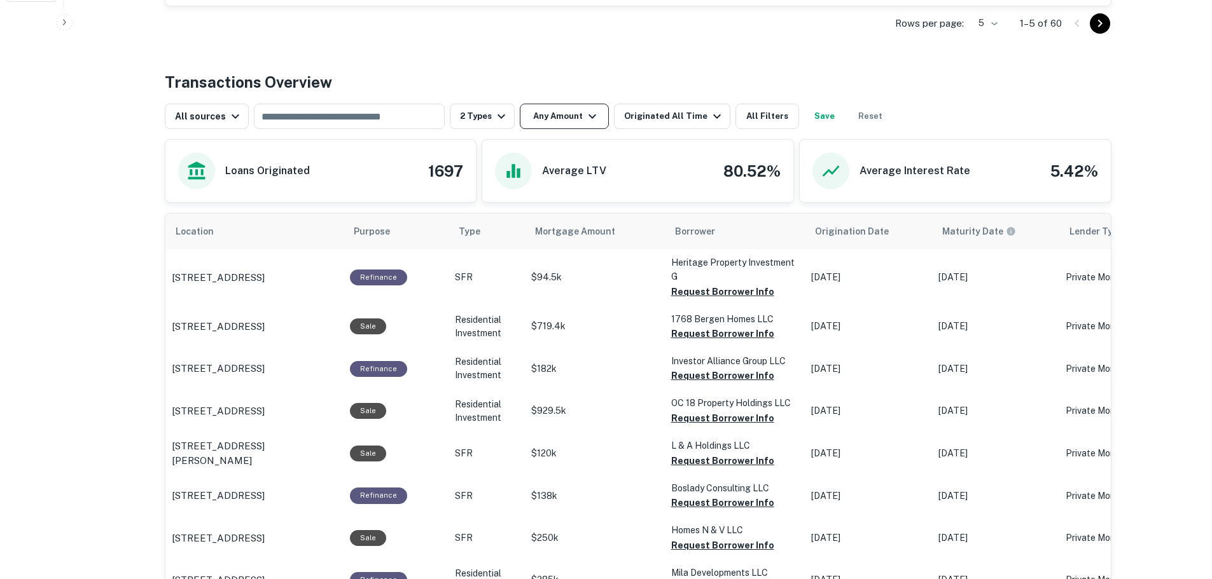
click at [557, 110] on button "Any Amount" at bounding box center [564, 116] width 89 height 25
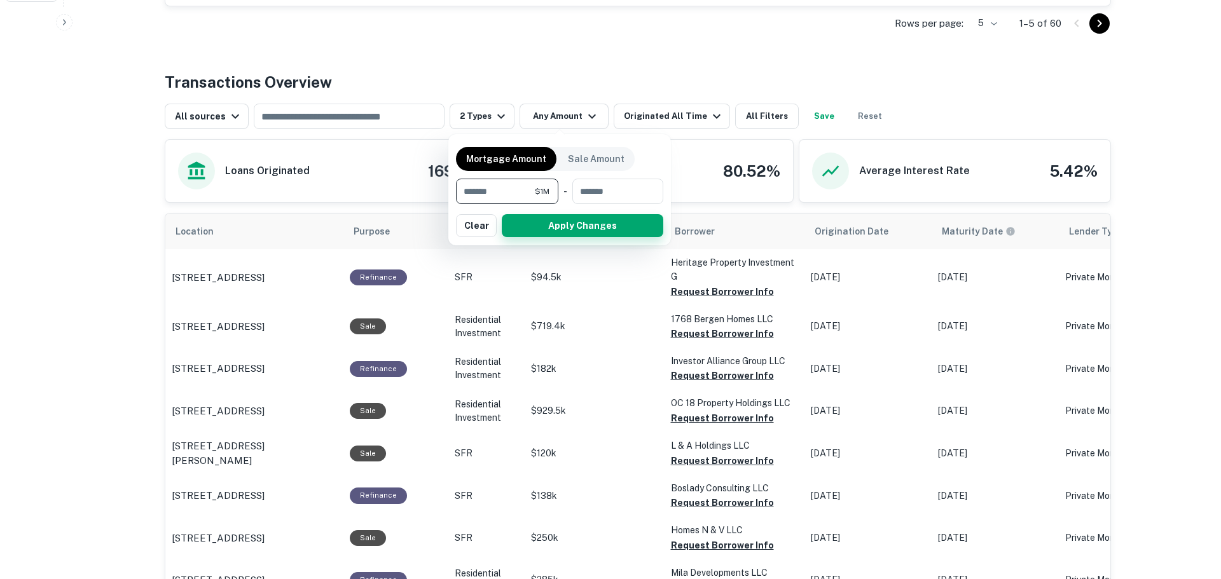
type input "*******"
click at [518, 217] on button "Apply Changes" at bounding box center [583, 225] width 162 height 23
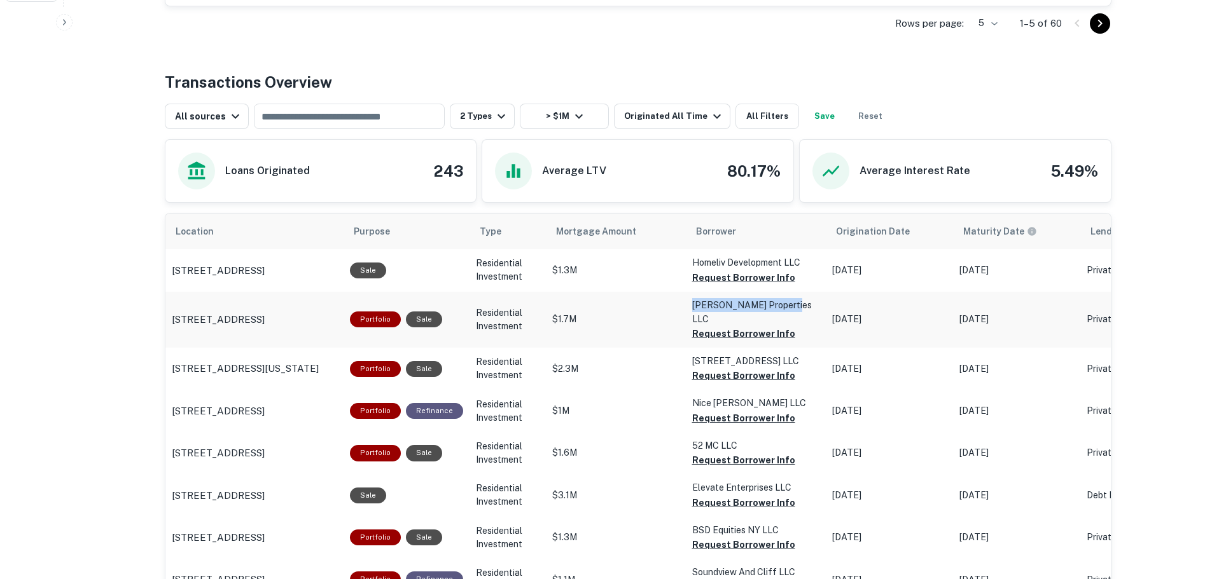
drag, startPoint x: 682, startPoint y: 307, endPoint x: 782, endPoint y: 307, distance: 99.9
click at [782, 291] on td "Cordero Properties LLC Request Borrower Info" at bounding box center [756, 270] width 140 height 42
copy p "Cordero Properties LLC"
click at [700, 286] on button "Request Borrower Info" at bounding box center [743, 277] width 103 height 15
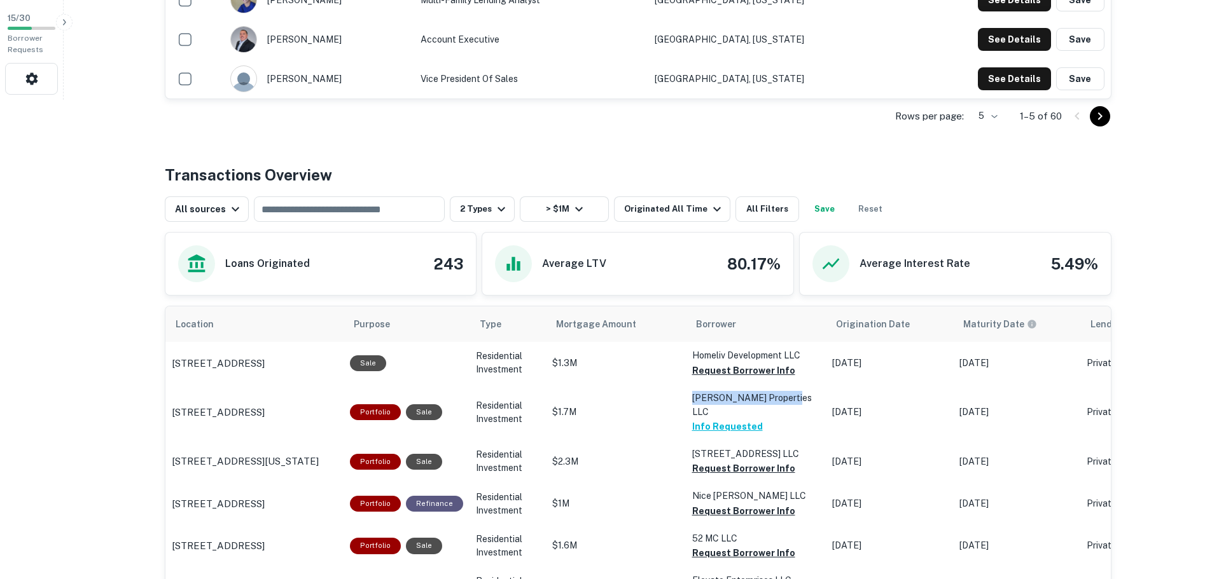
scroll to position [445, 0]
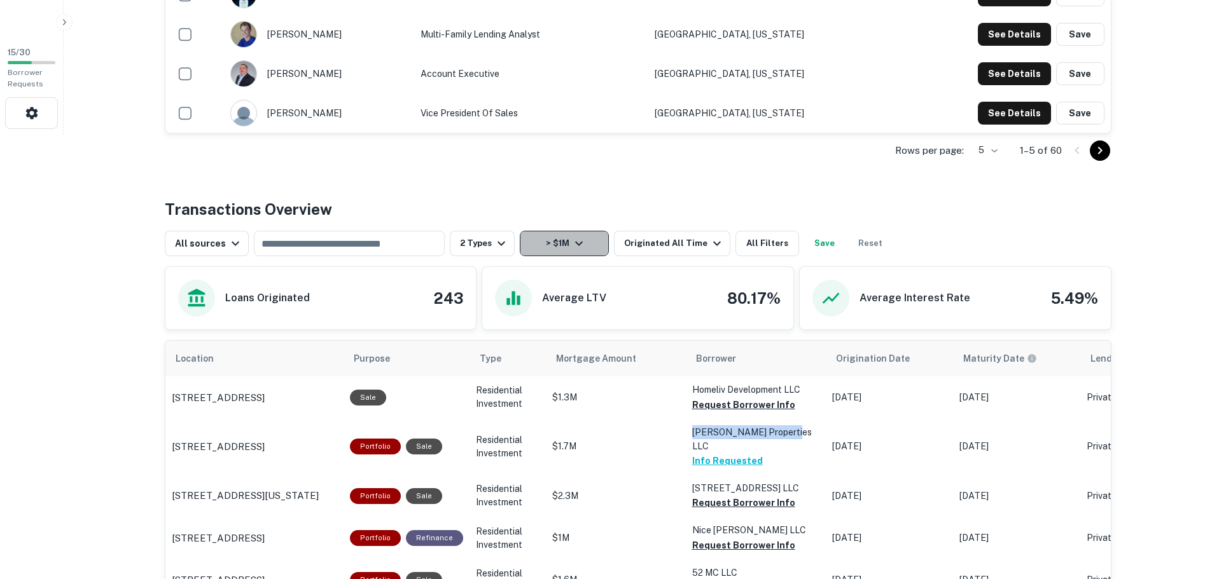
click at [547, 239] on button "> $1M" at bounding box center [564, 243] width 89 height 25
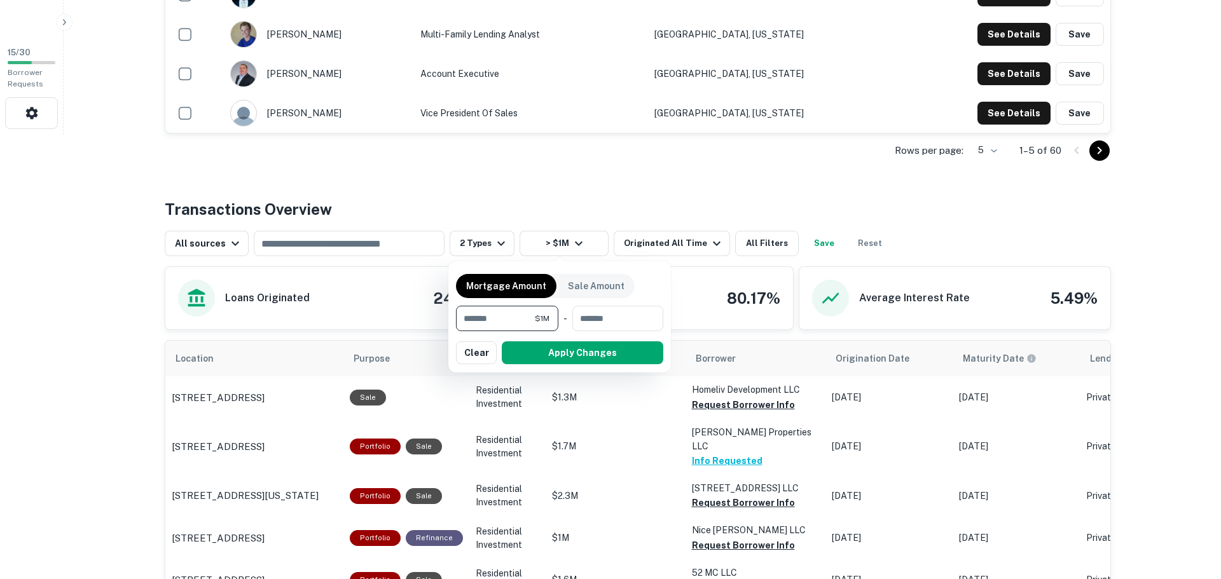
click at [501, 314] on input "*******" at bounding box center [495, 318] width 79 height 25
click at [477, 354] on button "Clear" at bounding box center [476, 353] width 41 height 23
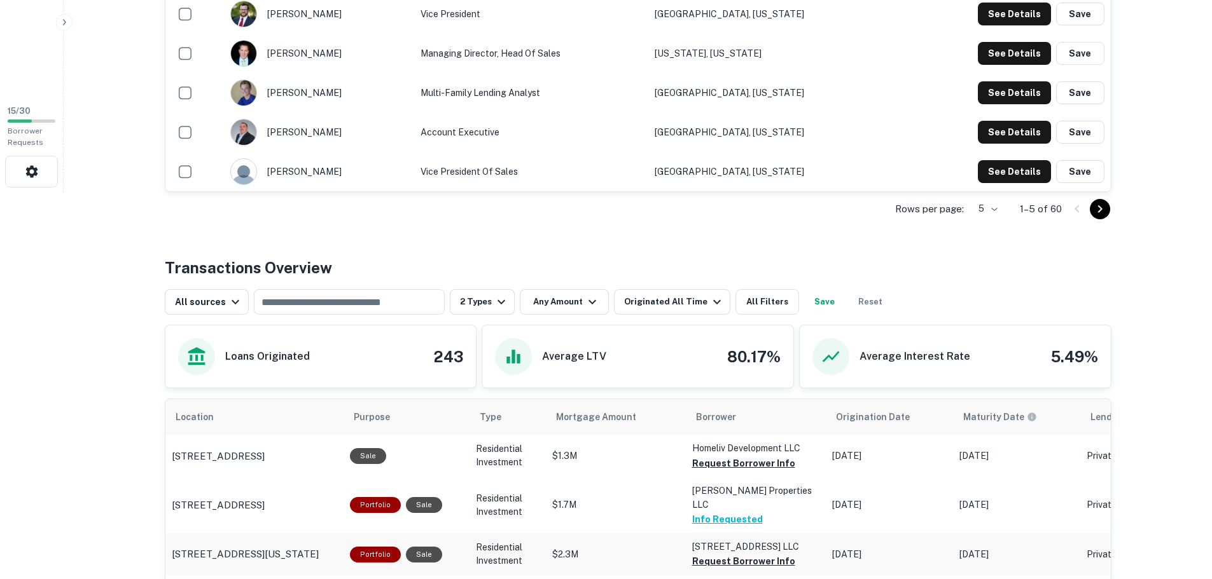
scroll to position [382, 0]
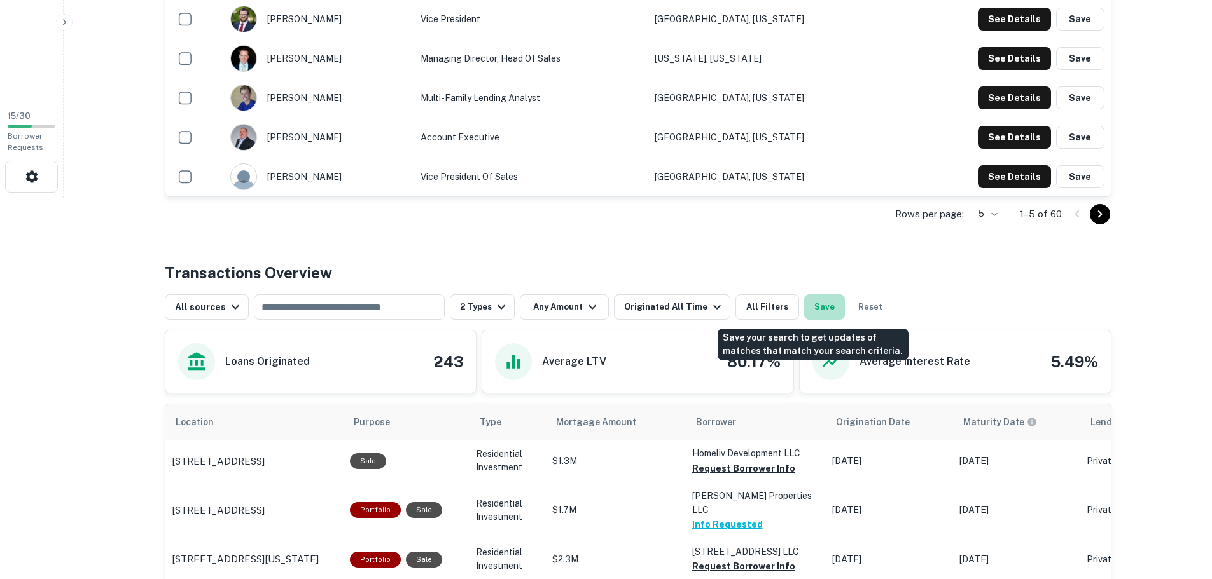
click at [817, 306] on button "Save" at bounding box center [824, 306] width 41 height 25
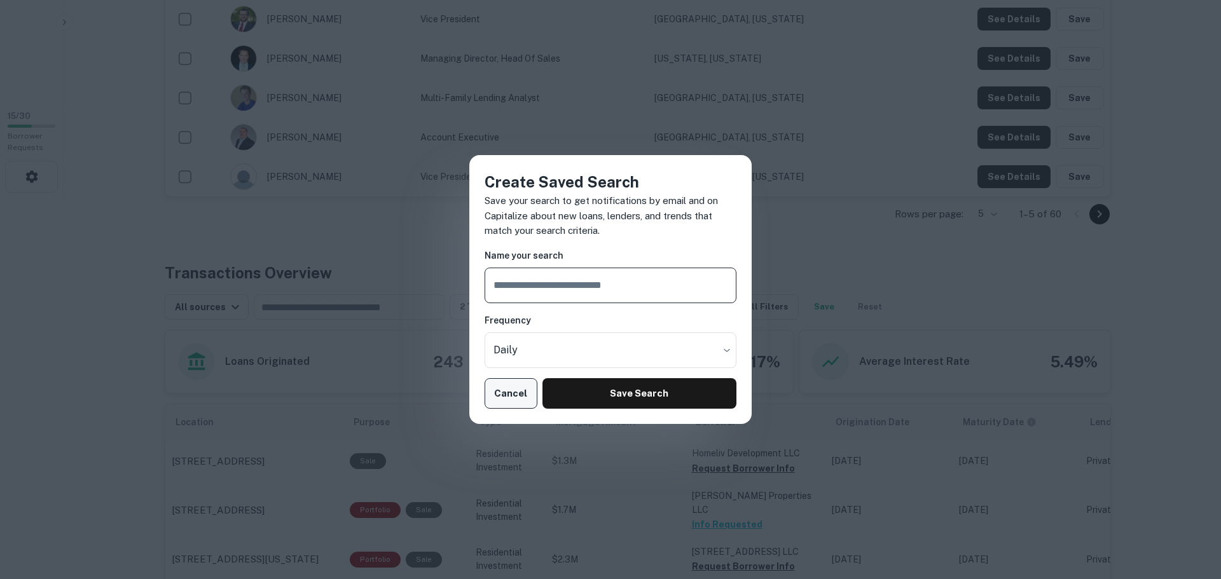
click at [513, 391] on button "Cancel" at bounding box center [511, 393] width 53 height 31
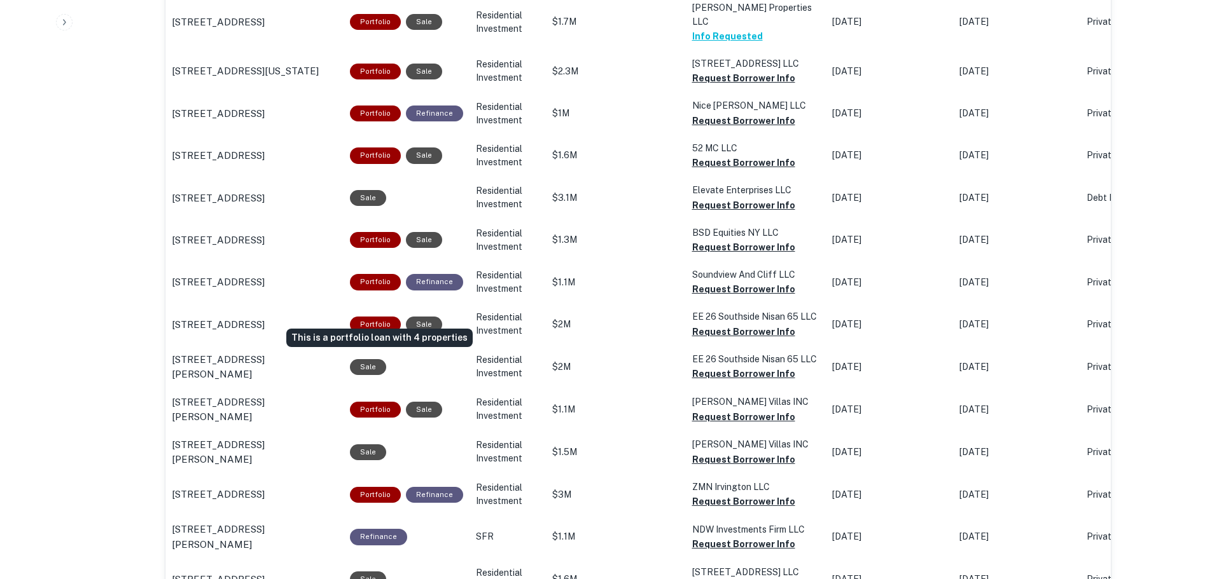
scroll to position [890, 0]
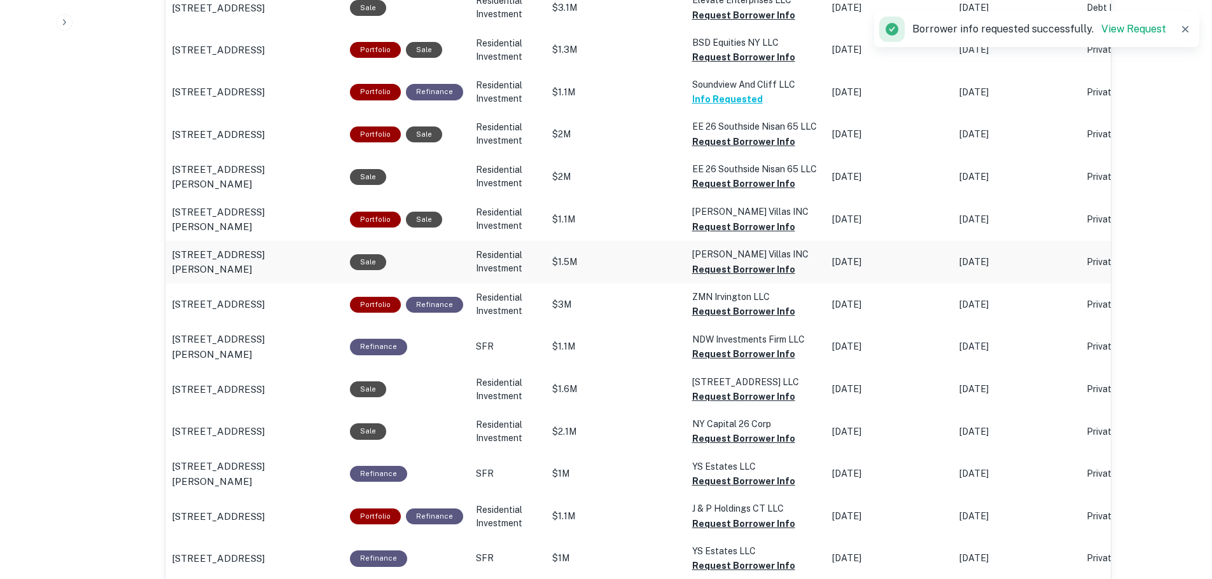
scroll to position [1081, 0]
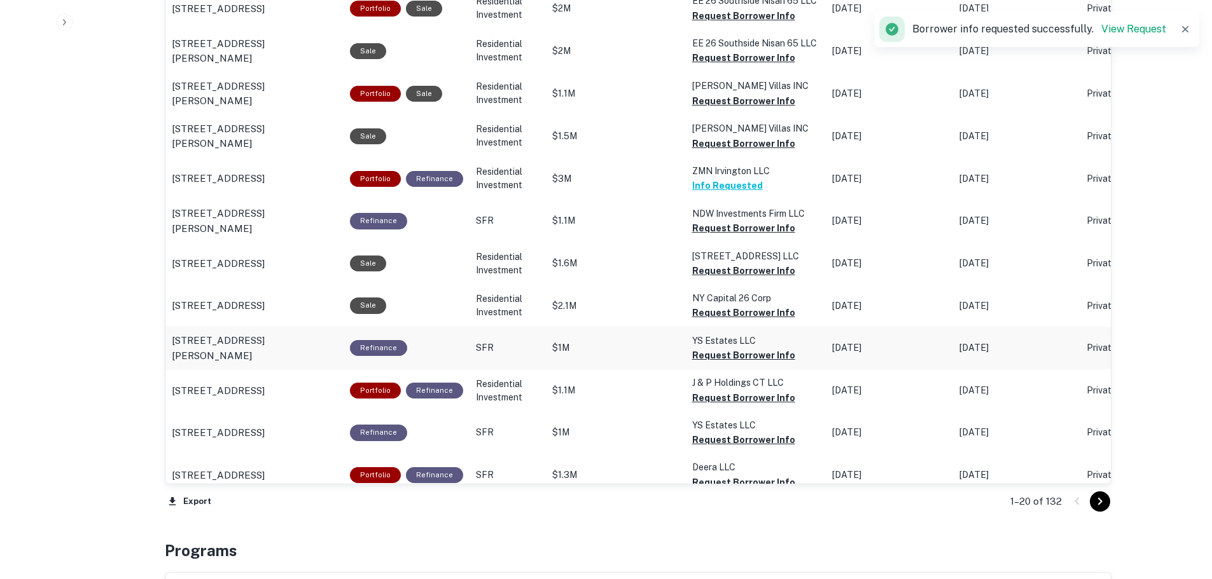
scroll to position [1208, 0]
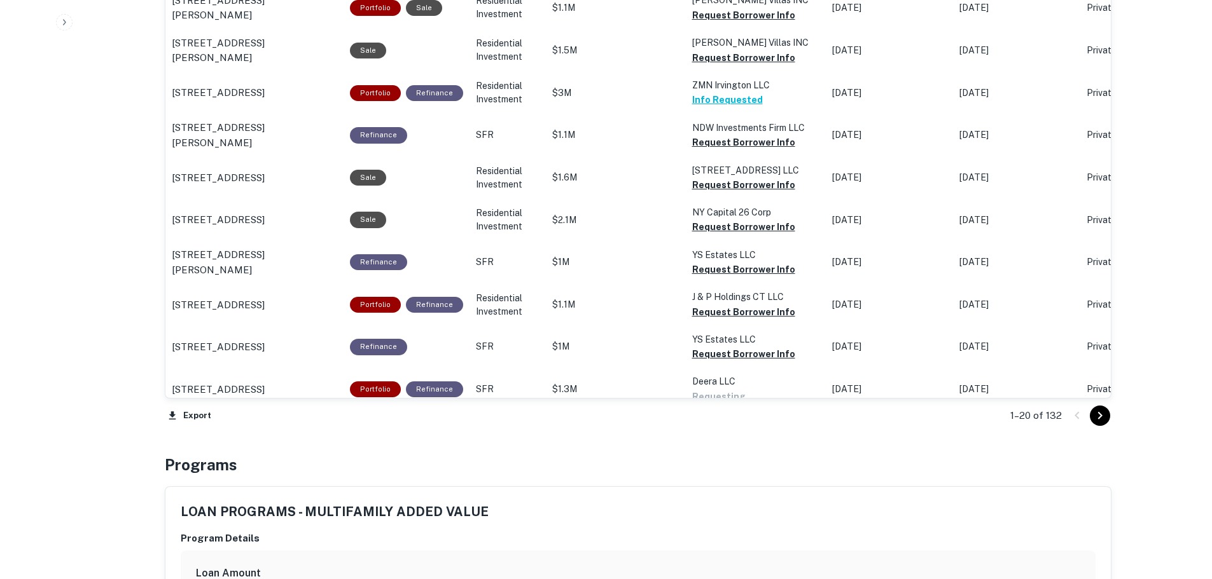
click at [1100, 417] on icon "Go to next page" at bounding box center [1099, 416] width 4 height 8
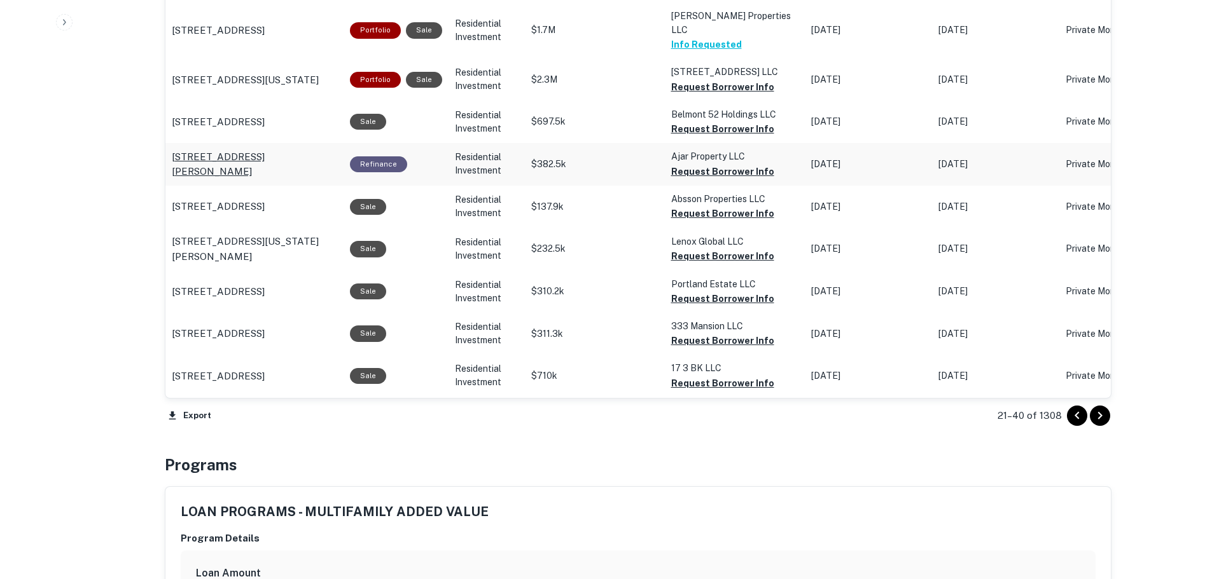
scroll to position [1336, 0]
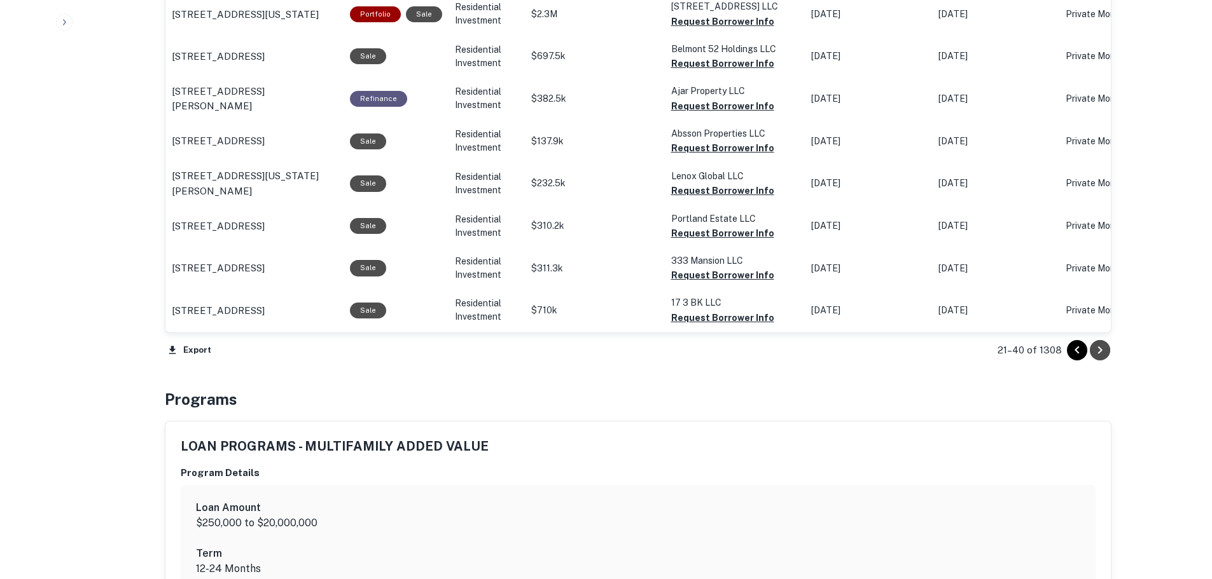
click at [1102, 352] on icon "Go to next page" at bounding box center [1099, 350] width 15 height 15
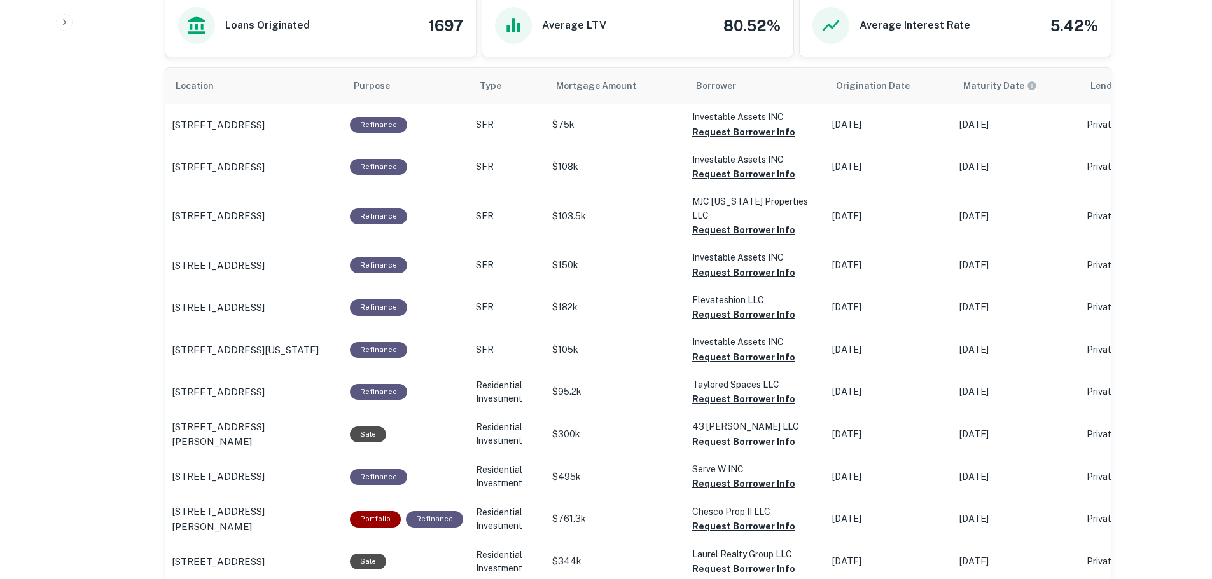
scroll to position [509, 0]
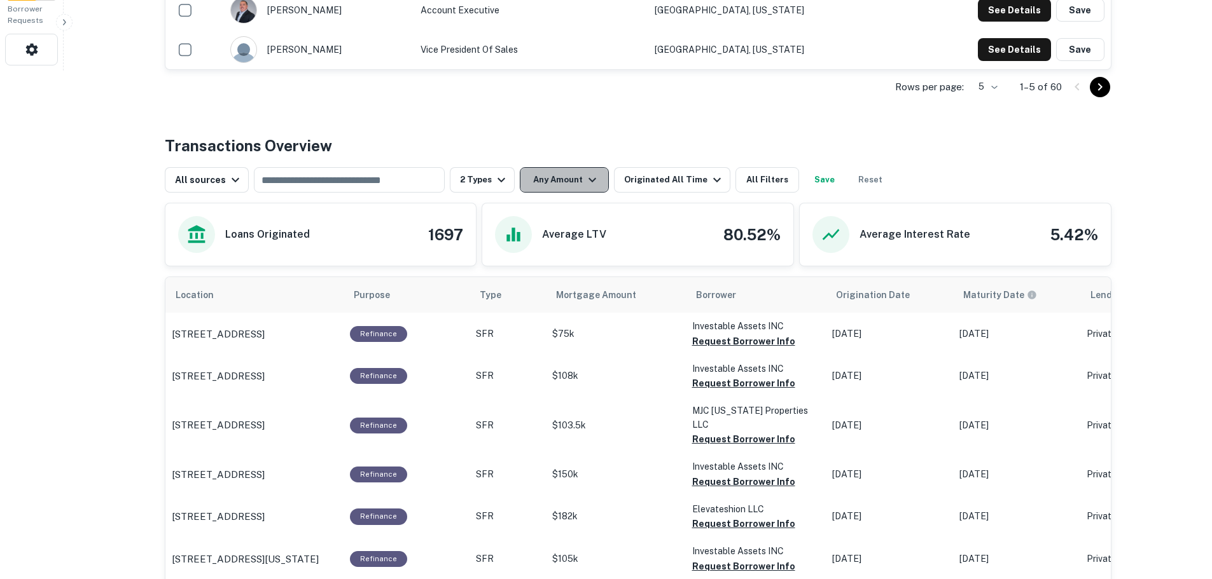
click at [541, 176] on button "Any Amount" at bounding box center [564, 179] width 89 height 25
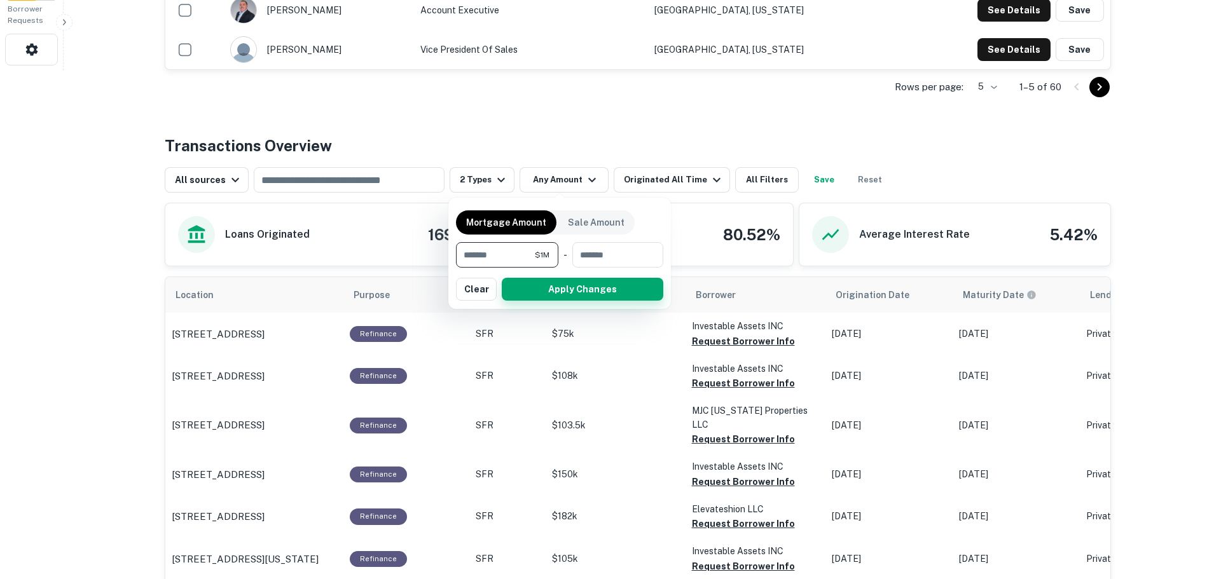
type input "*******"
click at [595, 295] on button "Apply Changes" at bounding box center [583, 289] width 162 height 23
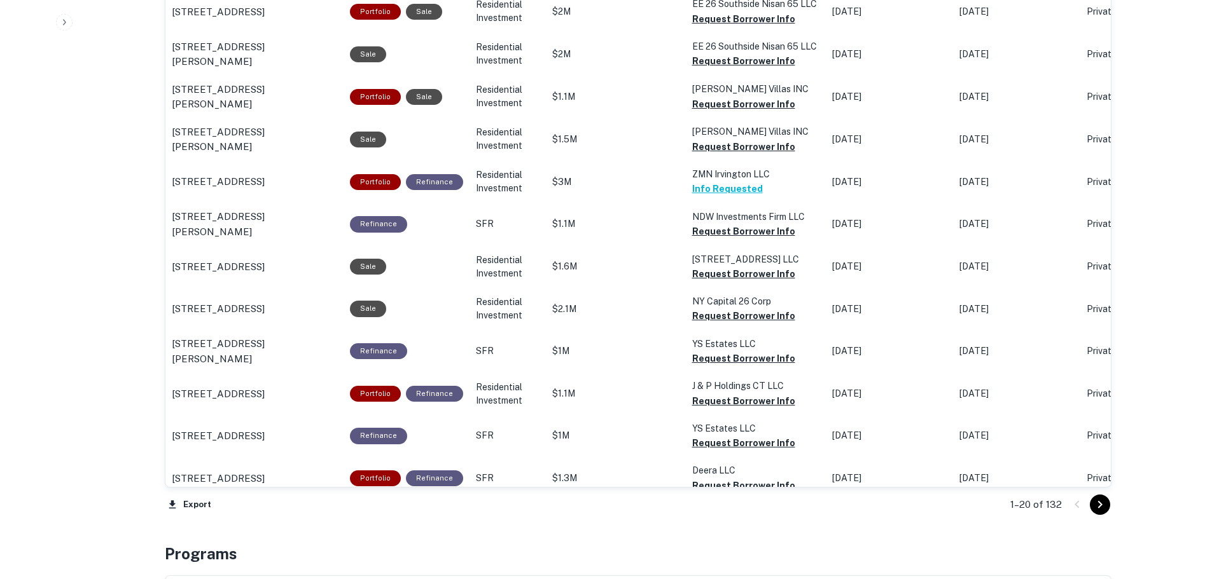
scroll to position [1463, 0]
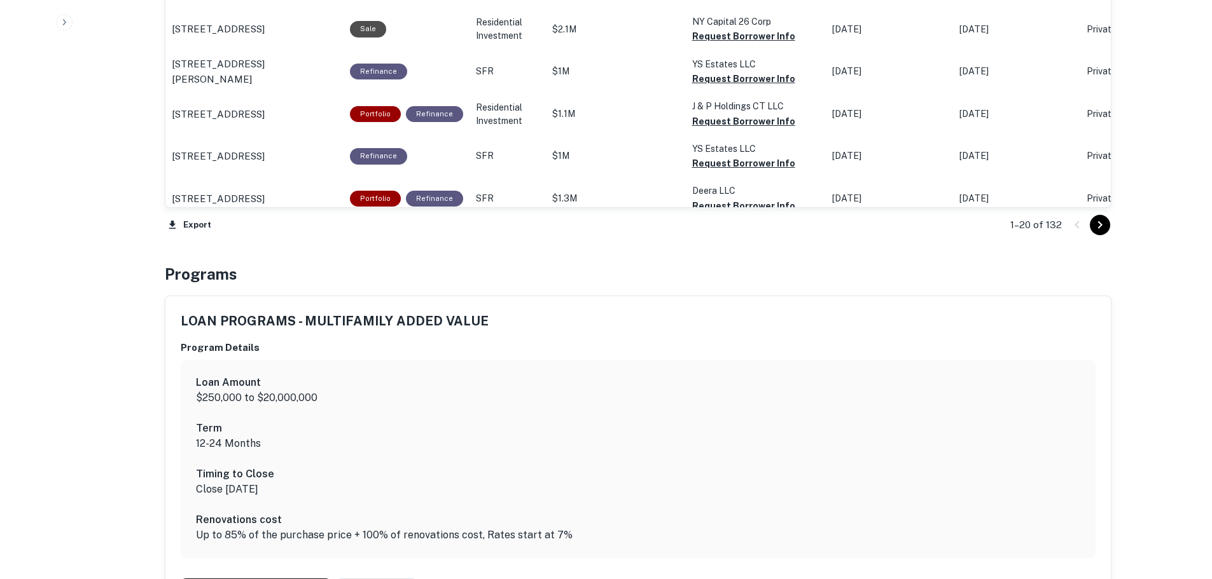
click at [1102, 225] on icon "Go to next page" at bounding box center [1099, 225] width 15 height 15
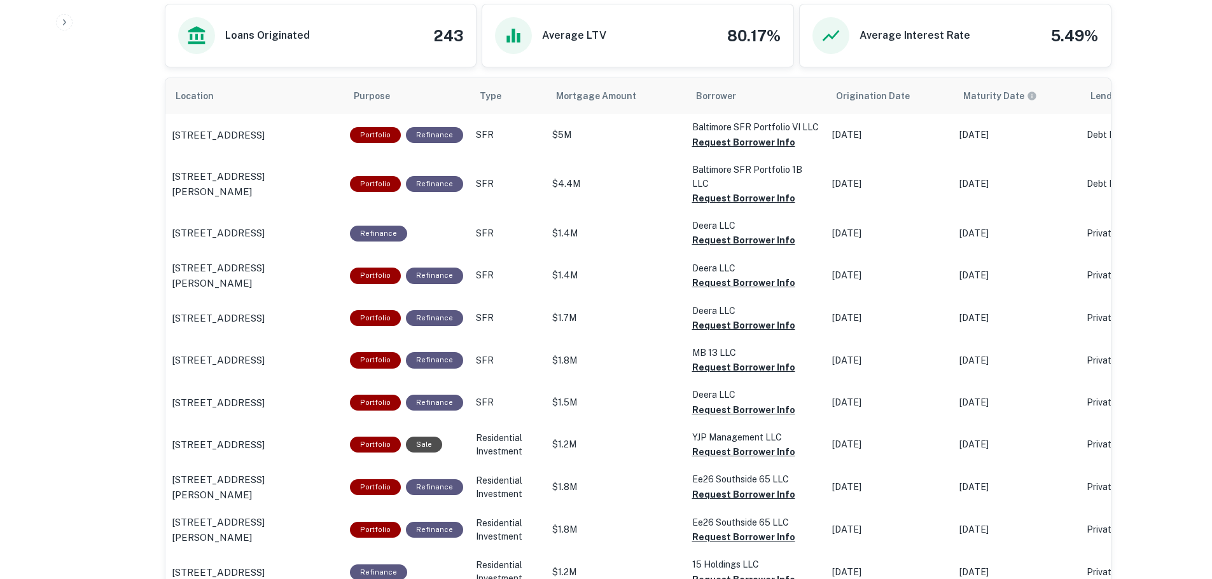
scroll to position [700, 0]
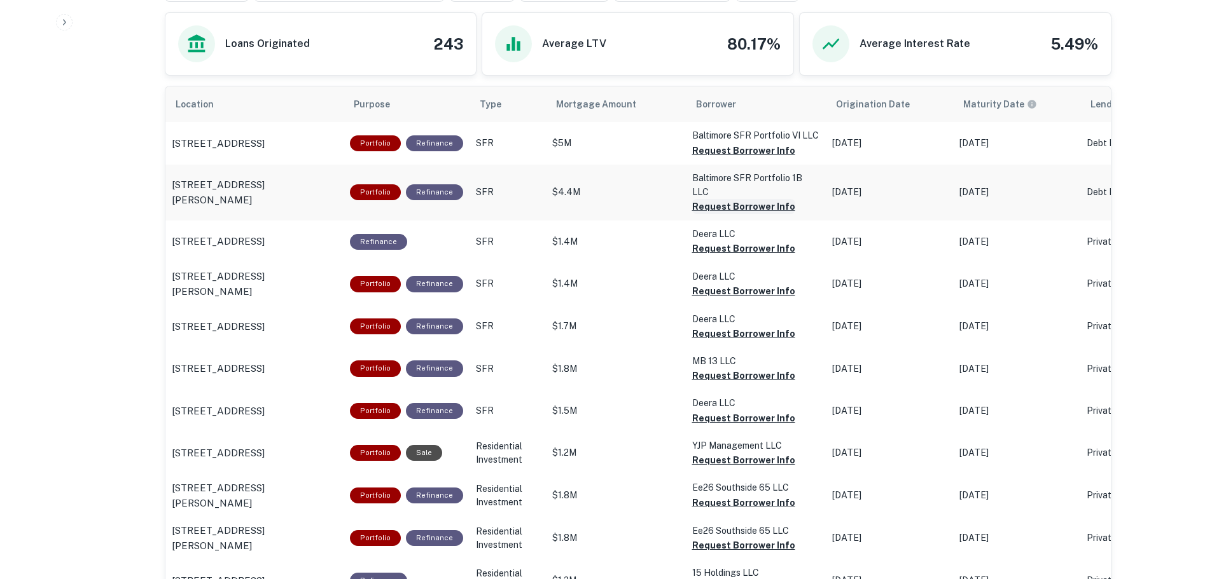
click at [766, 158] on button "Request Borrower Info" at bounding box center [743, 150] width 103 height 15
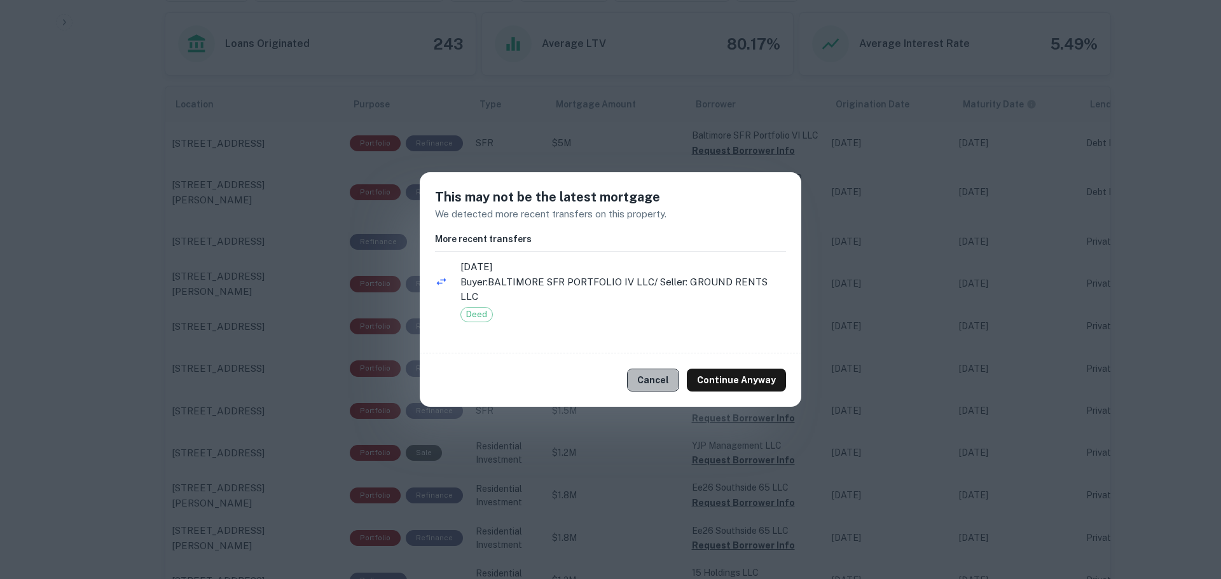
click at [673, 377] on button "Cancel" at bounding box center [653, 380] width 52 height 23
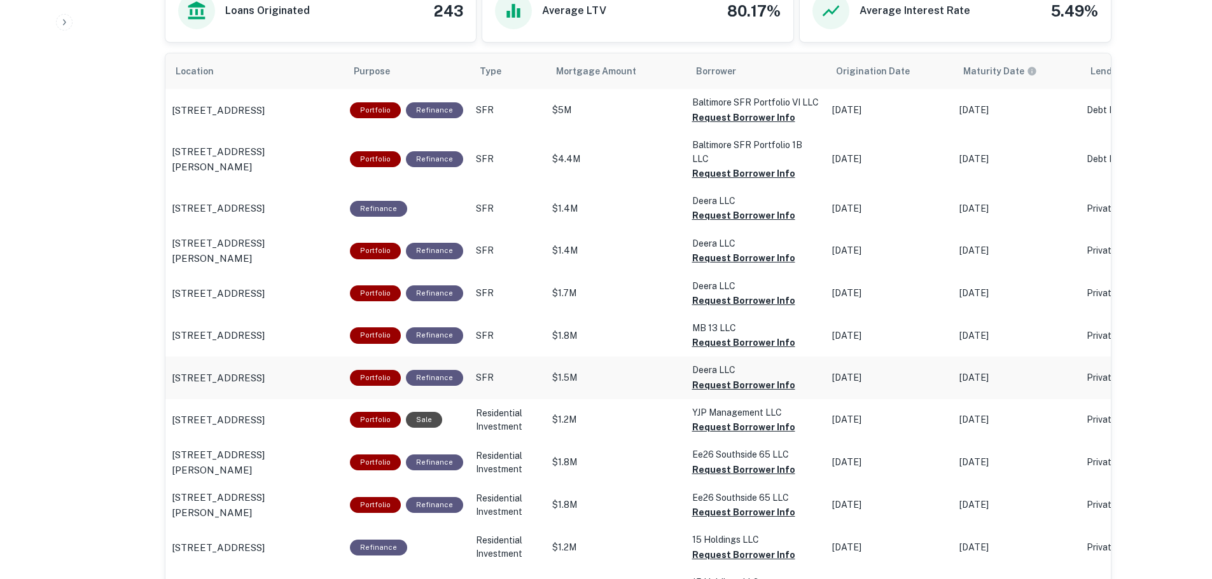
scroll to position [763, 0]
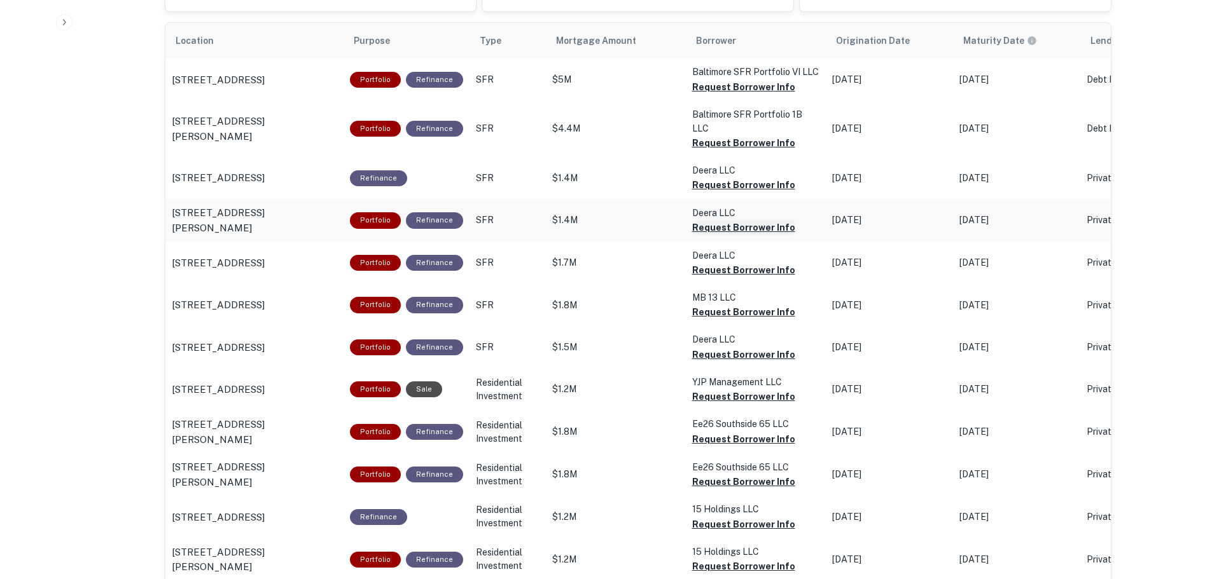
click at [720, 95] on button "Request Borrower Info" at bounding box center [743, 87] width 103 height 15
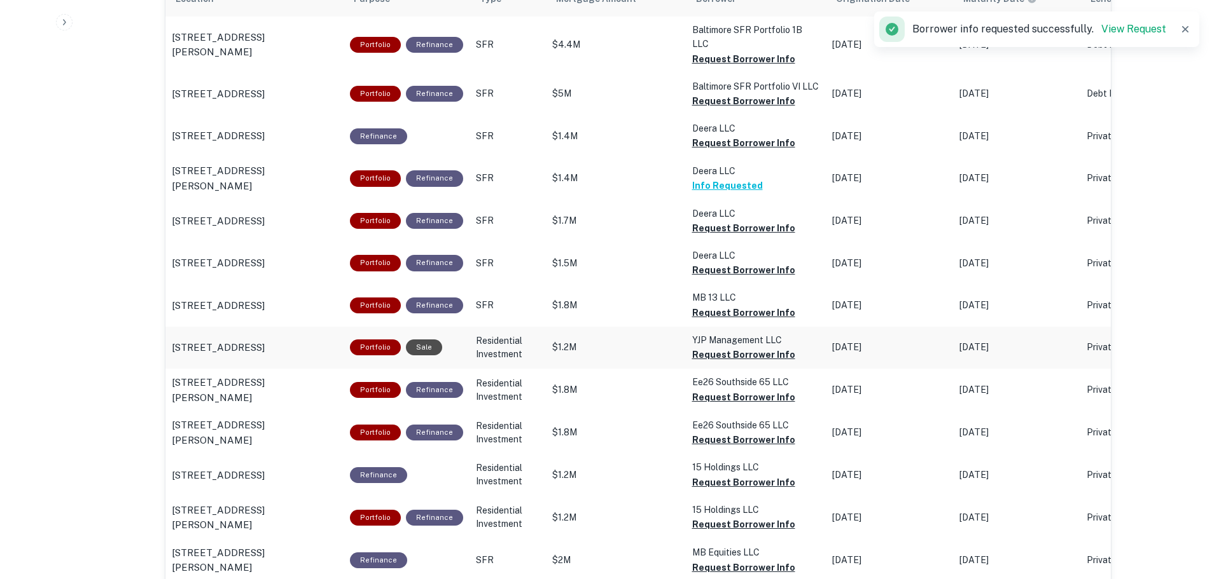
scroll to position [827, 0]
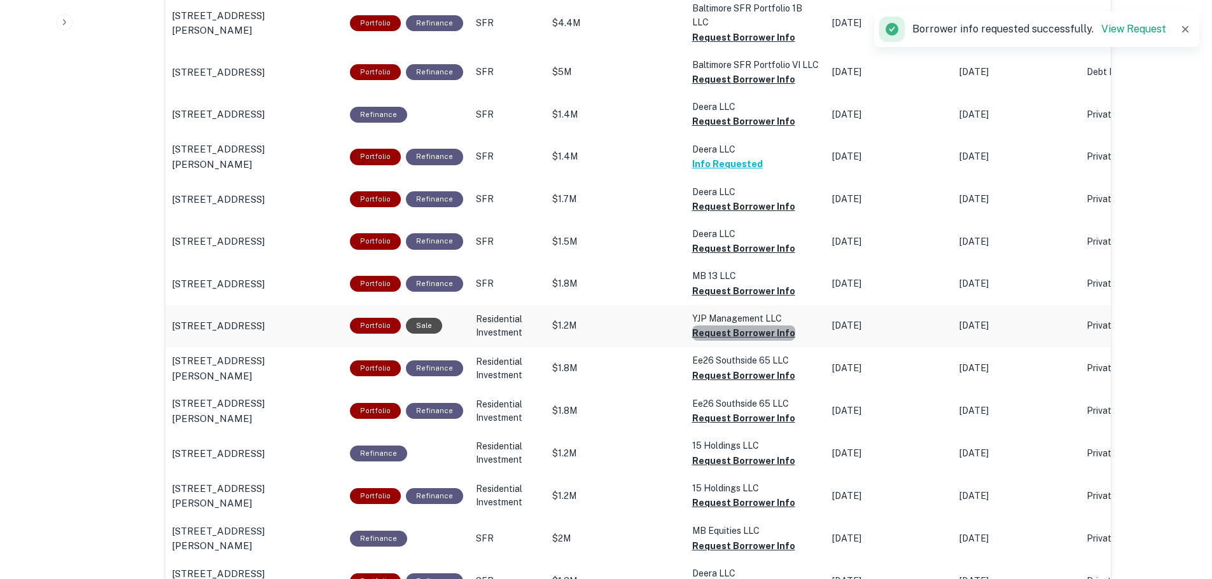
click at [757, 45] on button "Request Borrower Info" at bounding box center [743, 37] width 103 height 15
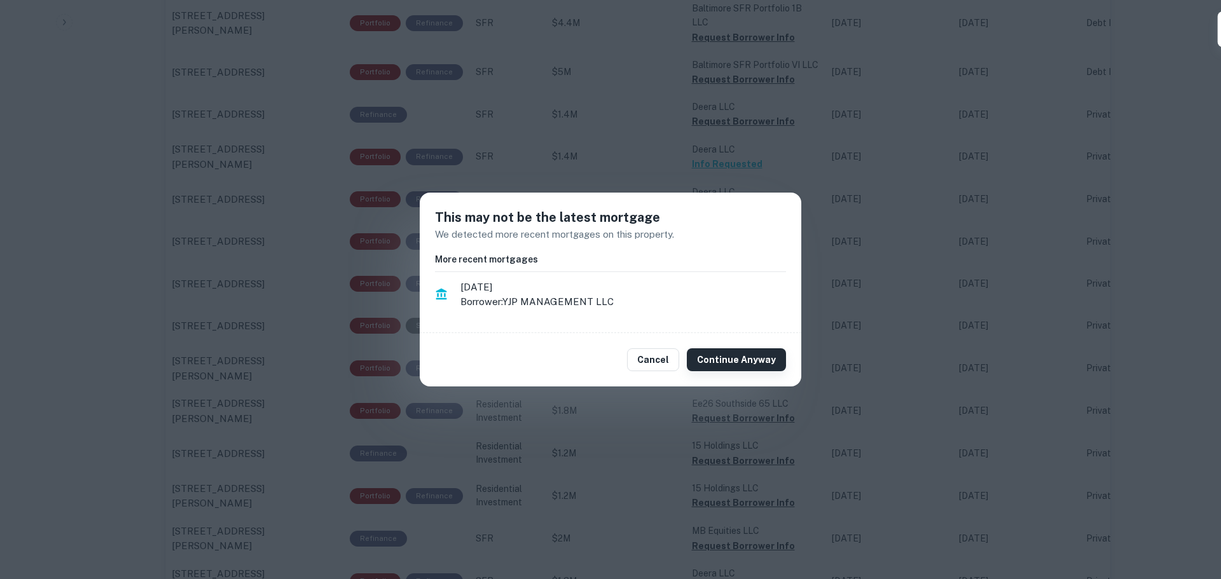
click at [710, 359] on button "Continue Anyway" at bounding box center [736, 360] width 99 height 23
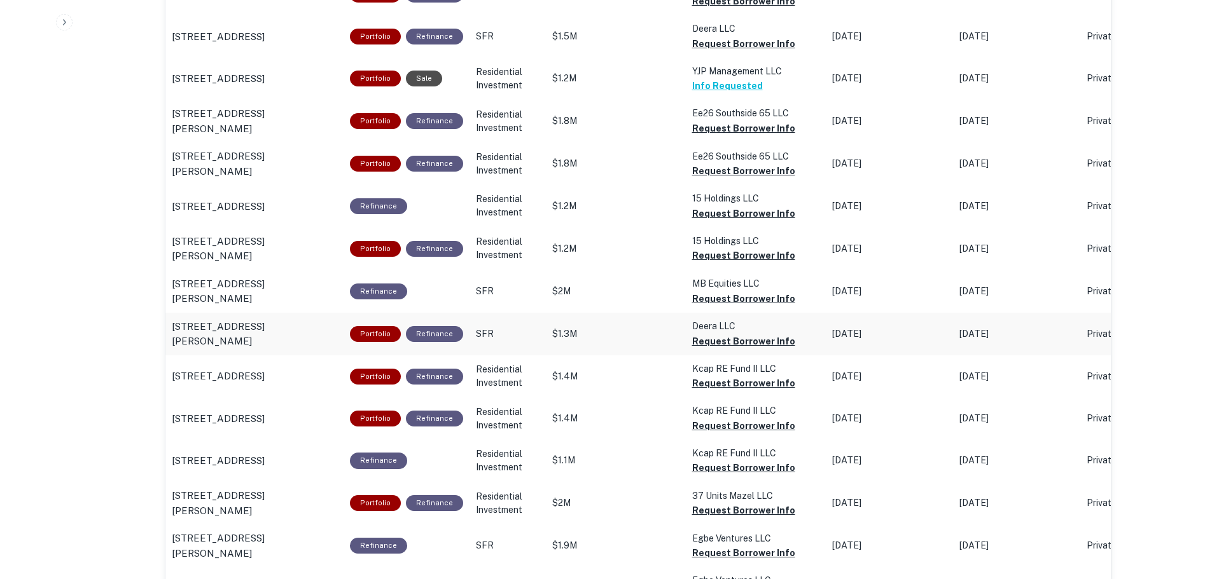
scroll to position [1138, 0]
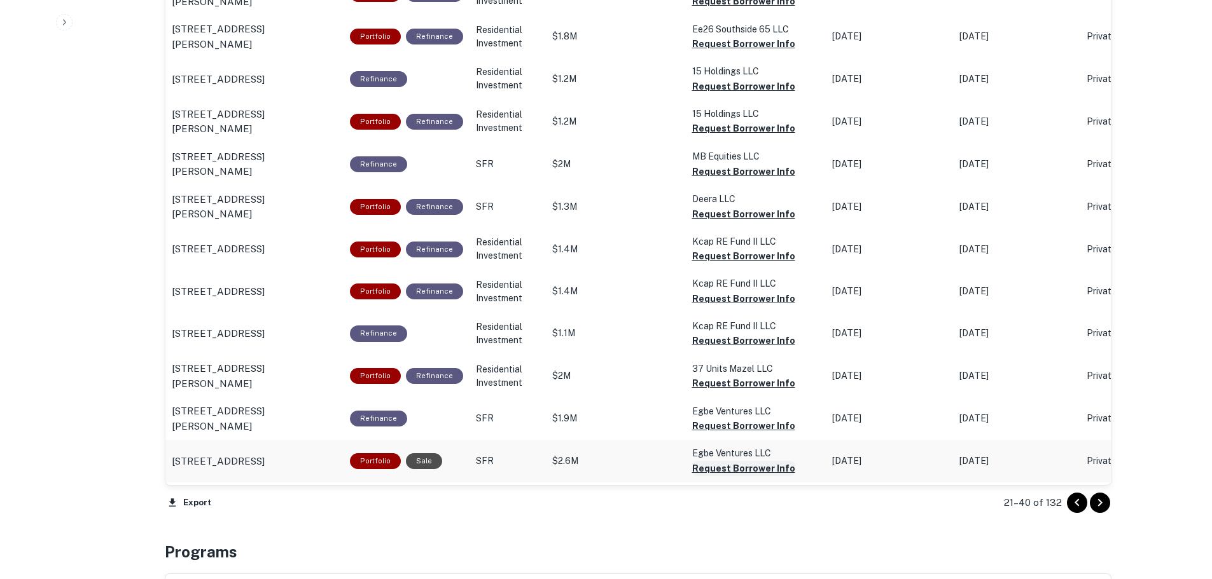
click at [1102, 506] on icon "Go to next page" at bounding box center [1099, 502] width 15 height 15
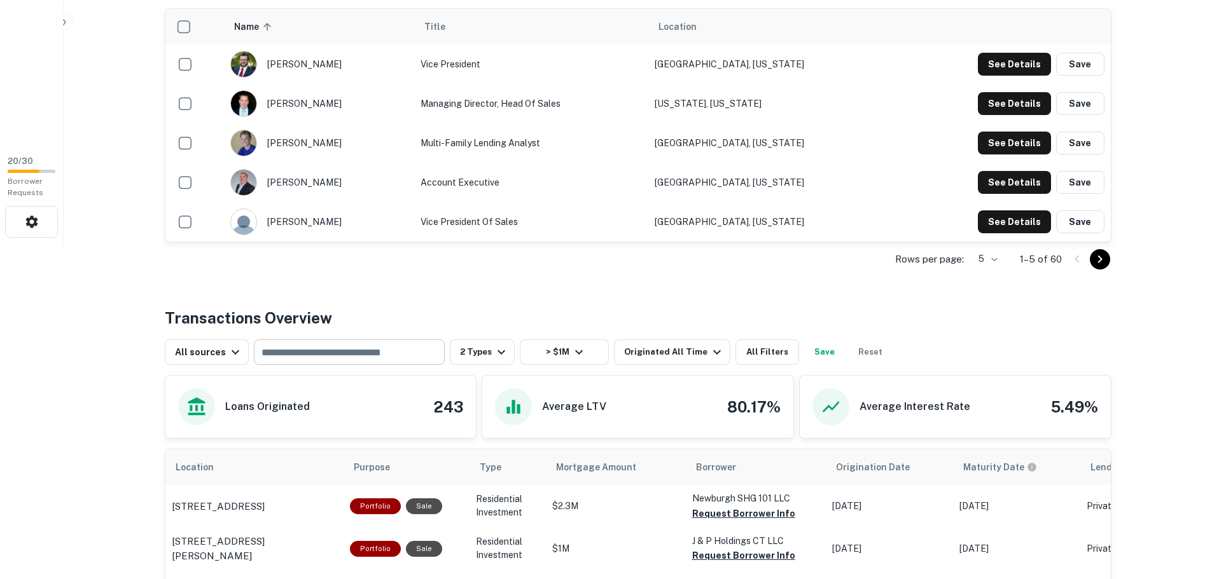
scroll to position [382, 0]
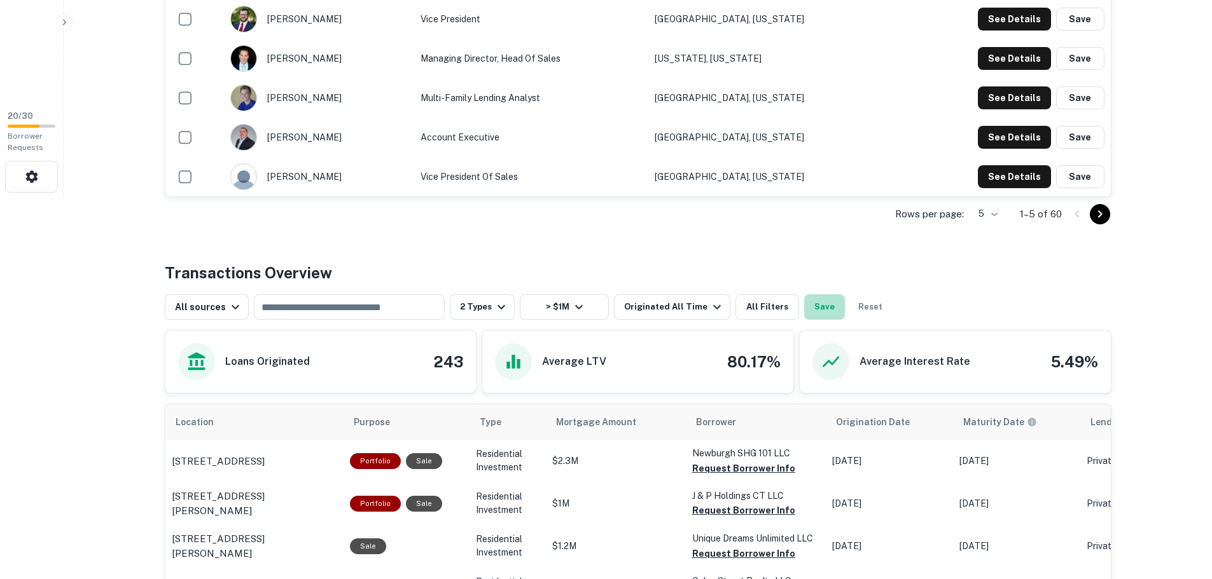
click at [813, 301] on button "Save" at bounding box center [824, 306] width 41 height 25
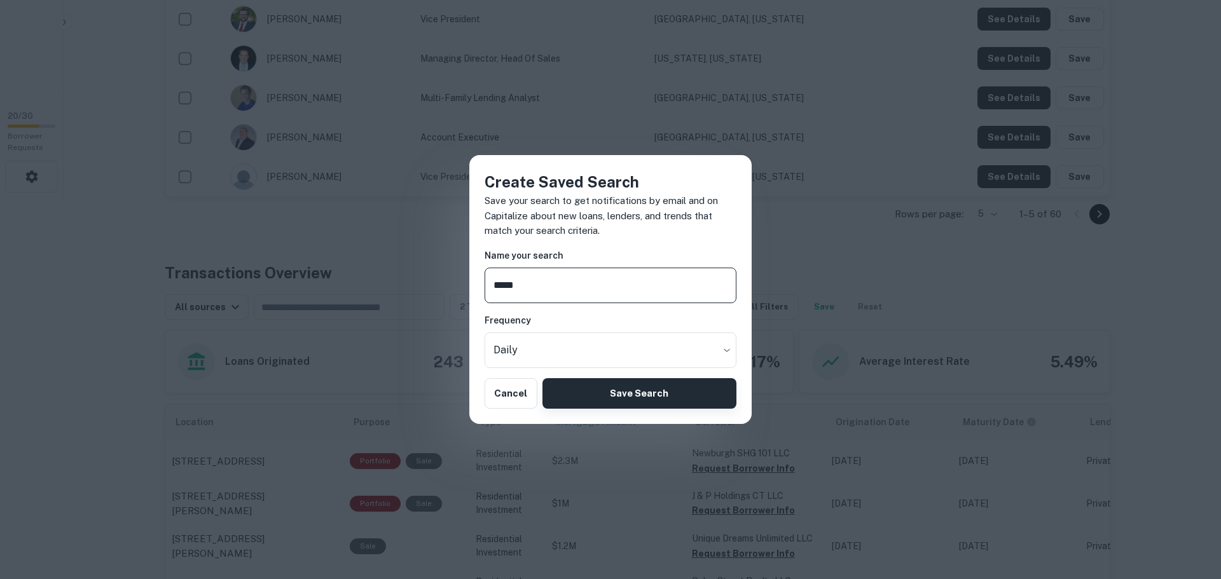
type input "*****"
click at [585, 390] on button "Save Search" at bounding box center [640, 393] width 194 height 31
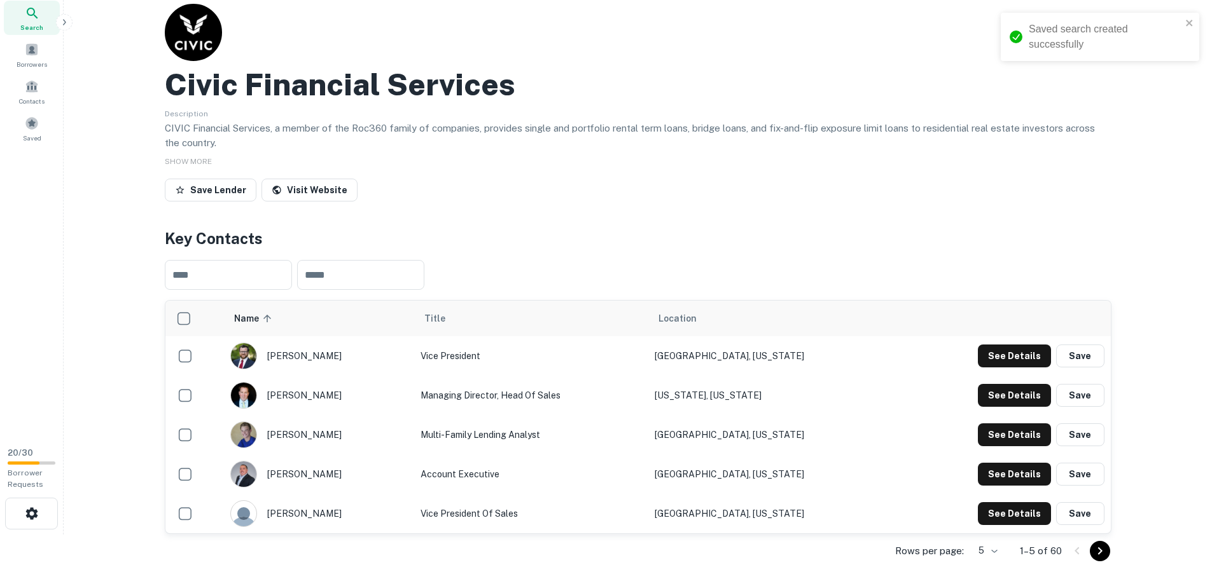
scroll to position [0, 0]
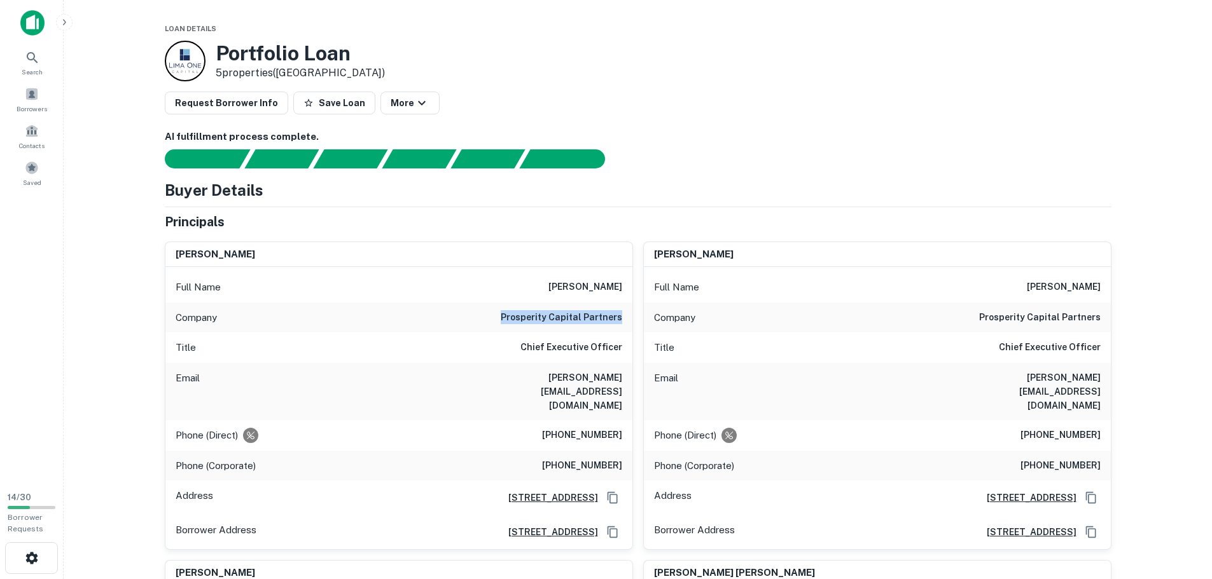
drag, startPoint x: 510, startPoint y: 315, endPoint x: 621, endPoint y: 315, distance: 110.7
click at [621, 315] on h6 "prosperity capital partners" at bounding box center [561, 317] width 121 height 15
copy h6 "prosperity capital partners"
